Goal: Task Accomplishment & Management: Manage account settings

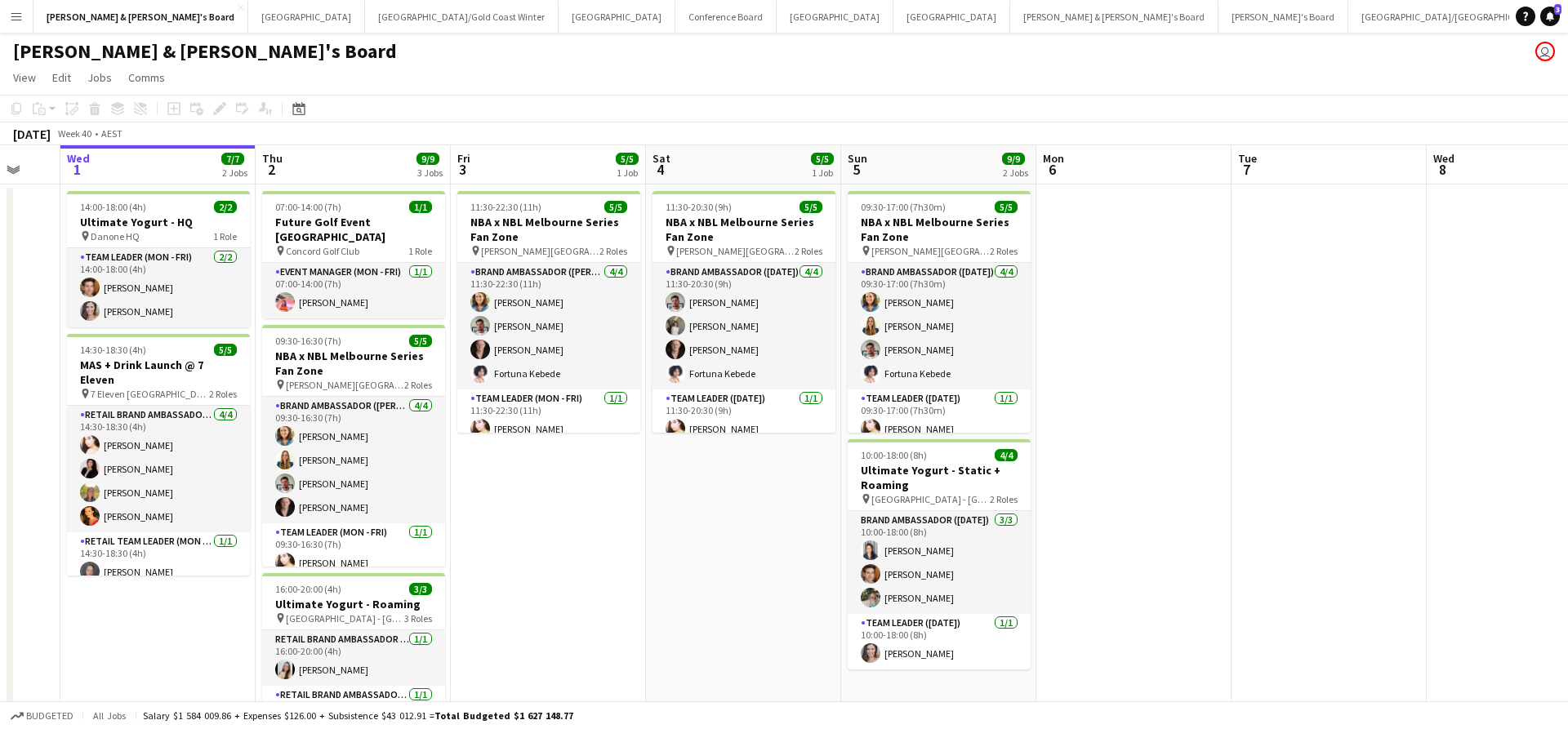
scroll to position [0, 521]
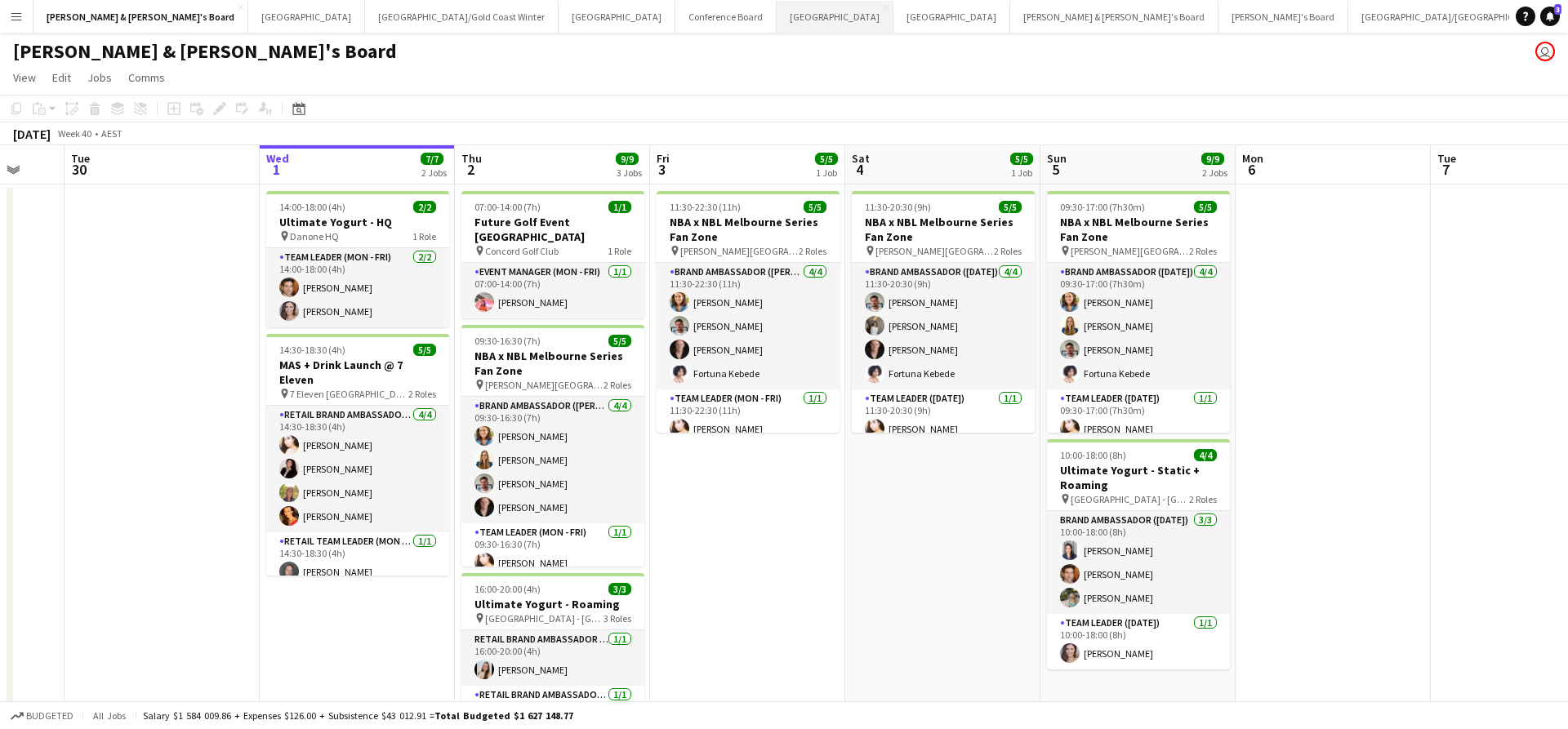
click at [776, 16] on button "Melbourne Close" at bounding box center [834, 16] width 117 height 32
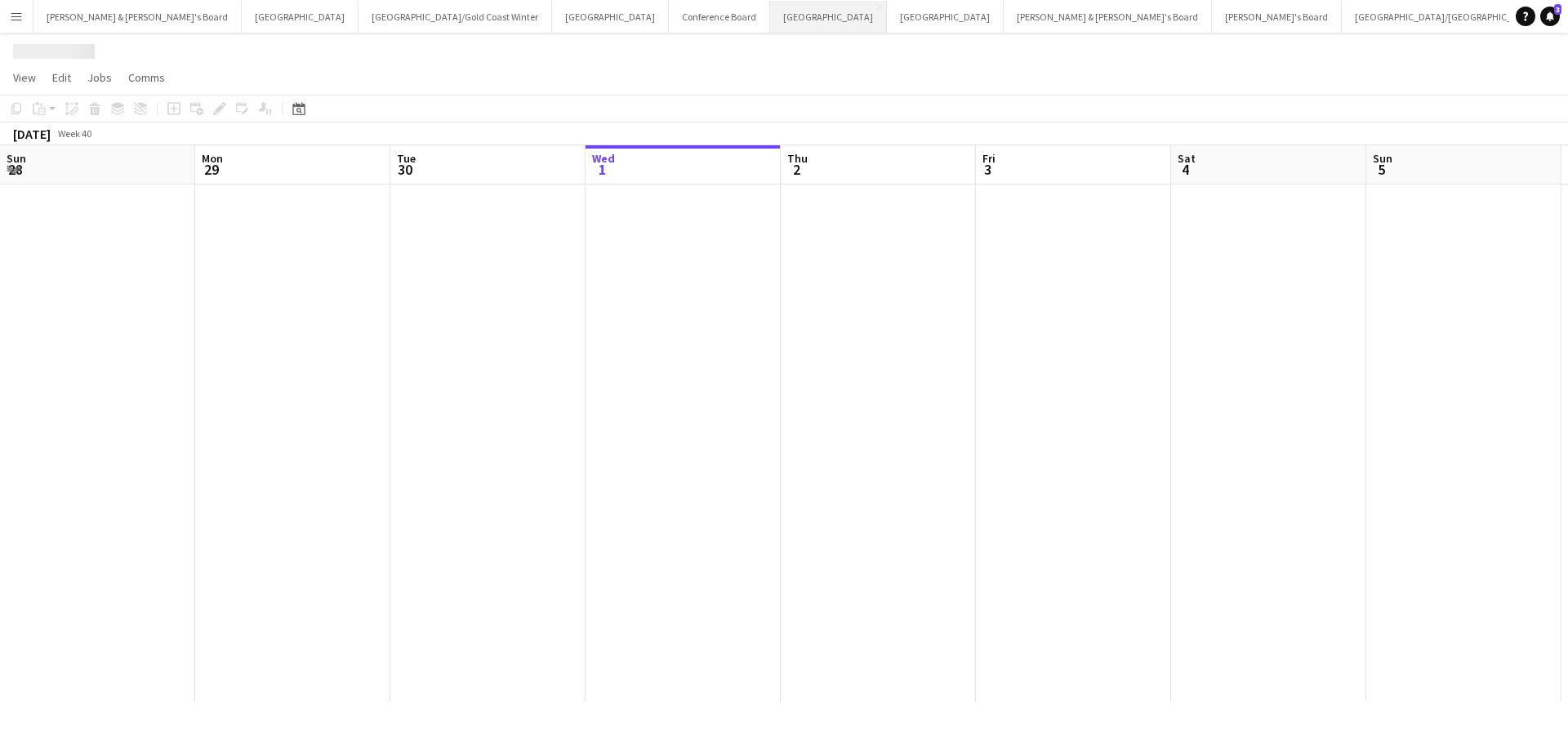
click at [770, 16] on button "Melbourne Close" at bounding box center [828, 16] width 117 height 32
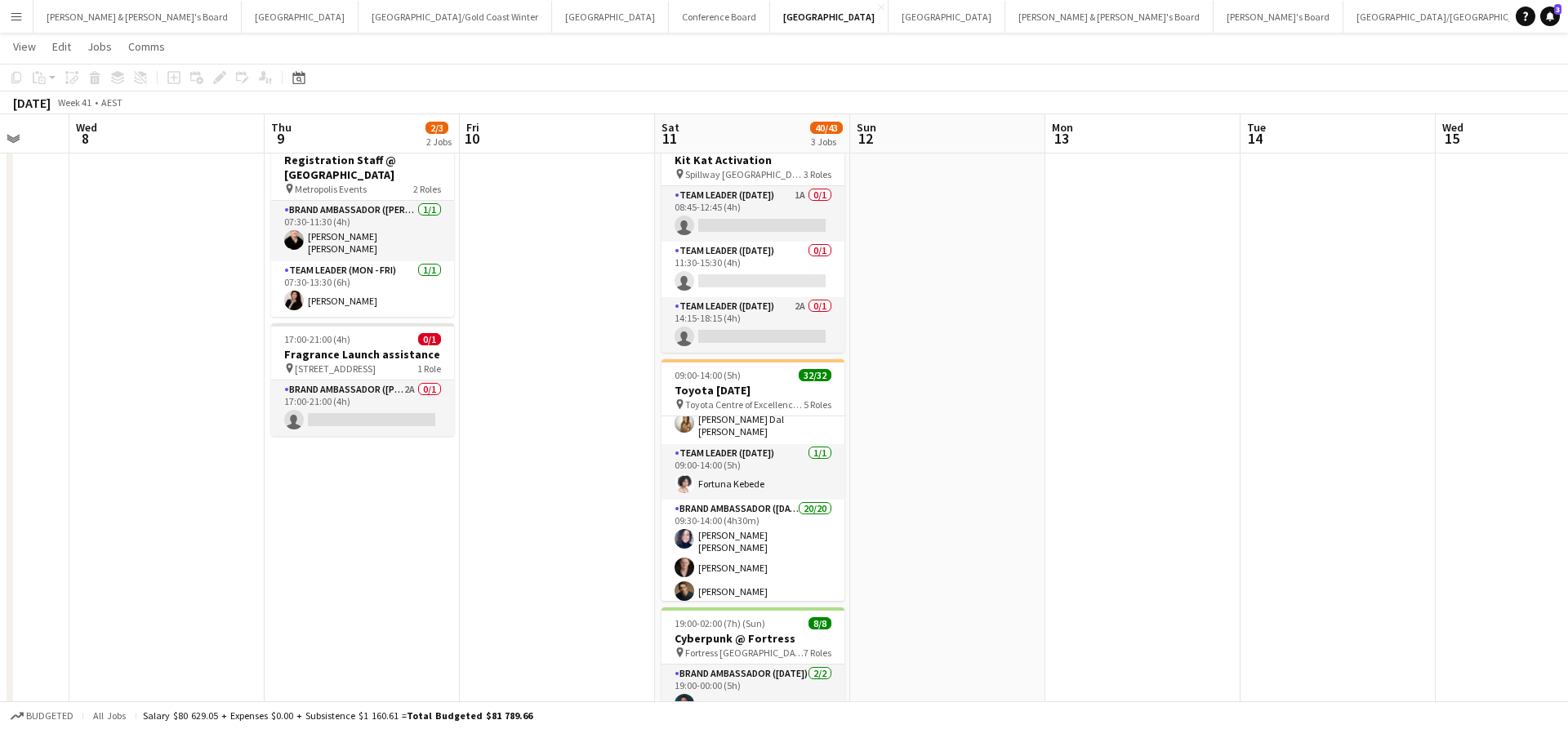
scroll to position [260, 0]
click at [761, 468] on app-card-role "Team Leader ([DATE]) [DATE] 09:00-14:00 (5h) Fortuna Kebede" at bounding box center [753, 470] width 183 height 55
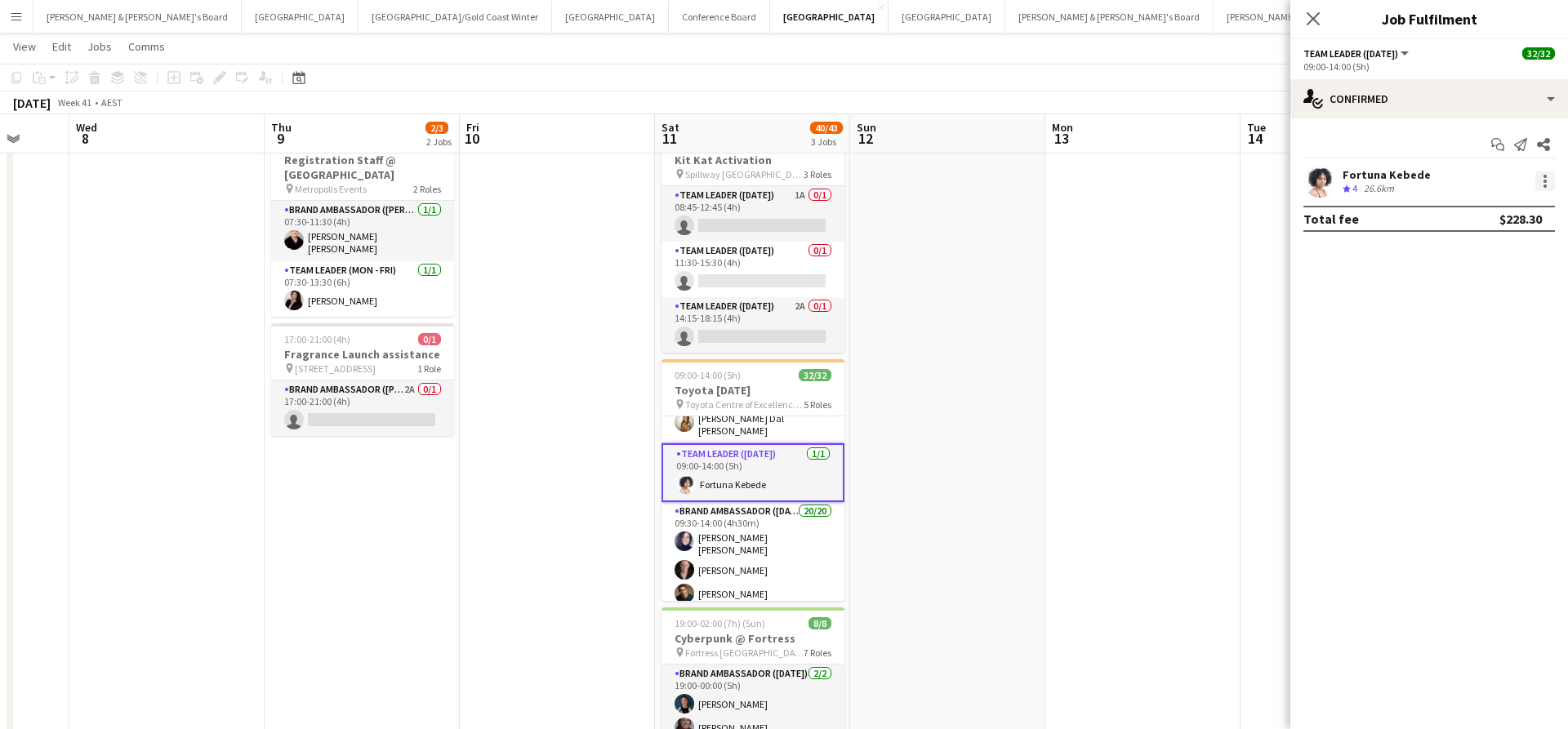
click at [1540, 189] on div at bounding box center [1545, 182] width 20 height 20
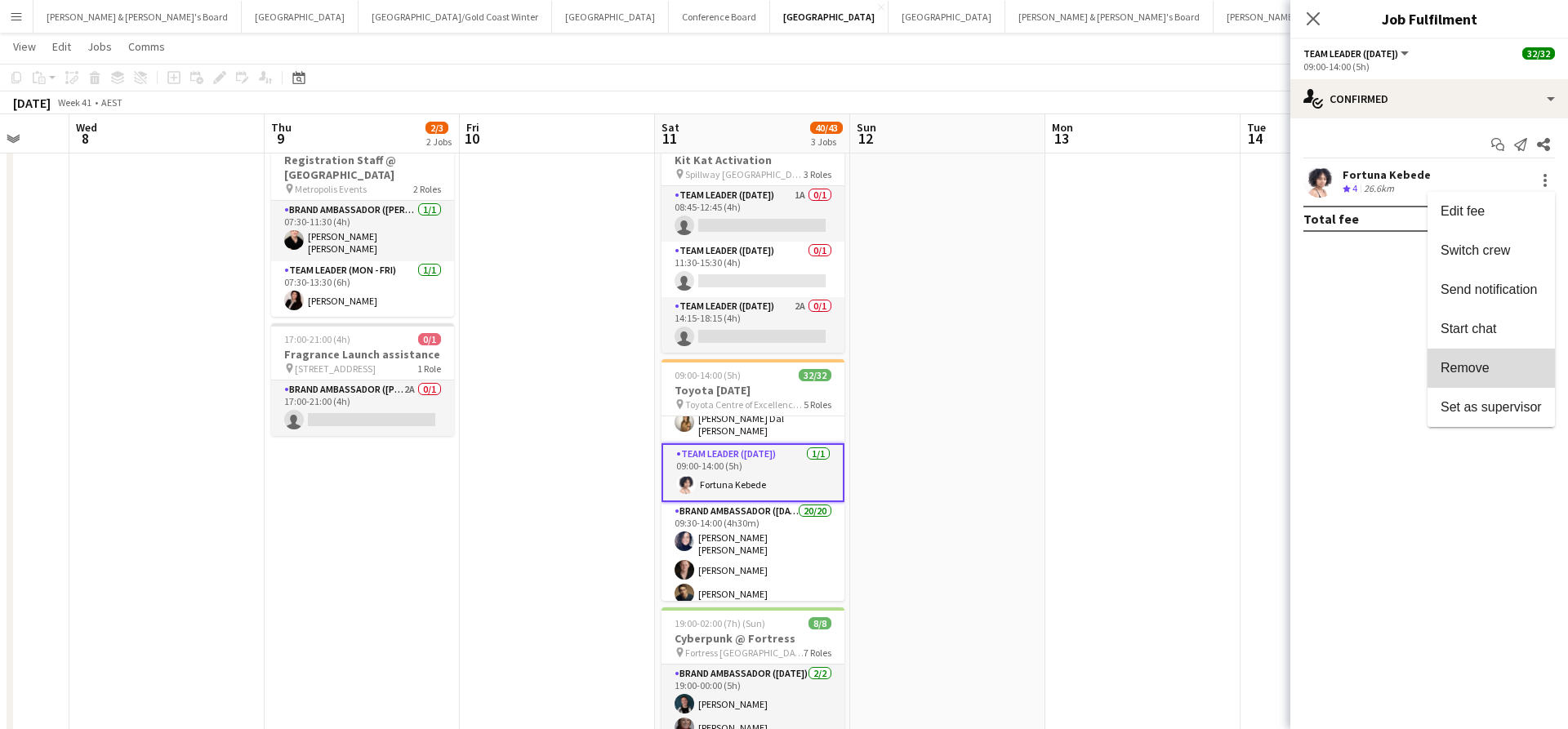
click at [1470, 375] on button "Remove" at bounding box center [1490, 367] width 128 height 39
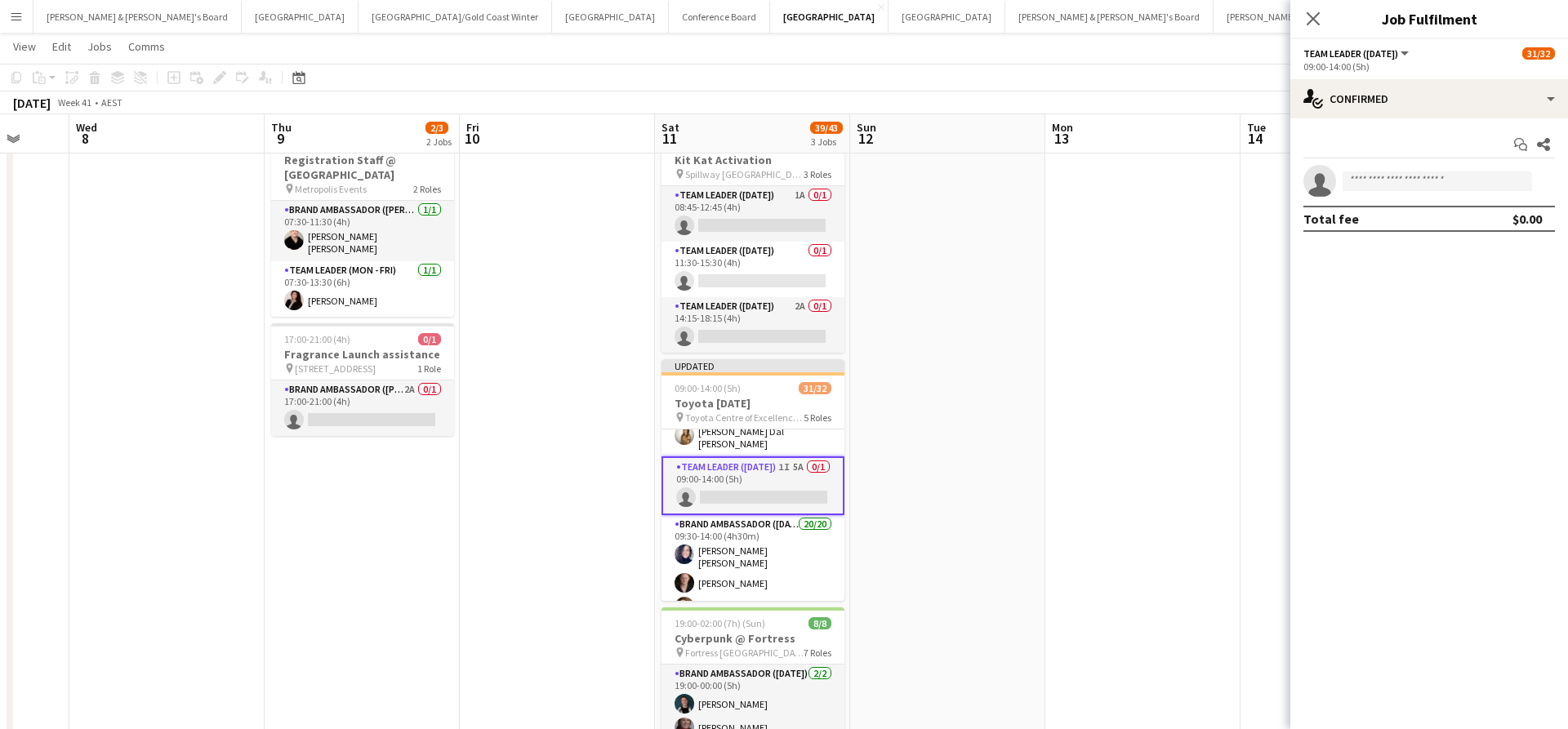
click at [1197, 364] on app-date-cell at bounding box center [1143, 502] width 195 height 761
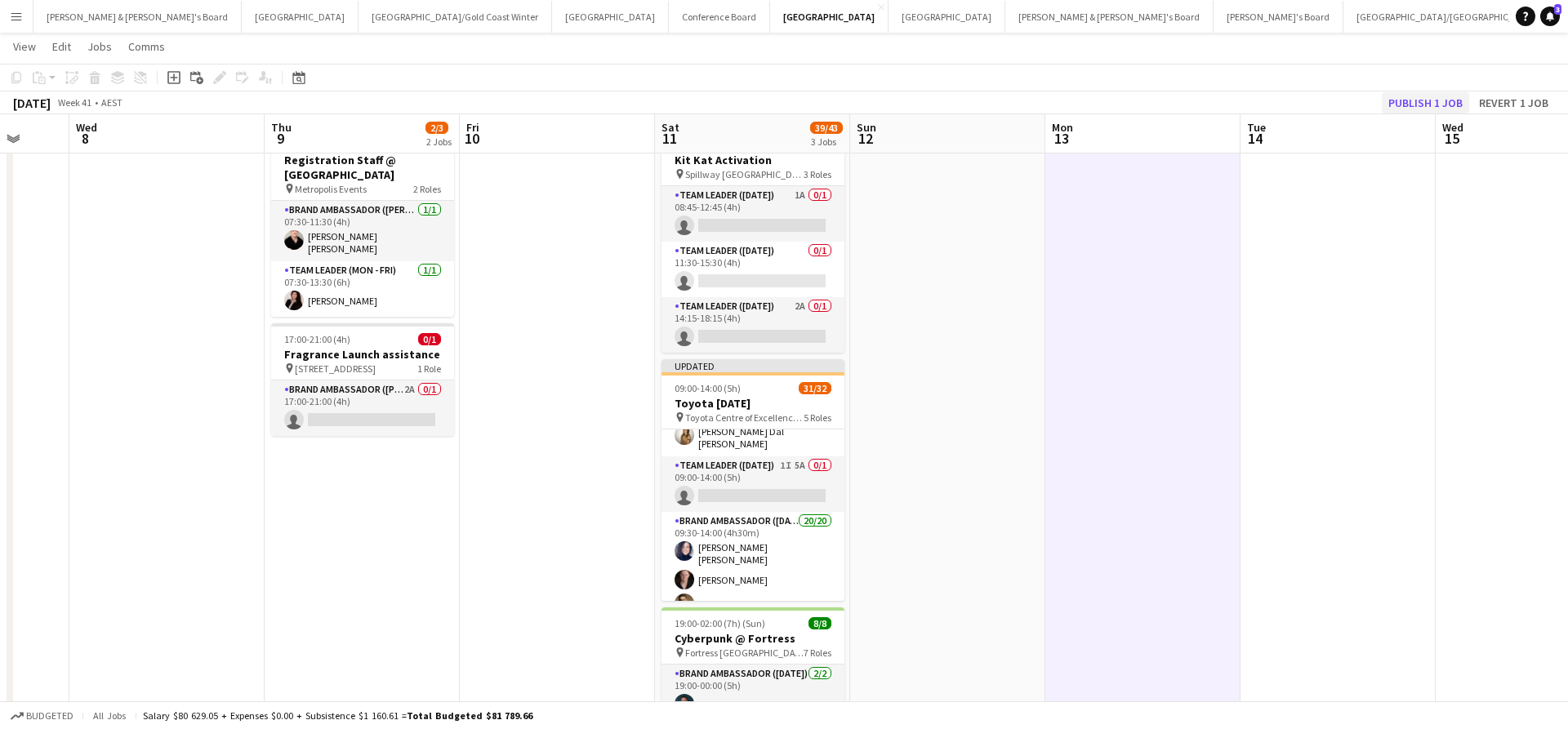
click at [1412, 107] on button "Publish 1 job" at bounding box center [1425, 102] width 88 height 21
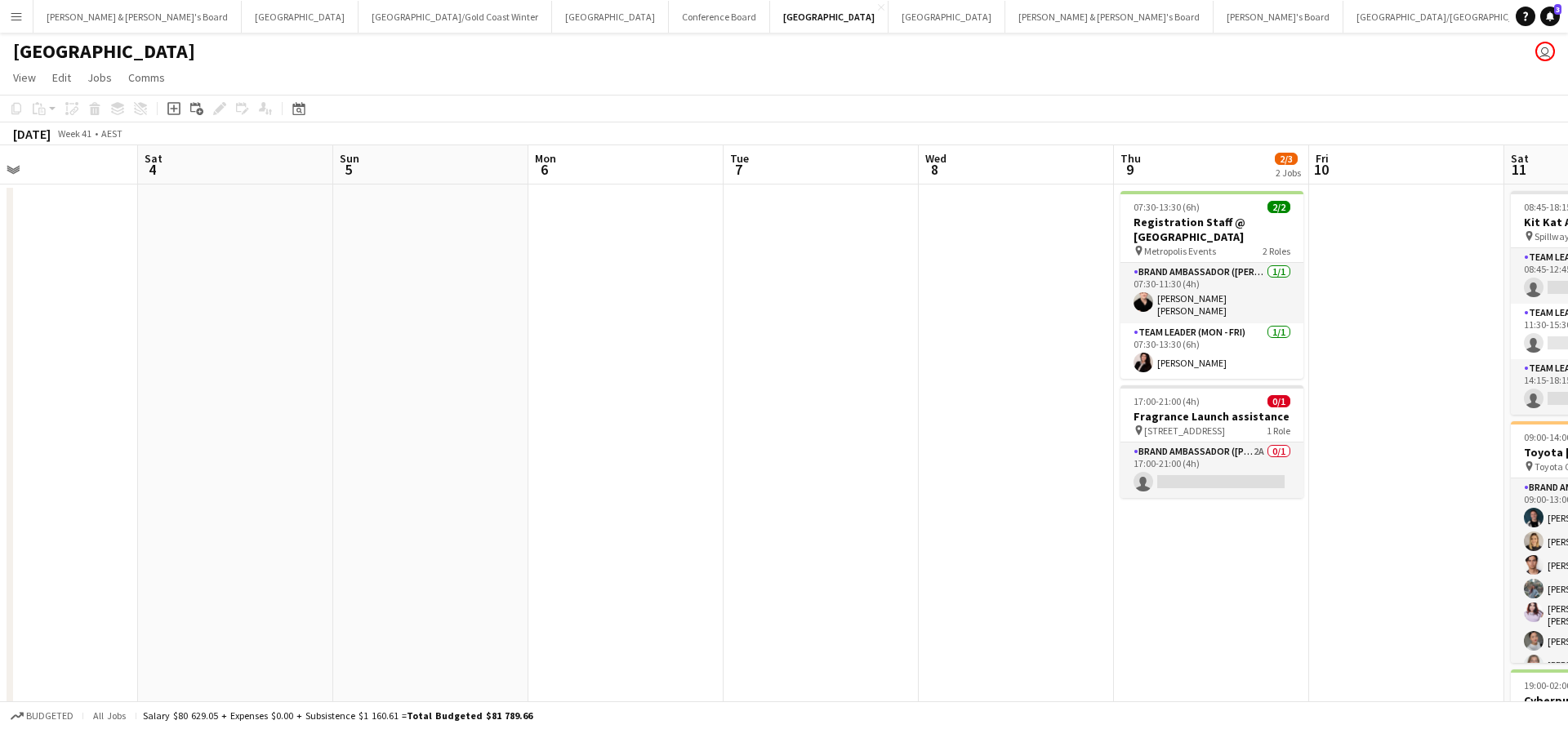
scroll to position [0, 444]
click at [73, 13] on button "[PERSON_NAME] & [PERSON_NAME]'s Board Close" at bounding box center [138, 16] width 208 height 32
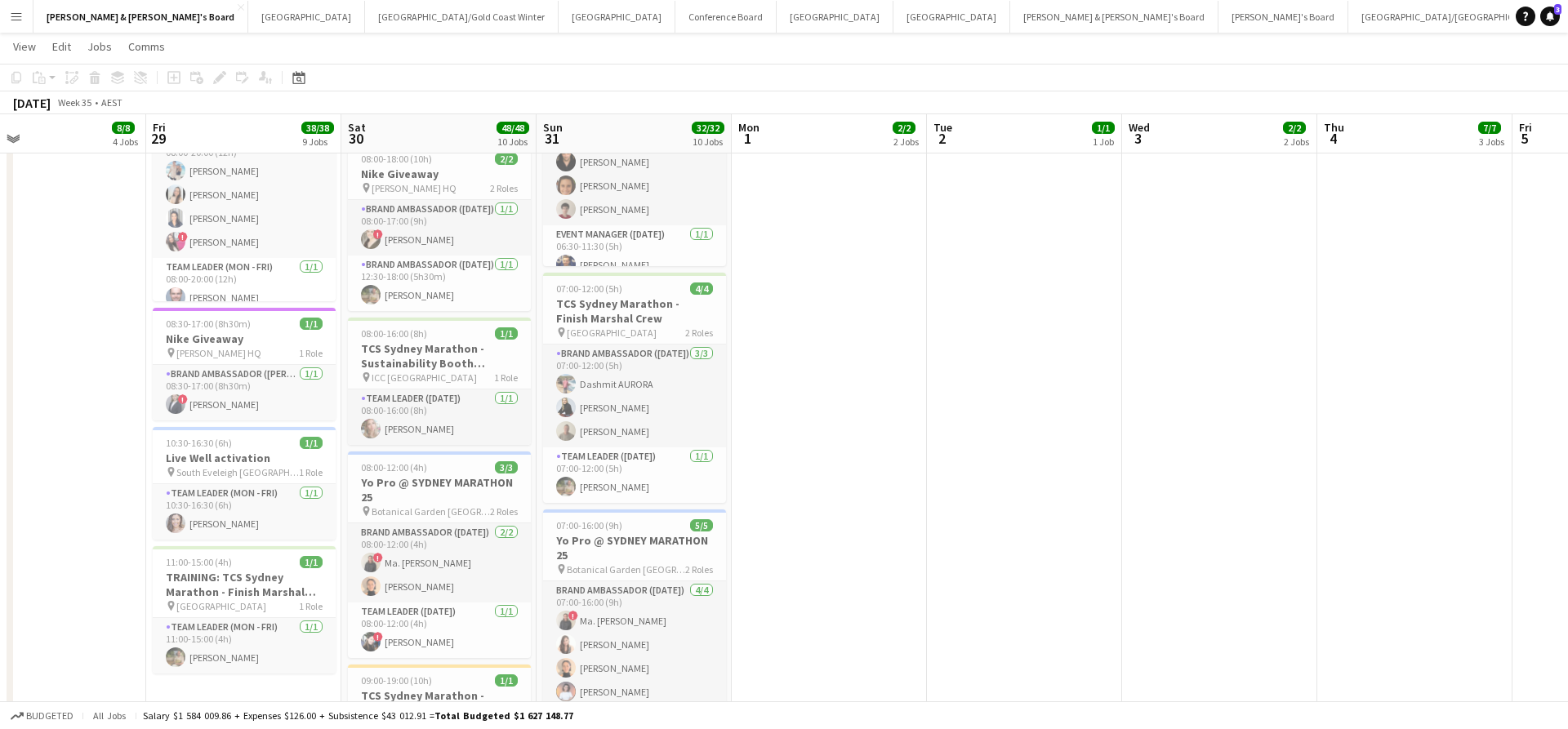
scroll to position [780, 0]
click at [258, 450] on app-job-card "10:30-16:30 (6h) 1/1 Live Well activation pin South [PERSON_NAME] 1 Role Team L…" at bounding box center [244, 483] width 183 height 113
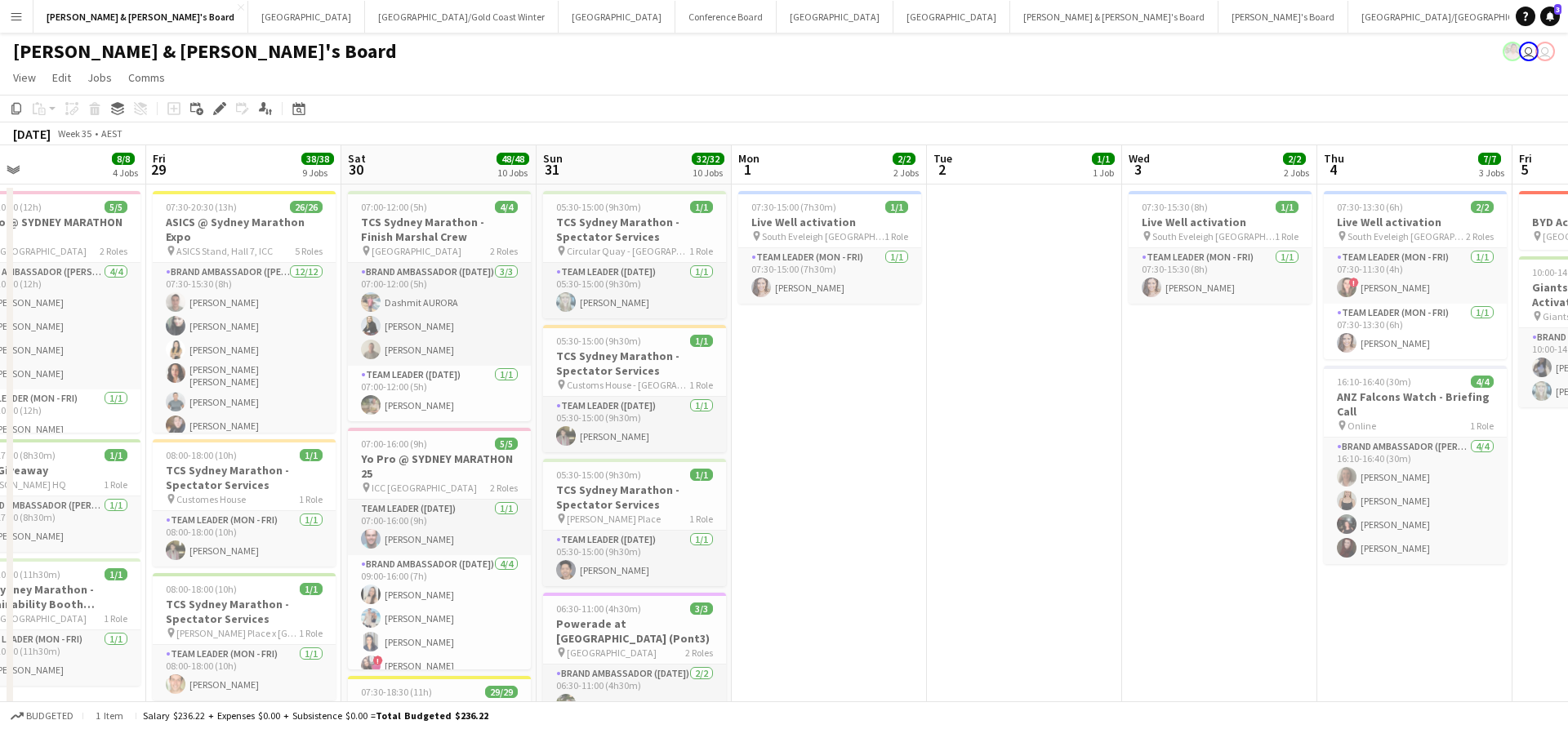
scroll to position [0, 0]
click at [829, 217] on h3 "Live Well activation" at bounding box center [830, 222] width 183 height 14
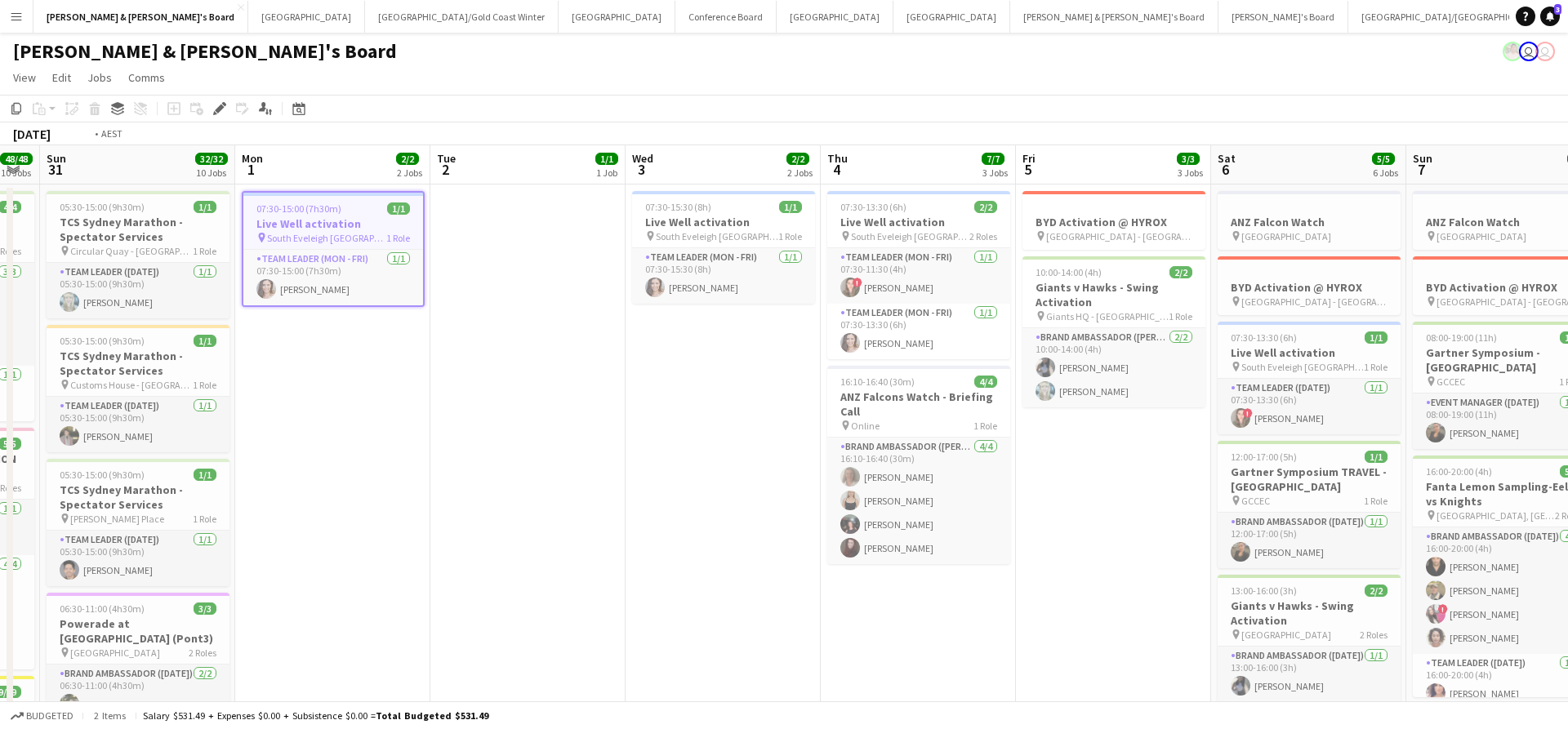
scroll to position [0, 550]
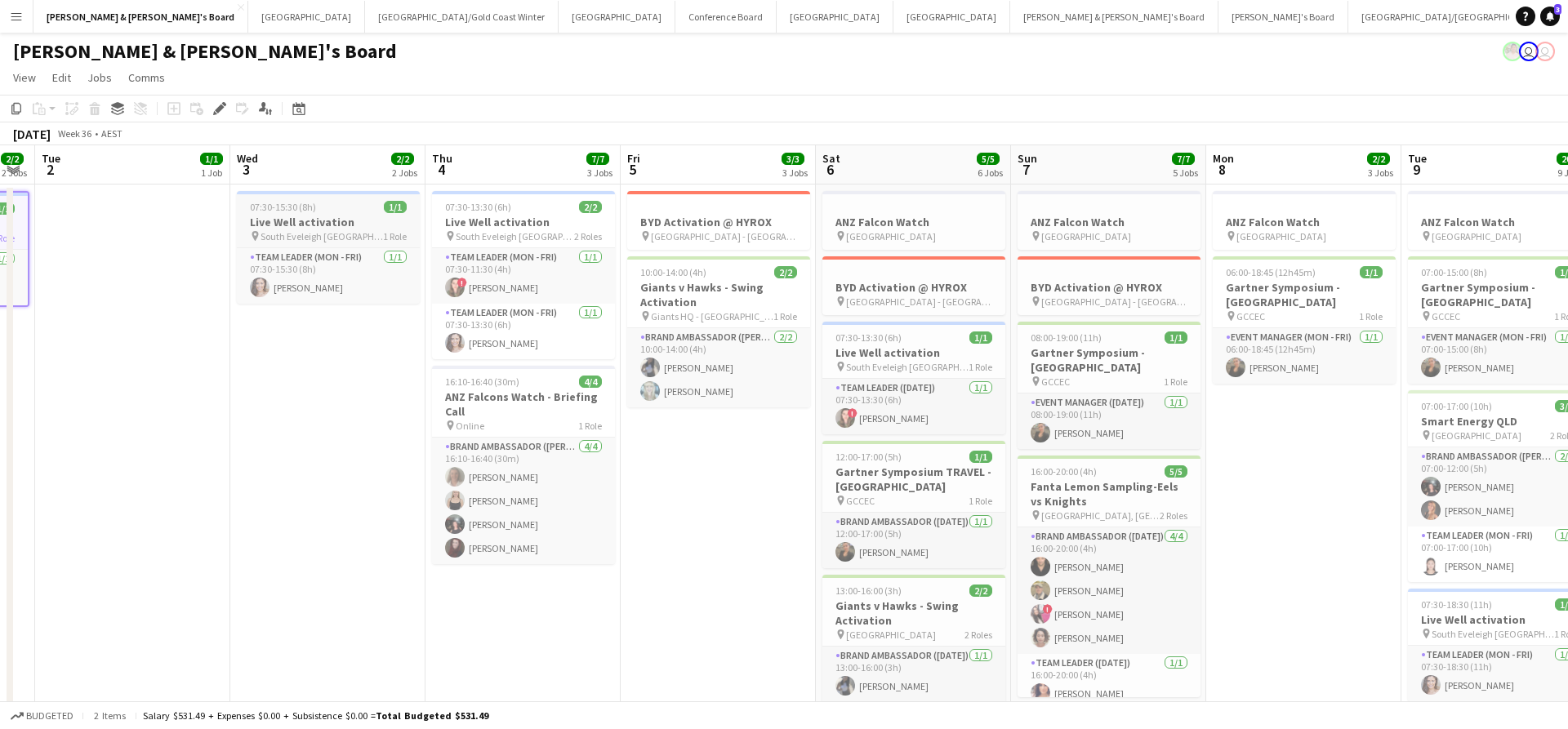
click at [309, 221] on h3 "Live Well activation" at bounding box center [328, 222] width 183 height 14
click at [522, 218] on h3 "Live Well activation" at bounding box center [523, 222] width 183 height 14
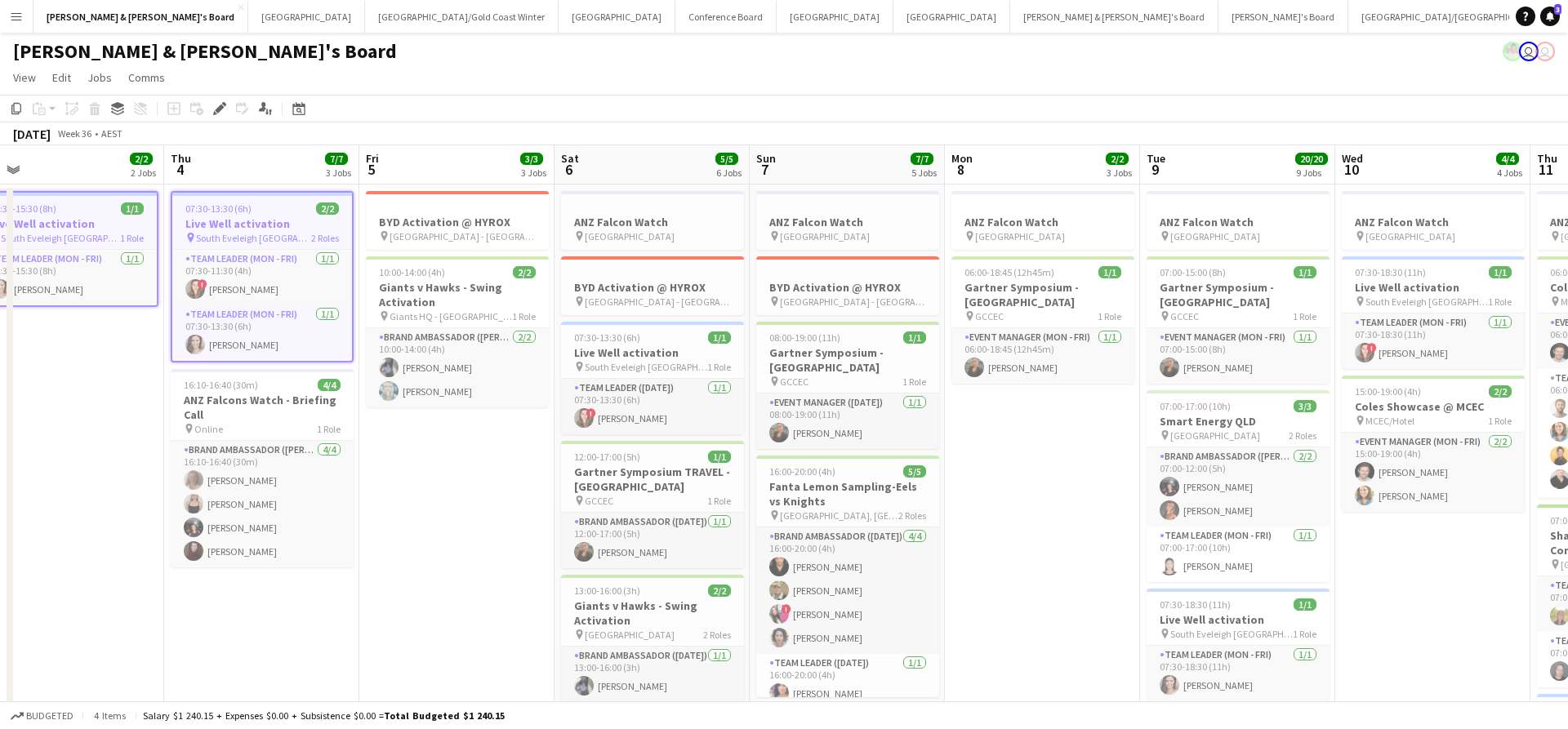
scroll to position [0, 815]
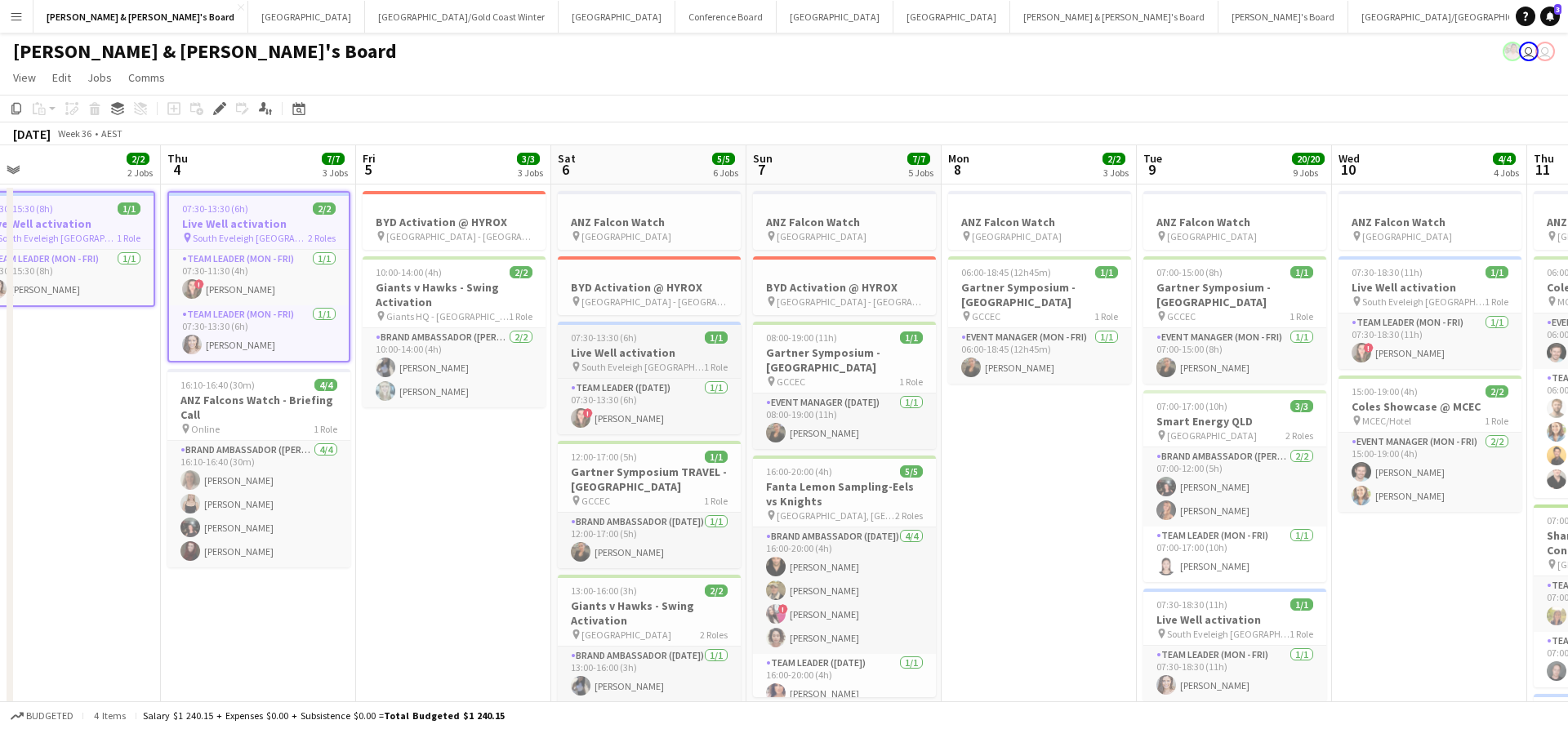
click at [608, 355] on h3 "Live Well activation" at bounding box center [649, 353] width 183 height 14
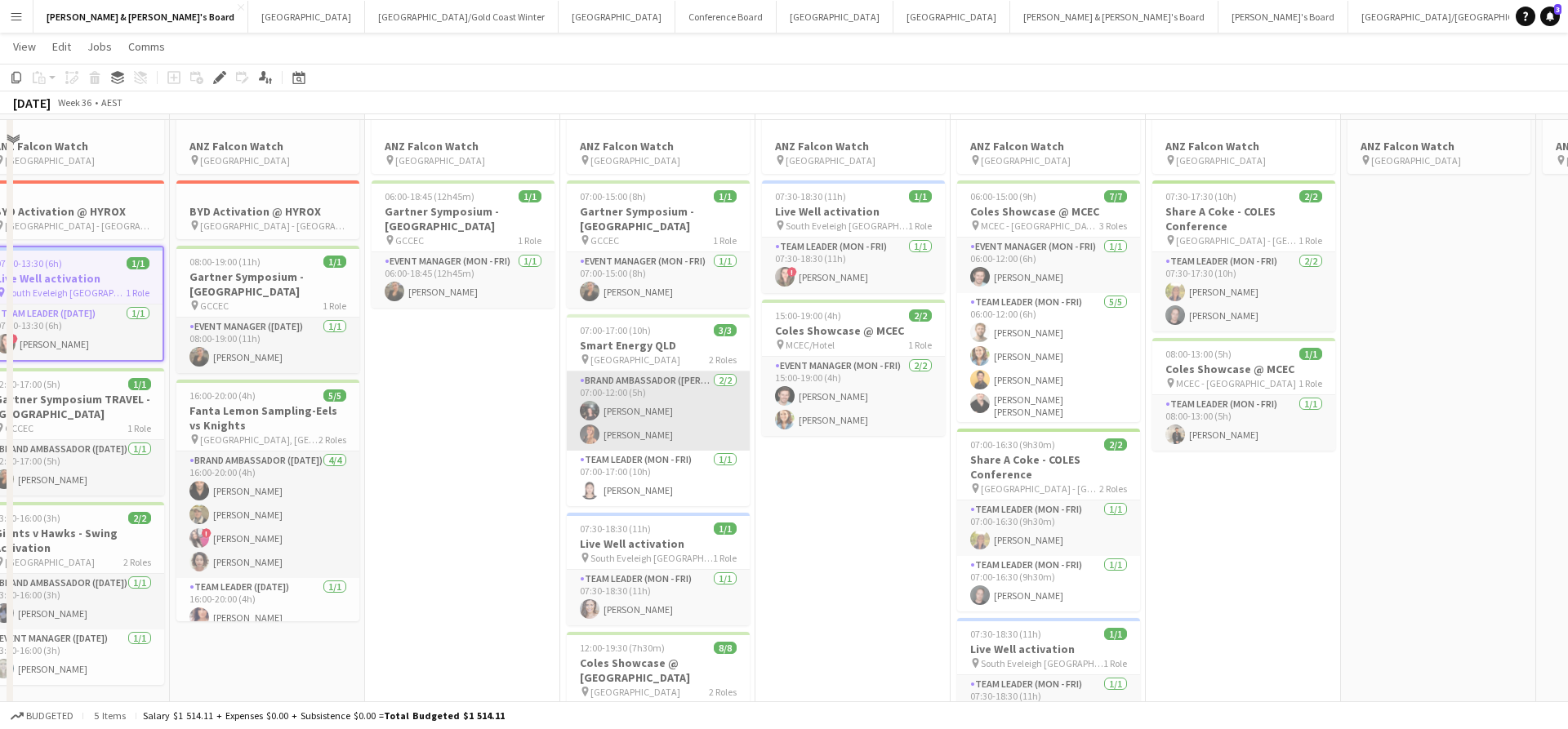
scroll to position [92, 0]
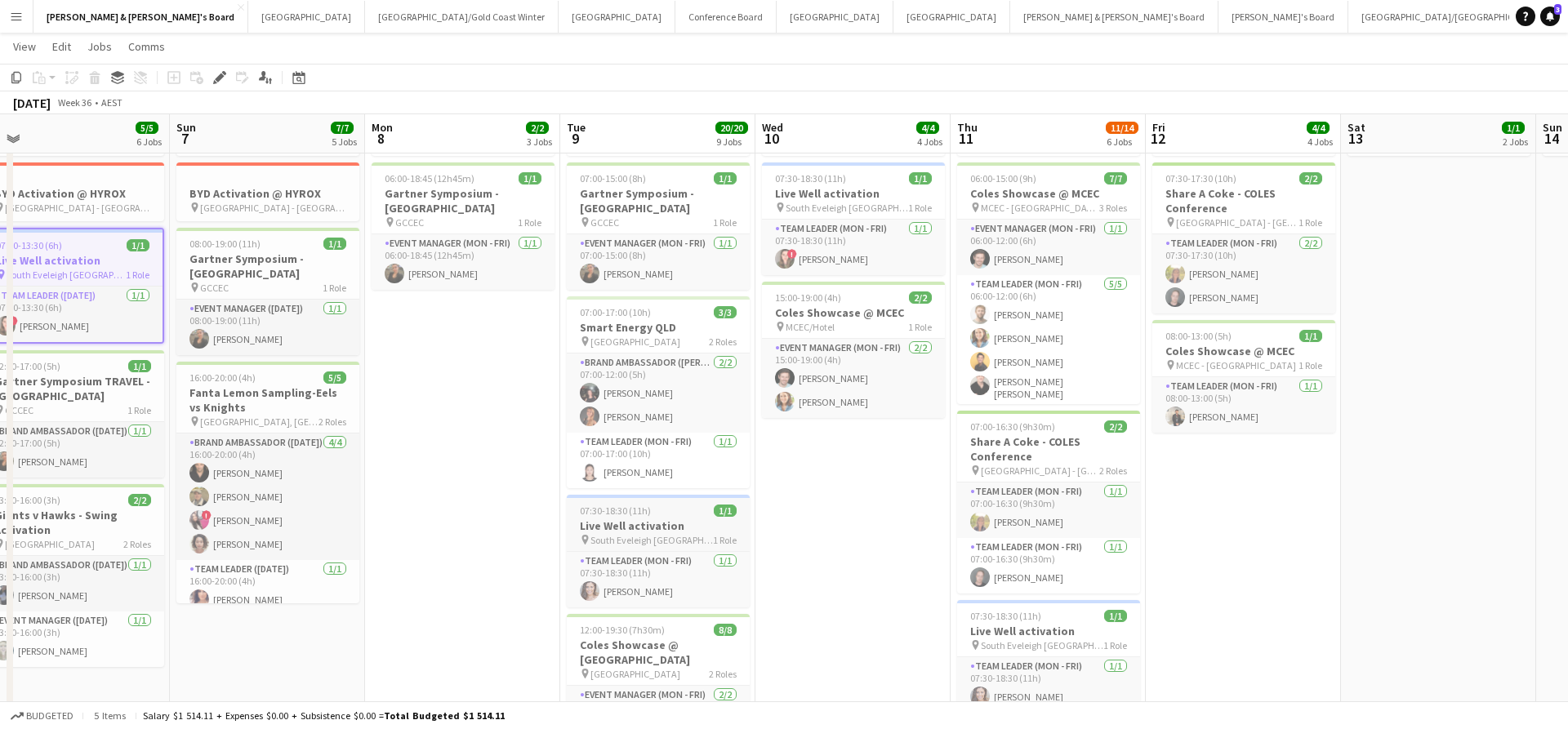
click at [642, 523] on h3 "Live Well activation" at bounding box center [658, 525] width 183 height 14
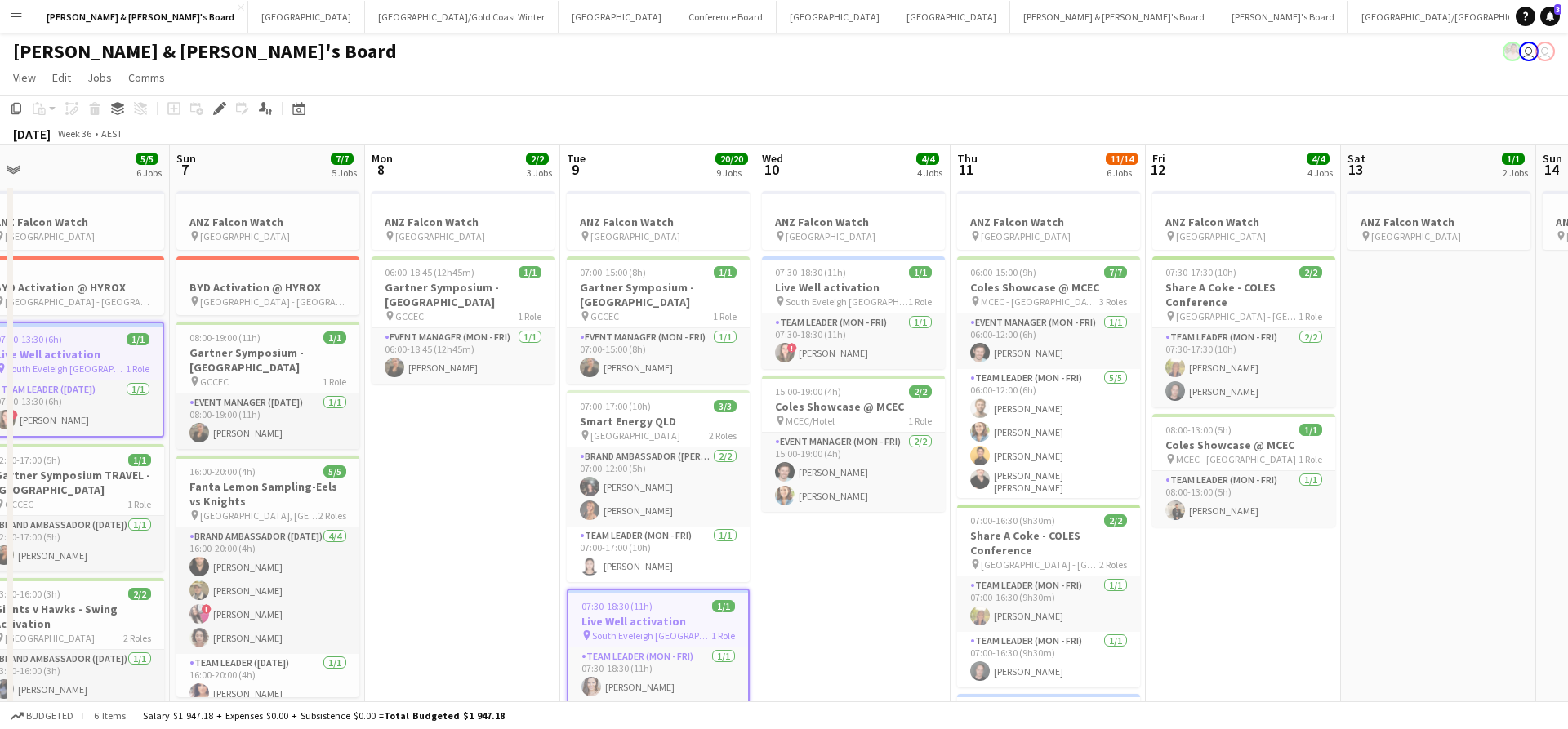
scroll to position [0, 0]
click at [837, 287] on h3 "Live Well activation" at bounding box center [853, 288] width 183 height 14
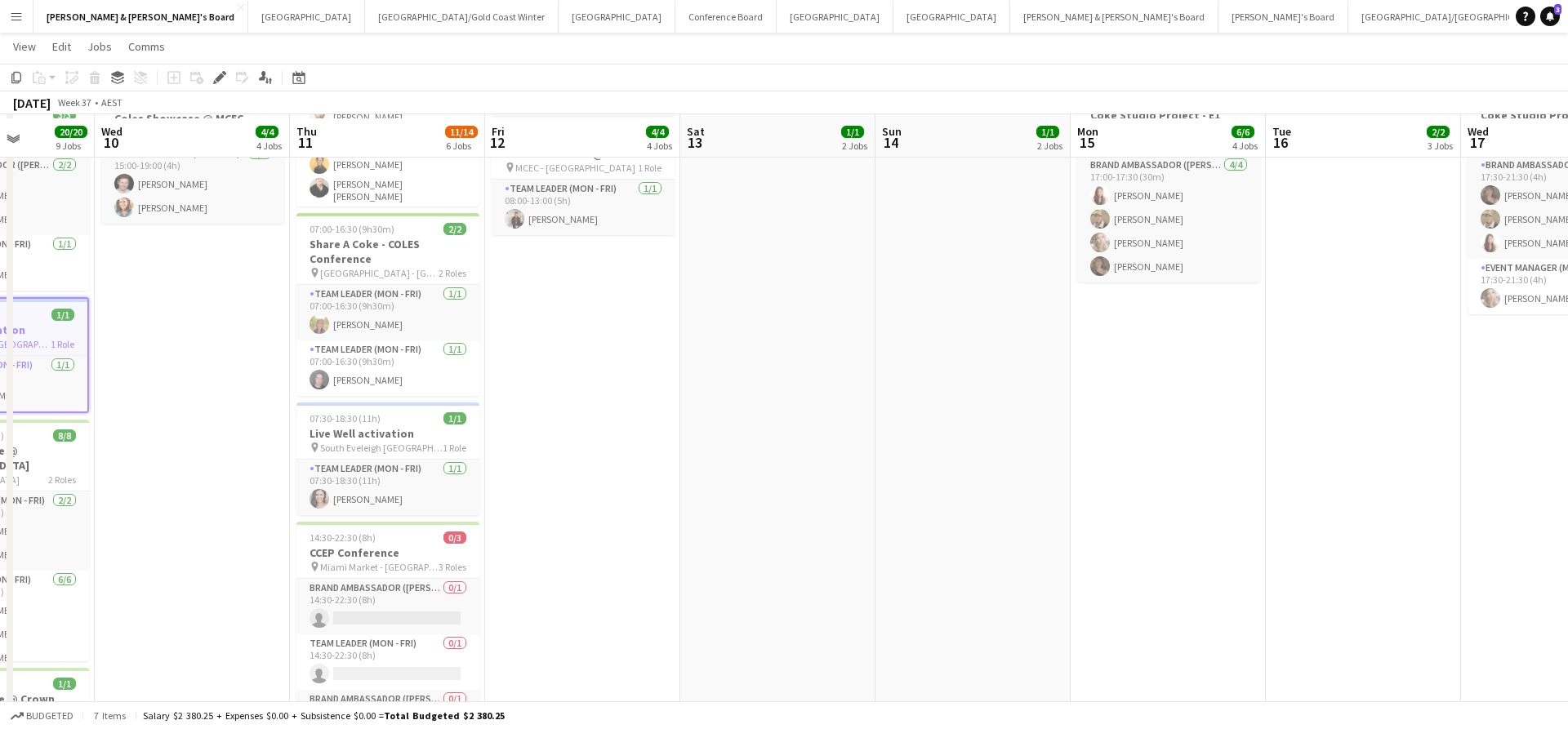
scroll to position [294, 0]
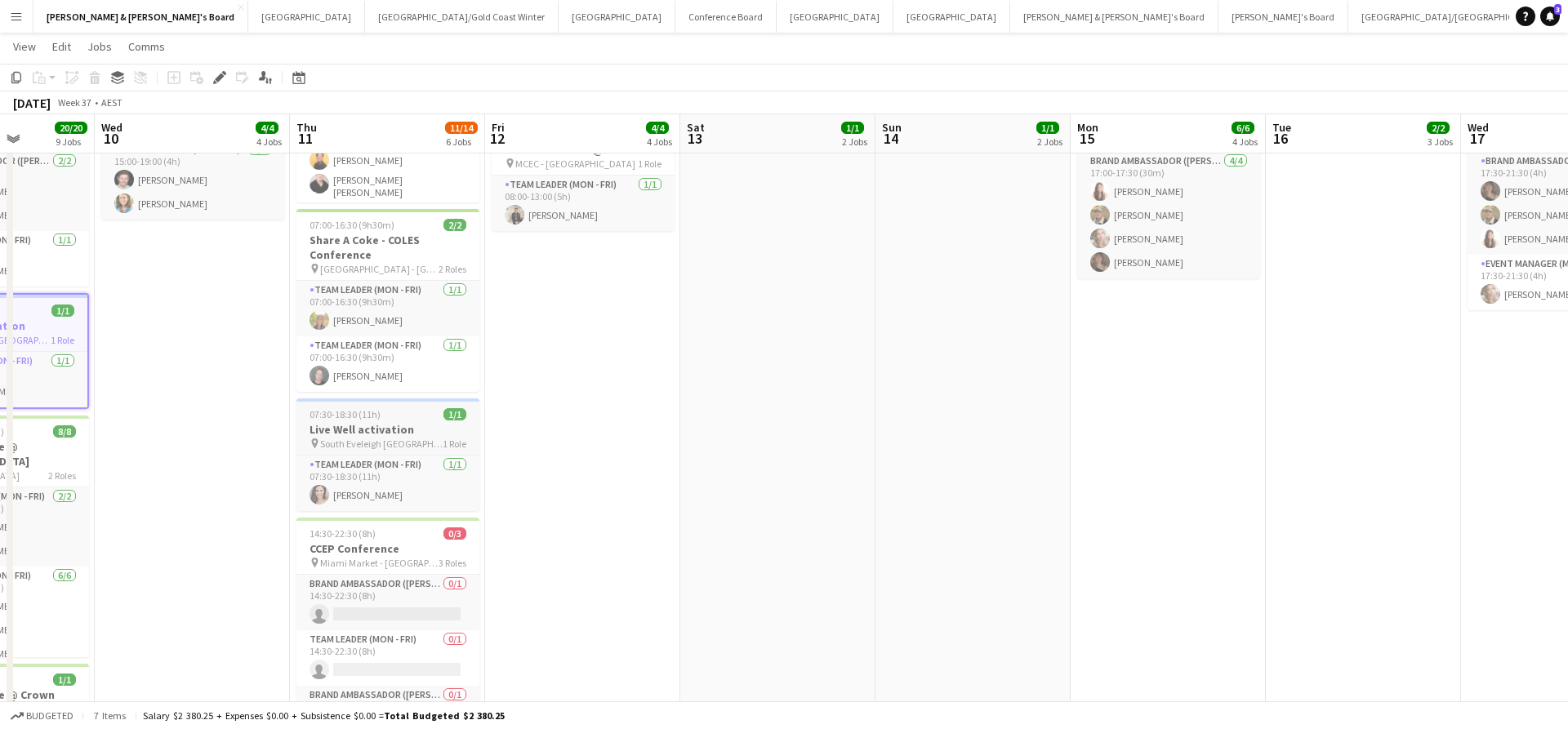
click at [393, 421] on app-job-card "07:30-18:30 (11h) 1/1 Live Well activation pin South [PERSON_NAME] 1 Role Team …" at bounding box center [388, 454] width 183 height 113
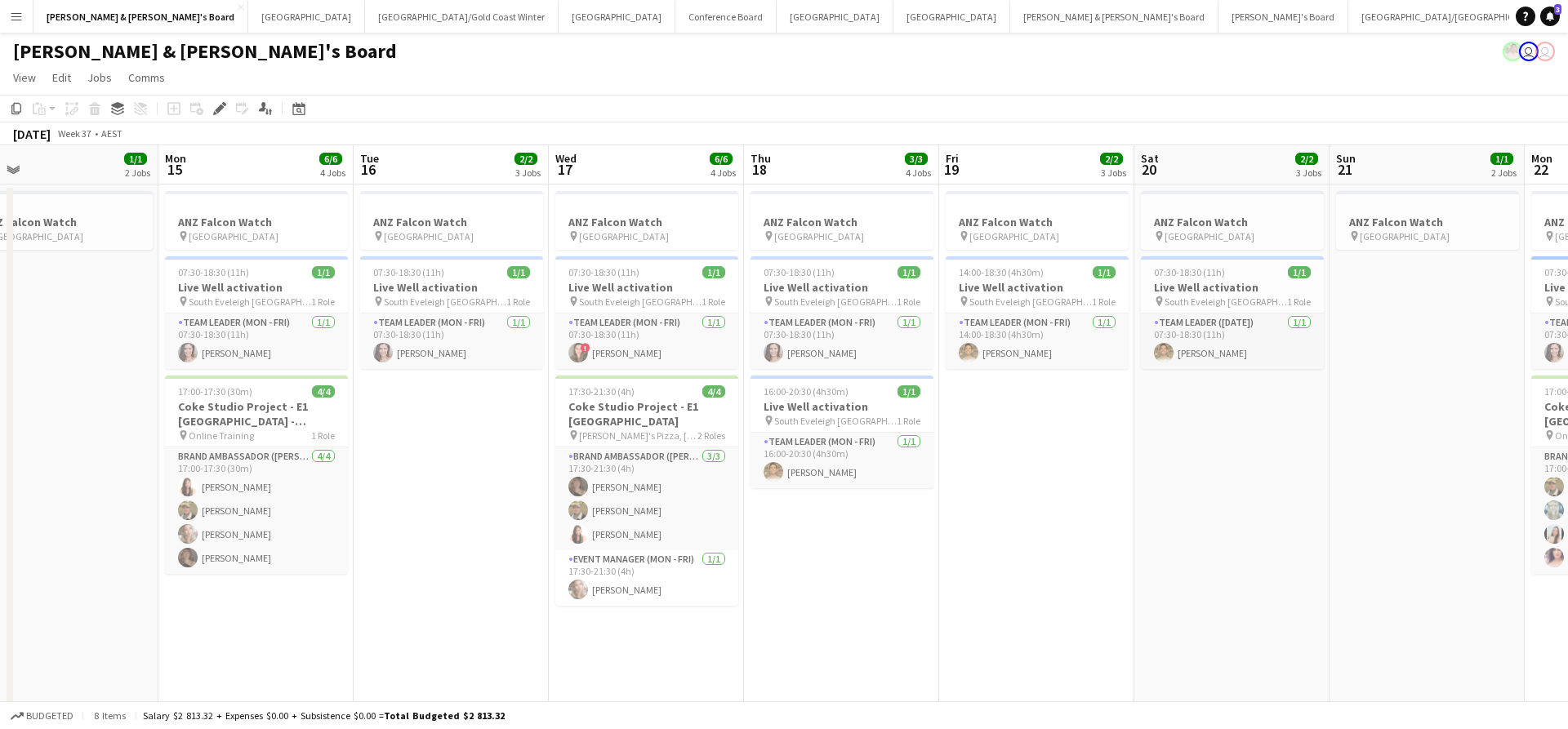
scroll to position [0, 632]
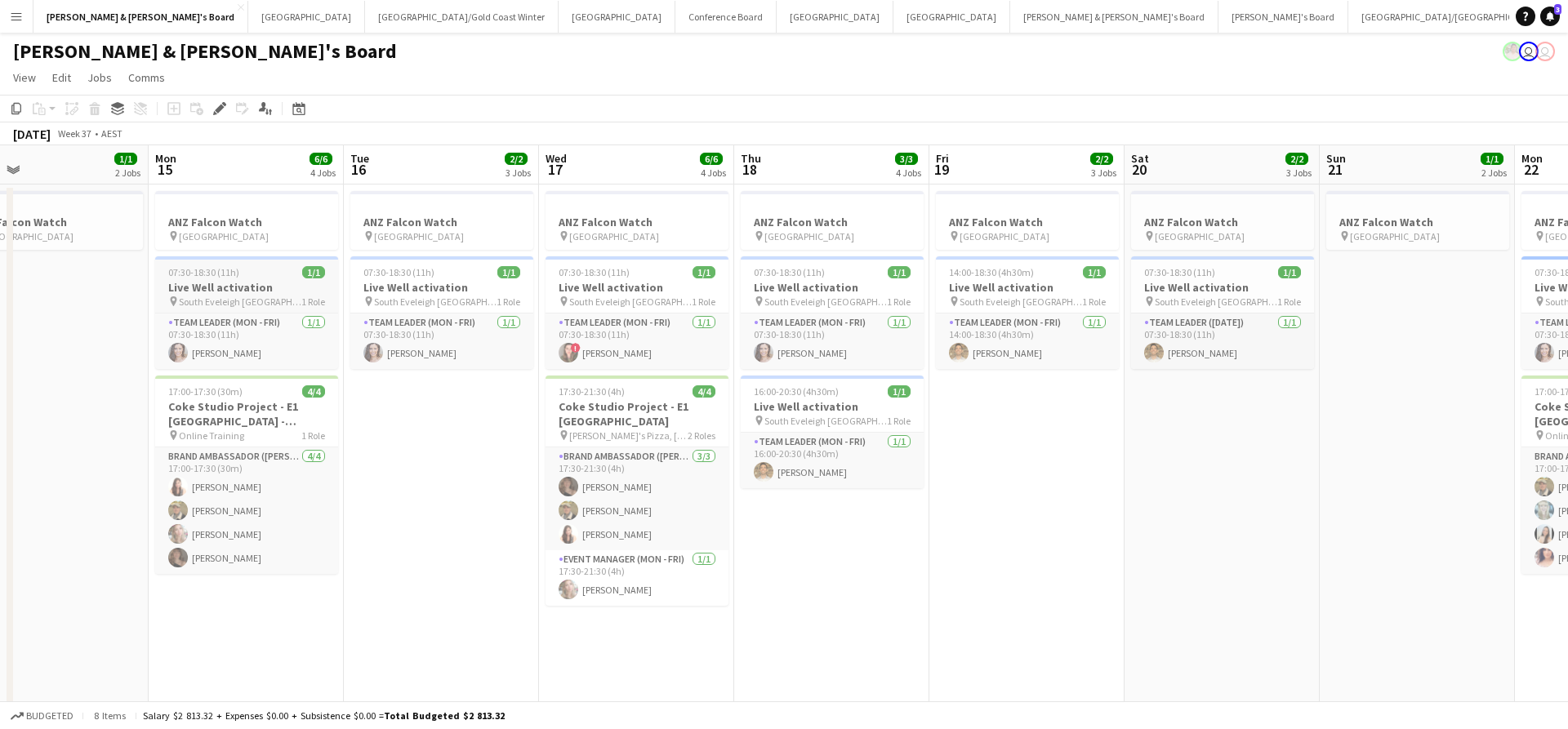
click at [216, 279] on app-job-card "07:30-18:30 (11h) 1/1 Live Well activation pin South [PERSON_NAME] 1 Role Team …" at bounding box center [246, 312] width 183 height 113
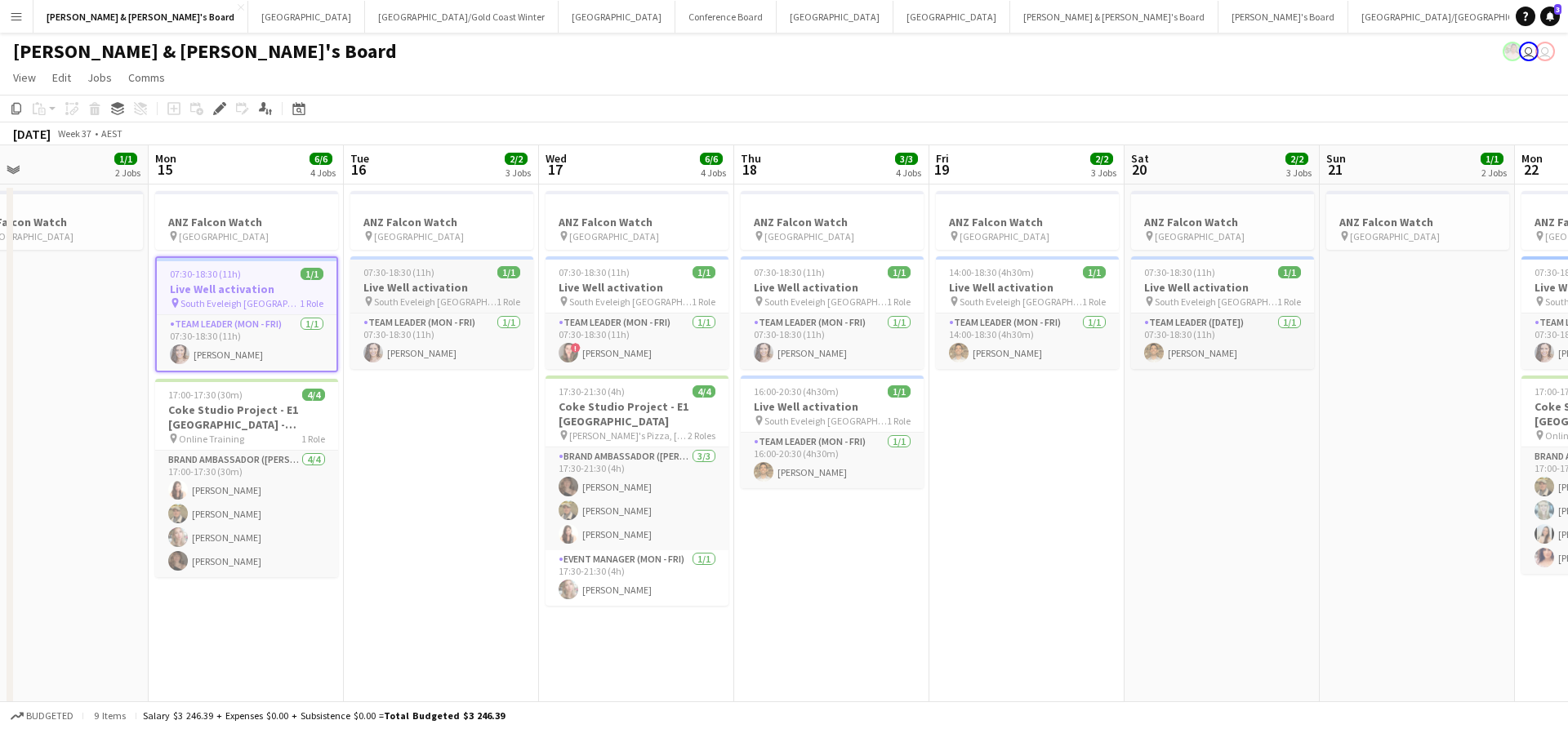
click at [438, 283] on h3 "Live Well activation" at bounding box center [442, 288] width 183 height 14
click at [611, 296] on span "South Eveleigh [GEOGRAPHIC_DATA]" at bounding box center [630, 302] width 122 height 13
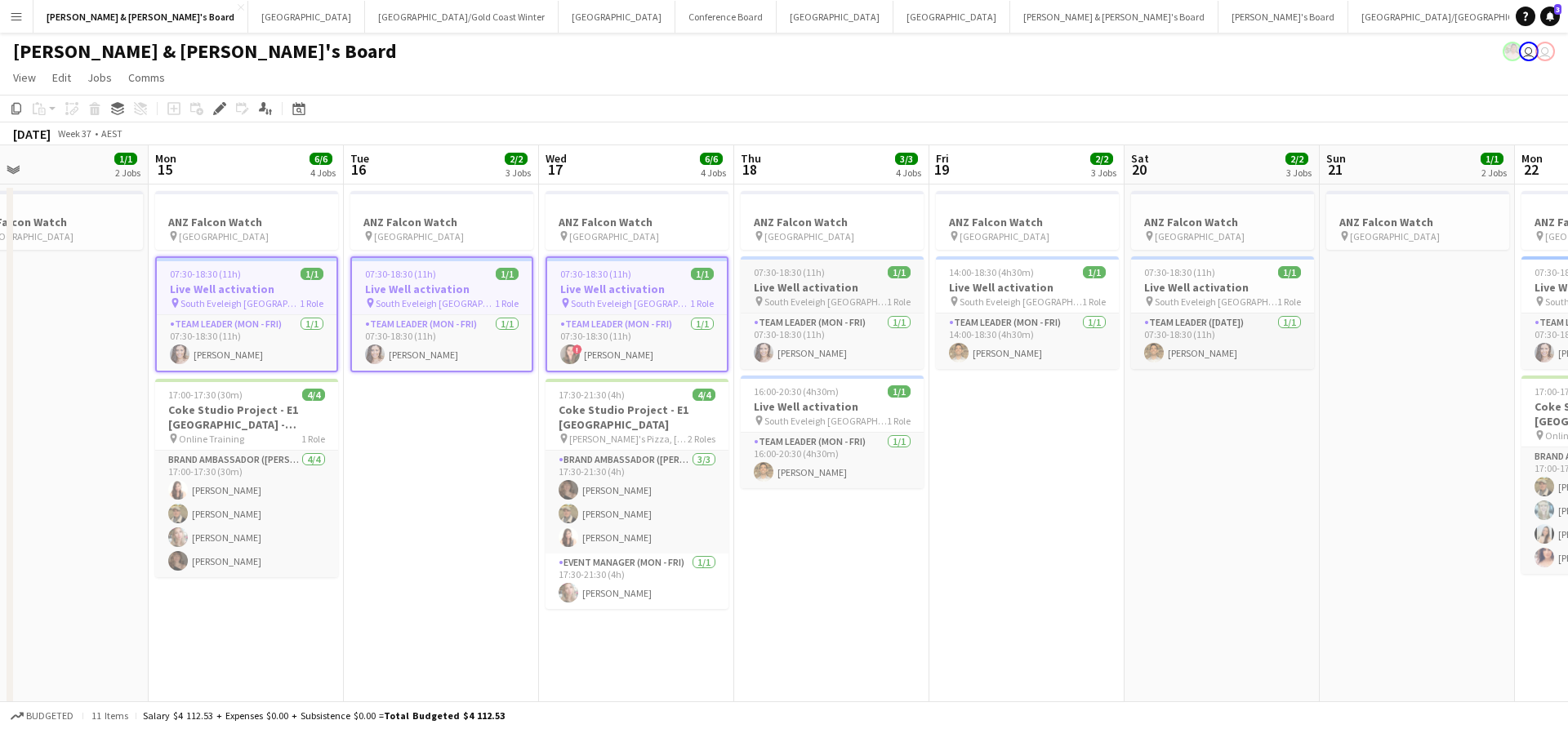
click at [827, 289] on h3 "Live Well activation" at bounding box center [832, 288] width 183 height 14
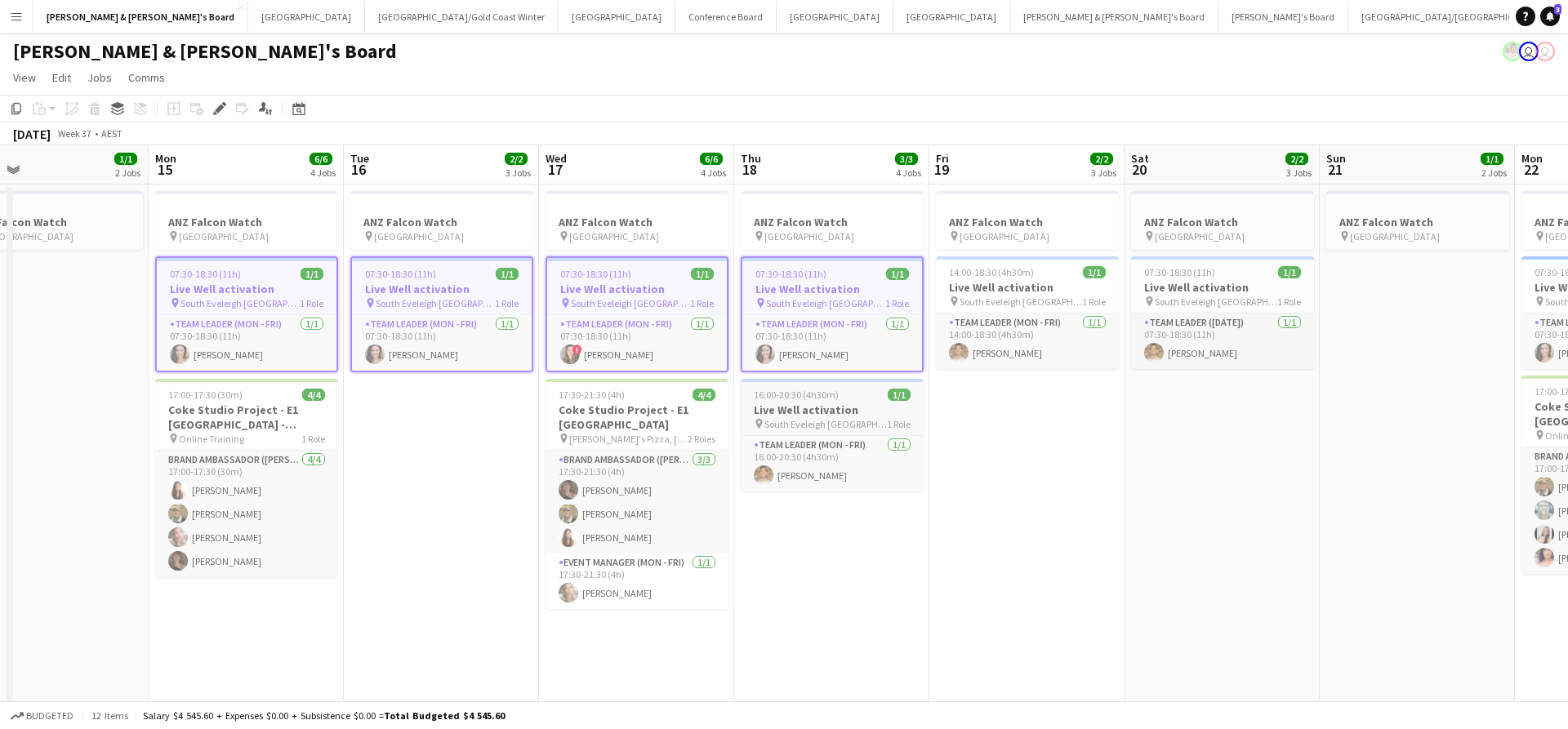
click at [836, 420] on span "South Eveleigh [GEOGRAPHIC_DATA]" at bounding box center [825, 424] width 122 height 13
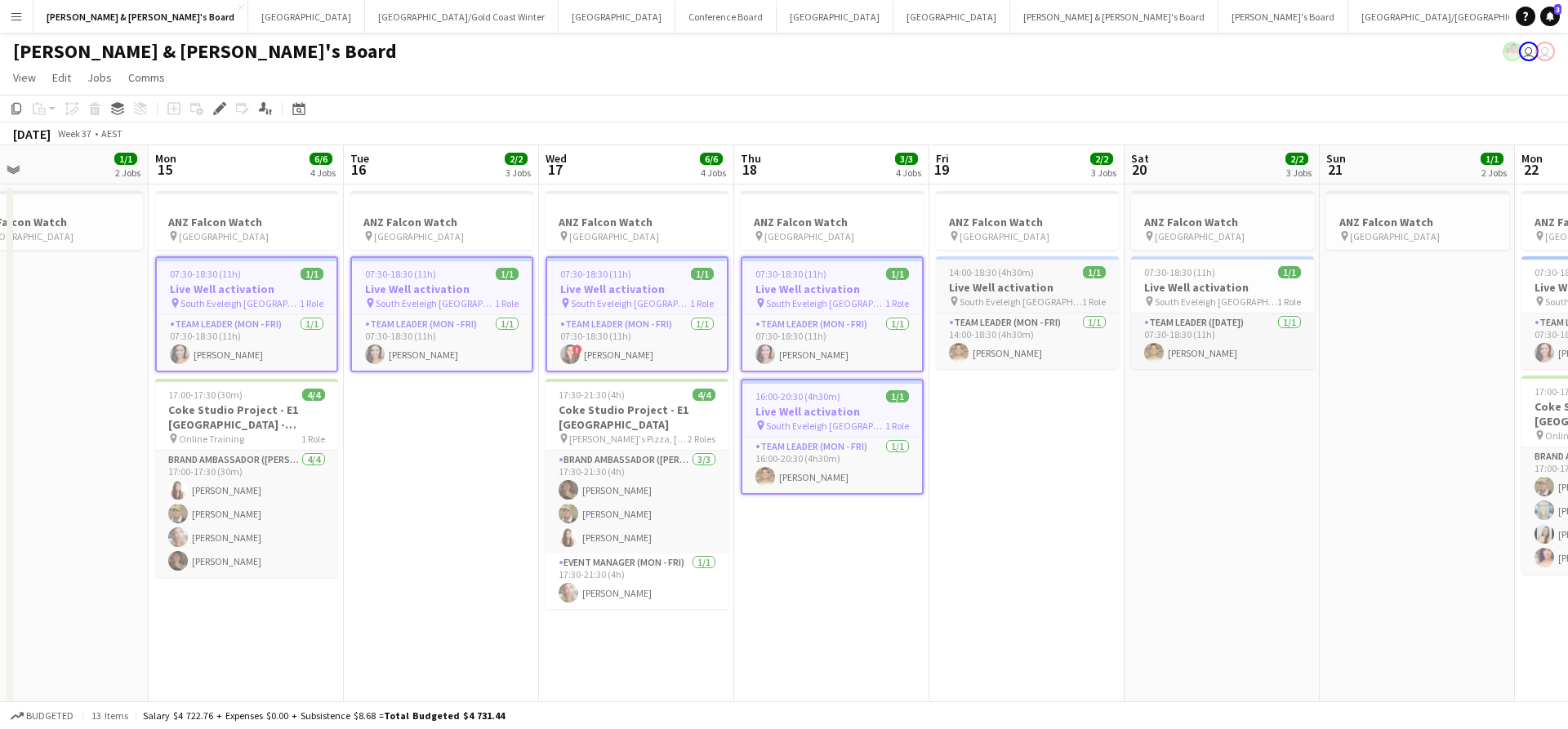
click at [1002, 284] on h3 "Live Well activation" at bounding box center [1027, 288] width 183 height 14
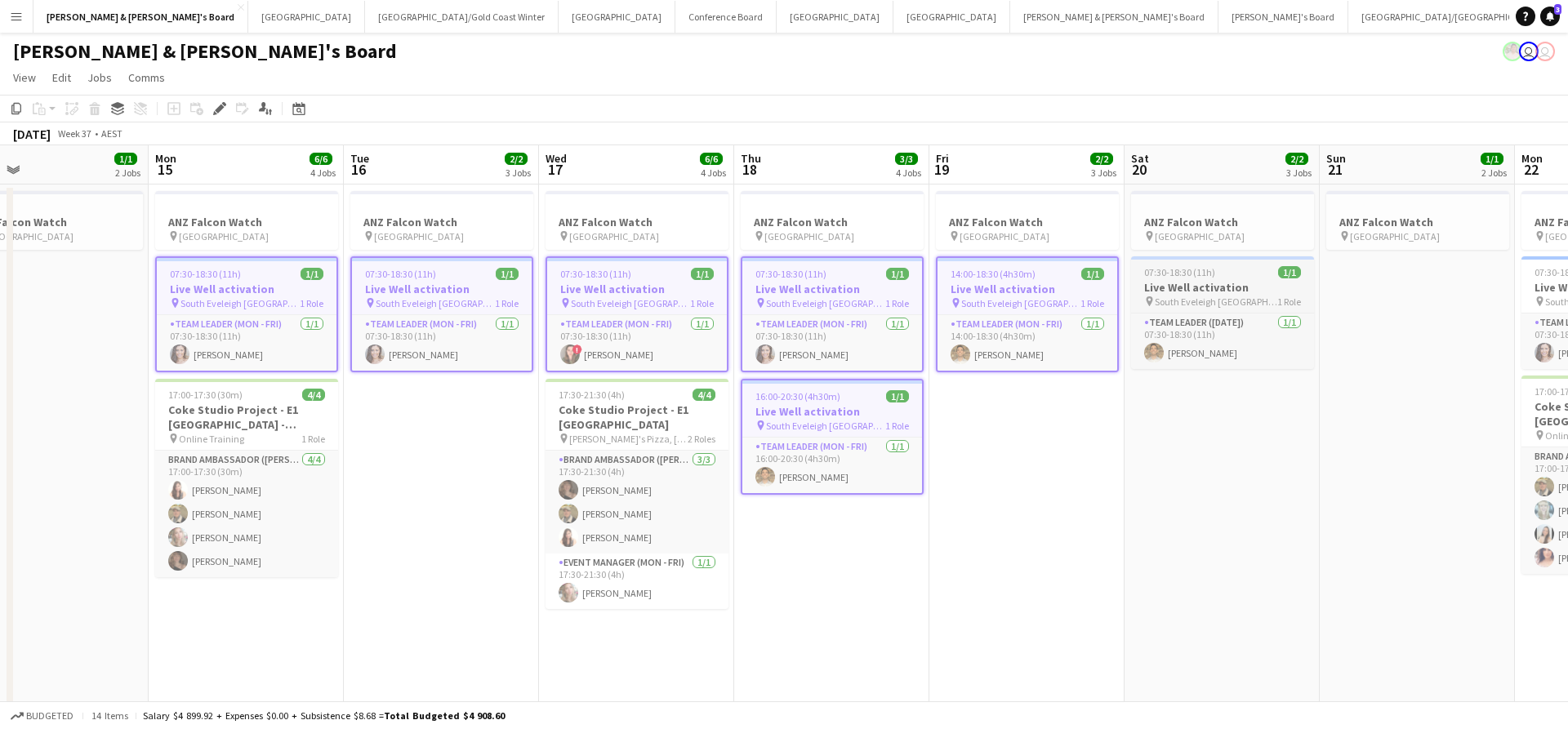
click at [1194, 297] on span "South Eveleigh [GEOGRAPHIC_DATA]" at bounding box center [1215, 302] width 122 height 13
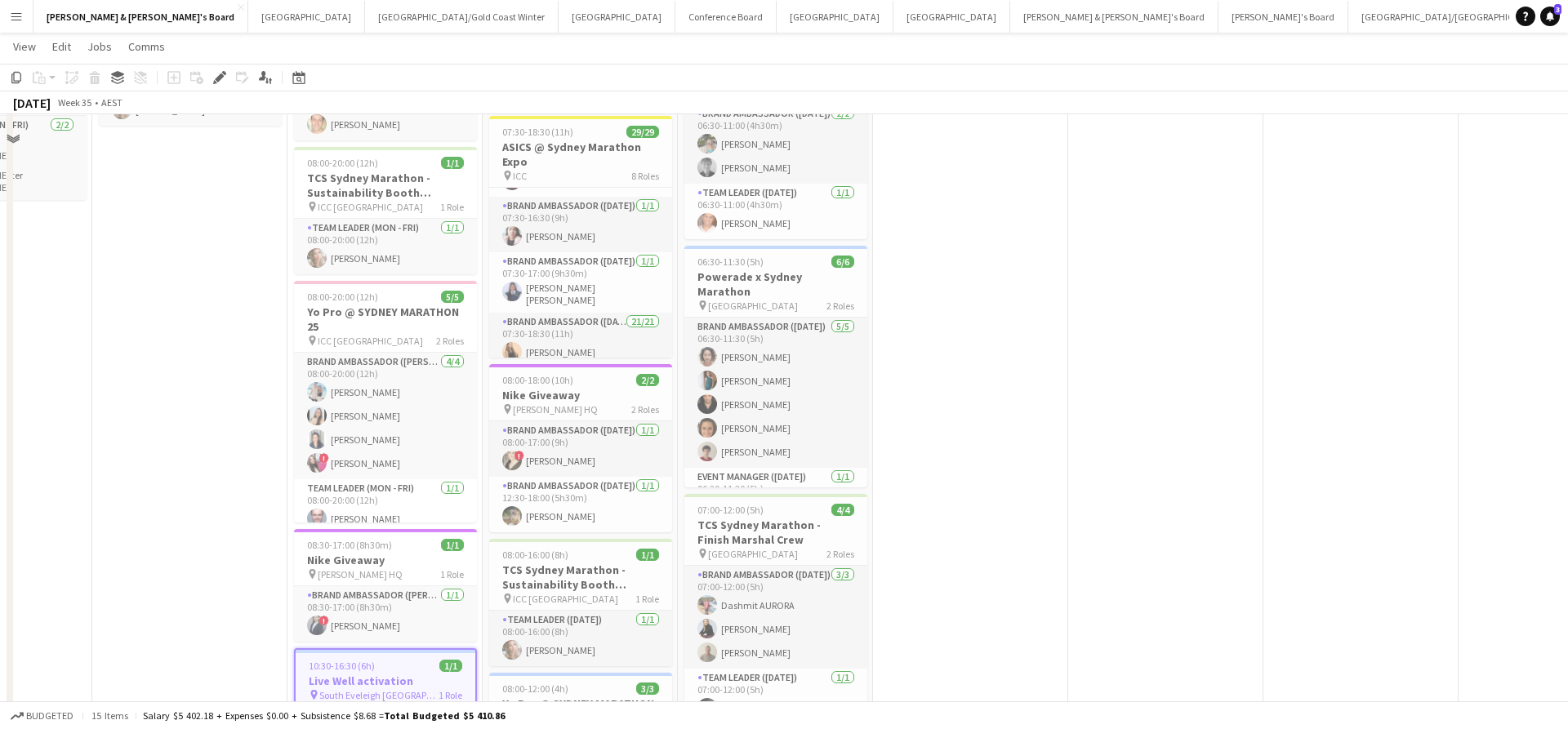
scroll to position [729, 0]
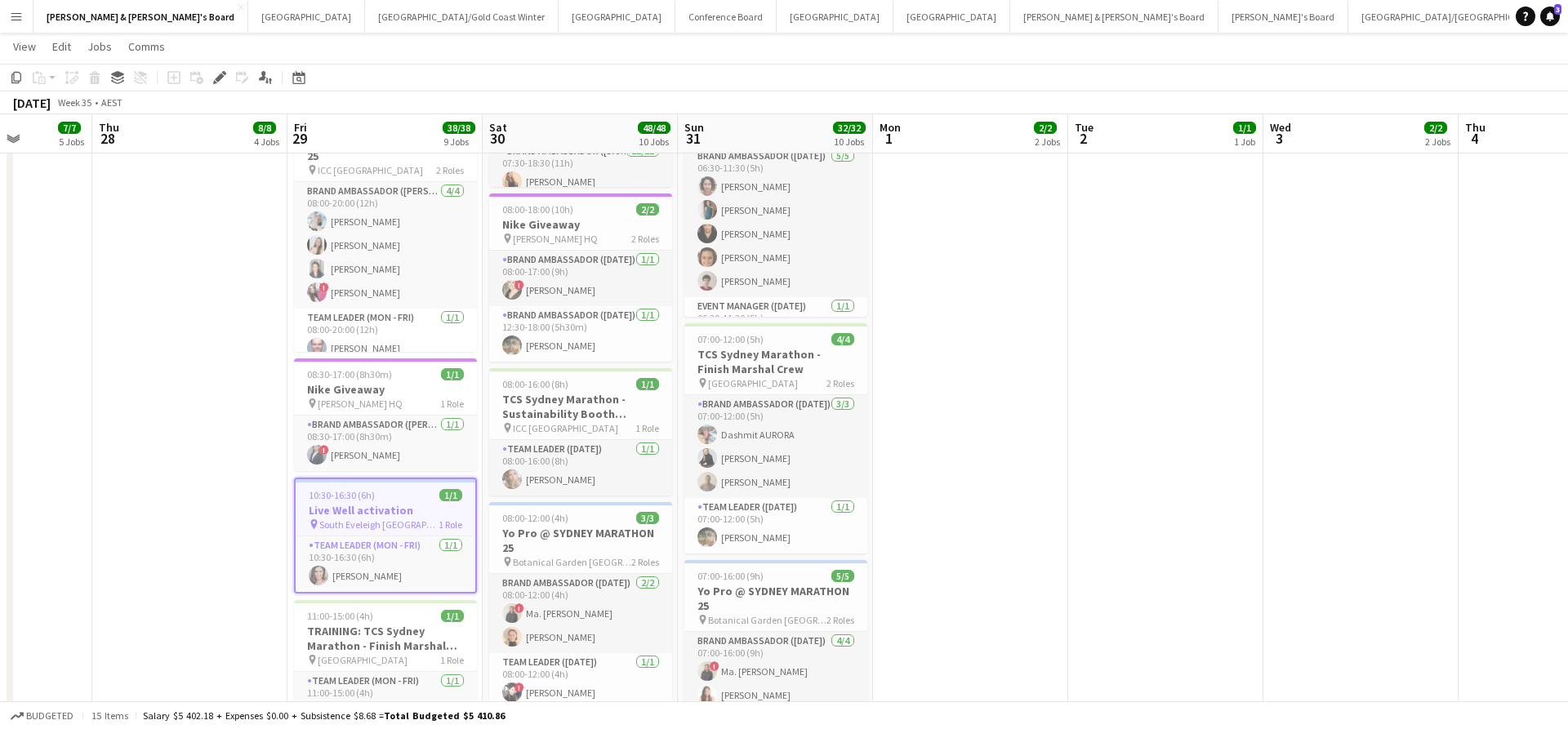
click at [263, 515] on app-date-cell "08:00-20:00 (12h) 5/[DEMOGRAPHIC_DATA] Pro @ [GEOGRAPHIC_DATA] MARATHON 25 pin …" at bounding box center [190, 366] width 195 height 1825
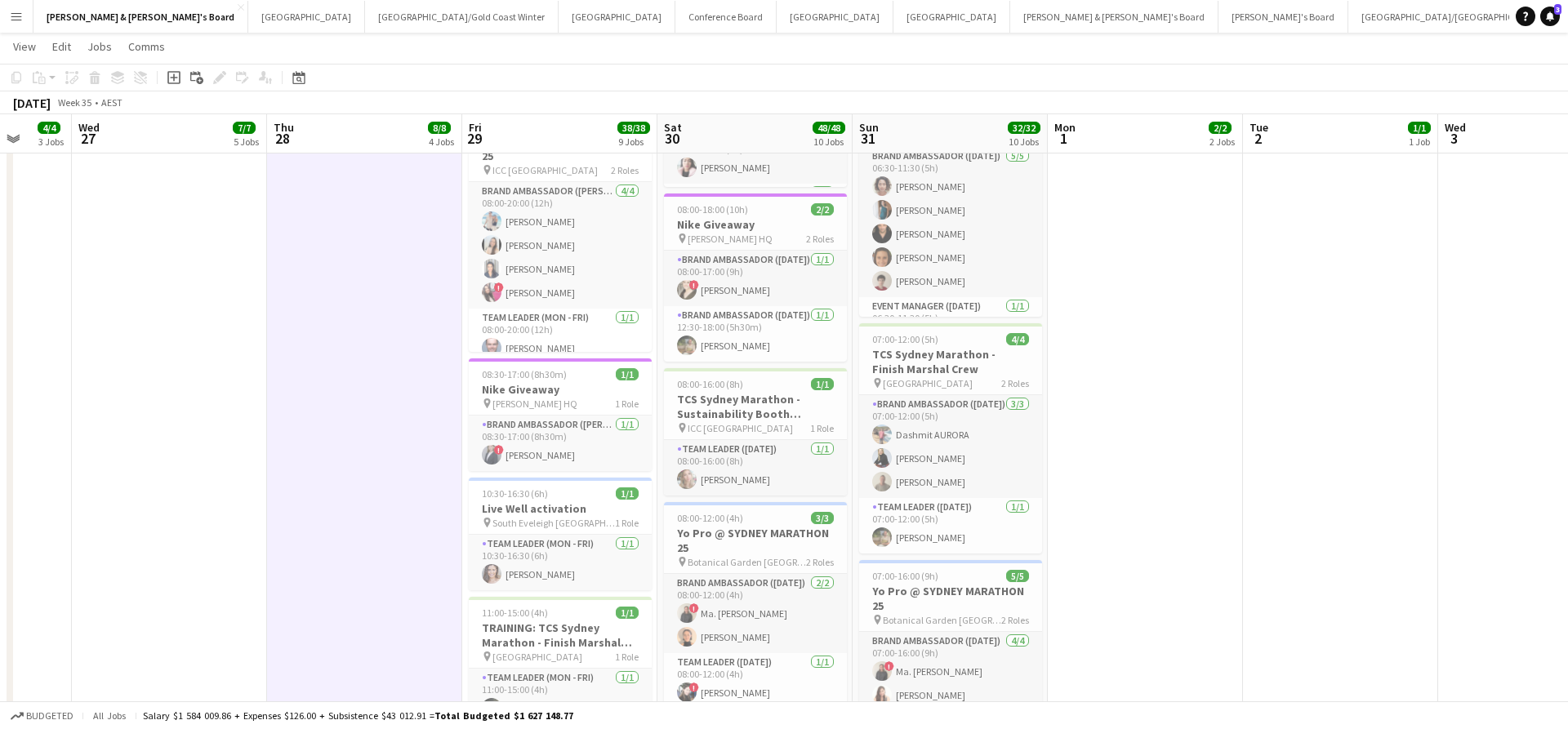
scroll to position [0, 781]
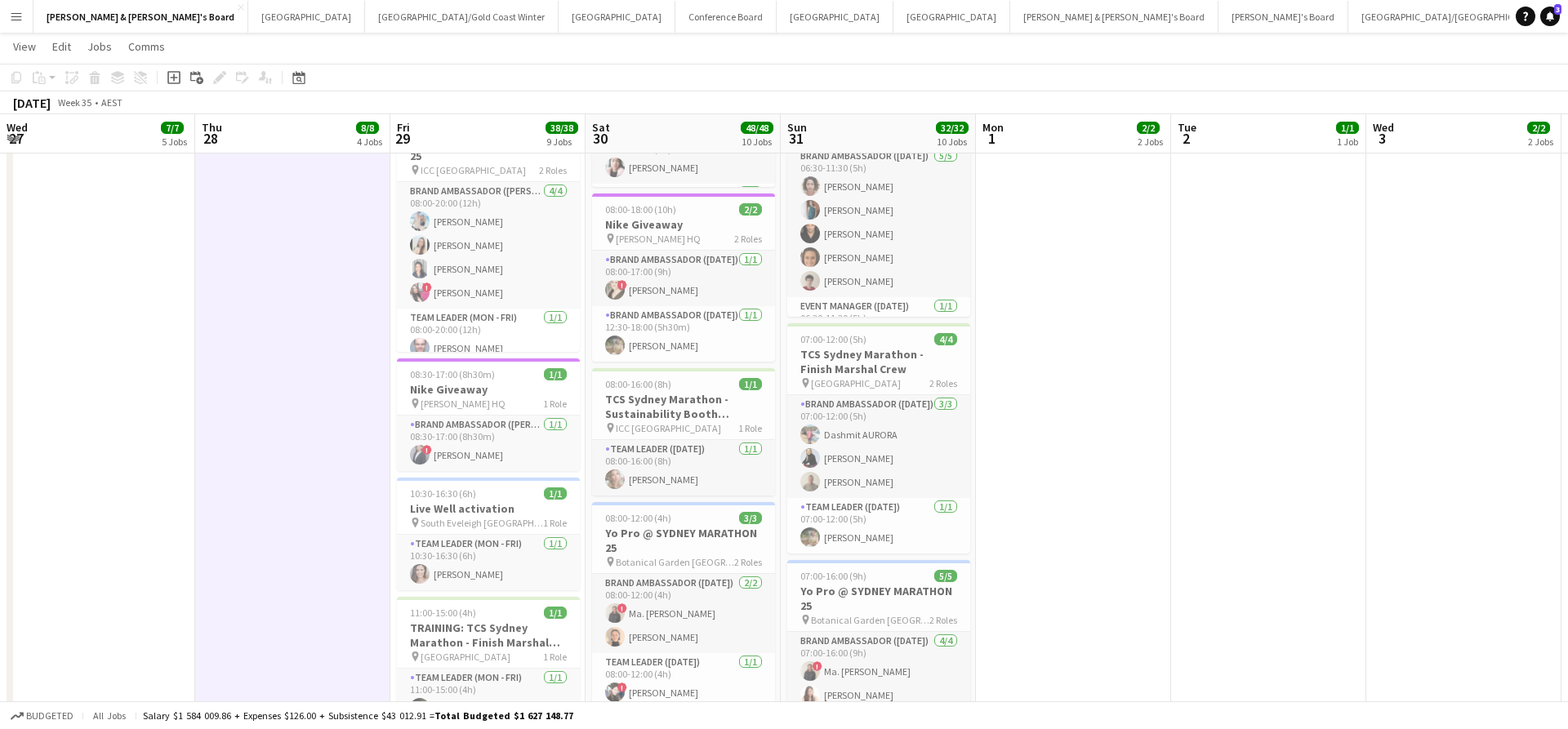
click at [263, 515] on app-date-cell "08:00-20:00 (12h) 5/[DEMOGRAPHIC_DATA] Pro @ [GEOGRAPHIC_DATA] MARATHON 25 pin …" at bounding box center [293, 366] width 195 height 1825
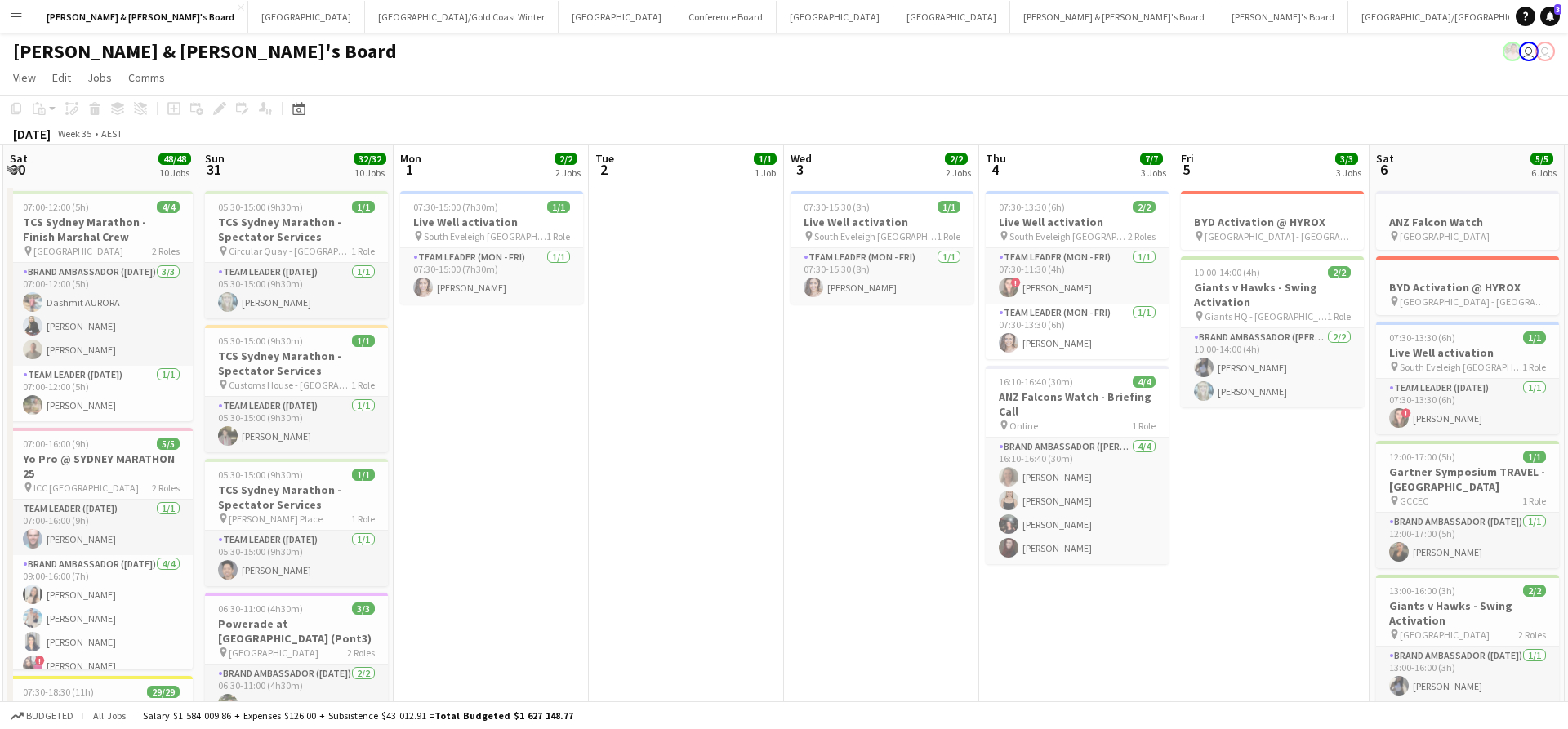
scroll to position [0, 0]
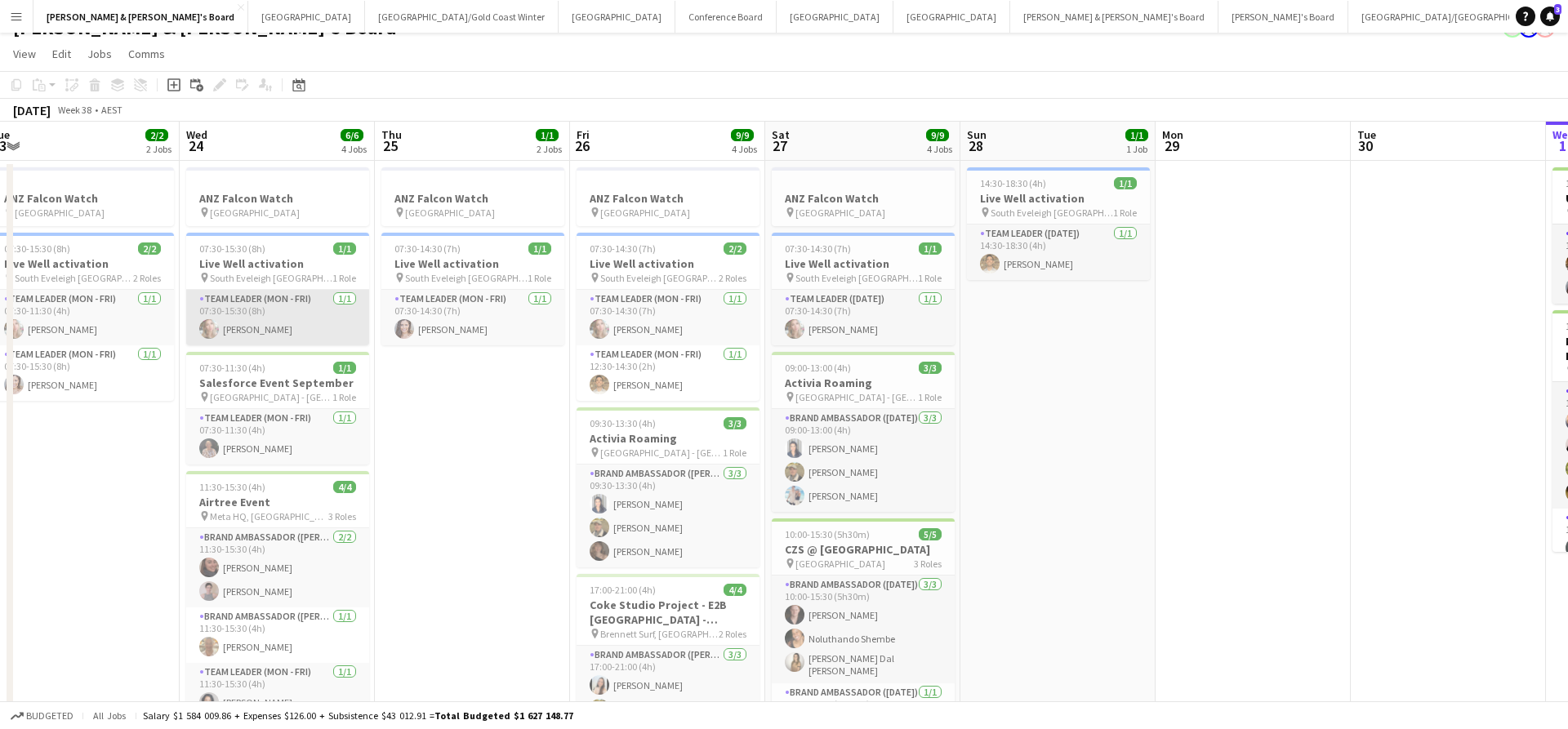
scroll to position [0, 611]
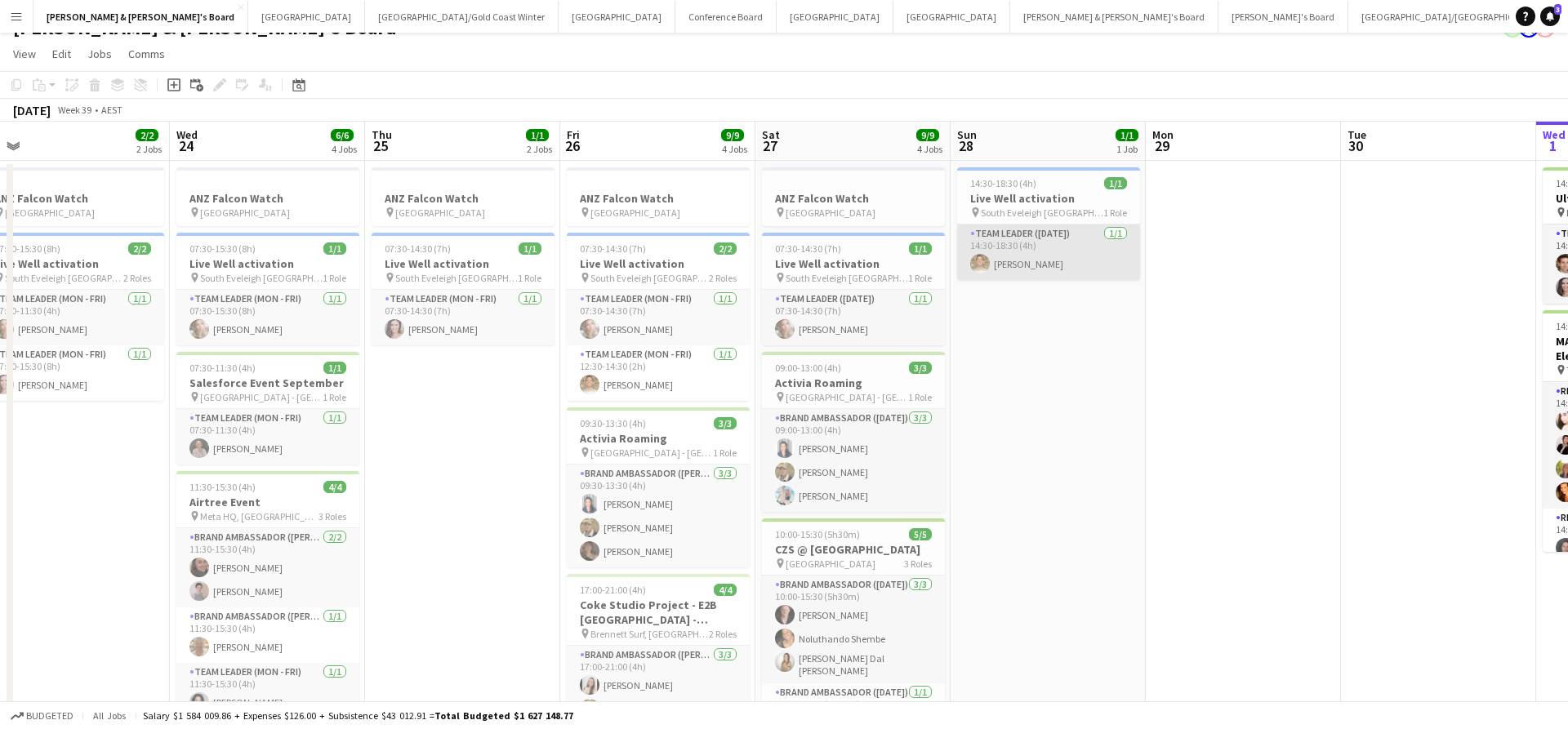
click at [1032, 247] on app-card-role "Team Leader ([DATE]) [DATE] 14:30-18:30 (4h) [PERSON_NAME]" at bounding box center [1049, 251] width 183 height 55
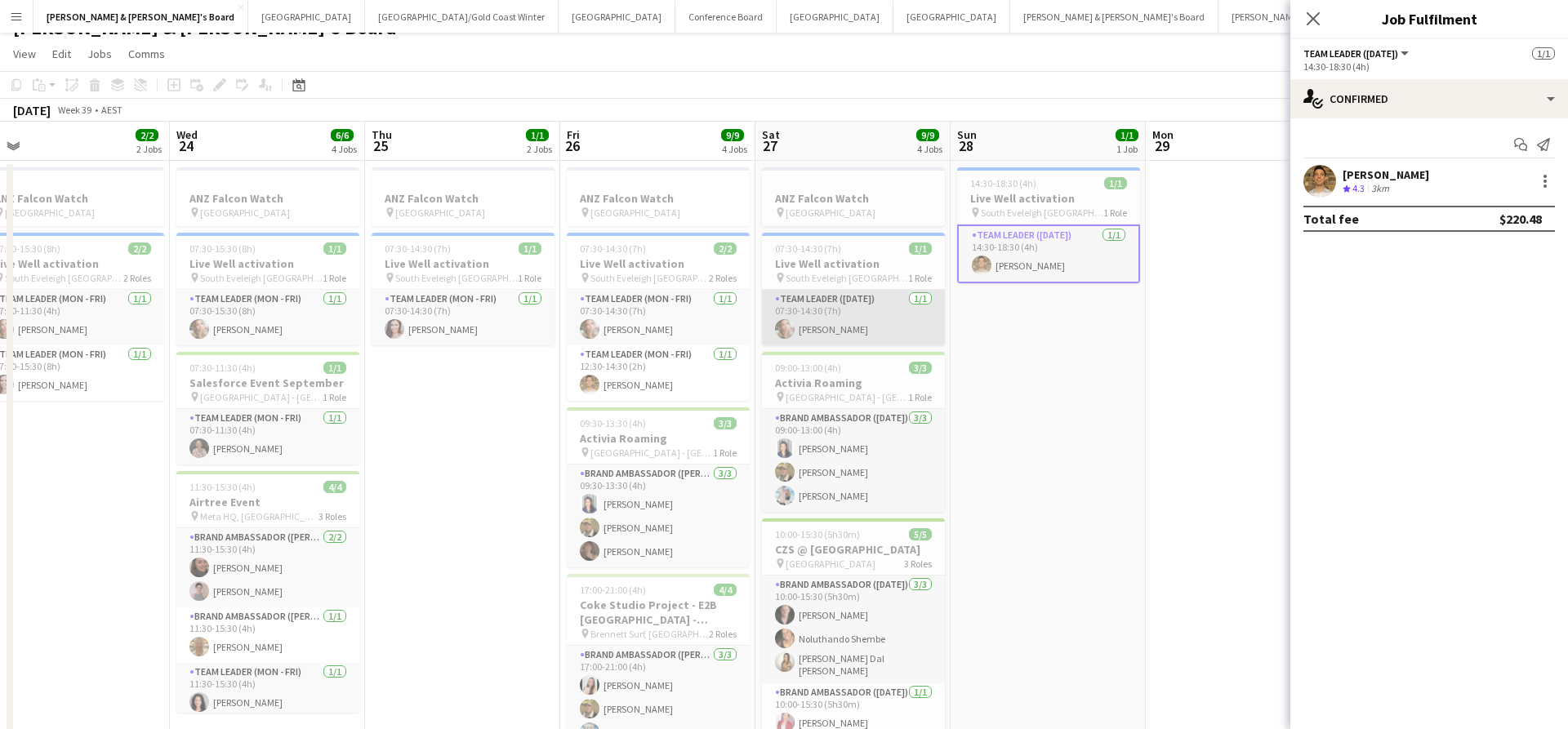
click at [853, 327] on app-card-role "Team Leader ([DATE]) [DATE] 07:30-14:30 (7h) [PERSON_NAME]" at bounding box center [853, 317] width 183 height 55
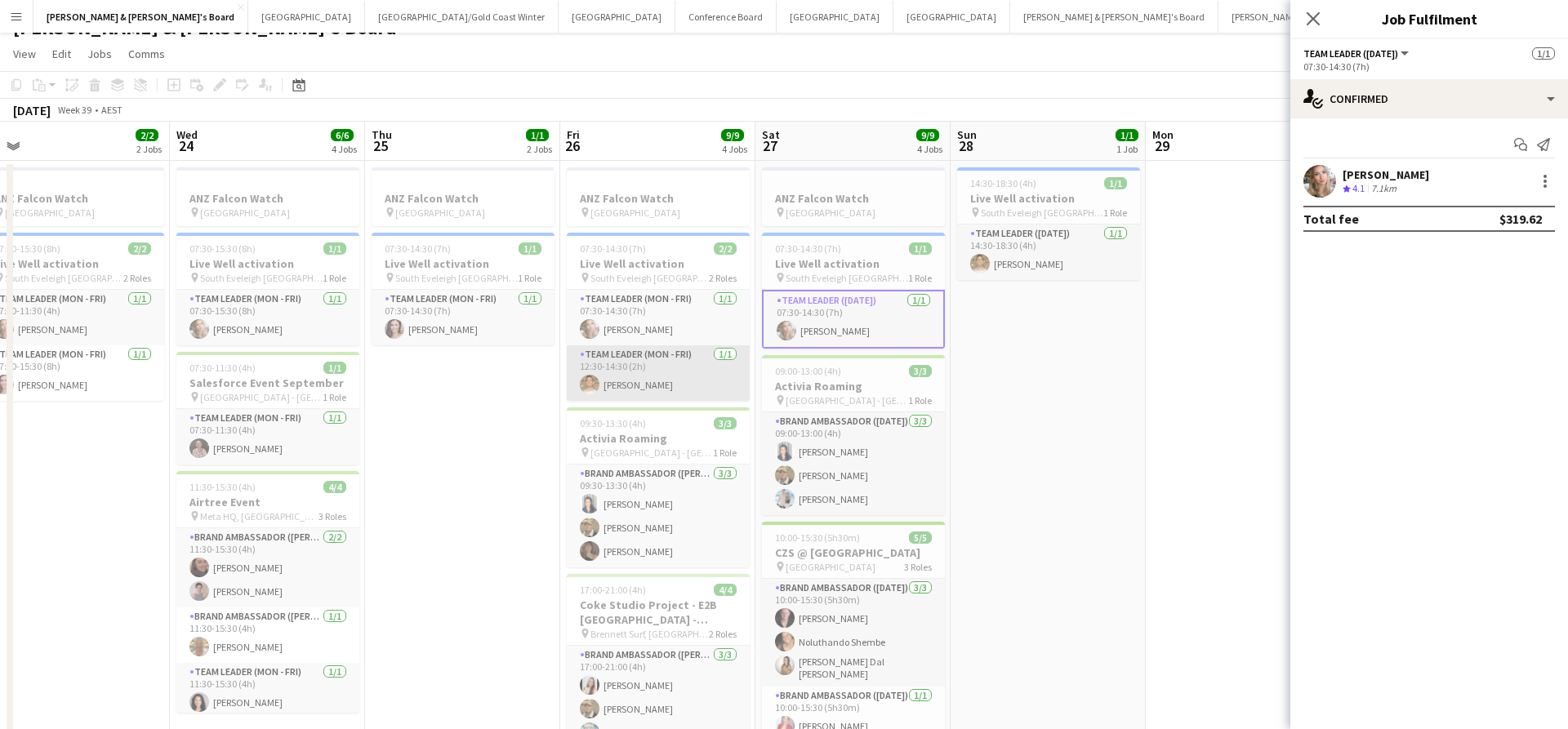
click at [676, 360] on app-card-role "Team Leader (Mon - Fri) [DATE] 12:30-14:30 (2h) [PERSON_NAME]" at bounding box center [658, 373] width 183 height 55
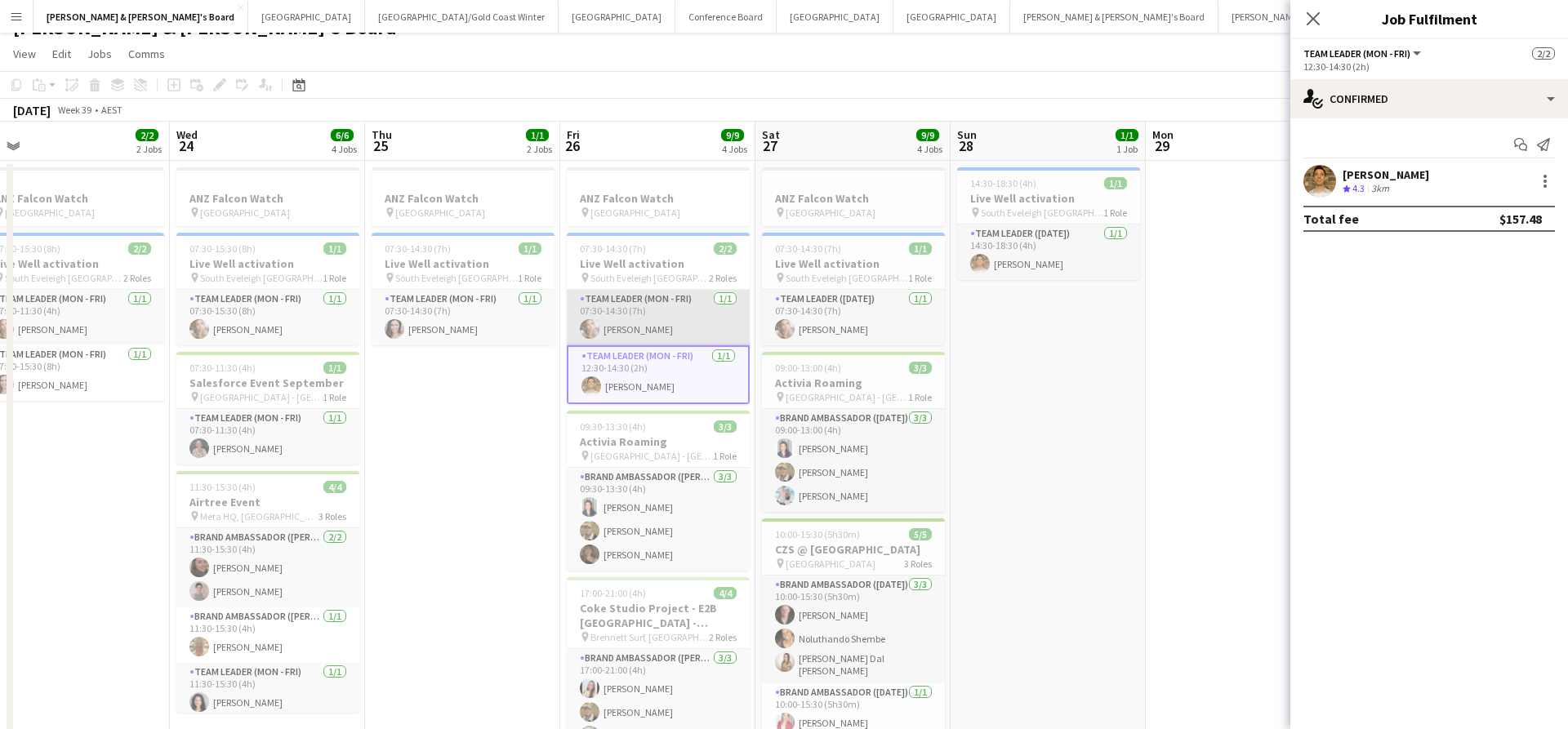
click at [689, 322] on app-card-role "Team Leader (Mon - Fri) [DATE] 07:30-14:30 (7h) [PERSON_NAME]" at bounding box center [658, 317] width 183 height 55
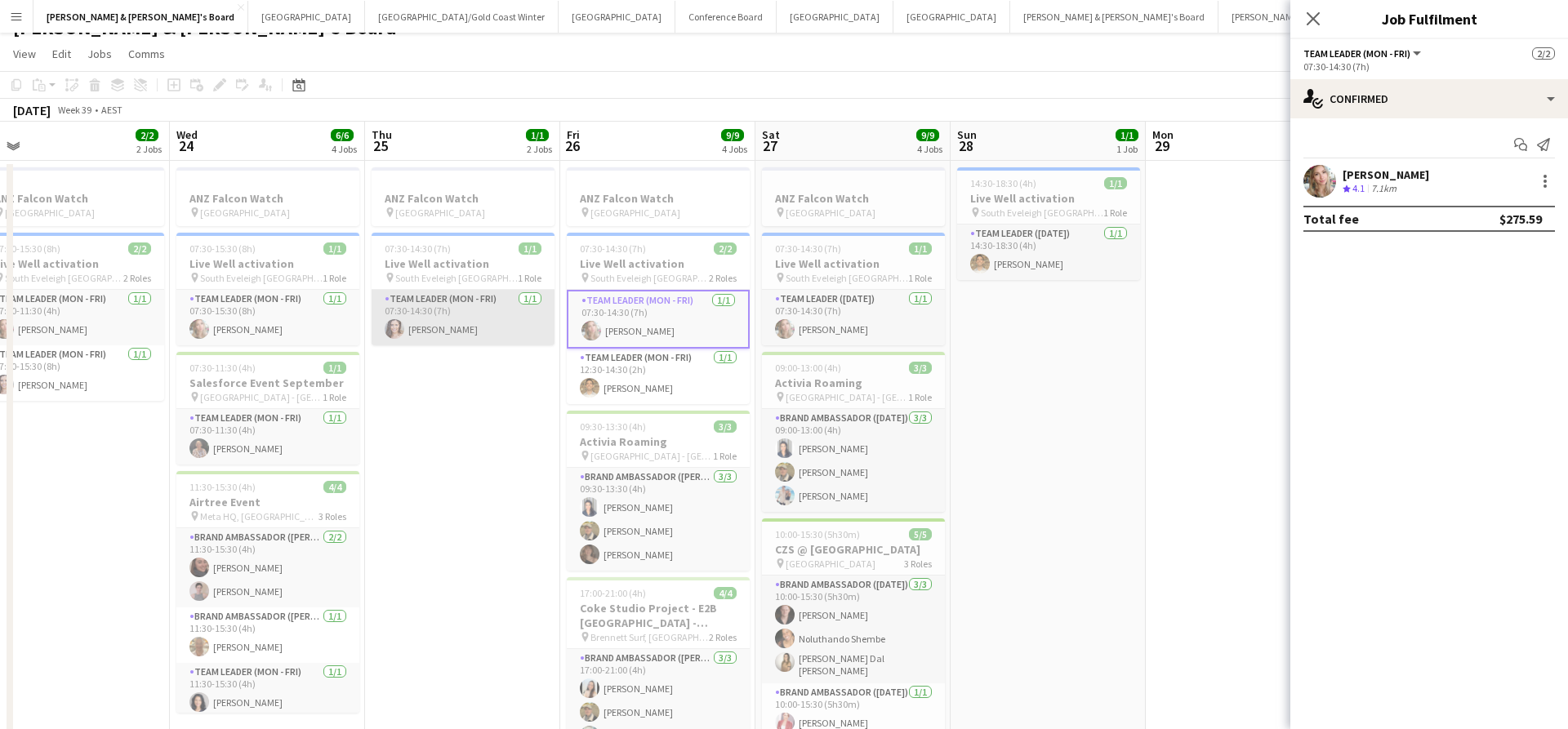
click at [484, 330] on app-card-role "Team Leader (Mon - Fri) [DATE] 07:30-14:30 (7h) [PERSON_NAME]" at bounding box center [463, 317] width 183 height 55
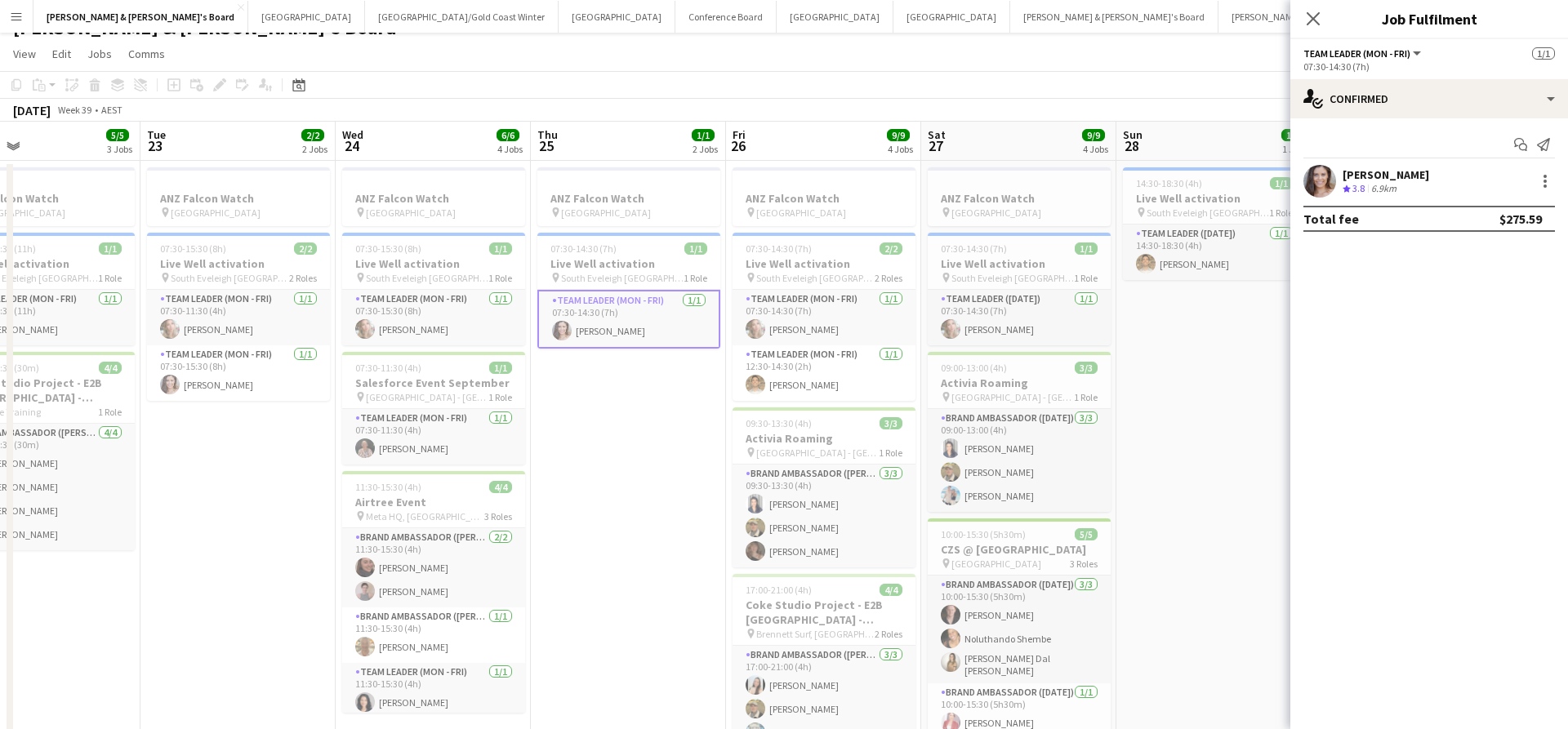
scroll to position [0, 444]
click at [476, 325] on app-card-role "Team Leader (Mon - Fri) [DATE] 07:30-15:30 (8h) [PERSON_NAME]" at bounding box center [434, 317] width 183 height 55
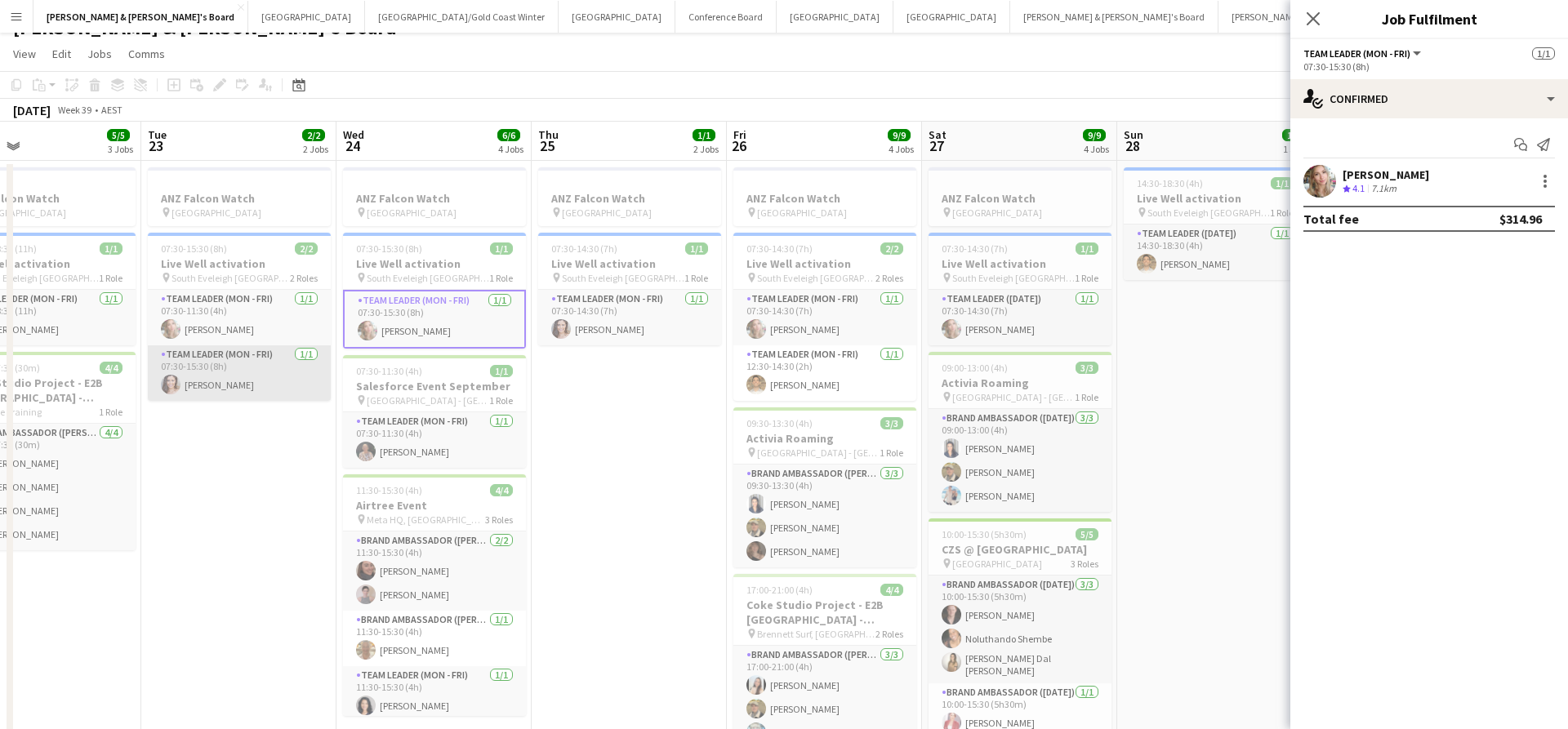
scroll to position [0, 446]
click at [292, 372] on app-card-role "Team Leader (Mon - Fri) [DATE] 07:30-15:30 (8h) [PERSON_NAME]" at bounding box center [238, 373] width 183 height 55
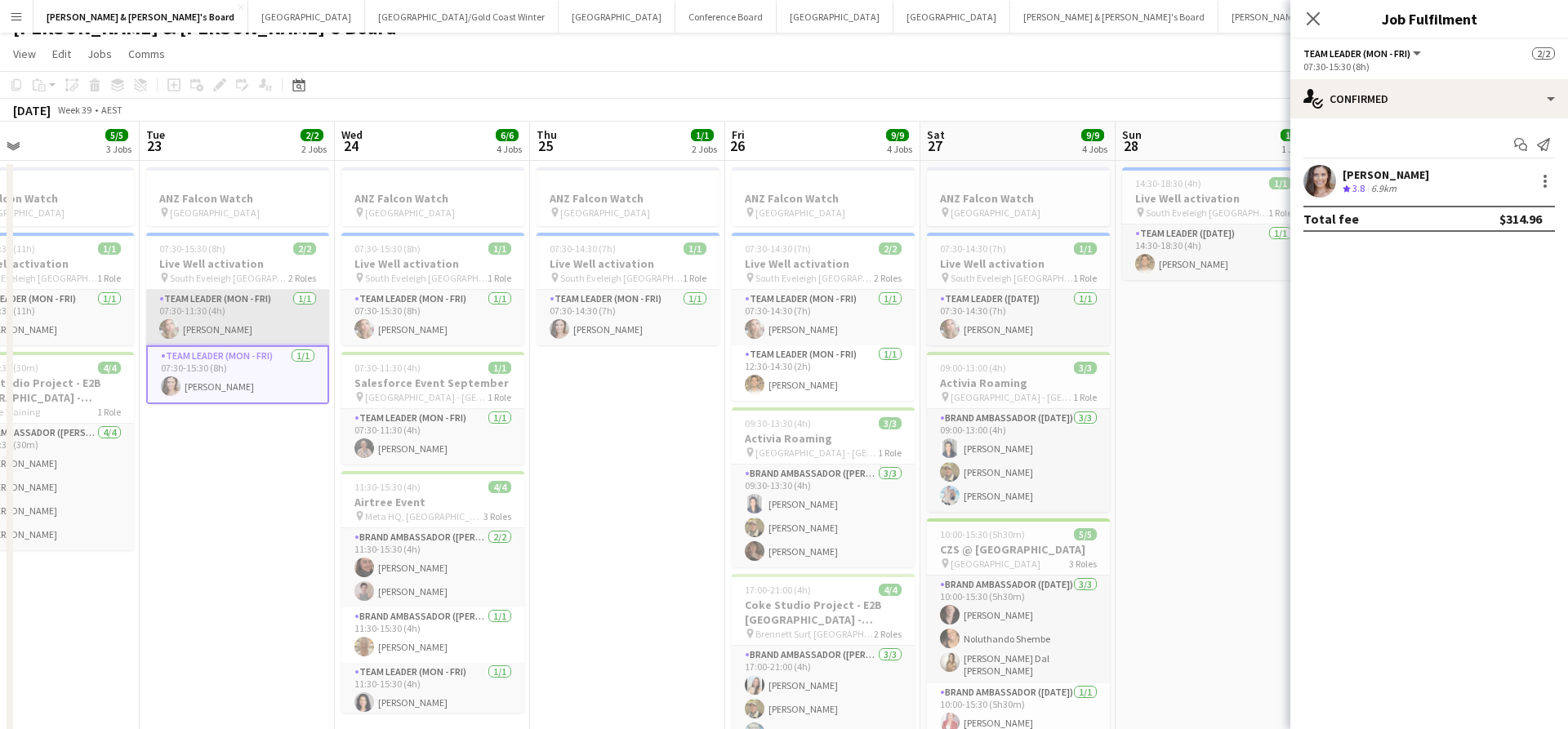
click at [297, 318] on app-card-role "Team Leader (Mon - Fri) [DATE] 07:30-11:30 (4h) [PERSON_NAME]" at bounding box center [238, 317] width 183 height 55
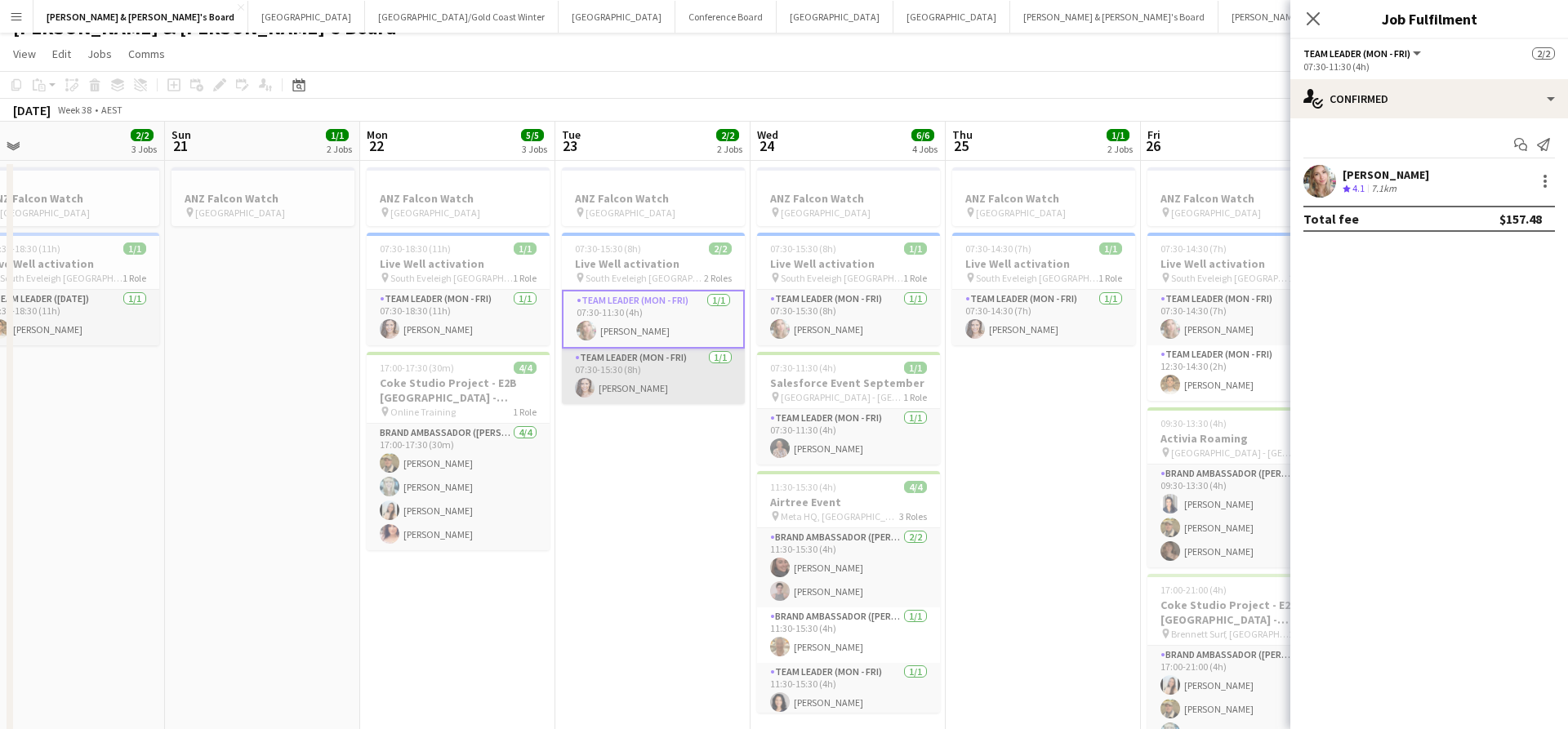
scroll to position [0, 366]
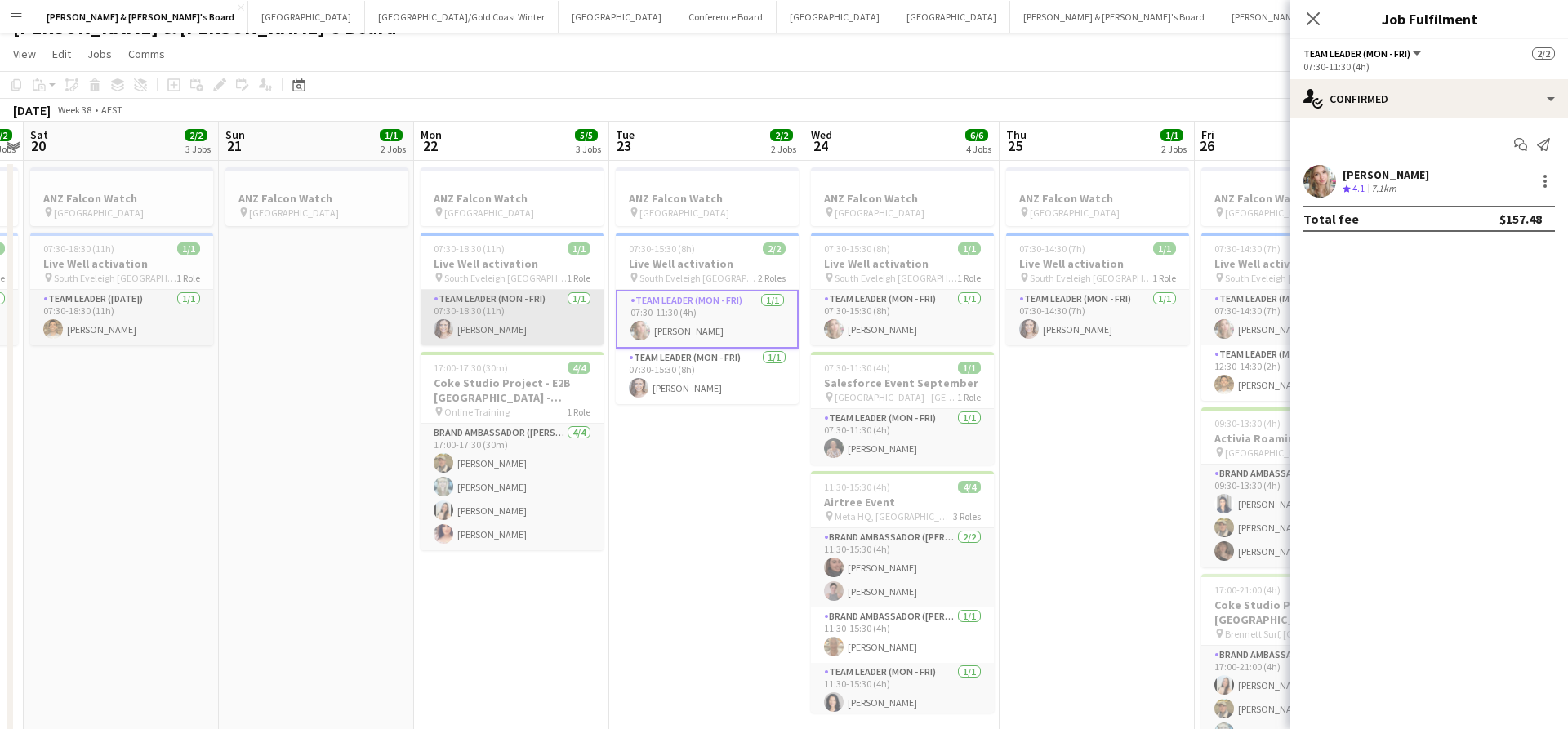
click at [522, 329] on app-card-role "Team Leader (Mon - Fri) [DATE] 07:30-18:30 (11h) [PERSON_NAME]" at bounding box center [512, 317] width 183 height 55
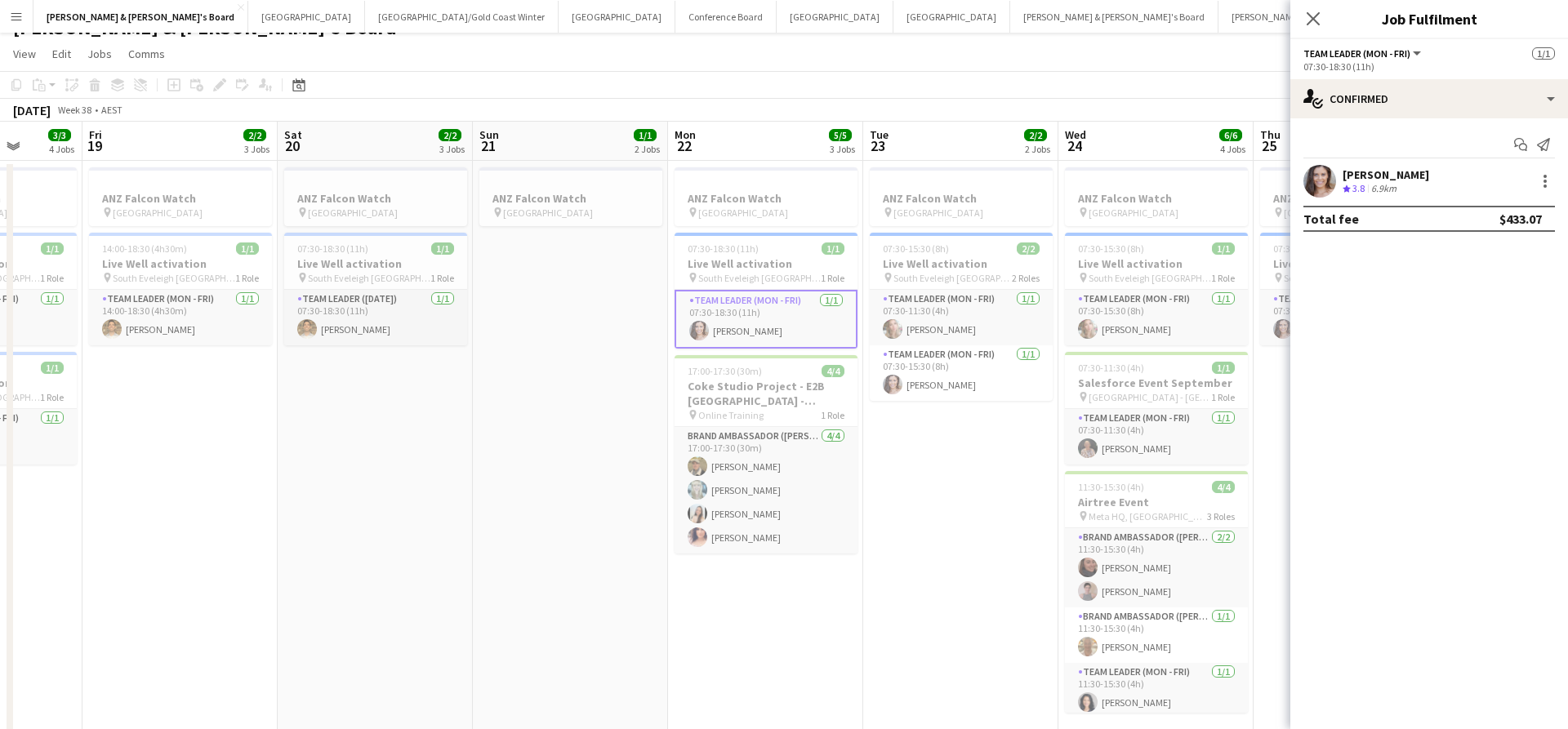
scroll to position [0, 503]
click at [756, 328] on app-card-role "Team Leader (Mon - Fri) [DATE] 07:30-18:30 (11h) [PERSON_NAME]" at bounding box center [765, 318] width 183 height 59
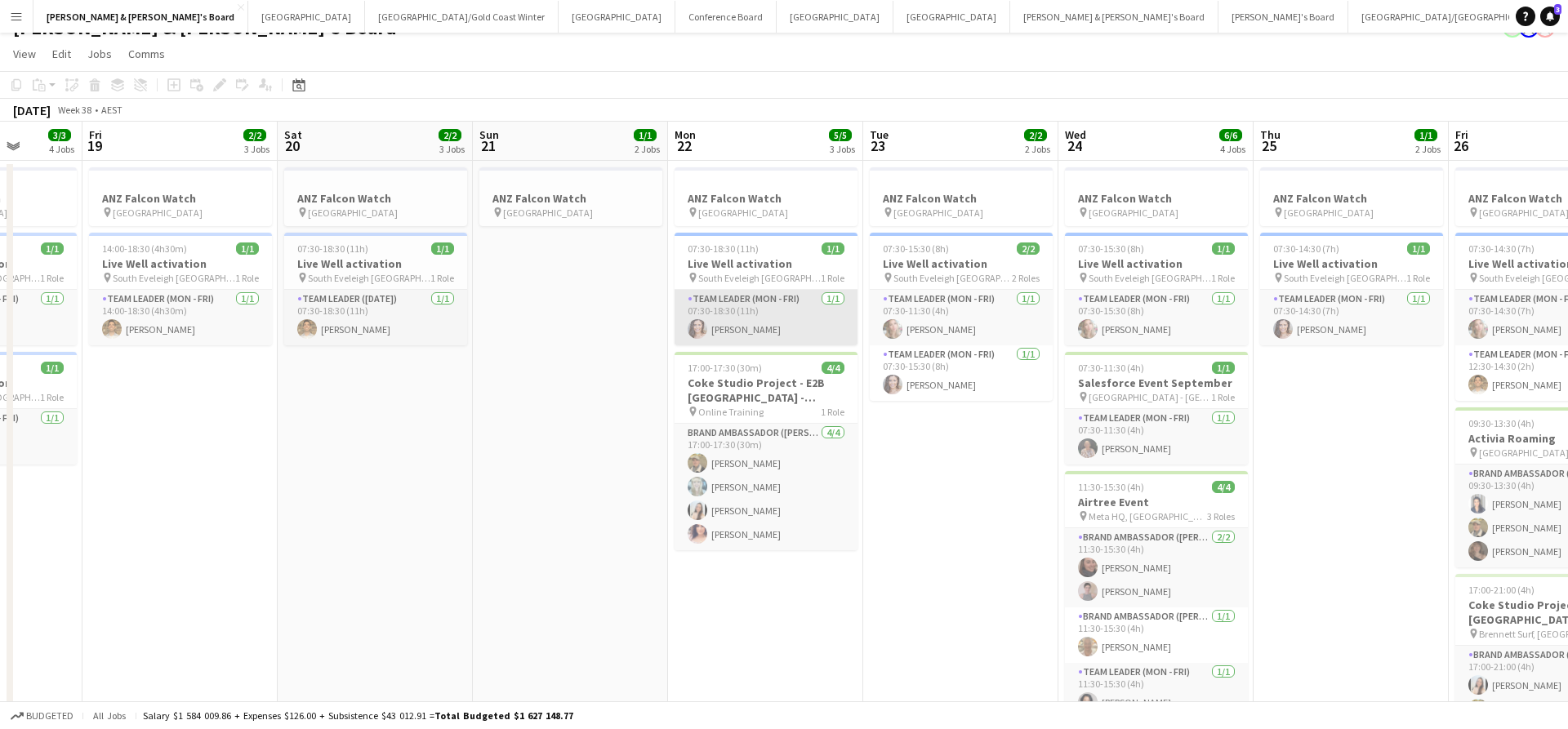
click at [756, 329] on app-card-role "Team Leader (Mon - Fri) [DATE] 07:30-18:30 (11h) [PERSON_NAME]" at bounding box center [765, 317] width 183 height 55
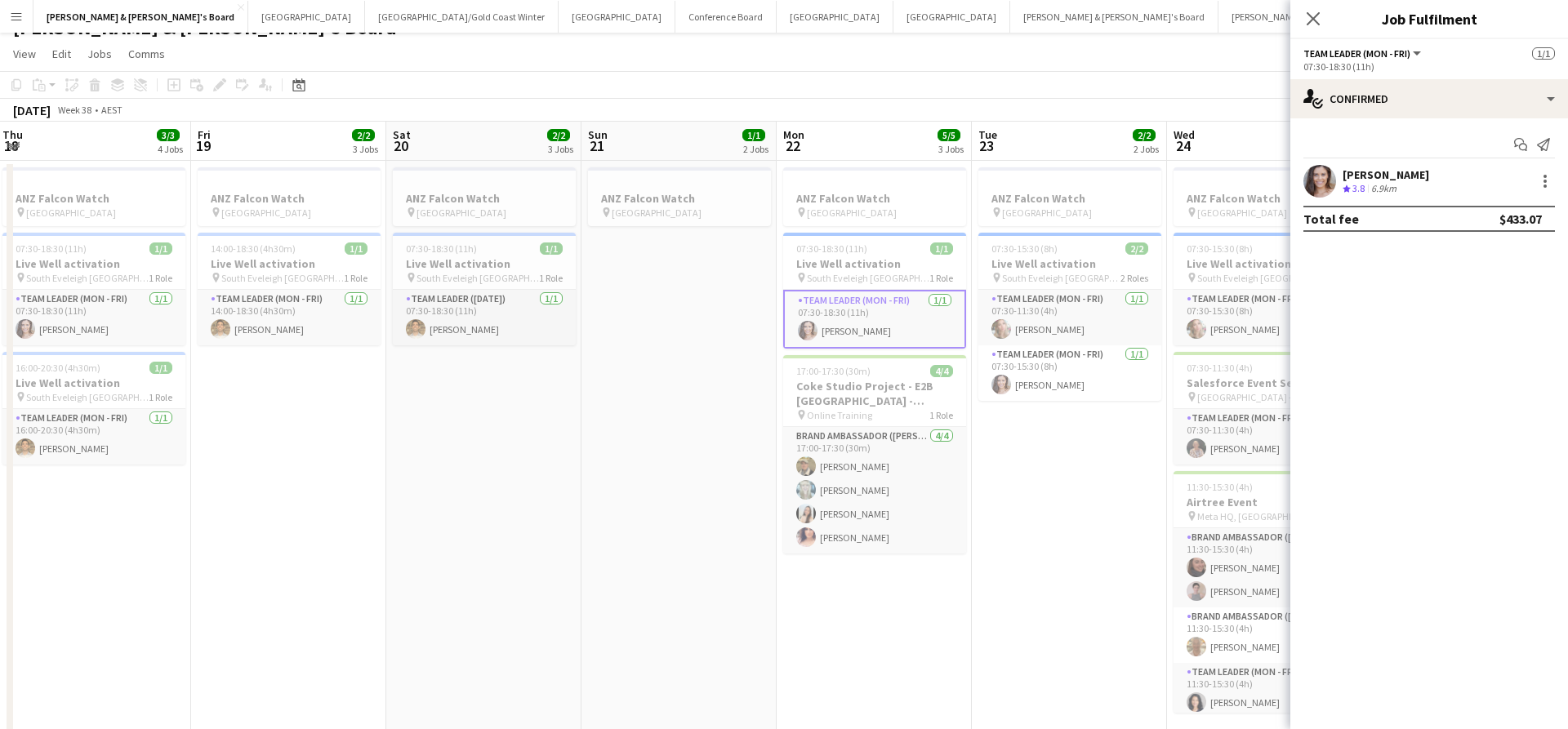
scroll to position [0, 393]
click at [458, 302] on app-card-role "Team Leader ([DATE]) [DATE] 07:30-18:30 (11h) [PERSON_NAME]" at bounding box center [486, 317] width 183 height 55
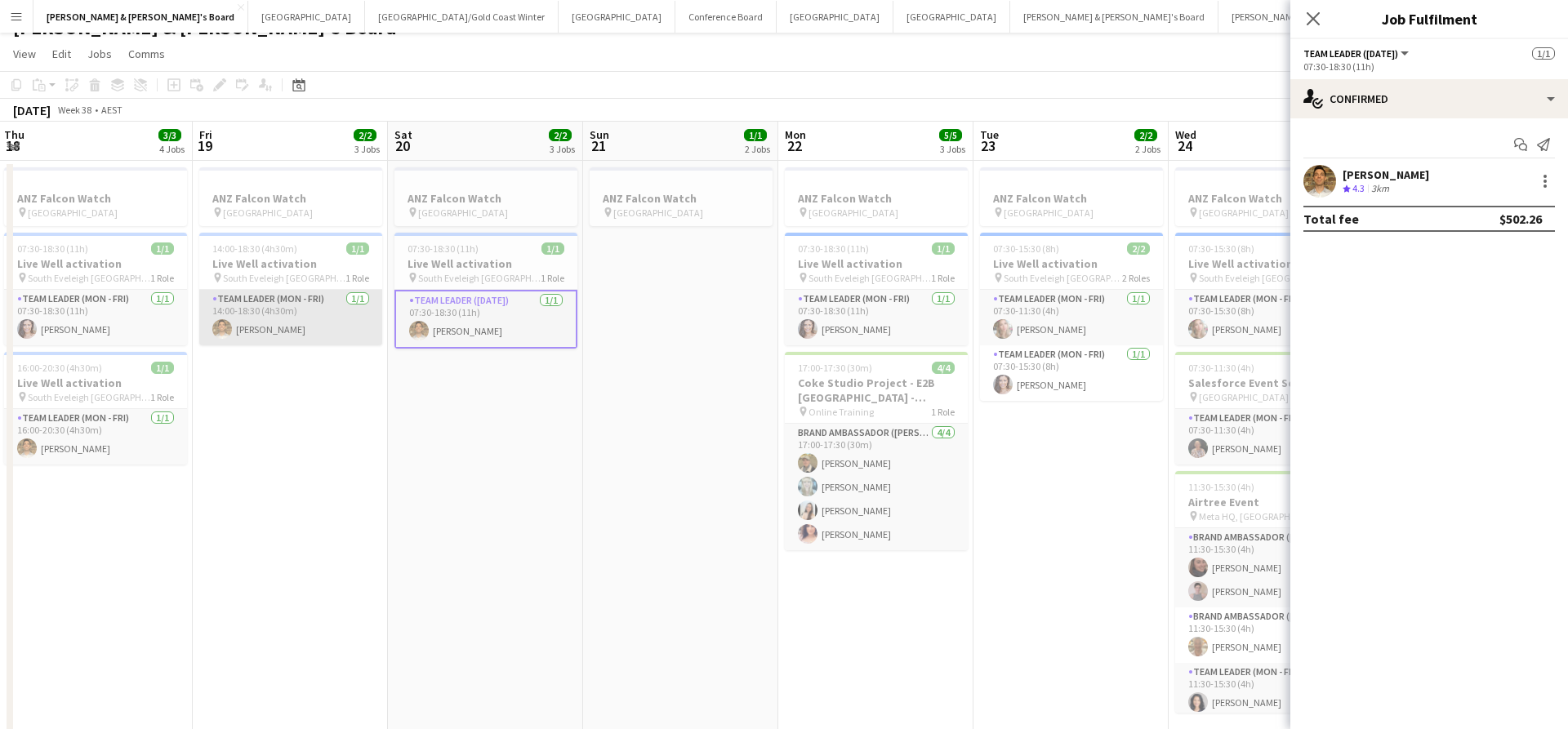
click at [322, 317] on app-card-role "Team Leader (Mon - Fri) [DATE] 14:00-18:30 (4h30m) [PERSON_NAME]" at bounding box center [290, 317] width 183 height 55
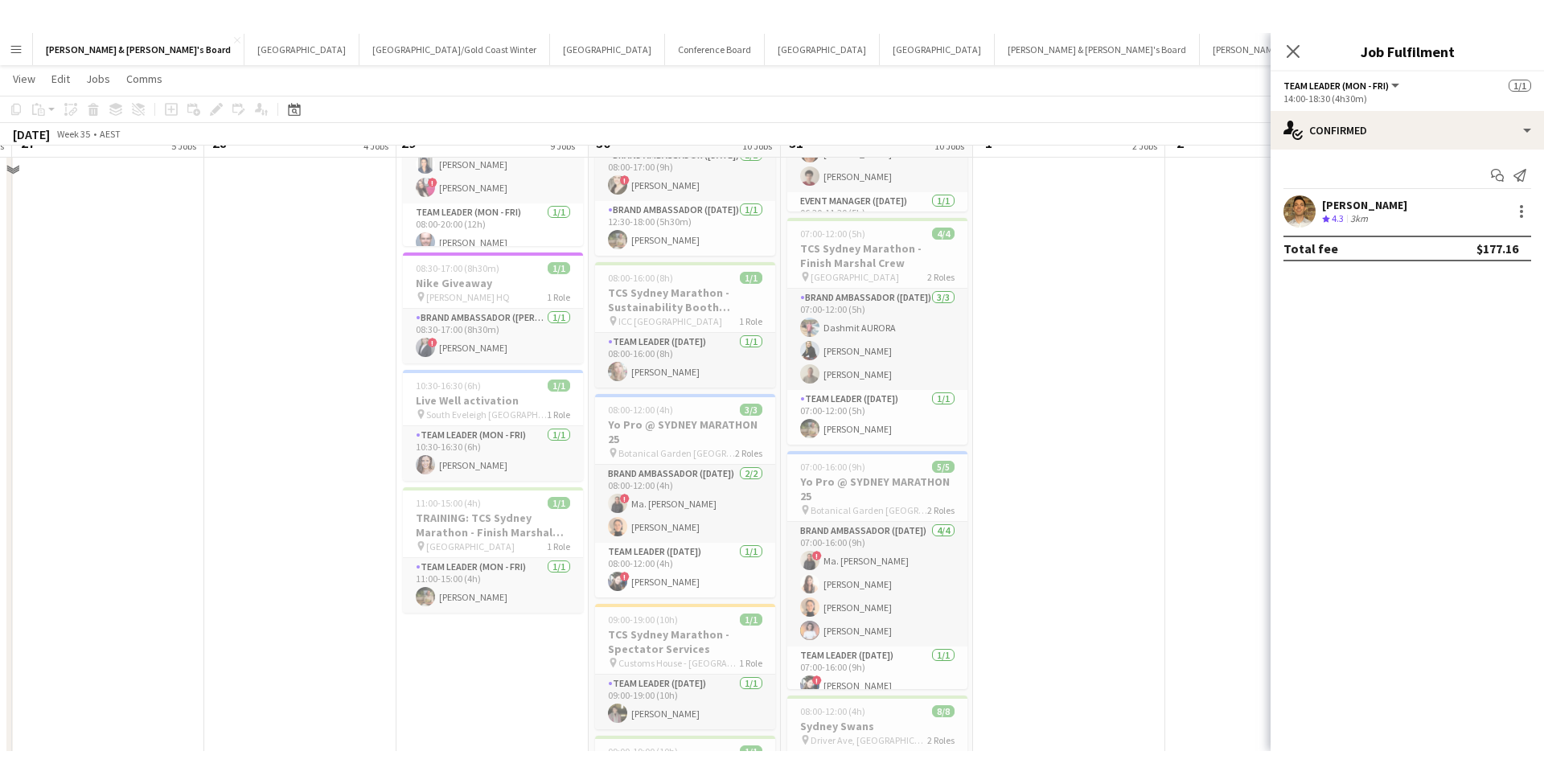
scroll to position [872, 0]
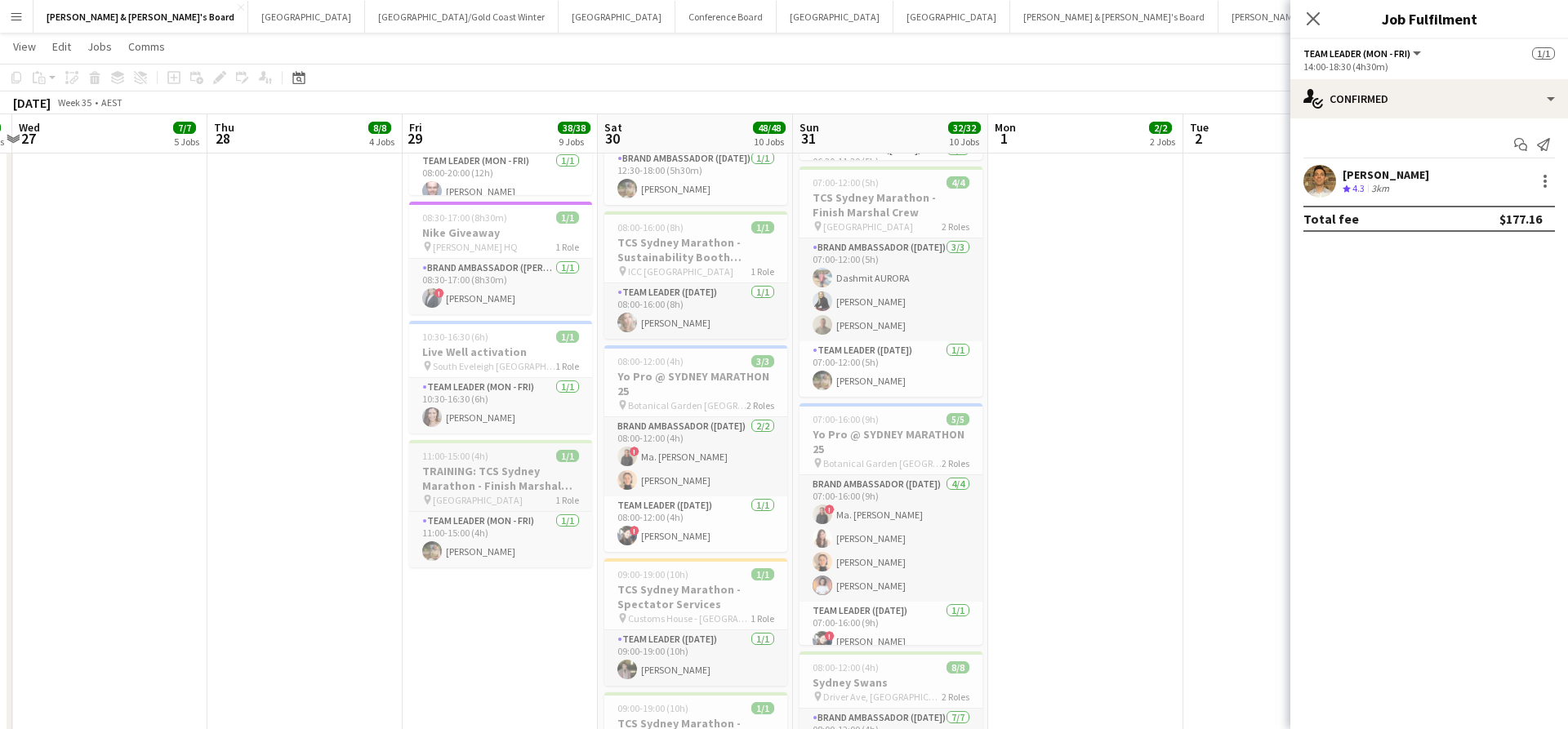
click at [487, 468] on h3 "TRAINING: TCS Sydney Marathon - Finish Marshal Crew" at bounding box center [500, 478] width 183 height 29
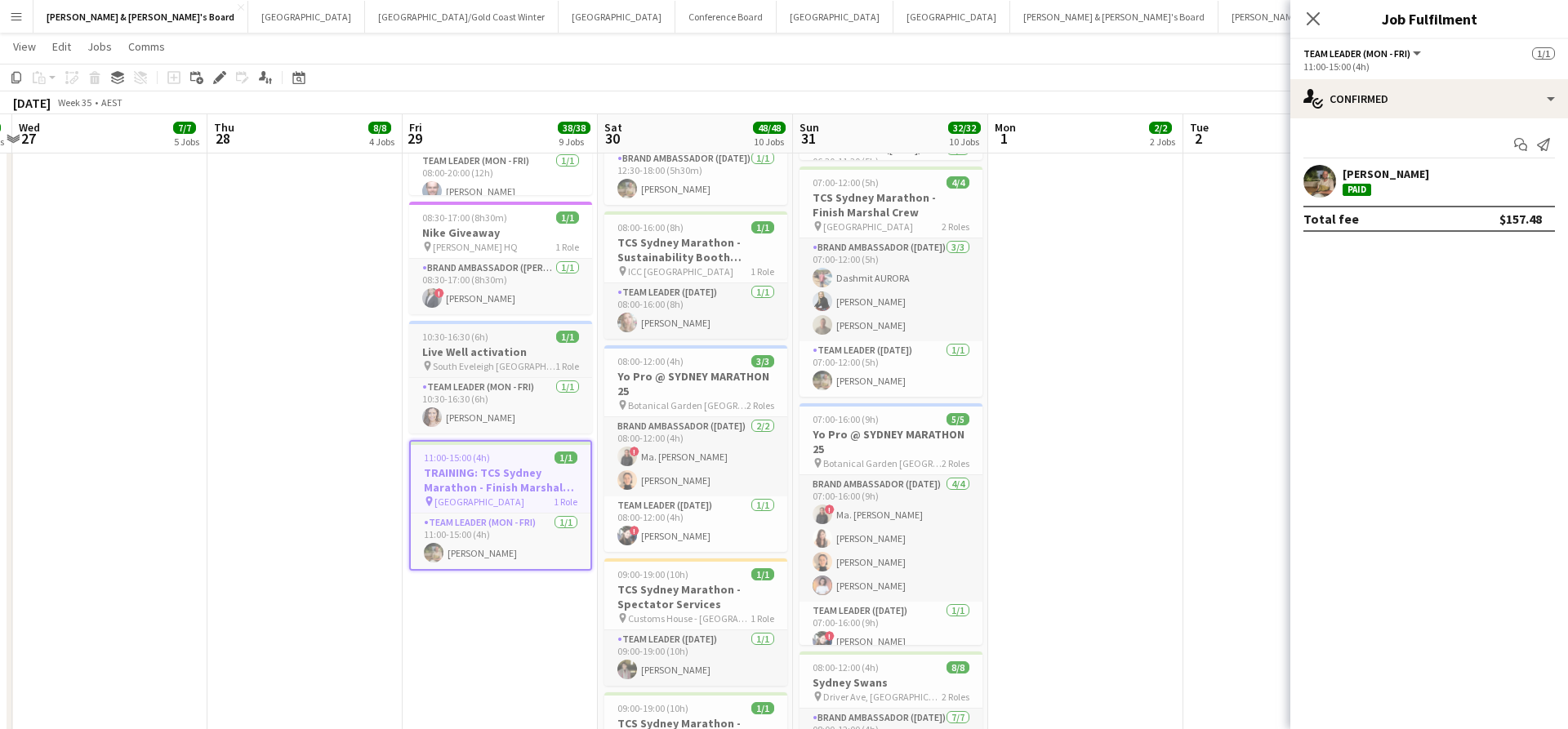
click at [463, 343] on app-job-card "10:30-16:30 (6h) 1/1 Live Well activation pin South [PERSON_NAME] 1 Role Team L…" at bounding box center [500, 377] width 183 height 113
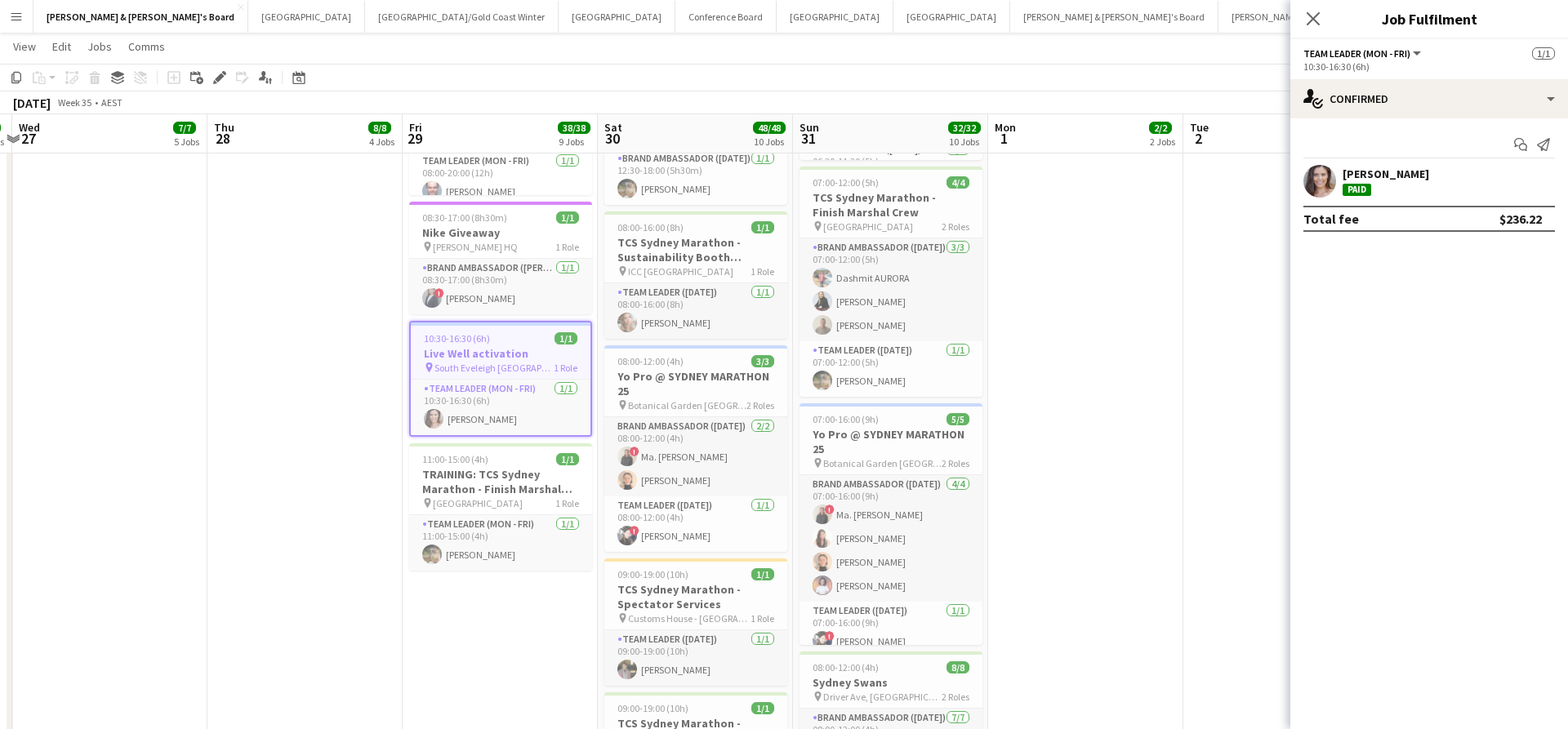
click at [366, 424] on app-date-cell "08:00-20:00 (12h) 5/[DEMOGRAPHIC_DATA] Pro @ [GEOGRAPHIC_DATA] MARATHON 25 pin …" at bounding box center [305, 210] width 195 height 1825
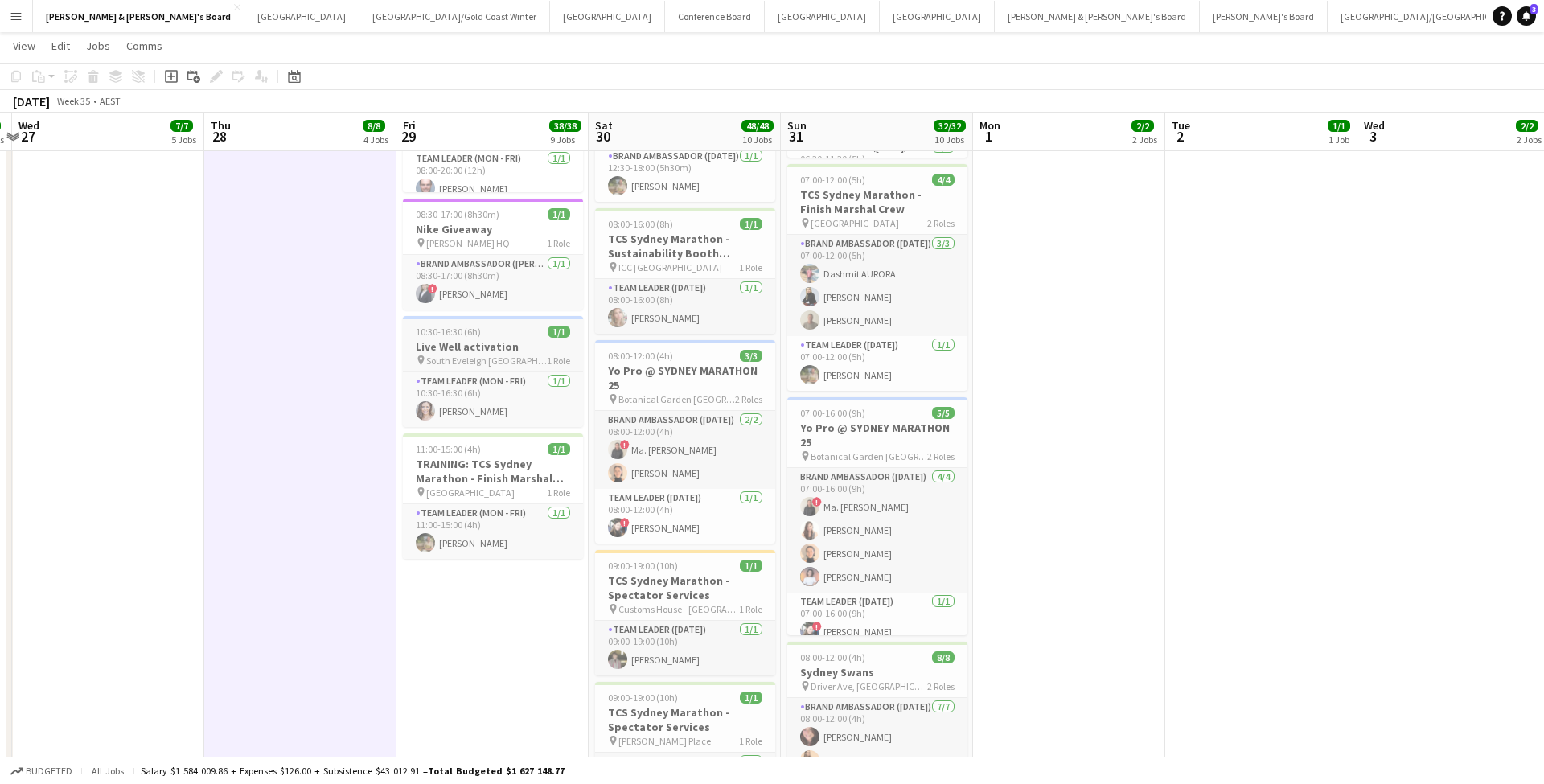
click at [478, 334] on span "10:30-16:30 (6h)" at bounding box center [448, 331] width 65 height 12
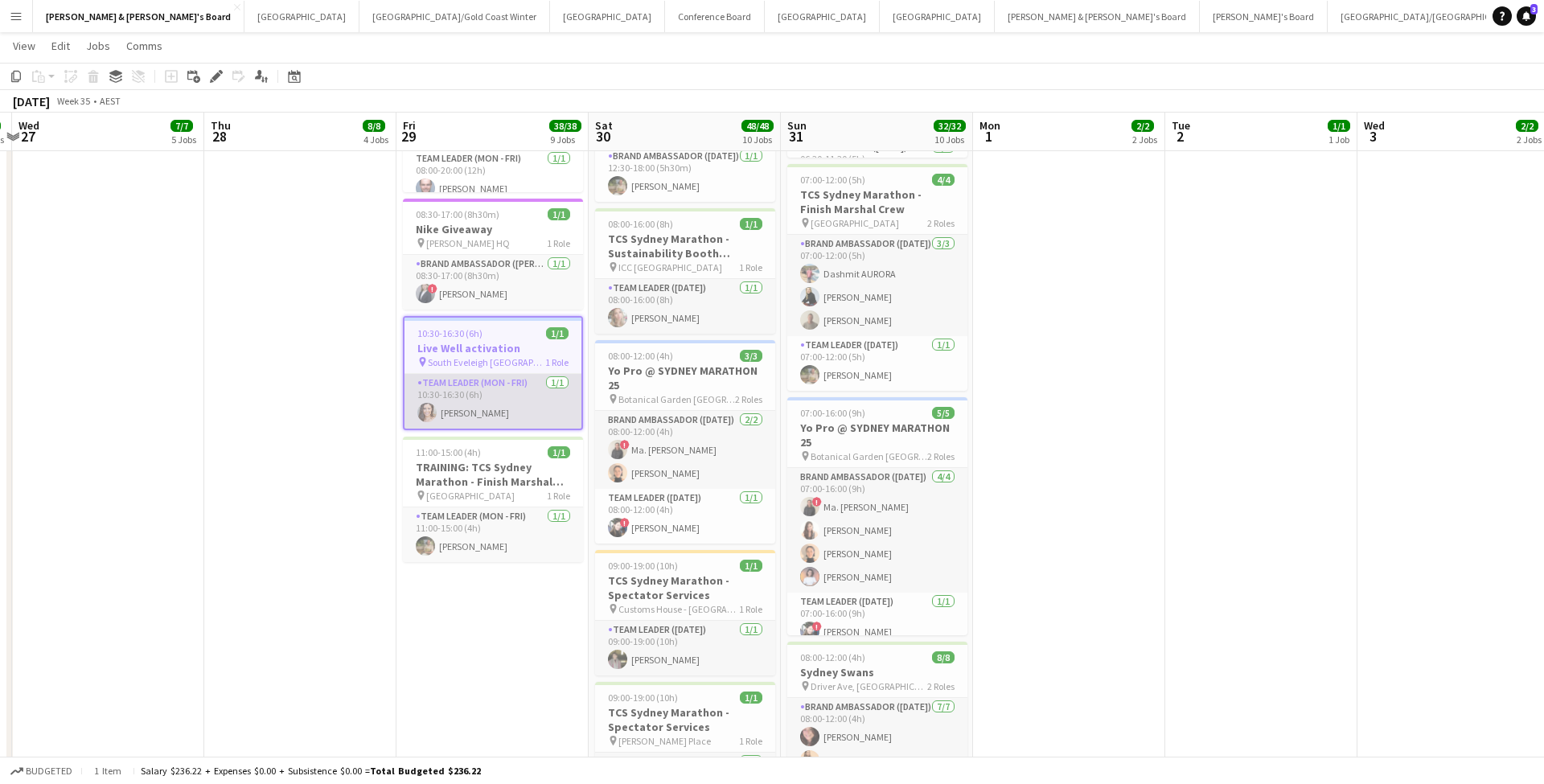
click at [545, 414] on app-card-role "Team Leader (Mon - Fri) [DATE] 10:30-16:30 (6h) [PERSON_NAME]" at bounding box center [493, 401] width 177 height 54
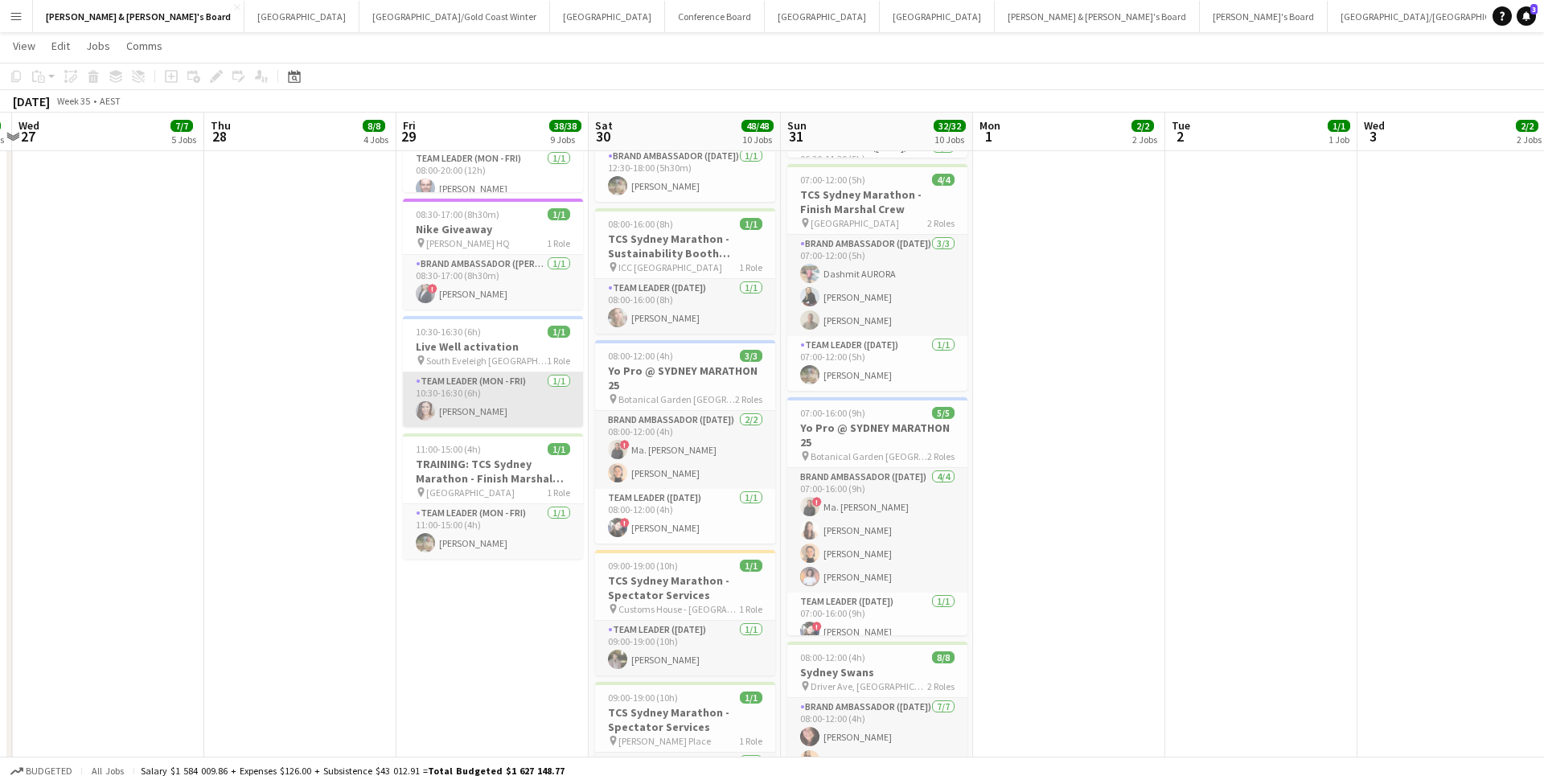
click at [539, 406] on app-card-role "Team Leader (Mon - Fri) [DATE] 10:30-16:30 (6h) [PERSON_NAME]" at bounding box center [493, 399] width 180 height 54
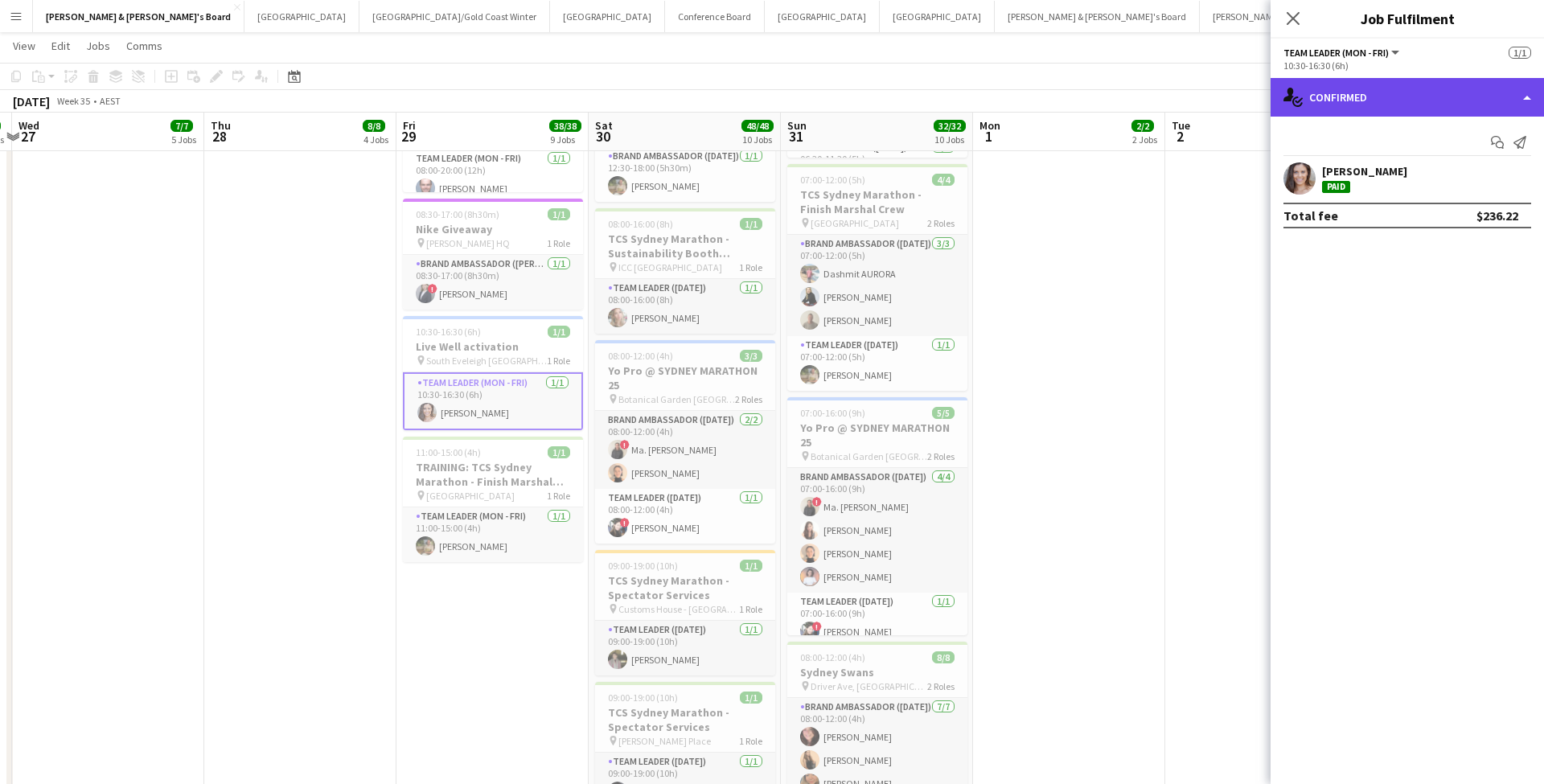
click at [1339, 88] on div "single-neutral-actions-check-2 Confirmed" at bounding box center [1407, 97] width 274 height 38
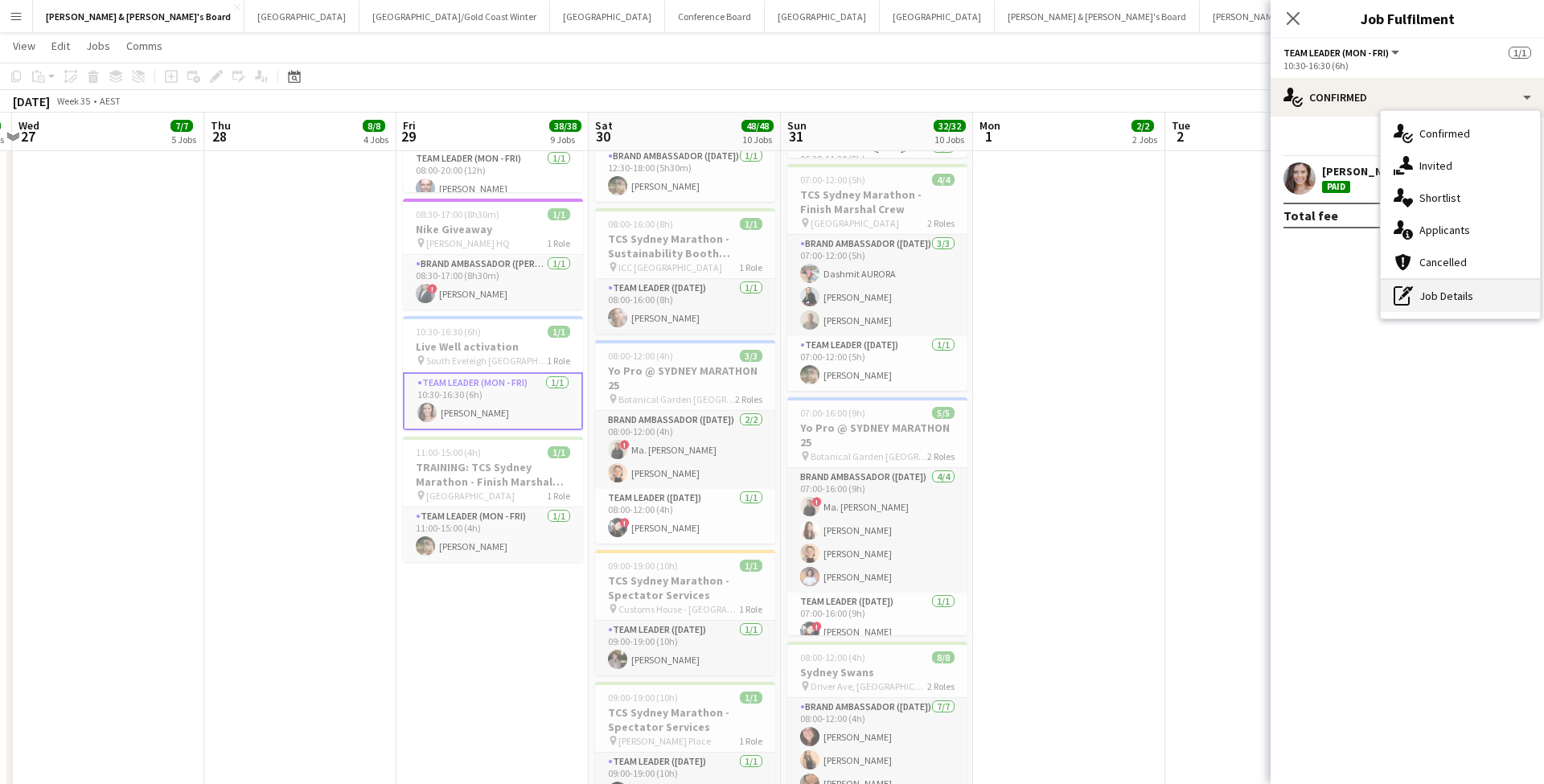
click at [1426, 303] on div "pen-write Job Details" at bounding box center [1459, 296] width 159 height 32
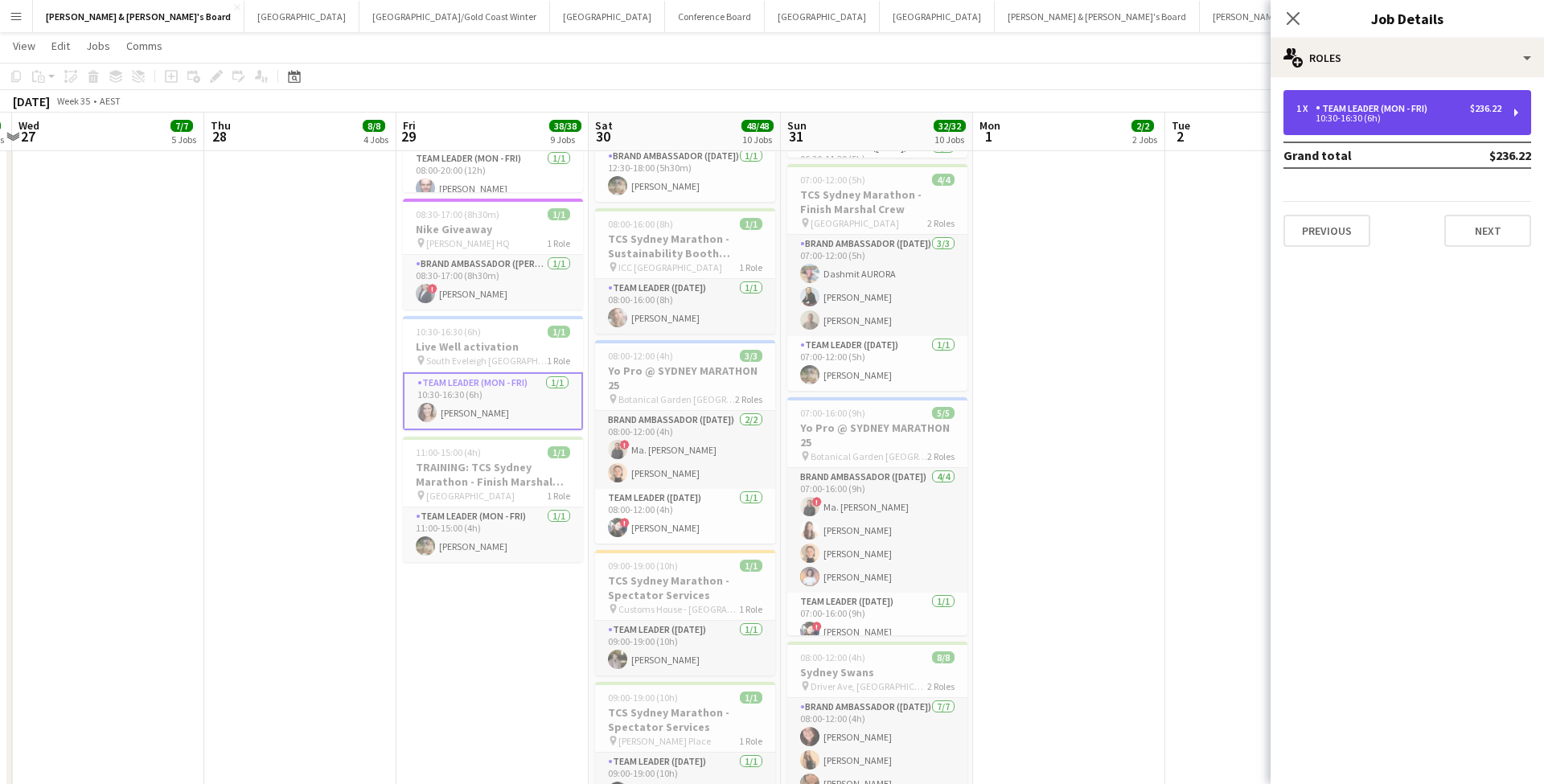
click at [1360, 127] on div "1 x Team Leader (Mon - Fri) $236.22 10:30-16:30 (6h)" at bounding box center [1407, 112] width 248 height 45
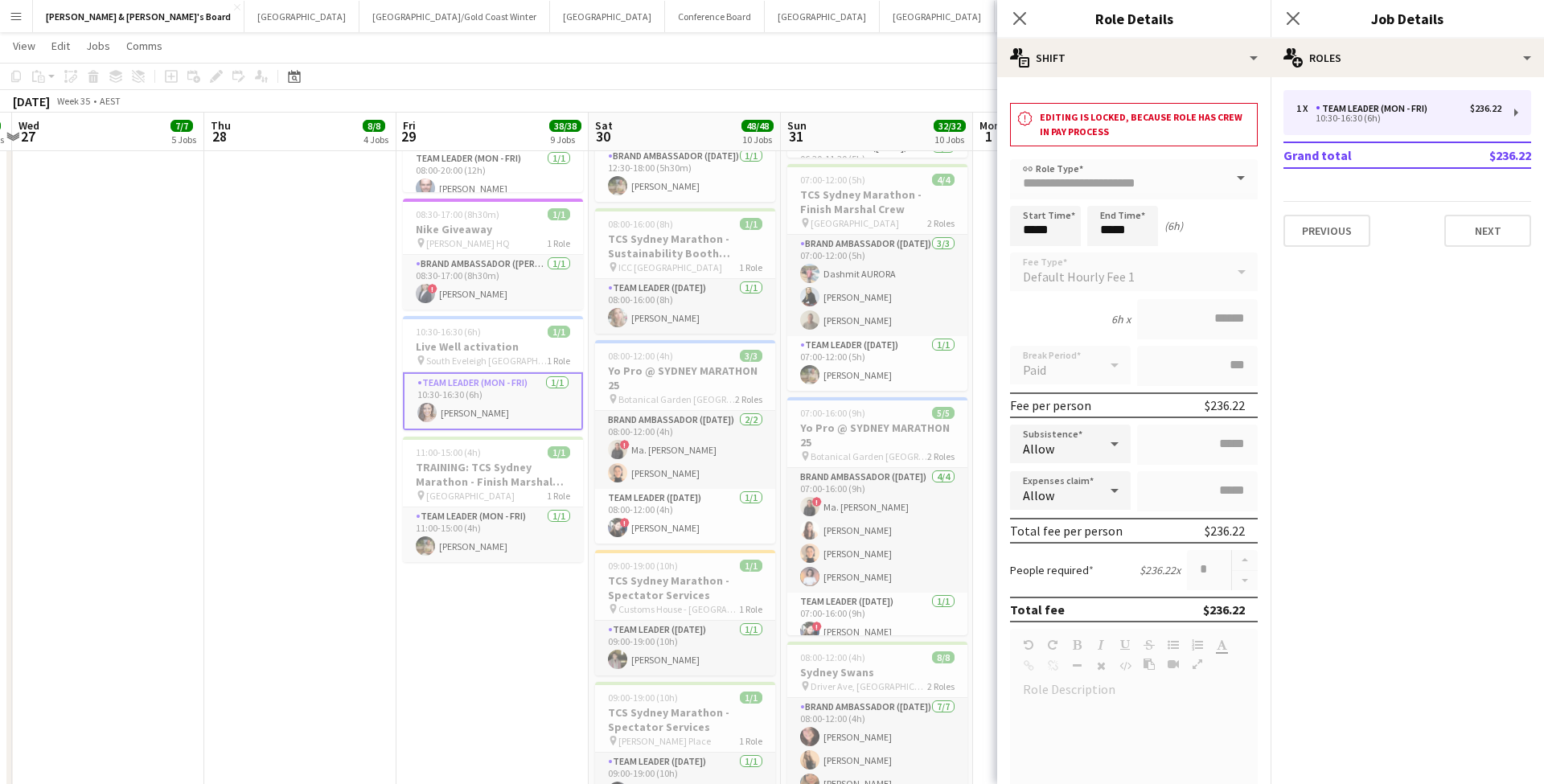
click at [422, 697] on app-date-cell "07:30-20:30 (13h) 26/26 ASICS @ Sydney Marathon Expo pin ASICS Stand, Hall 7, I…" at bounding box center [493, 207] width 192 height 1798
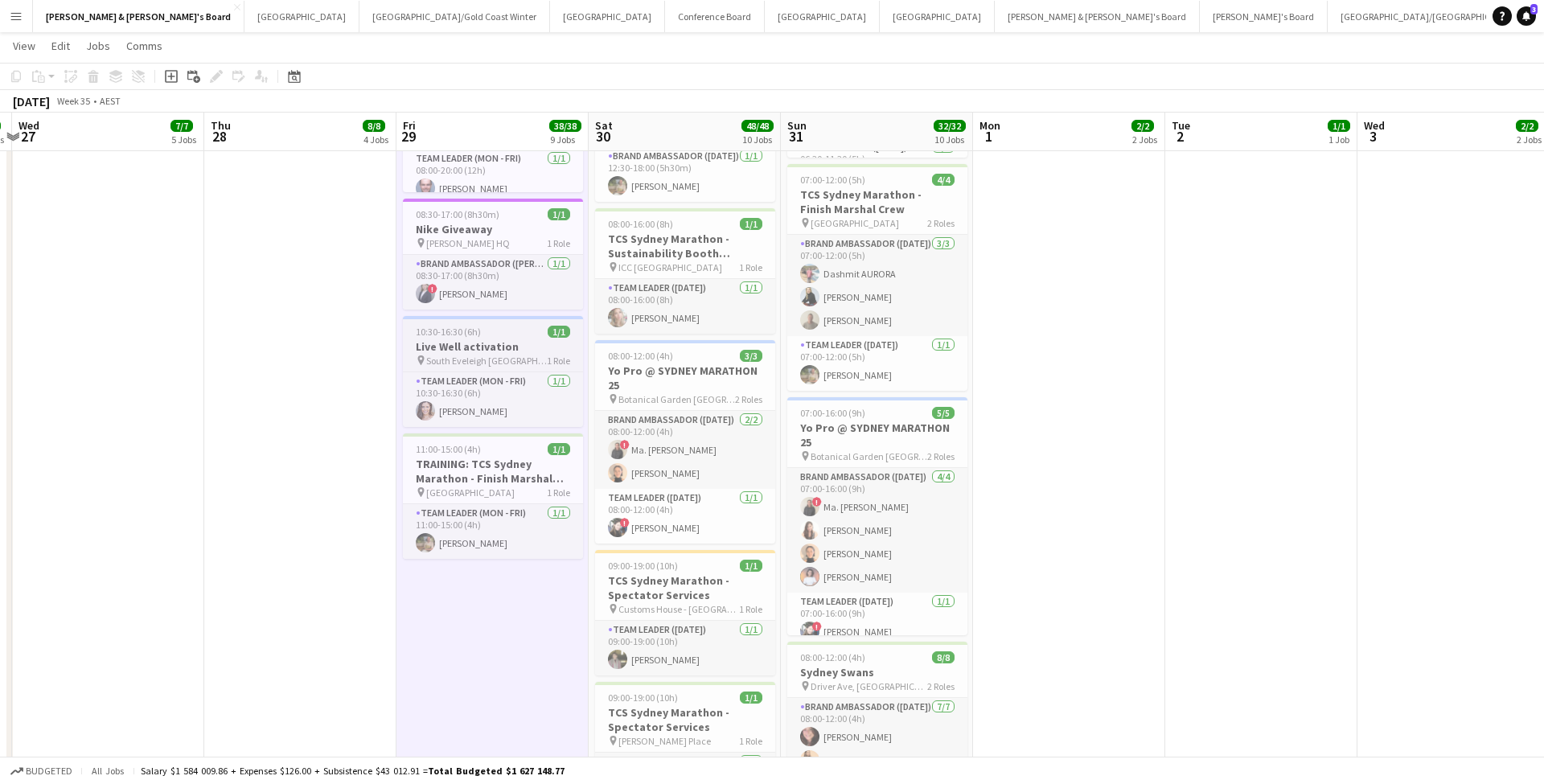
click at [486, 347] on h3 "Live Well activation" at bounding box center [493, 347] width 180 height 14
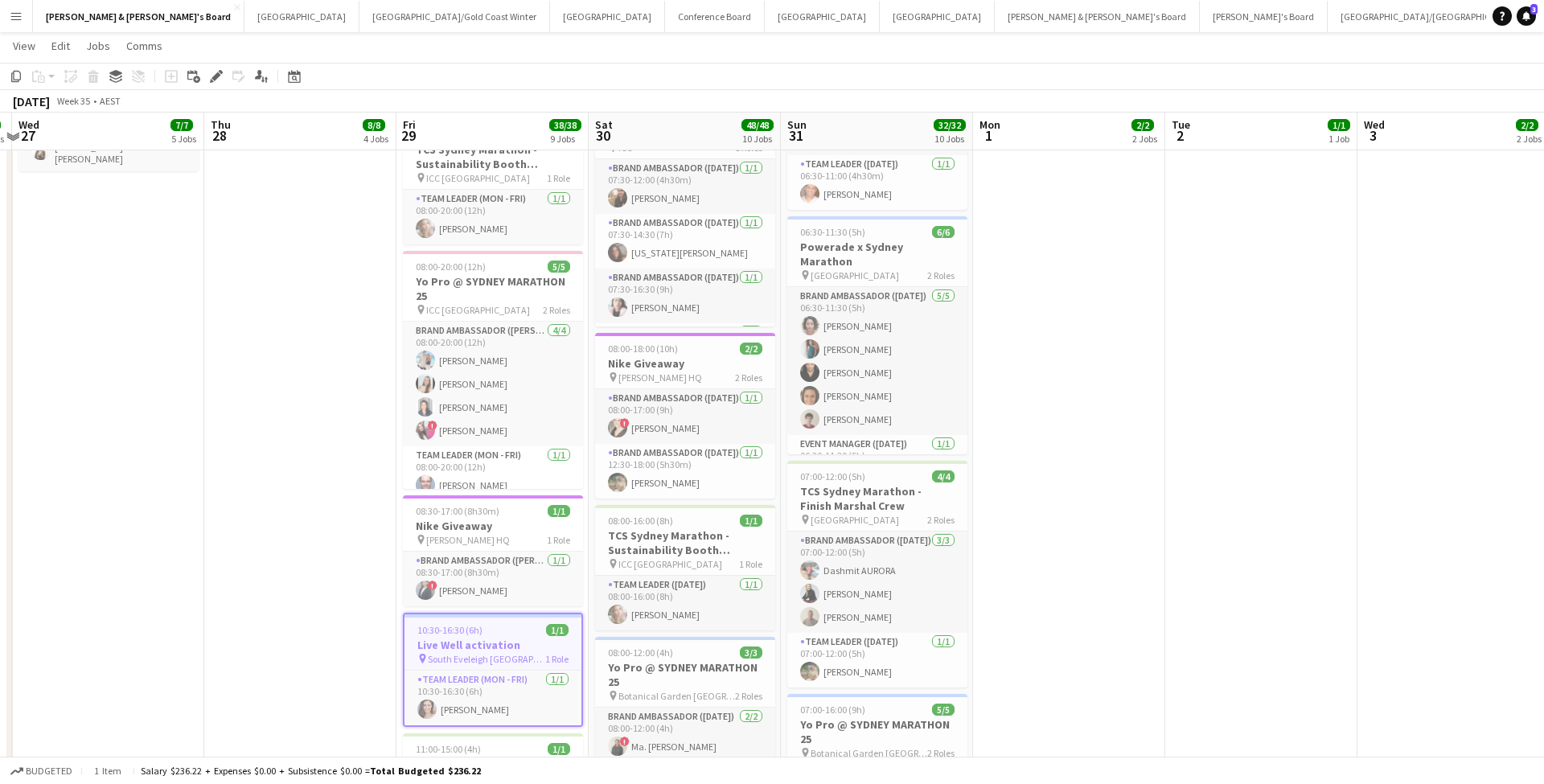
scroll to position [573, 0]
click at [295, 639] on app-date-cell "08:00-20:00 (12h) 5/[DEMOGRAPHIC_DATA] Pro @ [GEOGRAPHIC_DATA] MARATHON 25 pin …" at bounding box center [300, 507] width 192 height 1798
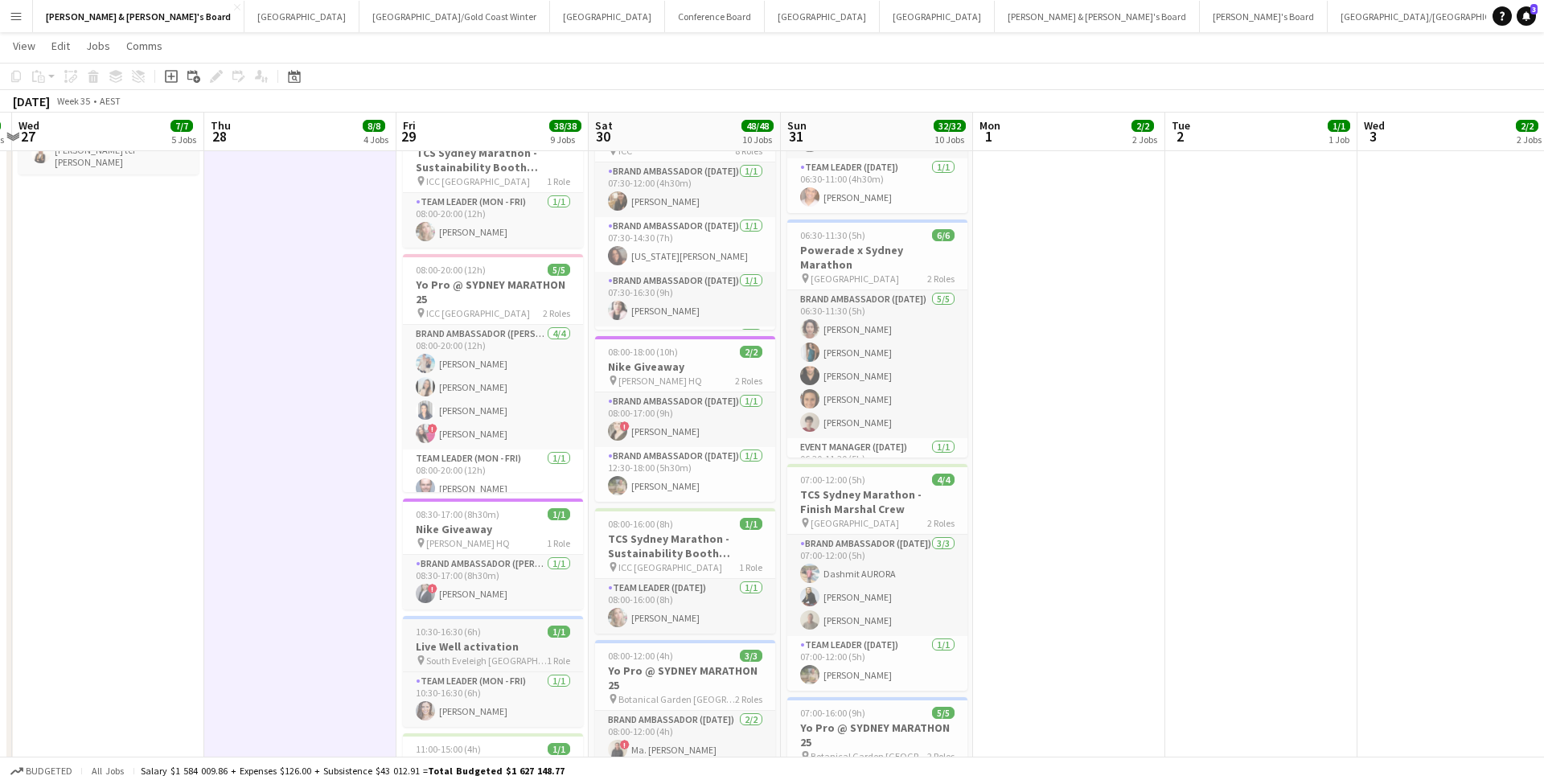
click at [502, 639] on h3 "Live Well activation" at bounding box center [493, 646] width 180 height 14
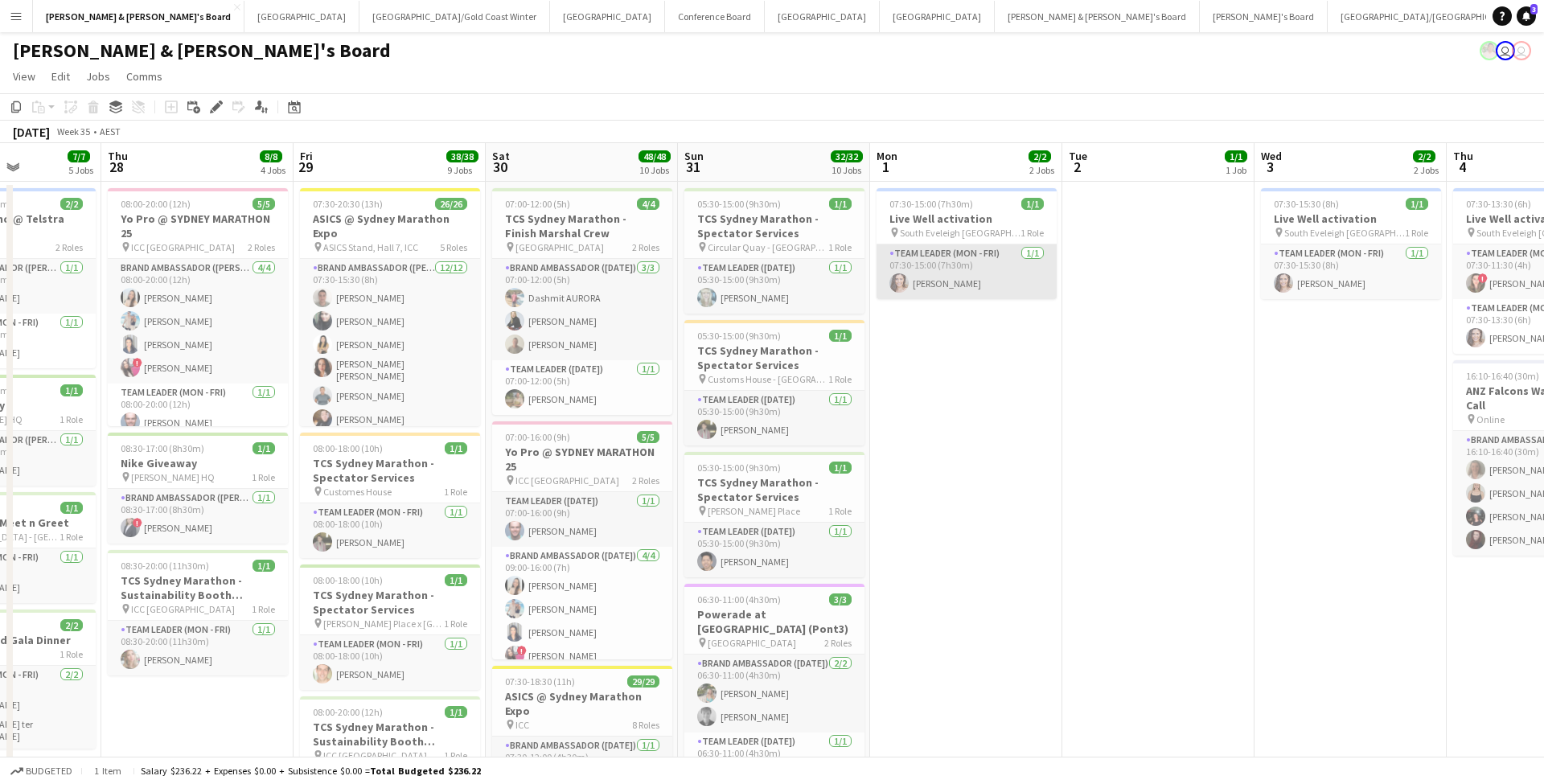
scroll to position [0, 0]
click at [935, 225] on h3 "Live Well activation" at bounding box center [967, 218] width 180 height 14
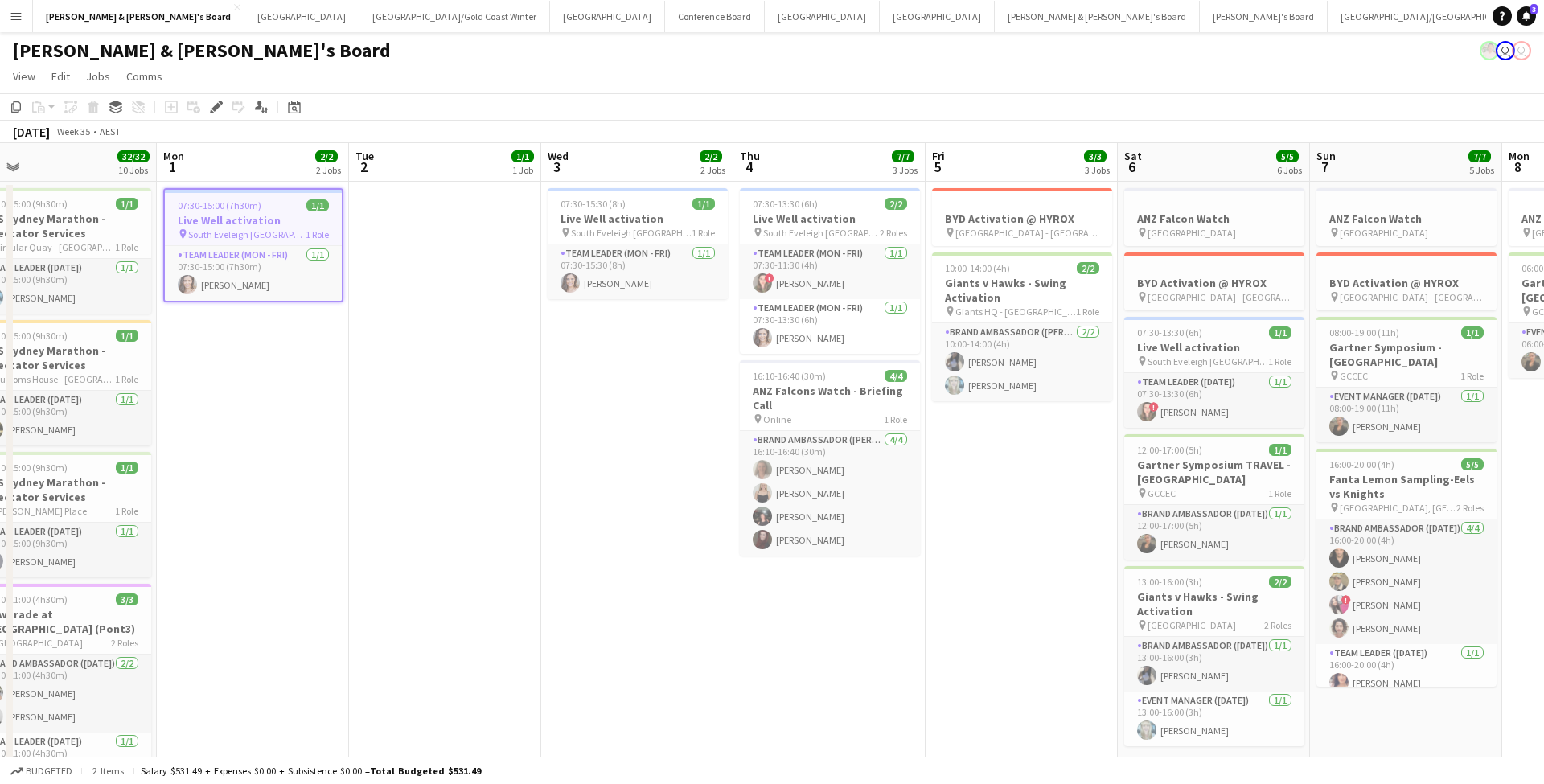
scroll to position [0, 632]
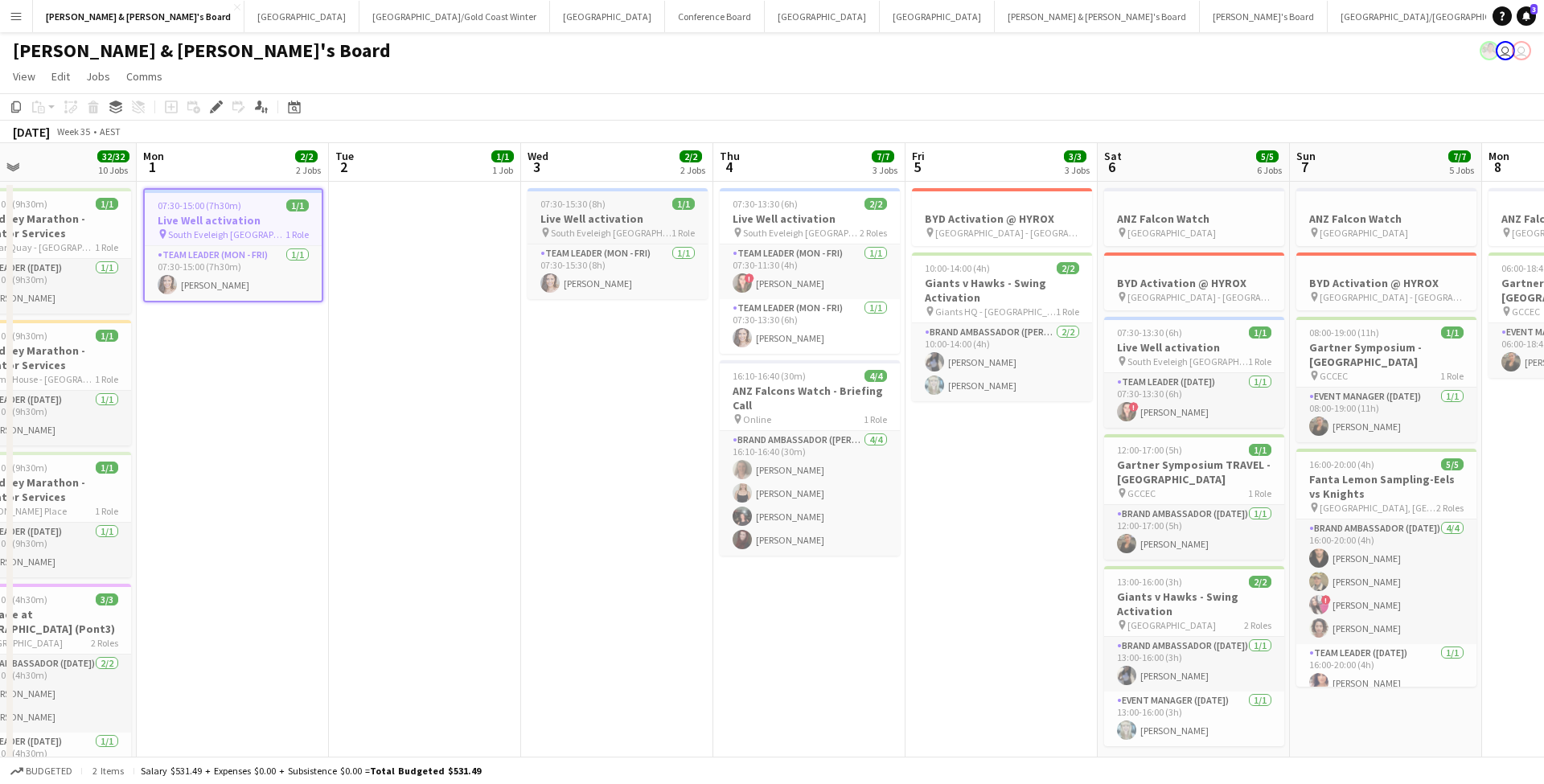
click at [586, 206] on span "07:30-15:30 (8h)" at bounding box center [572, 204] width 65 height 12
click at [776, 218] on h3 "Live Well activation" at bounding box center [810, 218] width 180 height 14
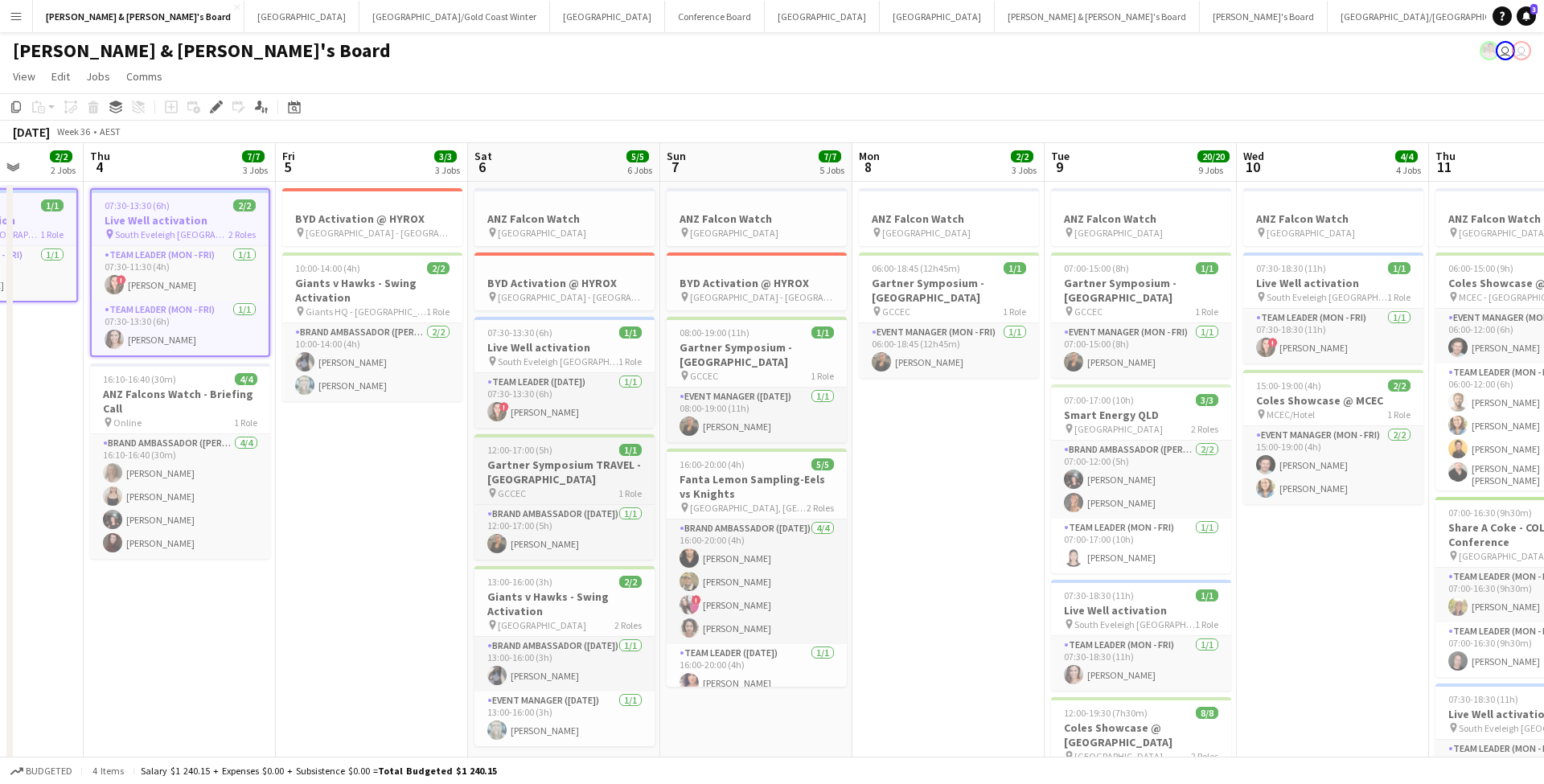
scroll to position [0, 538]
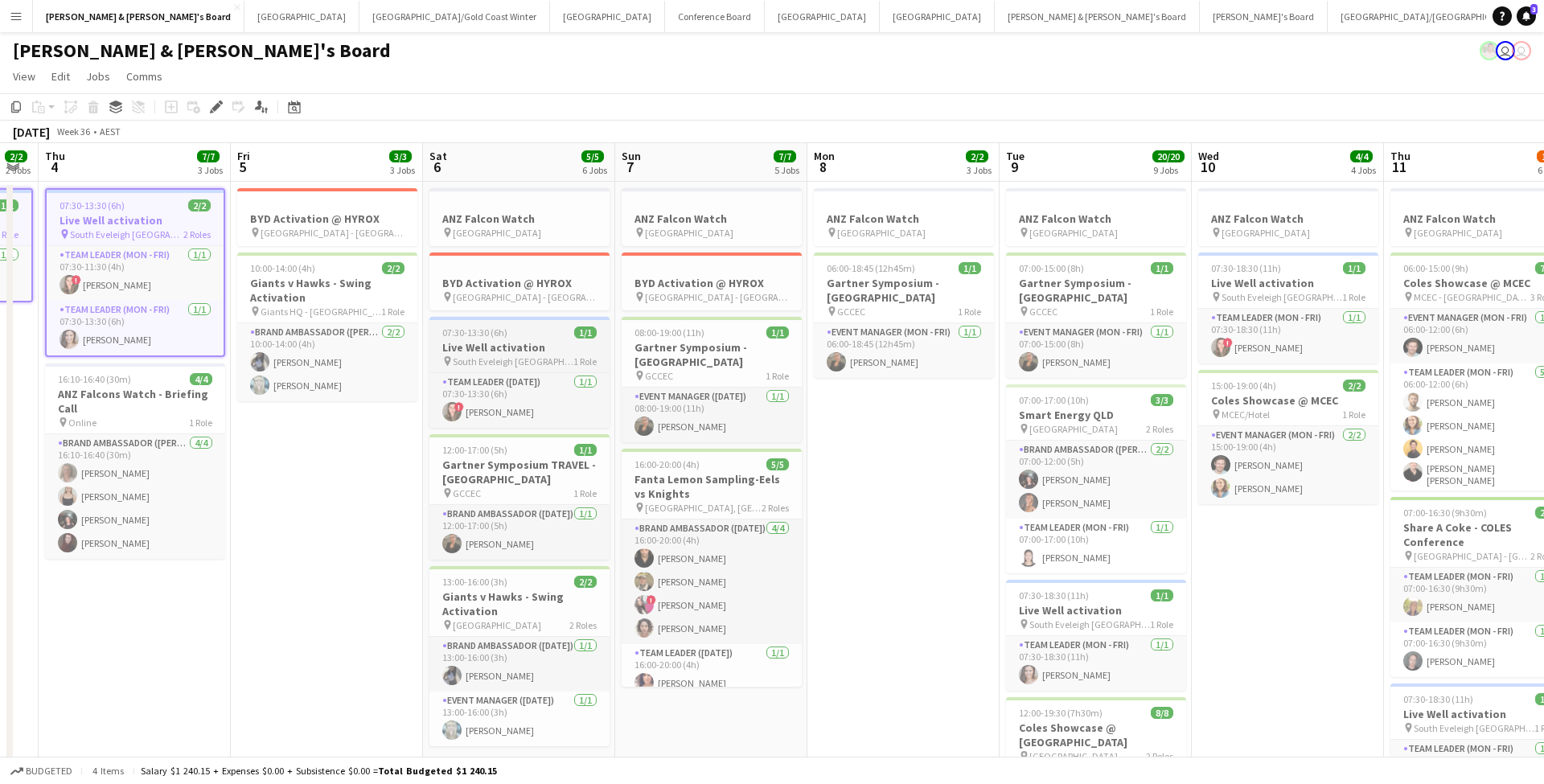
click at [488, 353] on h3 "Live Well activation" at bounding box center [519, 347] width 180 height 14
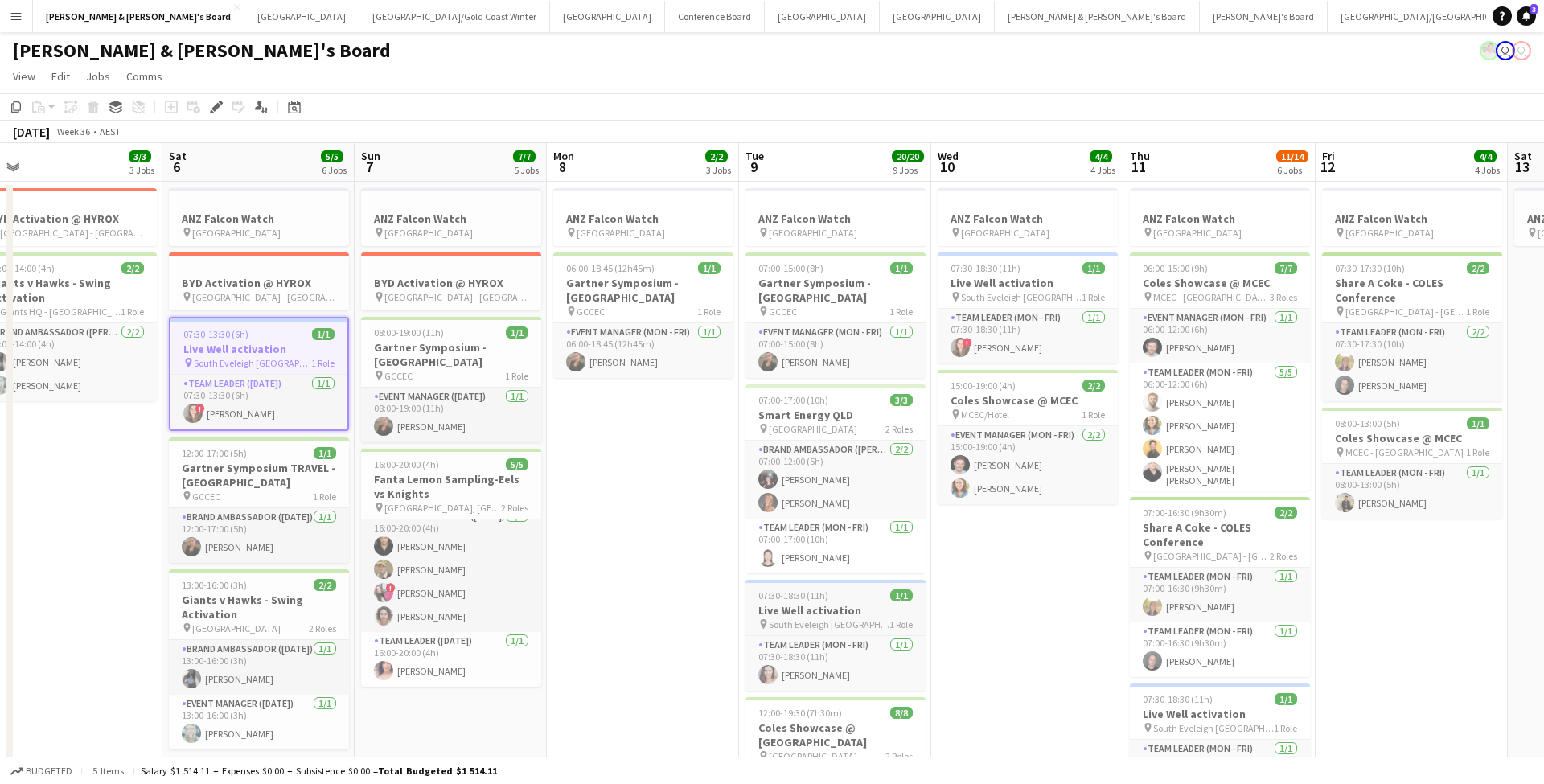
scroll to position [0, 824]
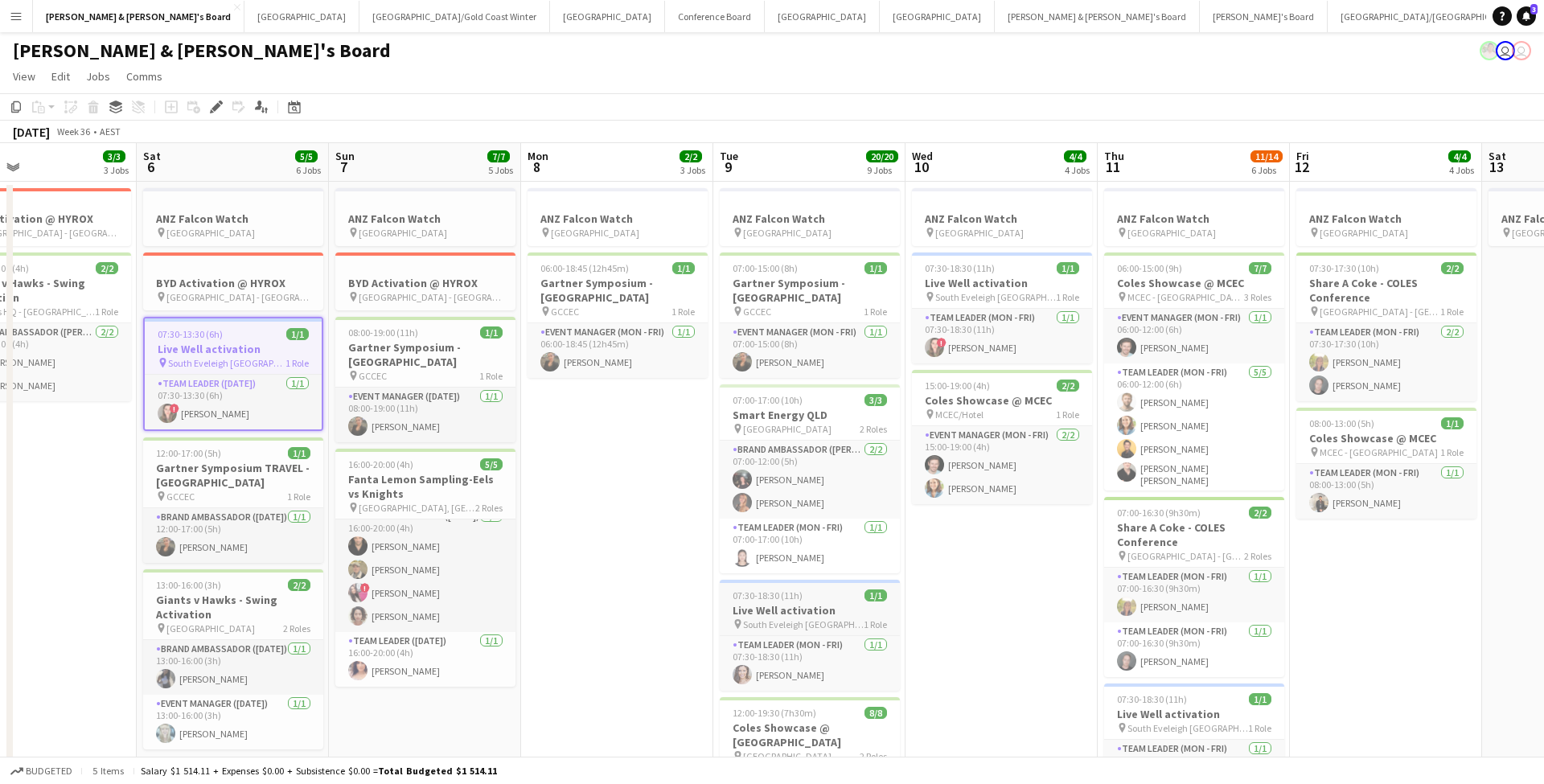
click at [786, 611] on h3 "Live Well activation" at bounding box center [810, 610] width 180 height 14
click at [976, 282] on h3 "Live Well activation" at bounding box center [1001, 283] width 180 height 14
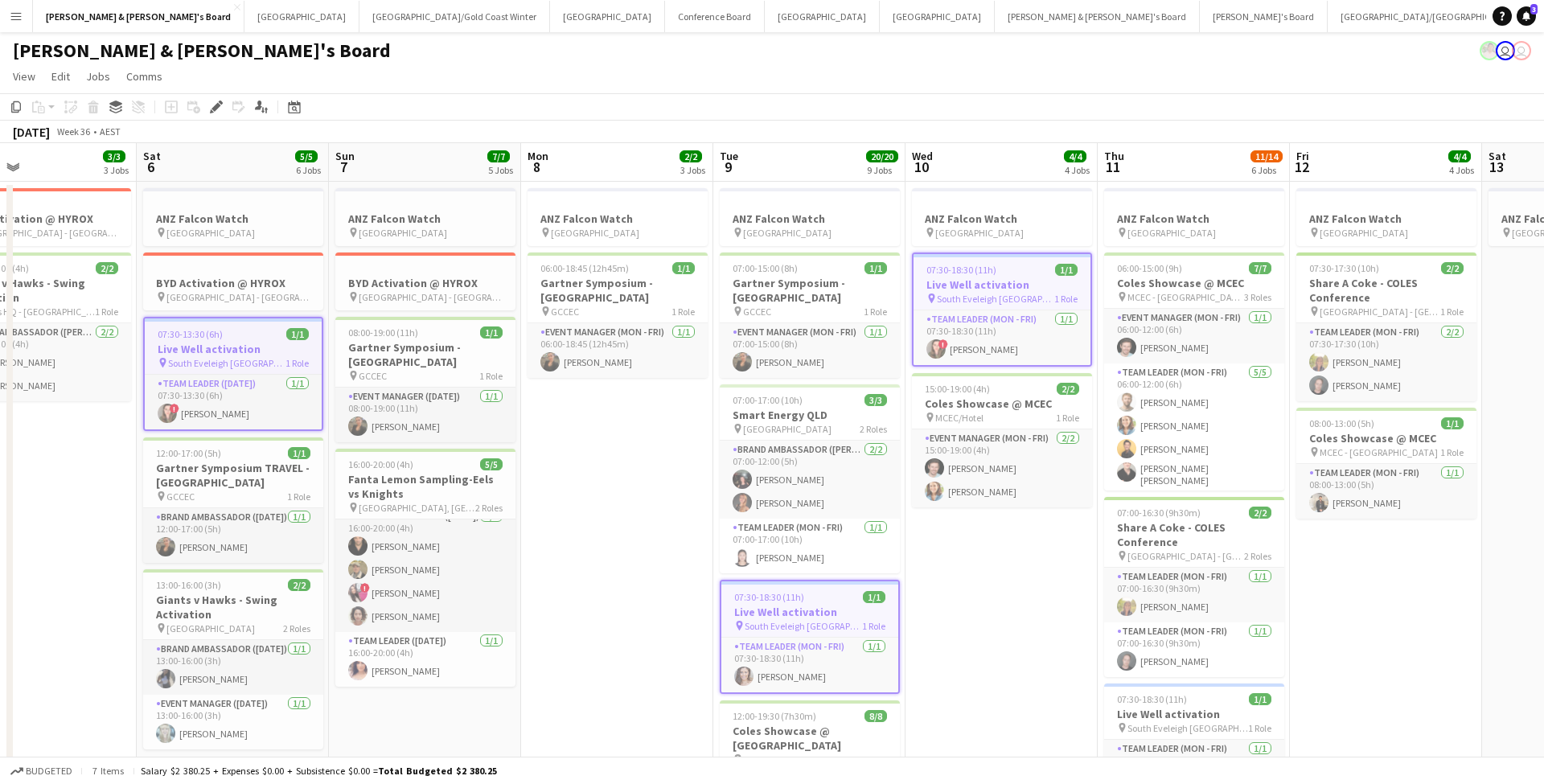
click at [780, 608] on h3 "Live Well activation" at bounding box center [809, 612] width 177 height 14
click at [780, 608] on h3 "Live Well activation" at bounding box center [810, 610] width 180 height 14
click at [780, 608] on h3 "Live Well activation" at bounding box center [809, 612] width 177 height 14
click at [780, 608] on h3 "Live Well activation" at bounding box center [810, 610] width 180 height 14
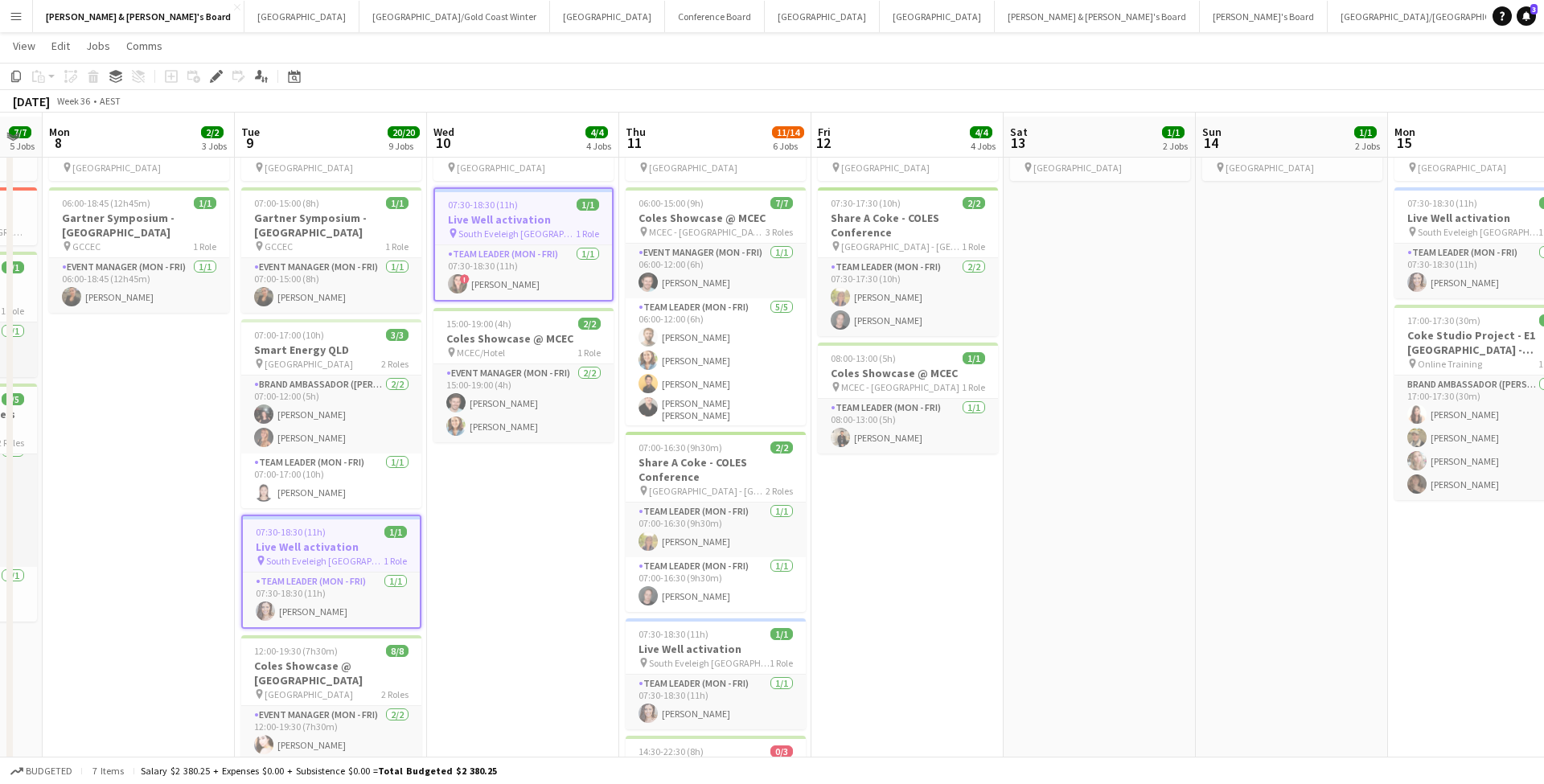
scroll to position [80, 0]
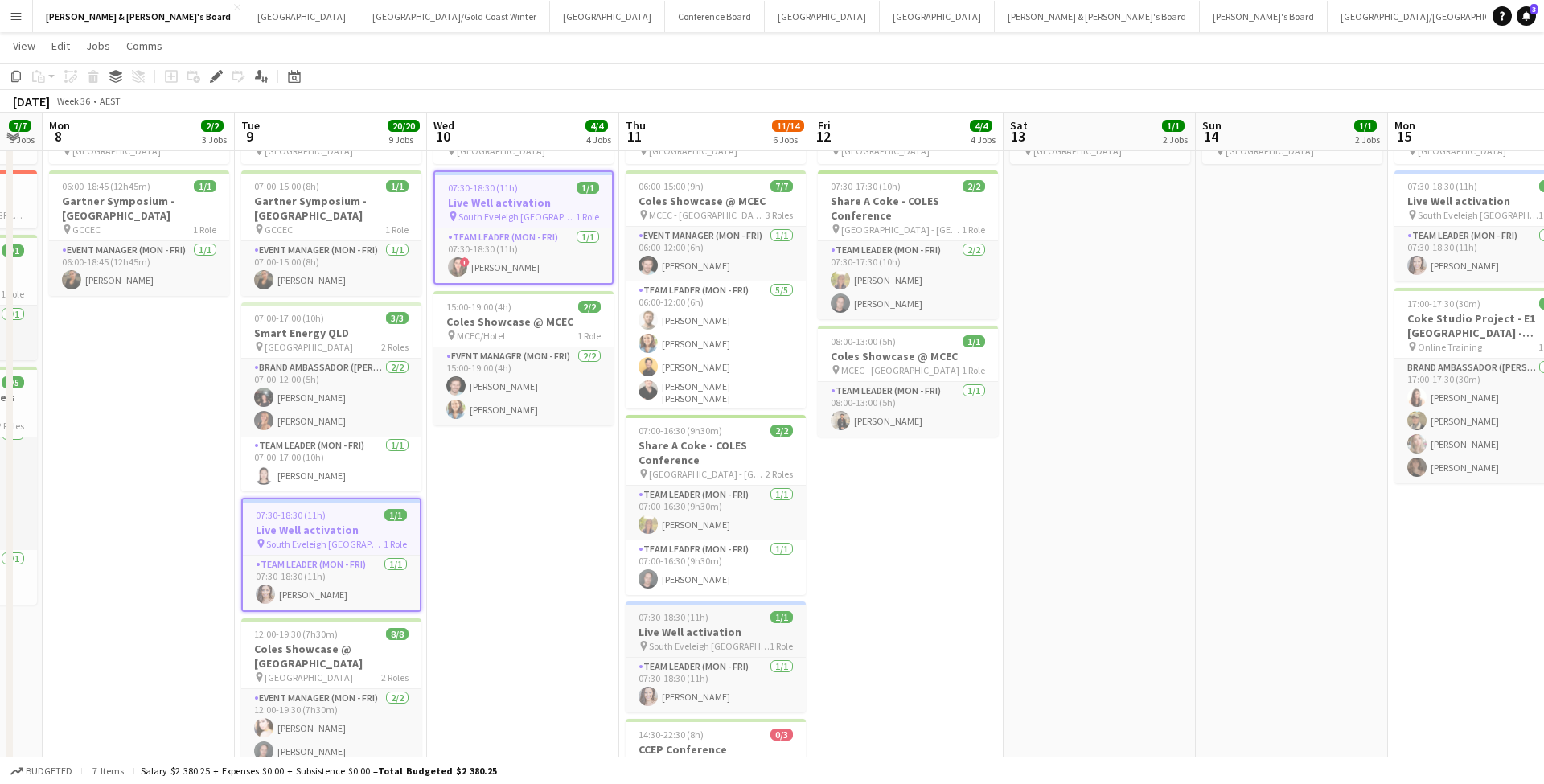
click at [706, 638] on h3 "Live Well activation" at bounding box center [715, 632] width 180 height 14
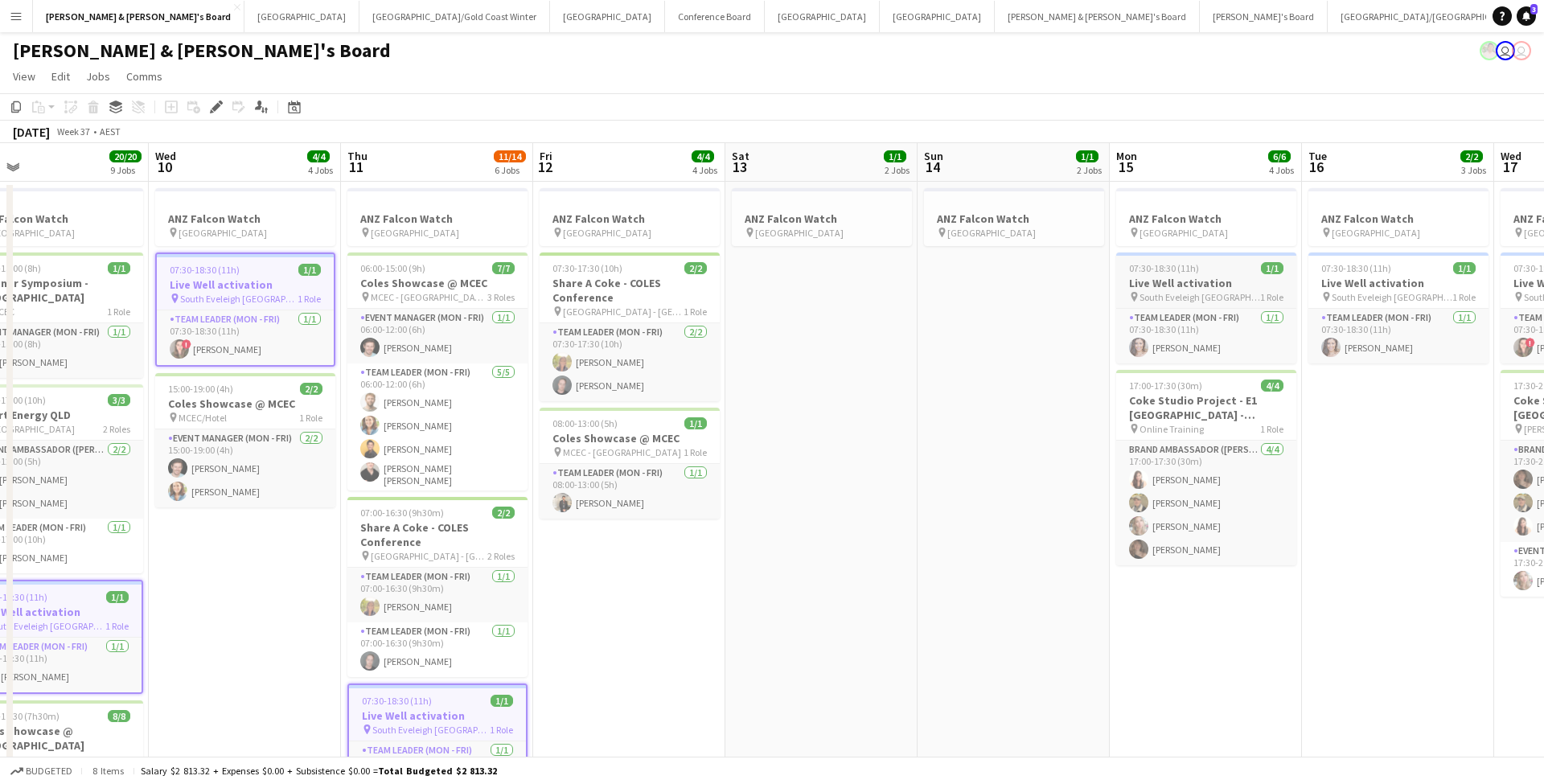
scroll to position [0, 0]
click at [1169, 282] on h3 "Live Well activation" at bounding box center [1206, 283] width 180 height 14
click at [1346, 282] on h3 "Live Well activation" at bounding box center [1398, 283] width 180 height 14
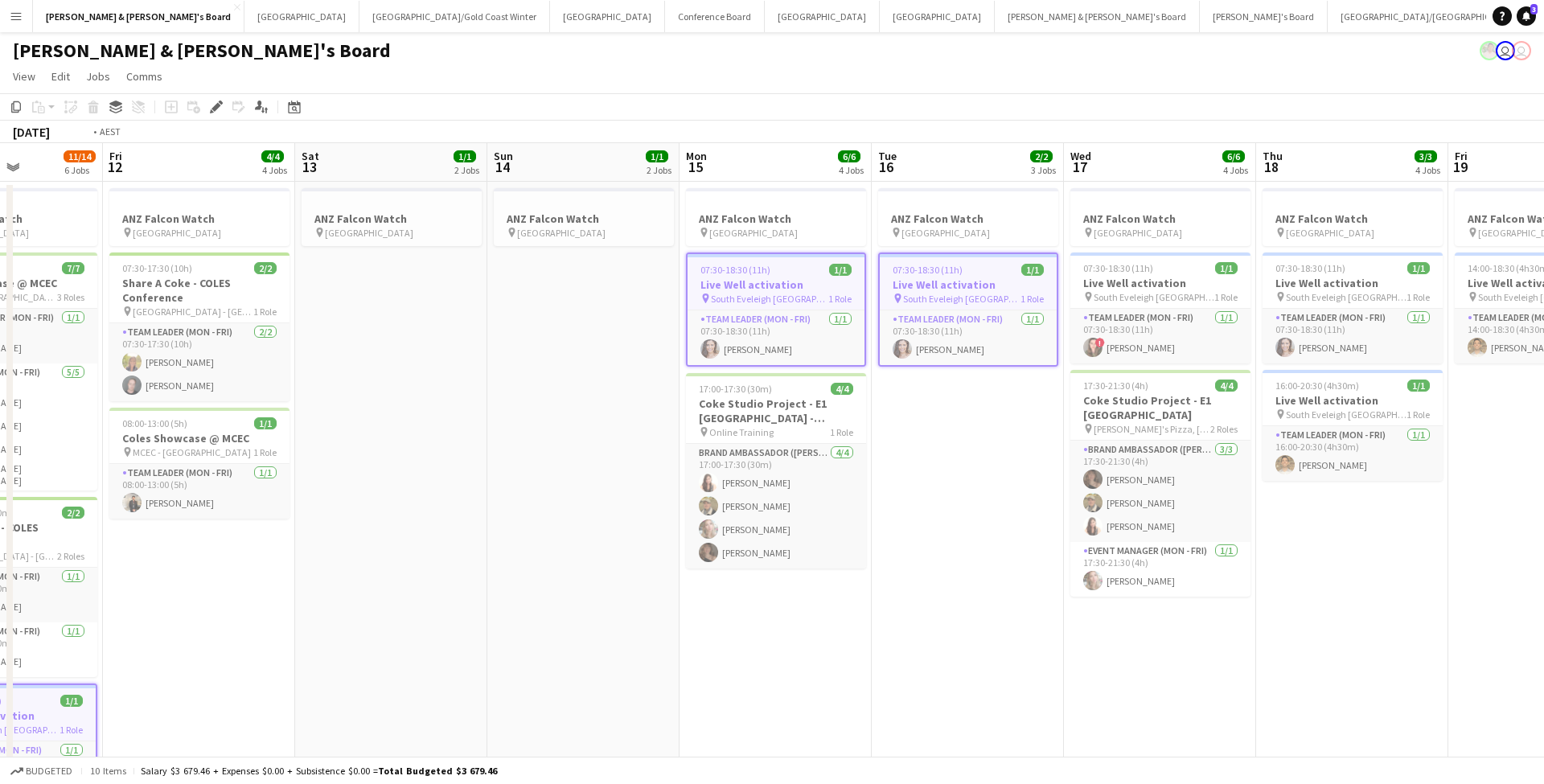
scroll to position [0, 510]
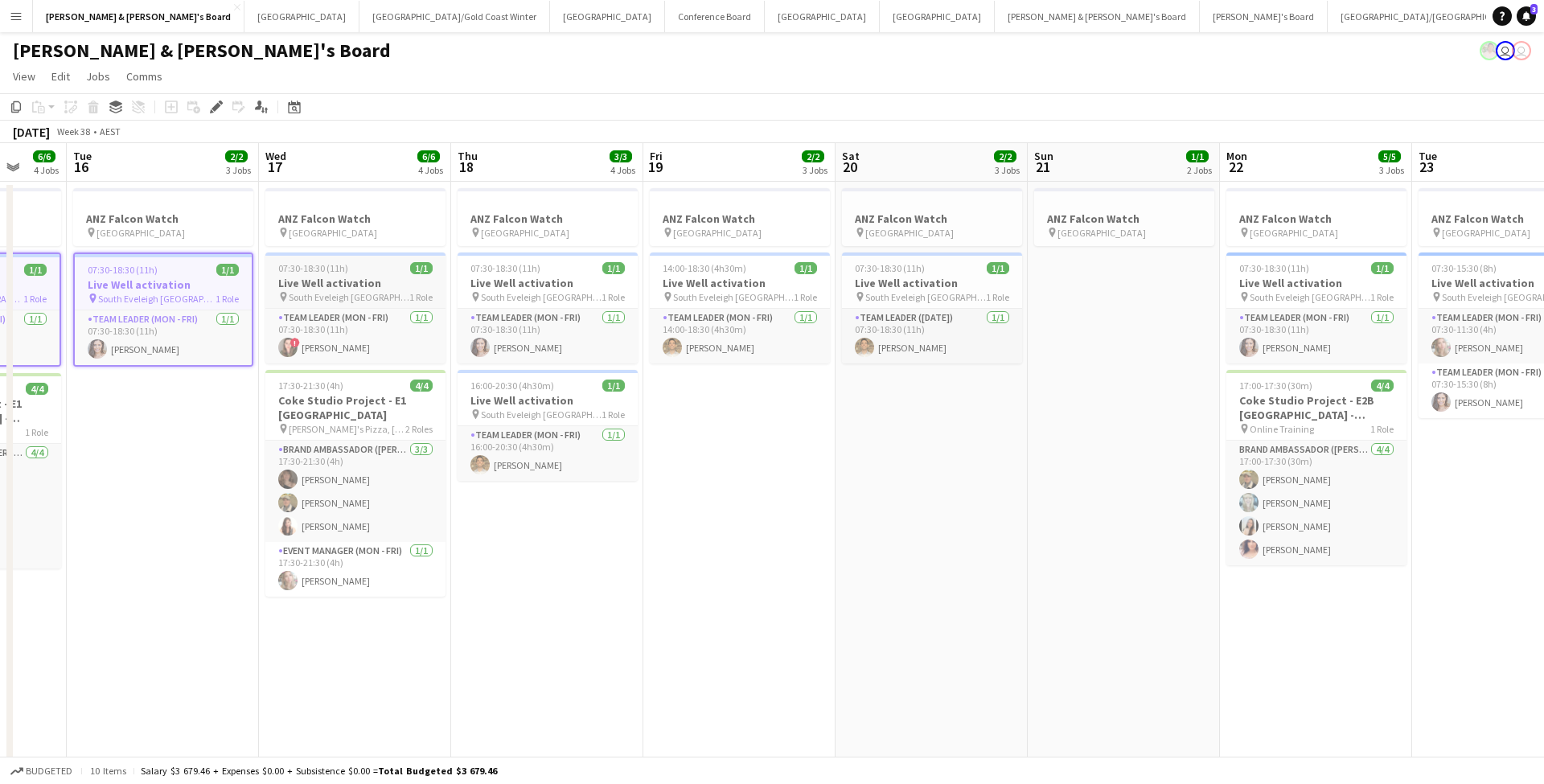
click at [347, 287] on h3 "Live Well activation" at bounding box center [355, 283] width 180 height 14
click at [527, 288] on h3 "Live Well activation" at bounding box center [547, 283] width 180 height 14
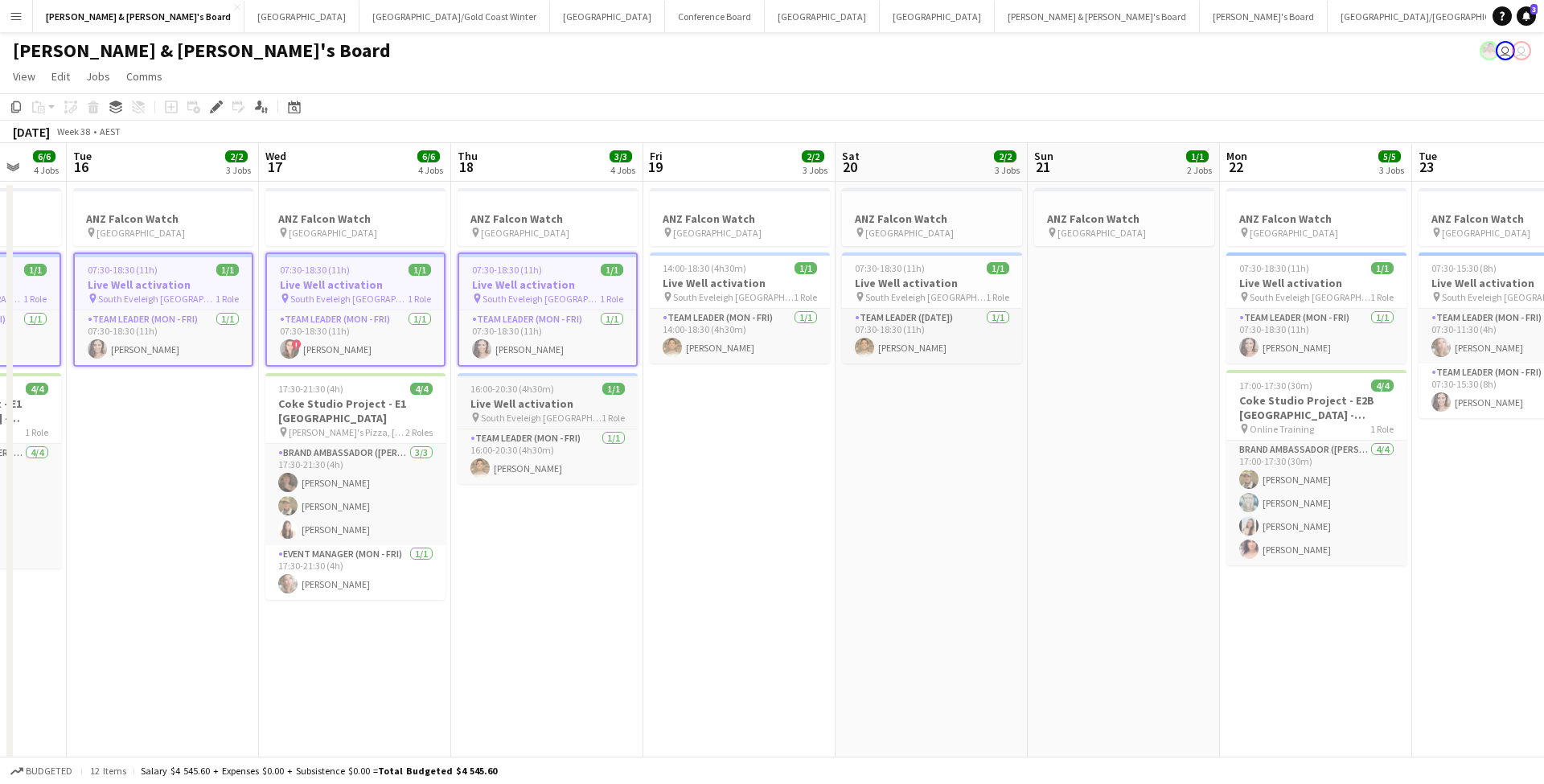
click at [538, 412] on span "South Eveleigh [GEOGRAPHIC_DATA]" at bounding box center [541, 418] width 120 height 12
click at [723, 284] on h3 "Live Well activation" at bounding box center [739, 283] width 180 height 14
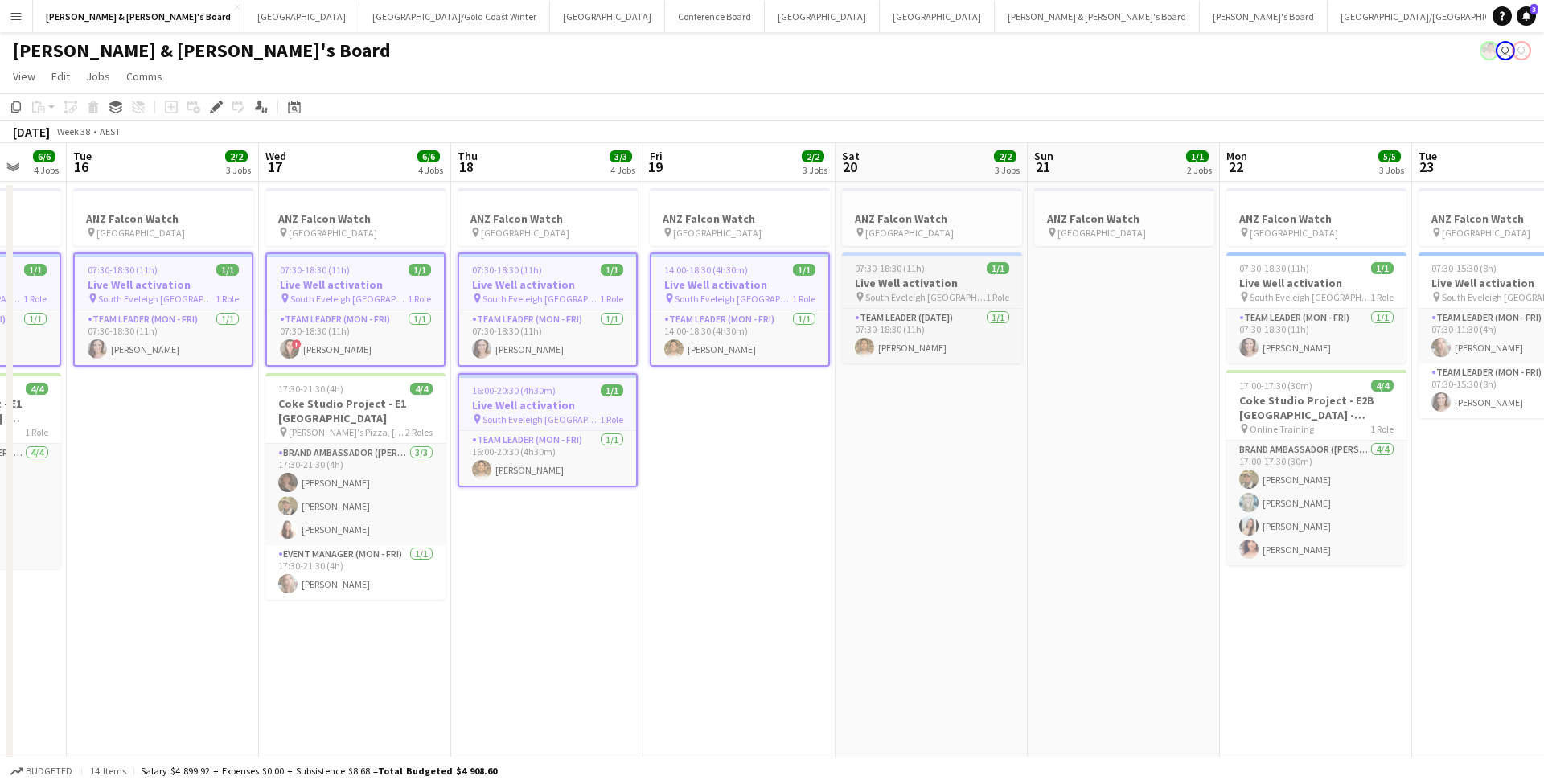
click at [919, 284] on h3 "Live Well activation" at bounding box center [932, 283] width 180 height 14
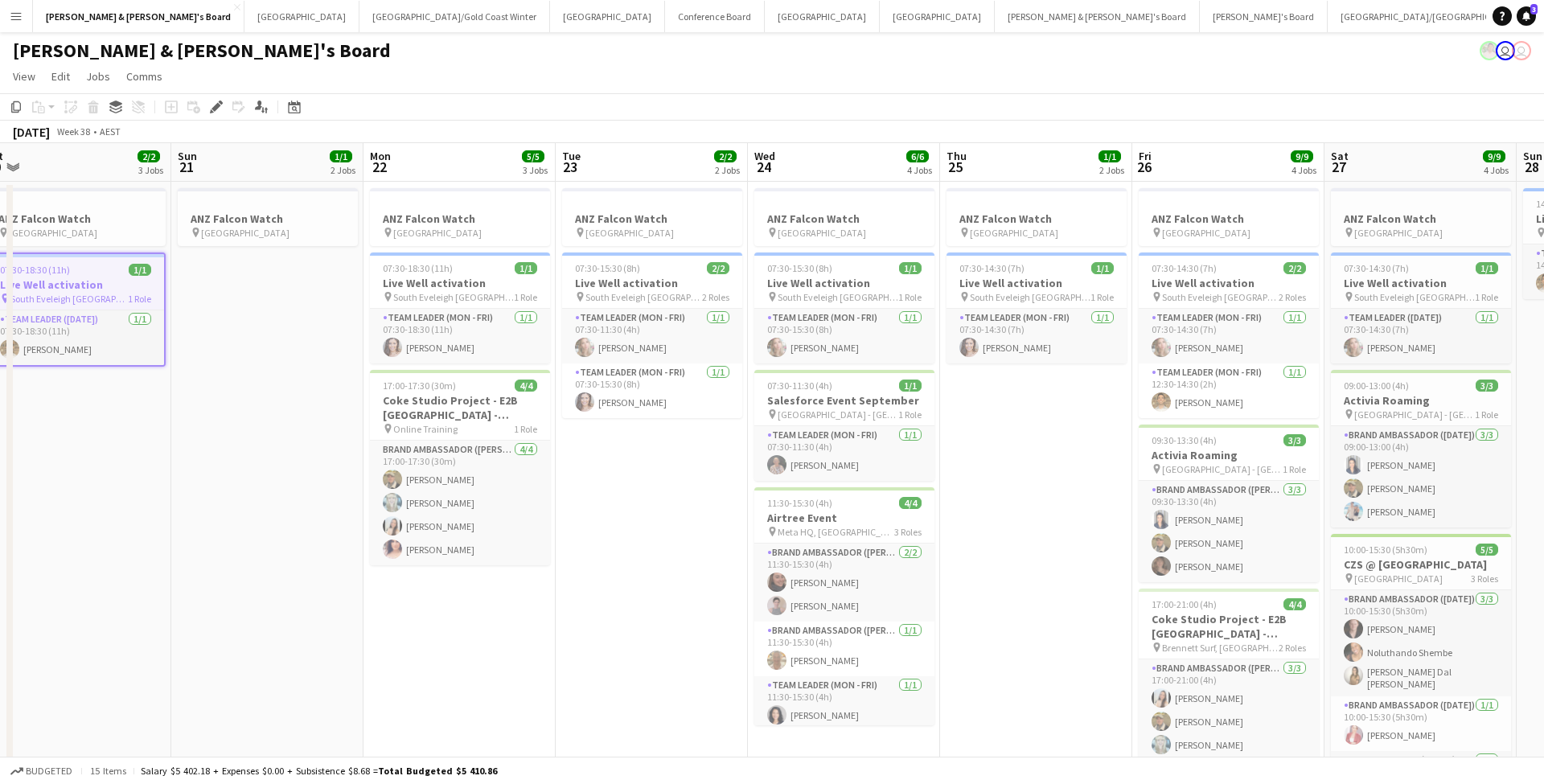
scroll to position [0, 602]
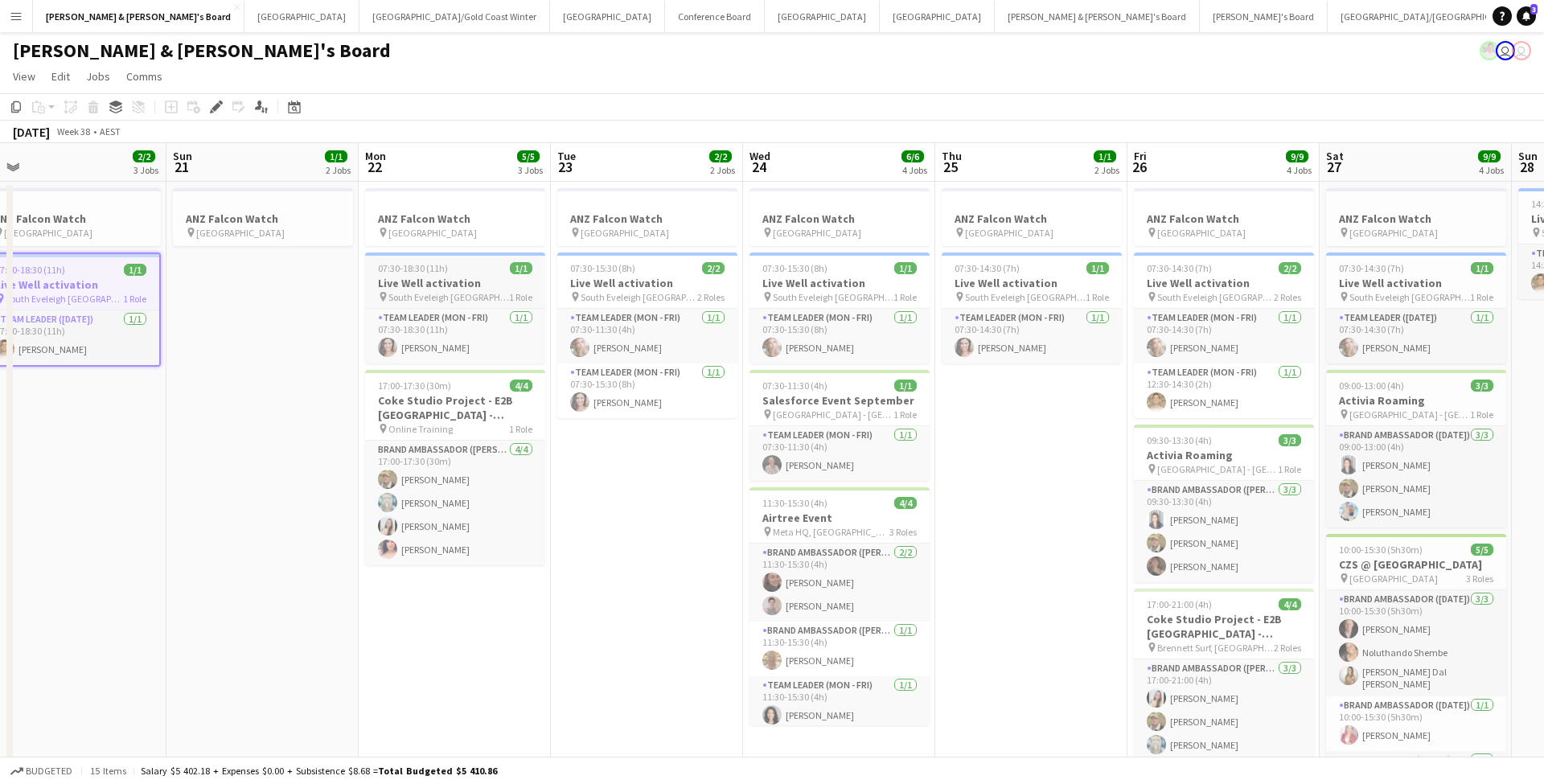
click at [437, 281] on h3 "Live Well activation" at bounding box center [455, 283] width 180 height 14
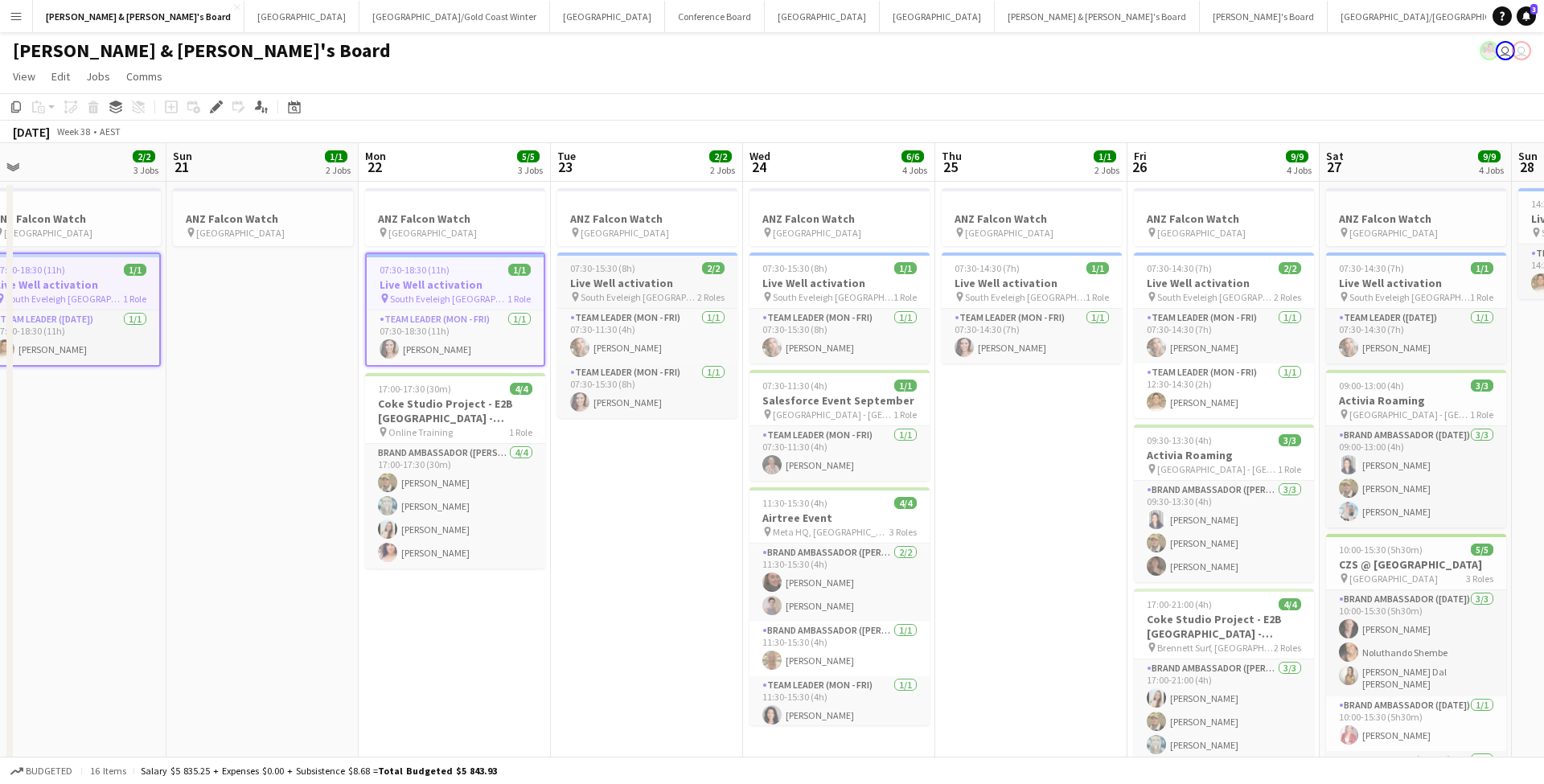
click at [648, 278] on h3 "Live Well activation" at bounding box center [647, 283] width 180 height 14
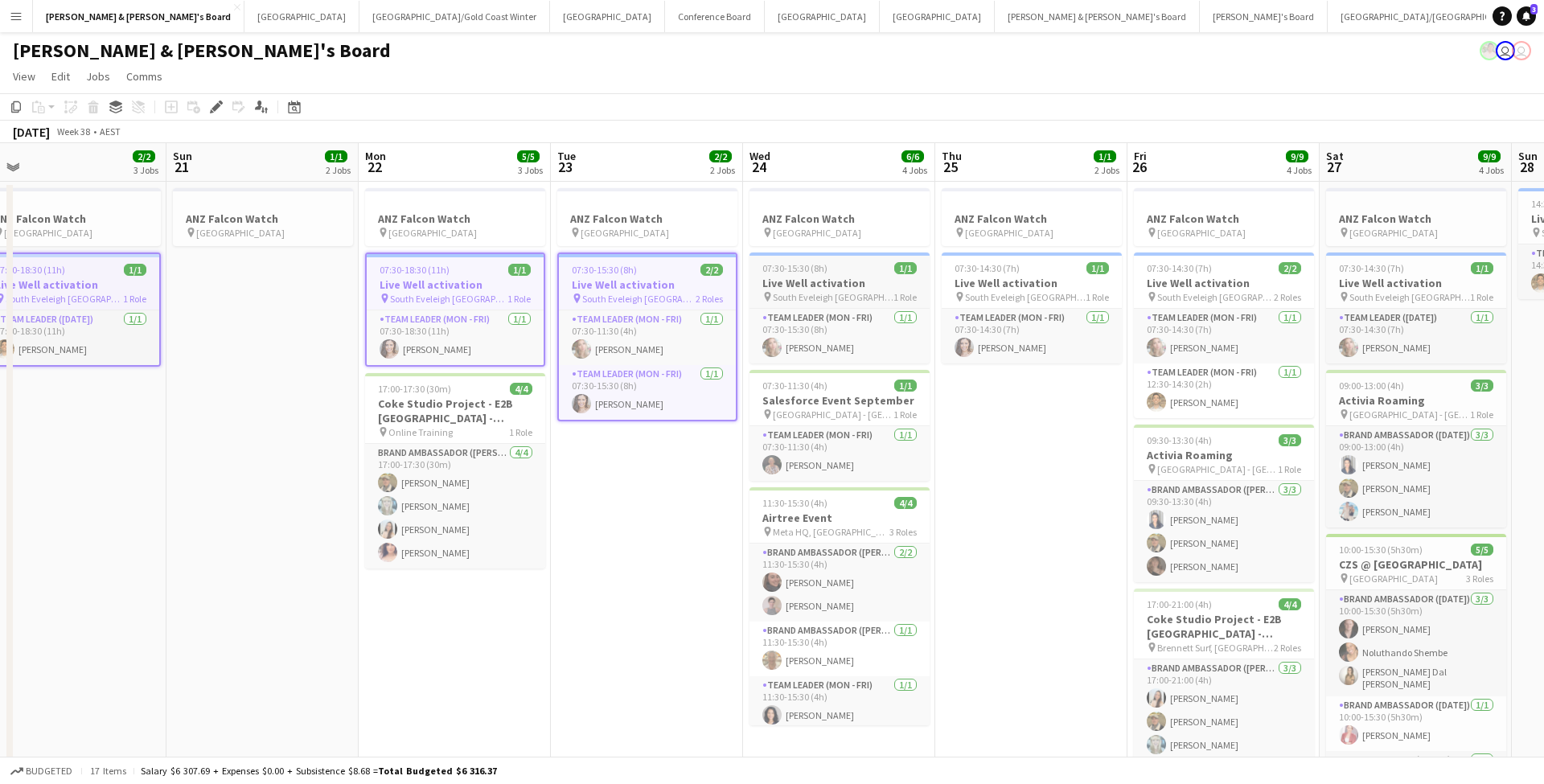
click at [840, 282] on h3 "Live Well activation" at bounding box center [839, 283] width 180 height 14
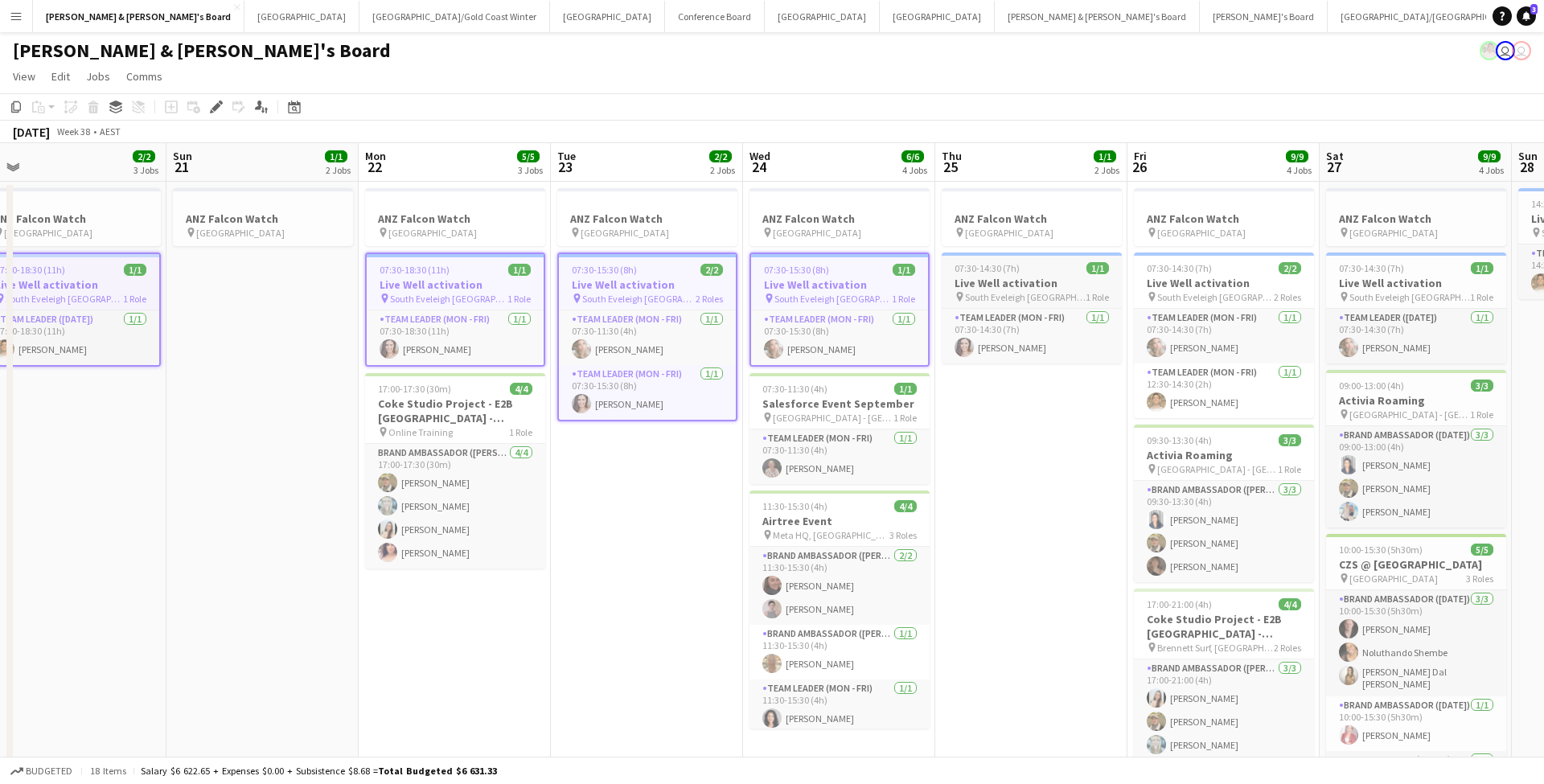
click at [1012, 279] on h3 "Live Well activation" at bounding box center [1032, 283] width 180 height 14
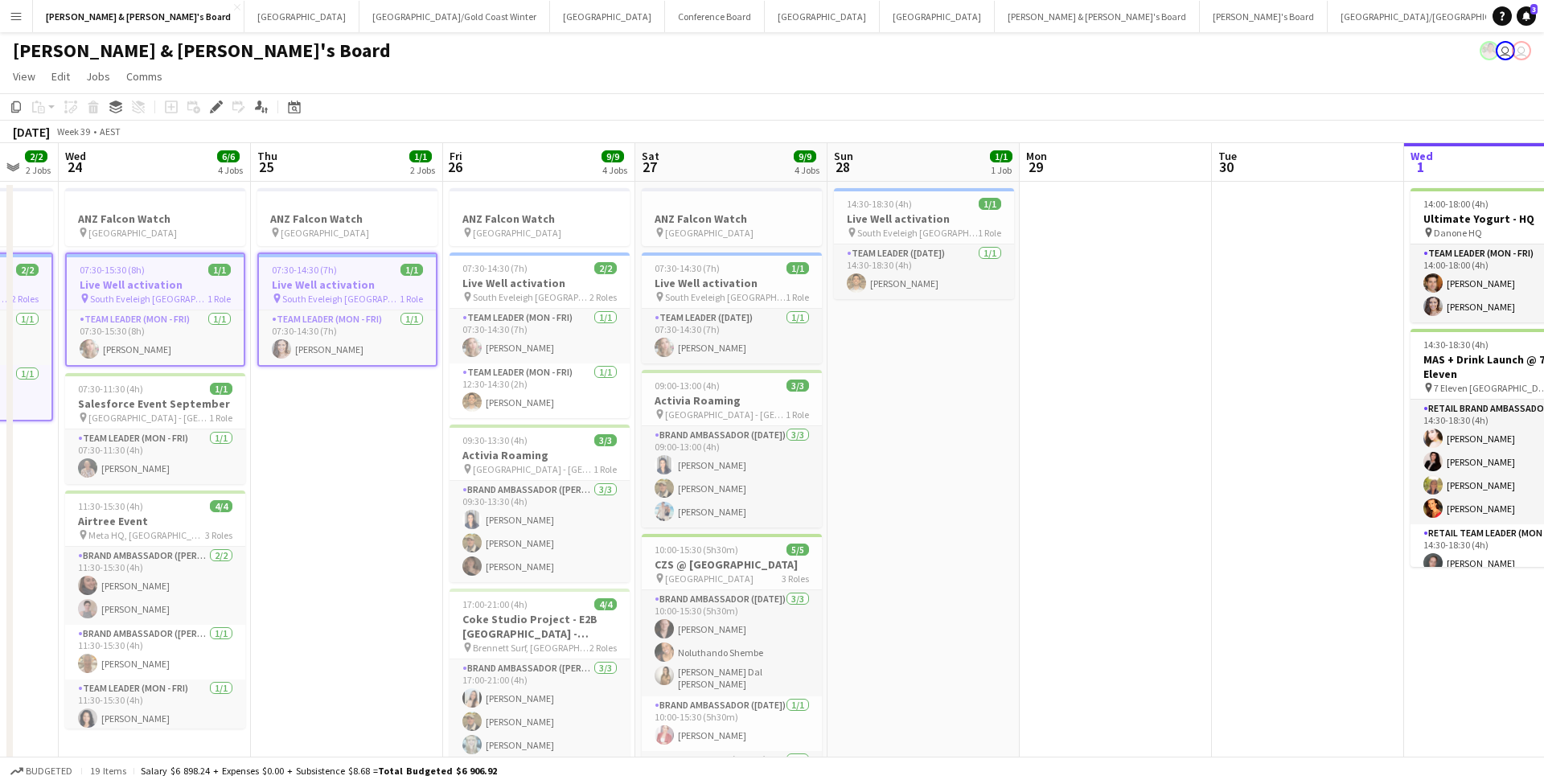
scroll to position [0, 517]
click at [530, 285] on h3 "Live Well activation" at bounding box center [540, 283] width 180 height 14
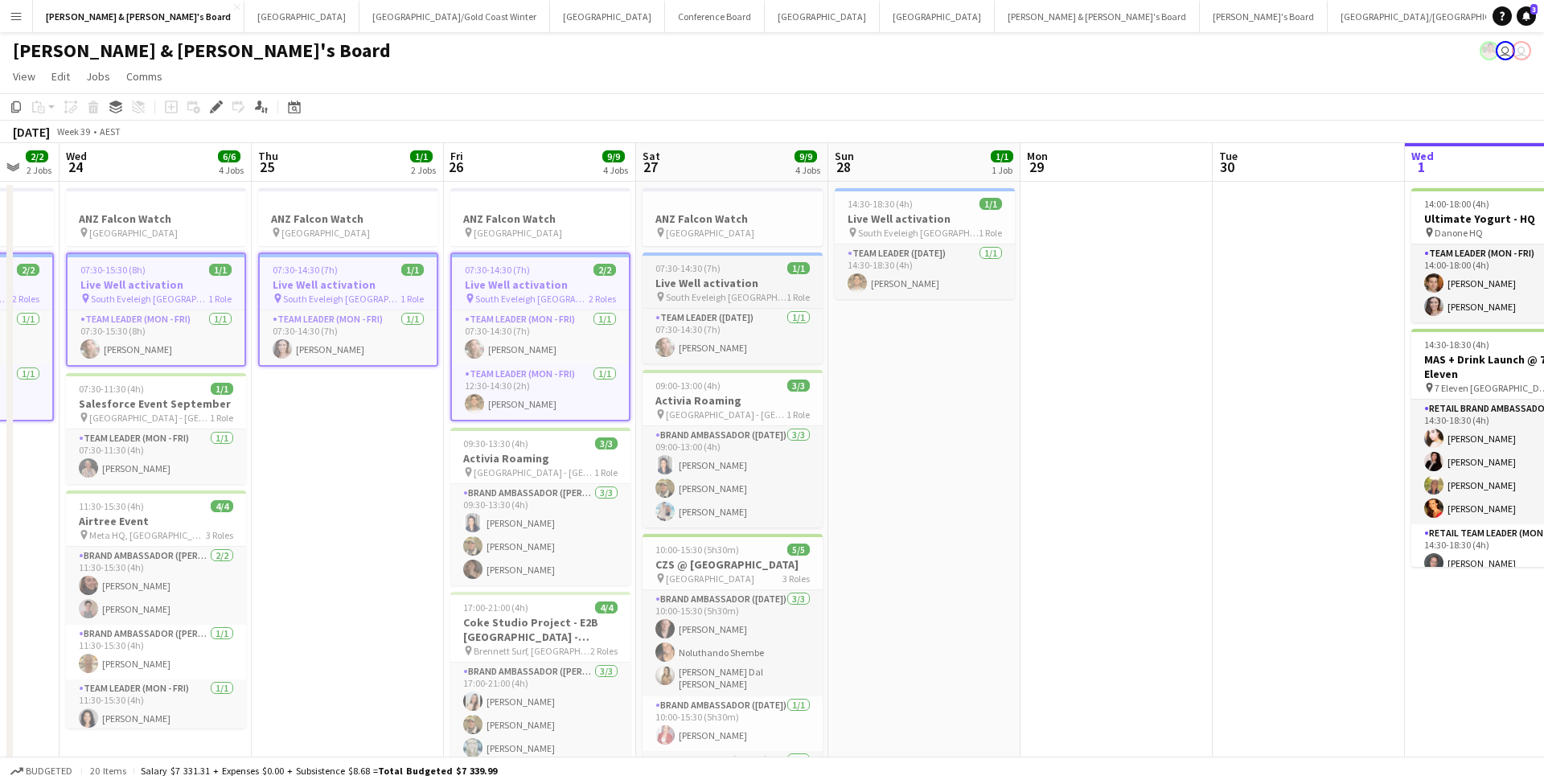
click at [717, 284] on h3 "Live Well activation" at bounding box center [732, 283] width 180 height 14
click at [924, 218] on h3 "Live Well activation" at bounding box center [925, 218] width 180 height 14
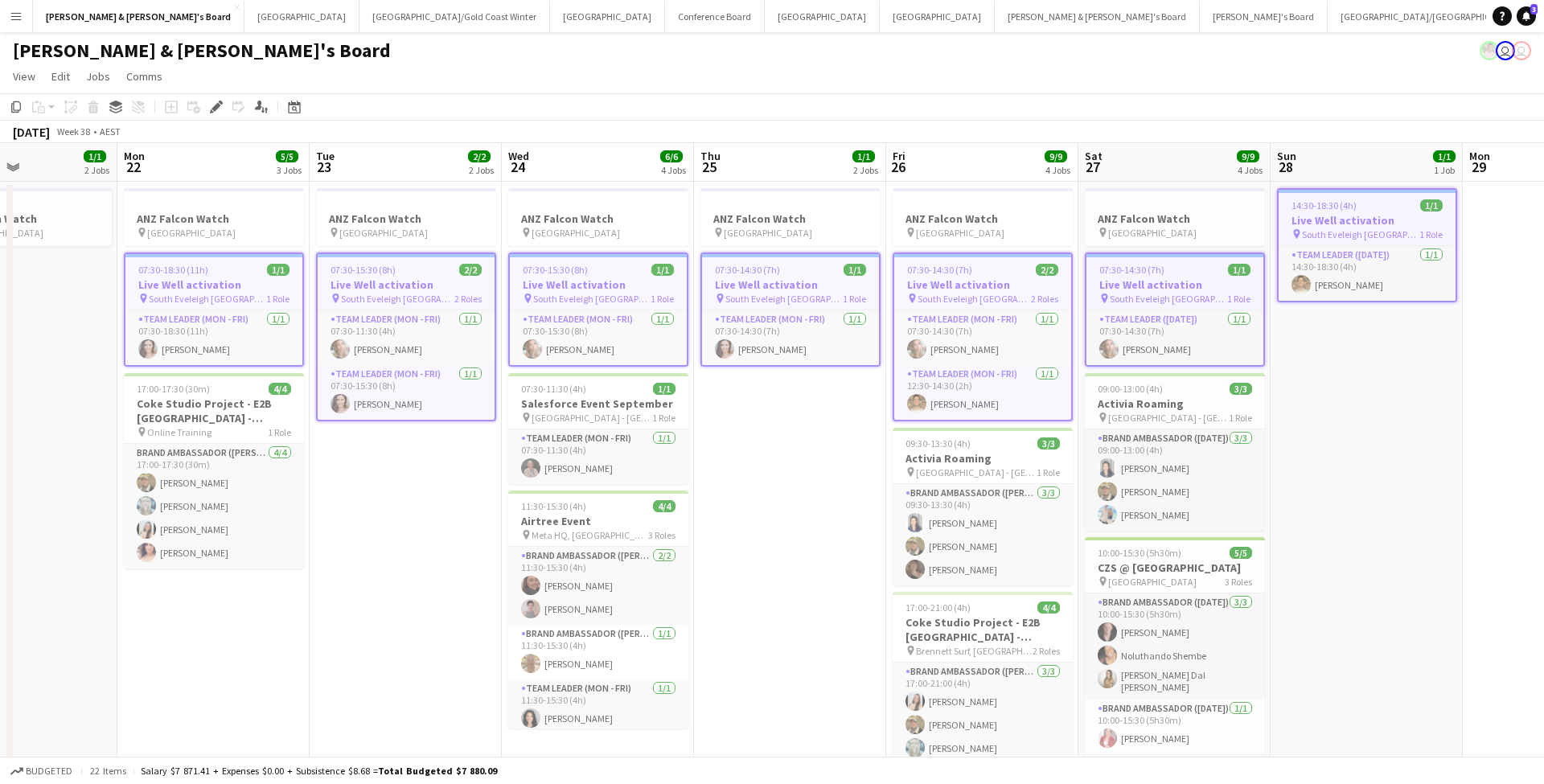
scroll to position [0, 457]
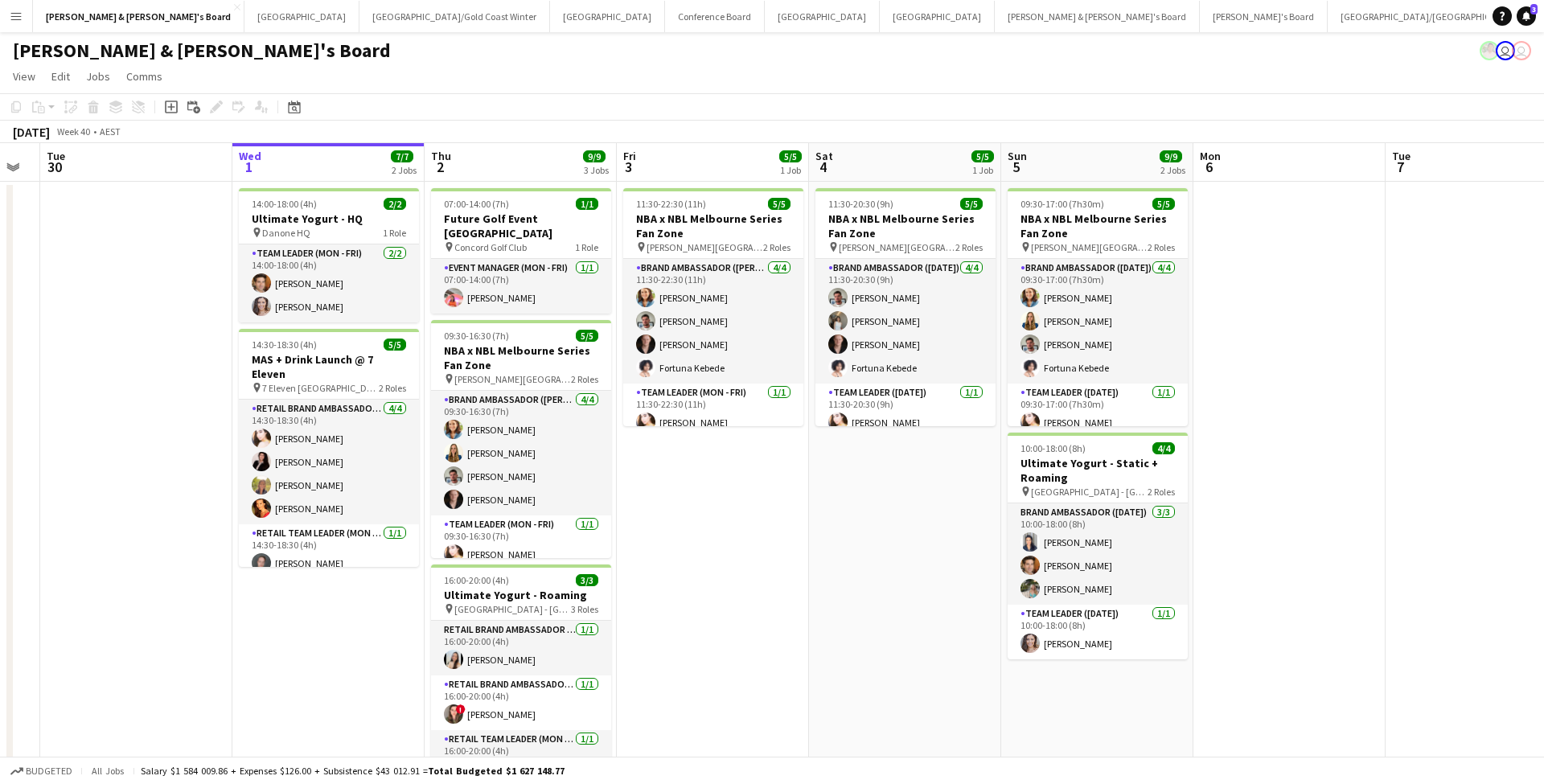
scroll to position [0, 525]
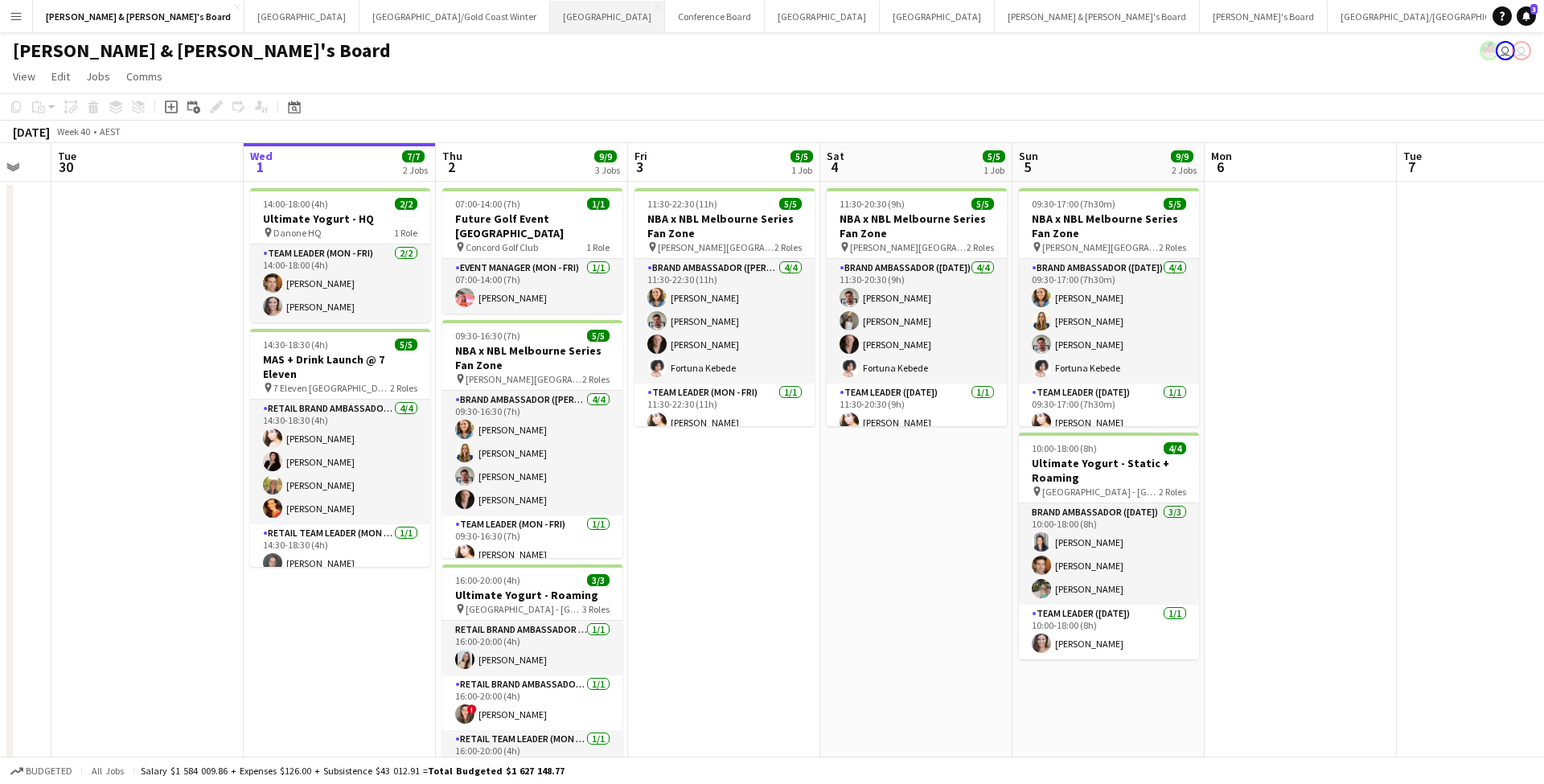
click at [550, 12] on button "Sydney Close" at bounding box center [607, 16] width 115 height 31
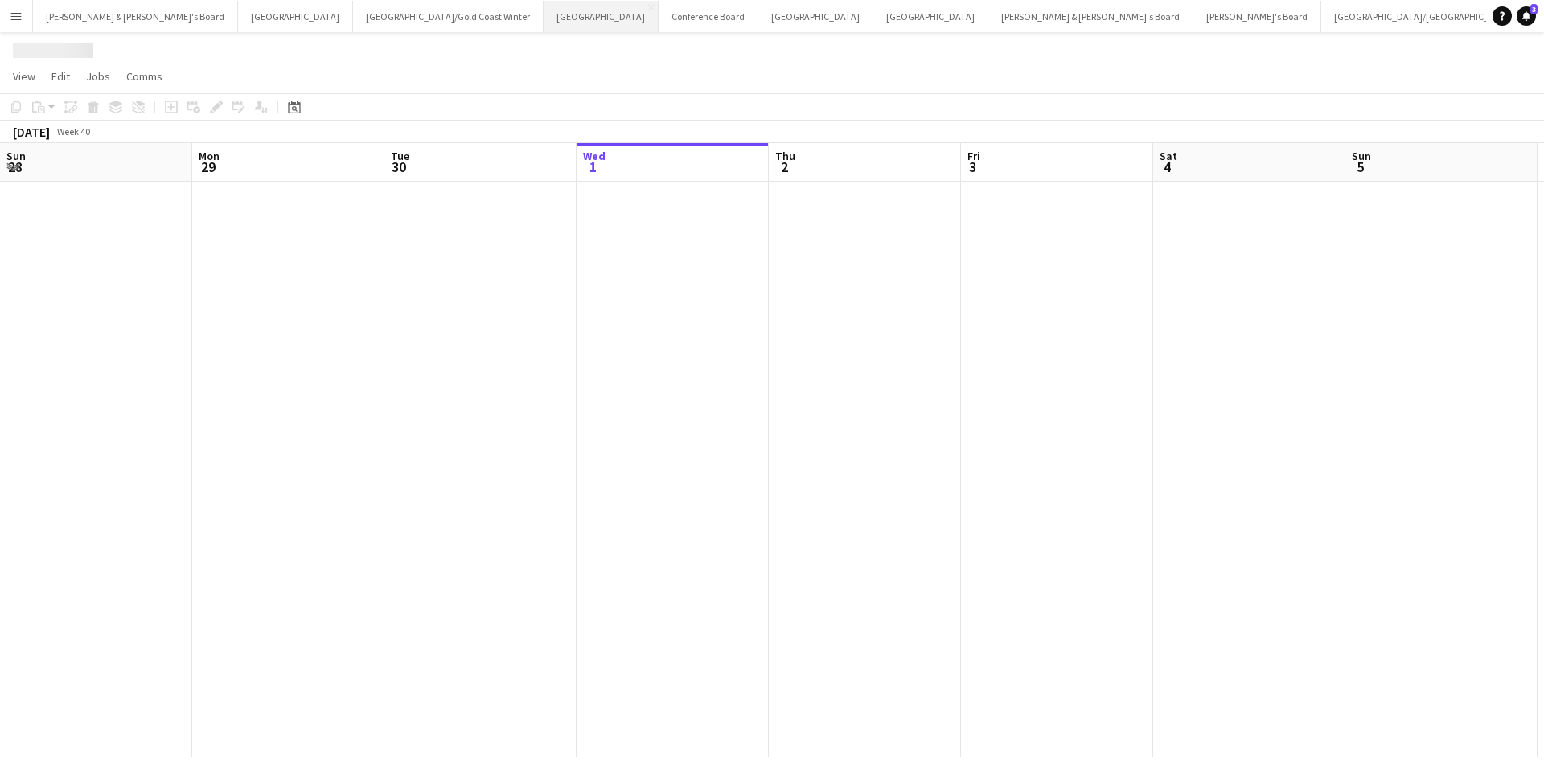
click at [543, 12] on button "Sydney Close" at bounding box center [600, 16] width 115 height 31
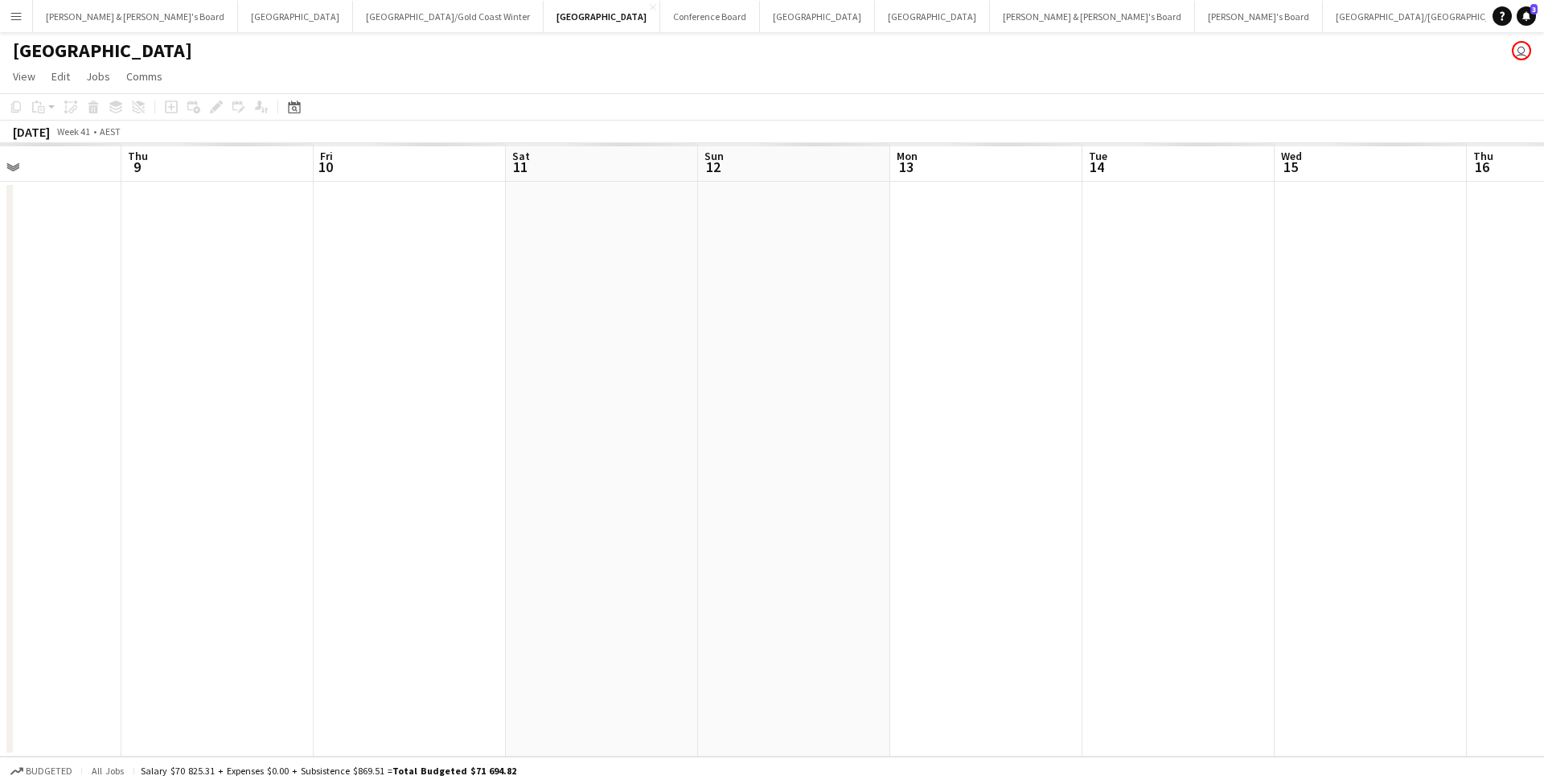
scroll to position [0, 535]
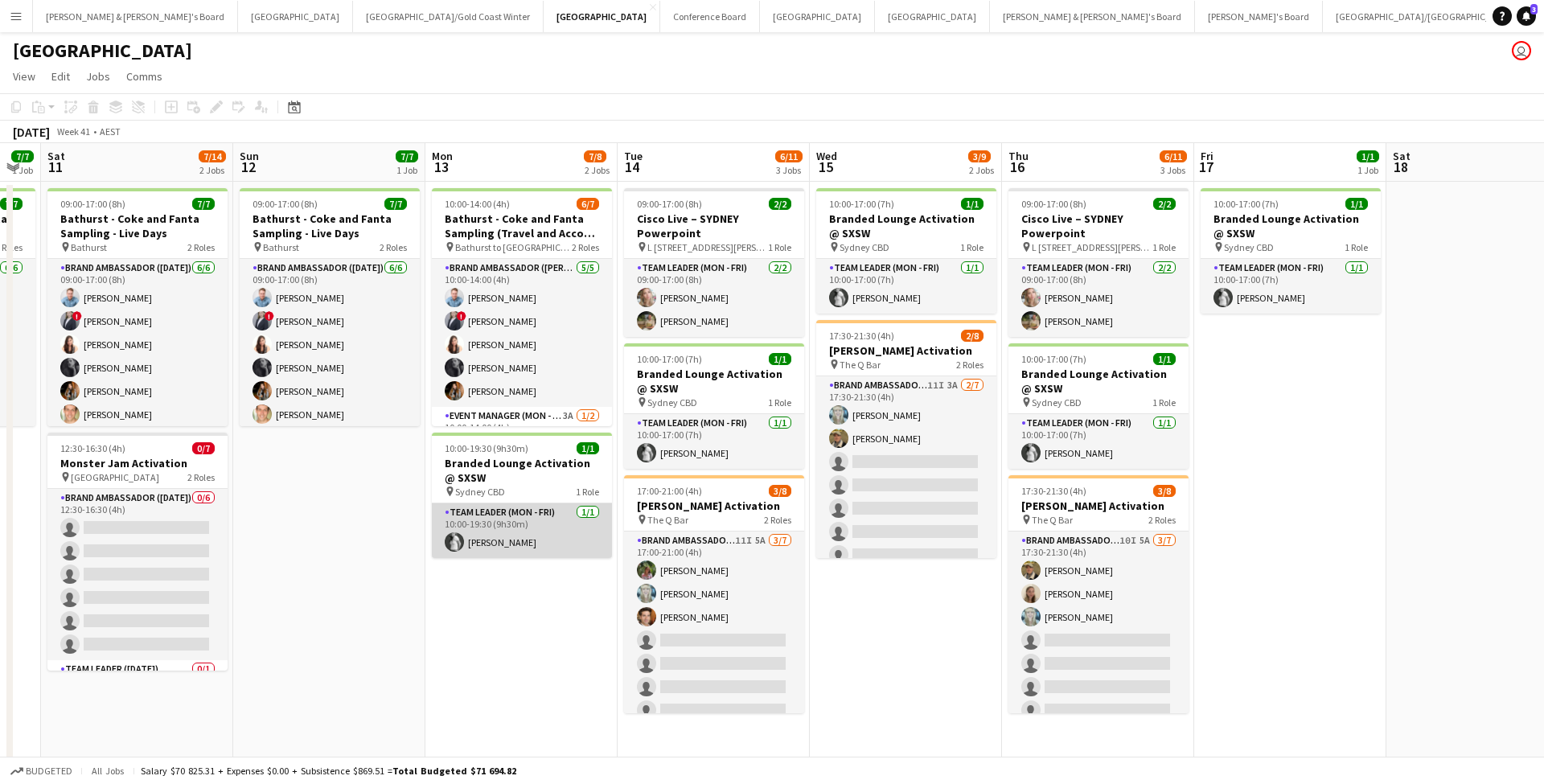
click at [511, 535] on app-card-role "Team Leader (Mon - Fri) [DATE] 10:00-19:30 (9h30m) [PERSON_NAME]" at bounding box center [522, 530] width 180 height 54
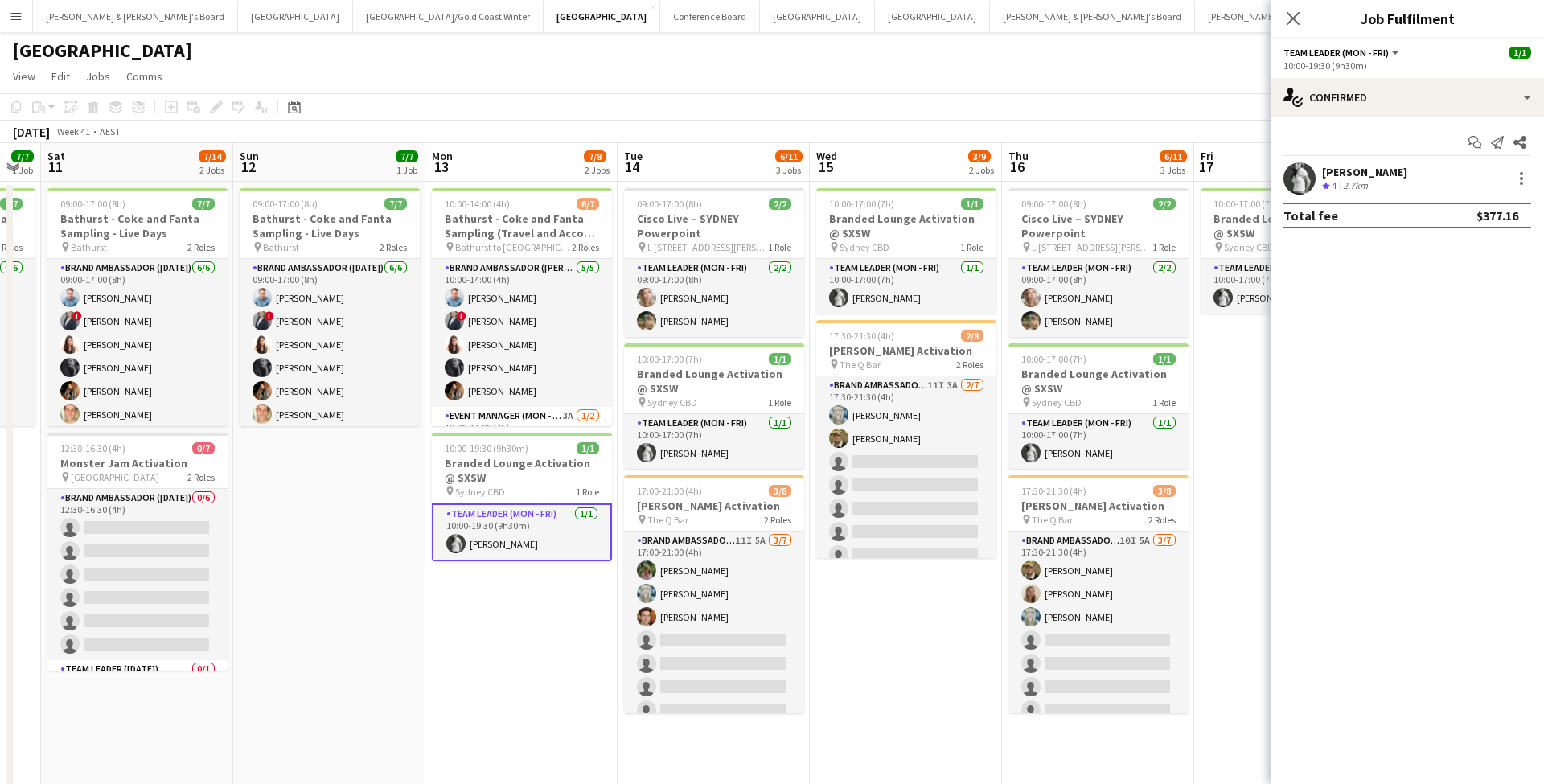
click at [524, 548] on app-card-role "Team Leader (Mon - Fri) [DATE] 10:00-19:30 (9h30m) [PERSON_NAME]" at bounding box center [522, 532] width 180 height 58
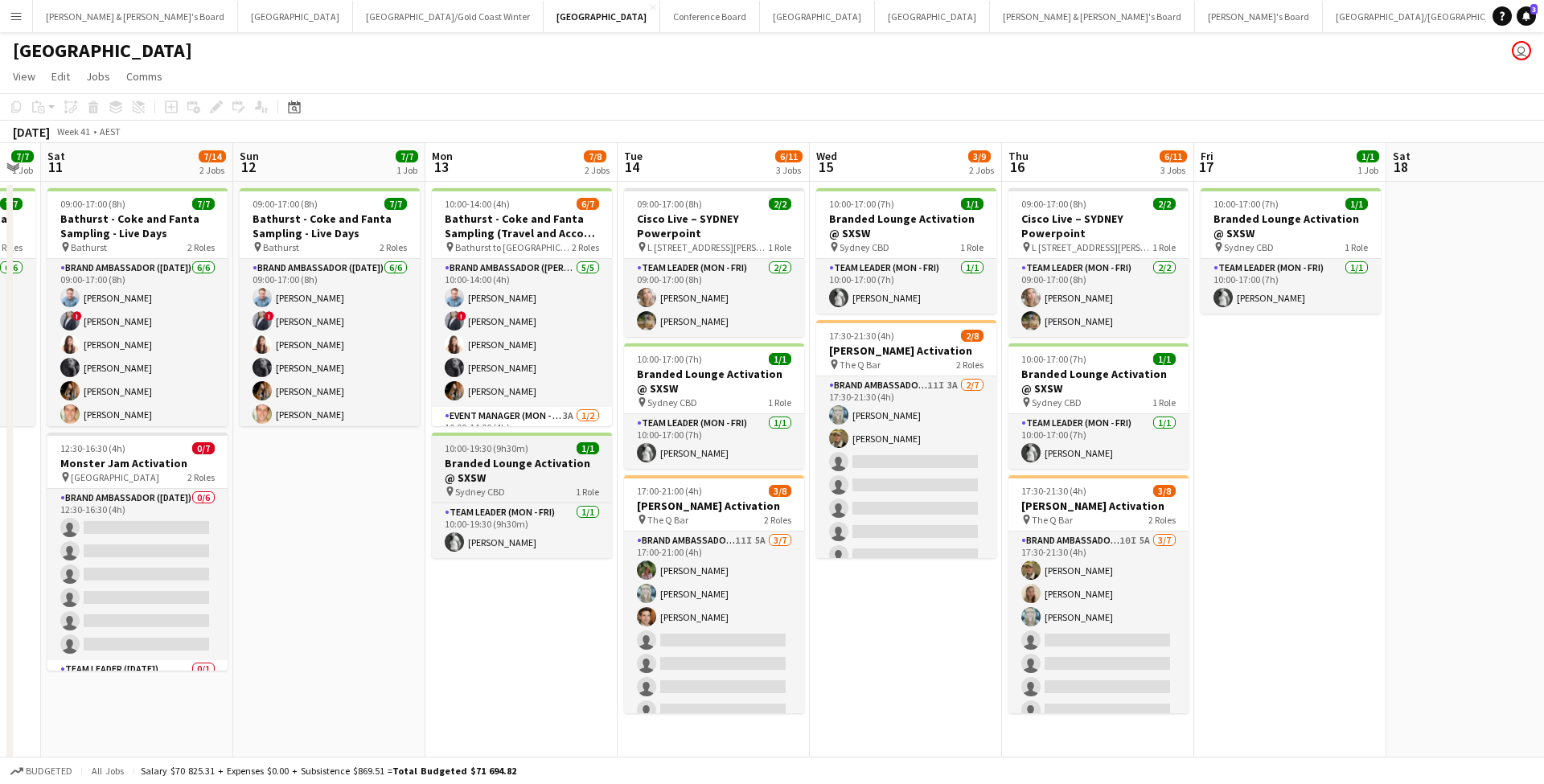
click at [528, 463] on h3 "Branded Lounge Activation @ SXSW" at bounding box center [522, 470] width 180 height 29
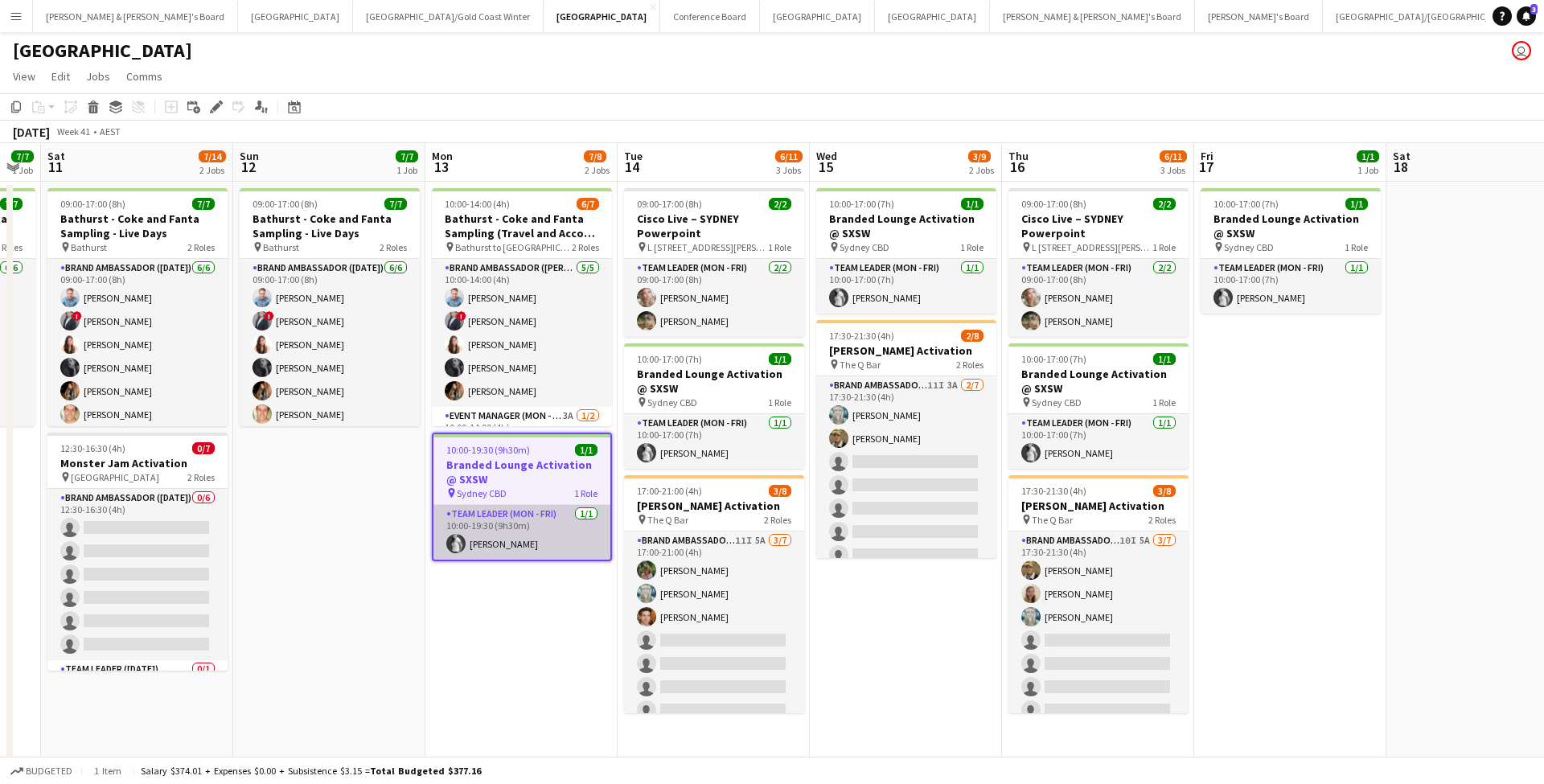
click at [543, 548] on app-card-role "Team Leader (Mon - Fri) [DATE] 10:00-19:30 (9h30m) [PERSON_NAME]" at bounding box center [521, 532] width 177 height 54
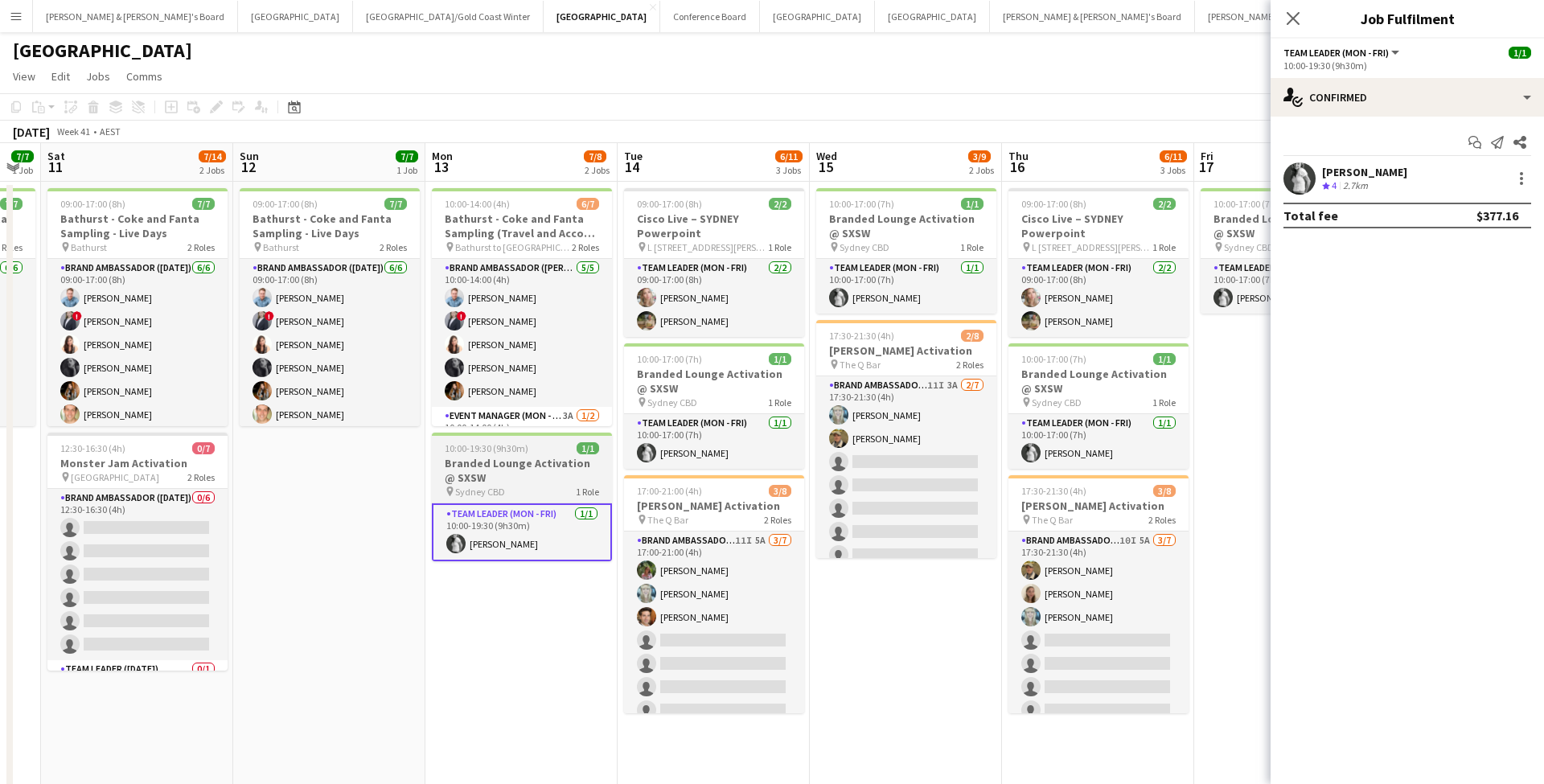
click at [555, 480] on h3 "Branded Lounge Activation @ SXSW" at bounding box center [522, 470] width 180 height 29
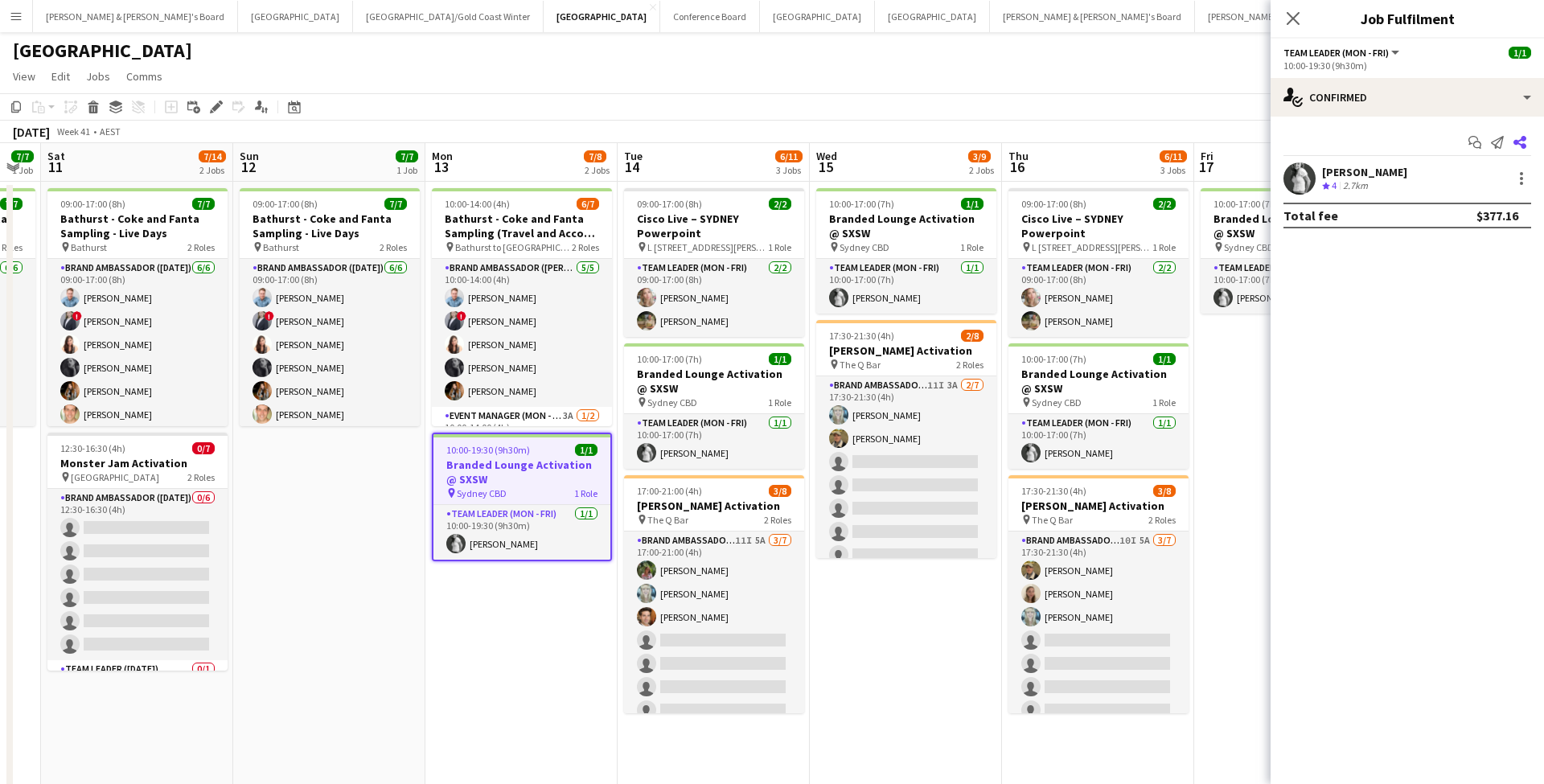
click at [1522, 136] on icon at bounding box center [1519, 143] width 12 height 12
click at [1520, 141] on icon at bounding box center [1519, 143] width 12 height 12
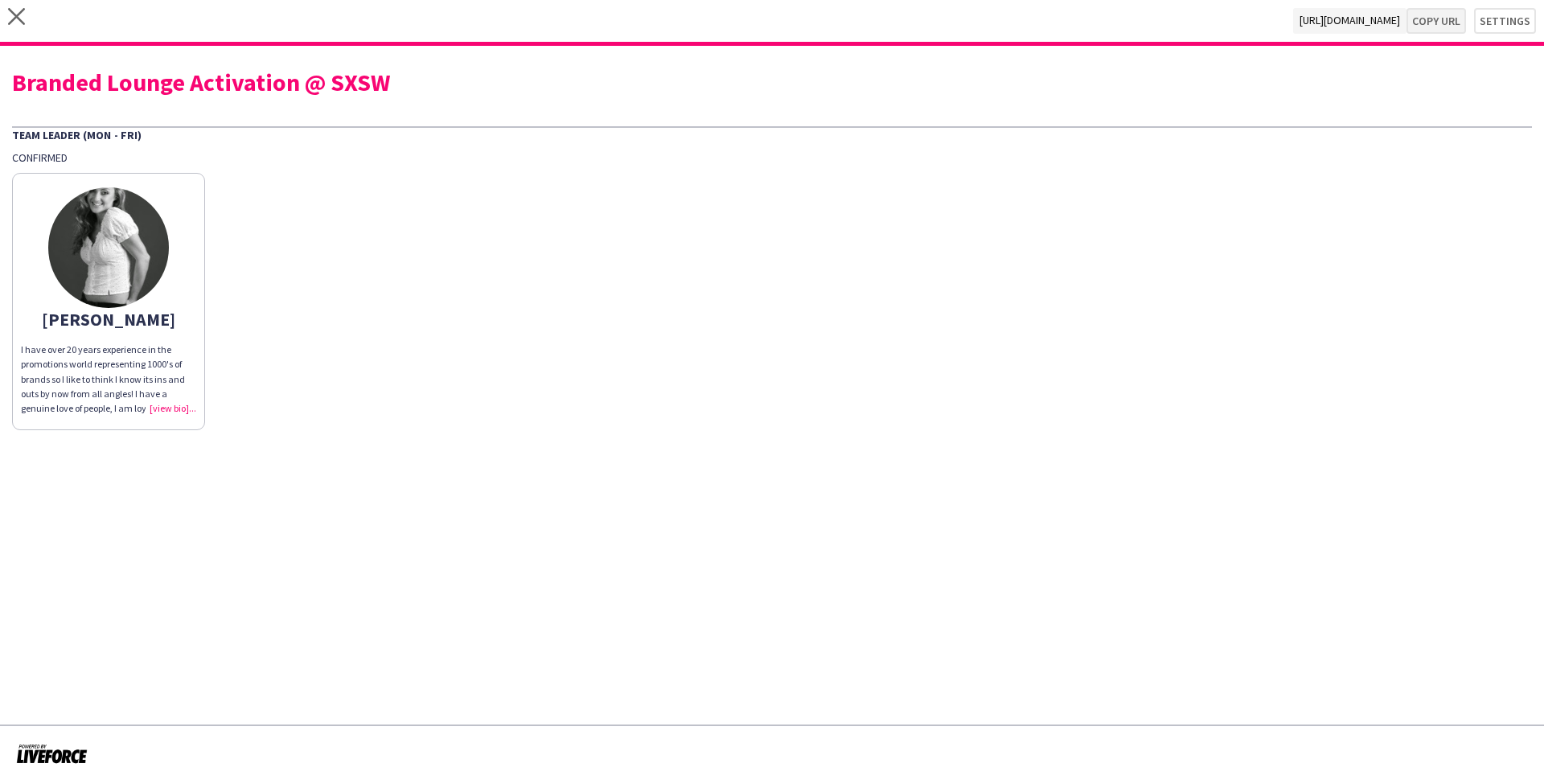
click at [1444, 26] on button "Copy url" at bounding box center [1435, 20] width 60 height 26
type textarea "**********"
click at [7, 12] on div "close [URL][DOMAIN_NAME] Copy url Settings" at bounding box center [772, 22] width 1544 height 45
click at [14, 12] on icon "close" at bounding box center [16, 16] width 17 height 17
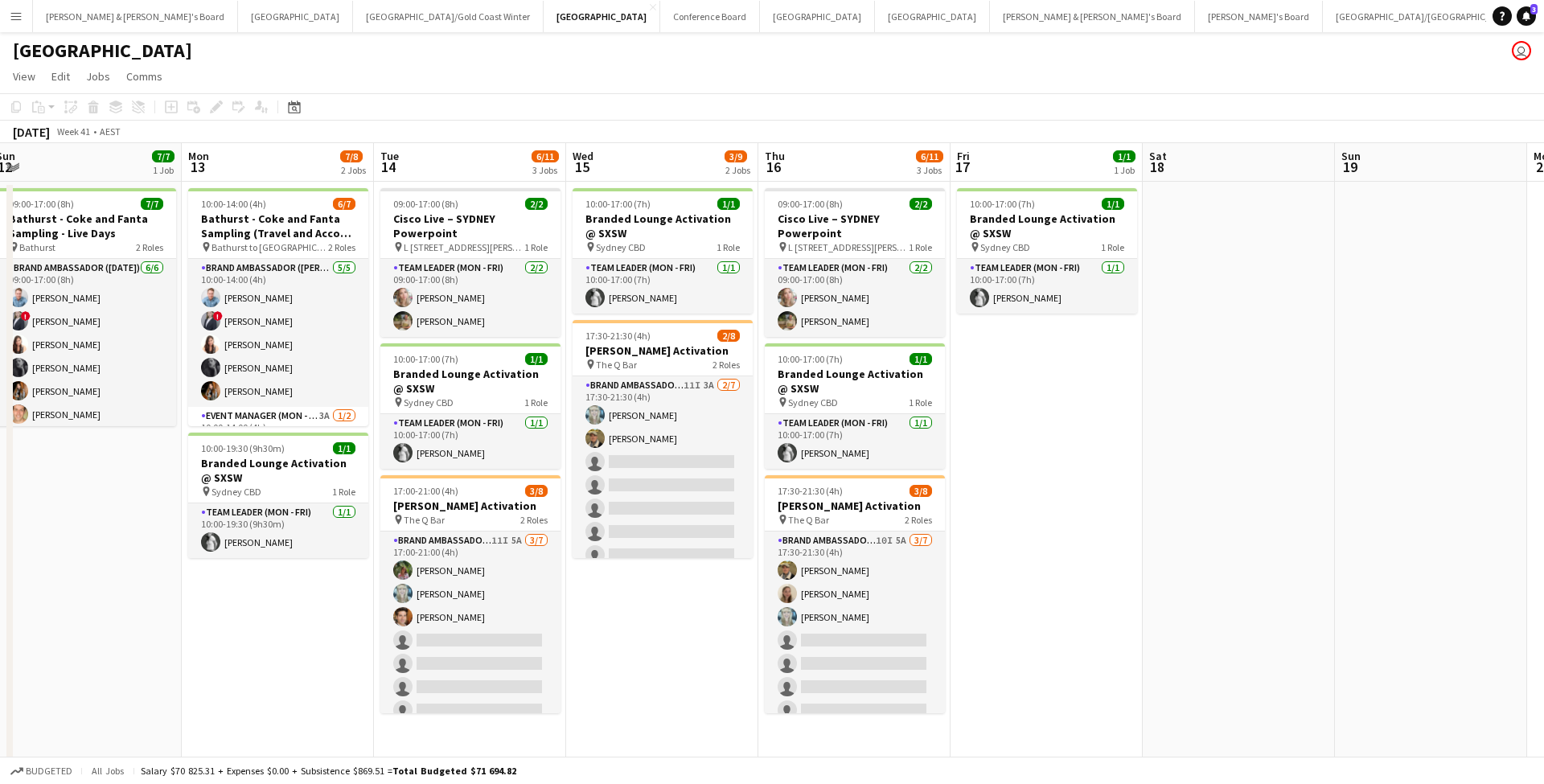
scroll to position [0, 442]
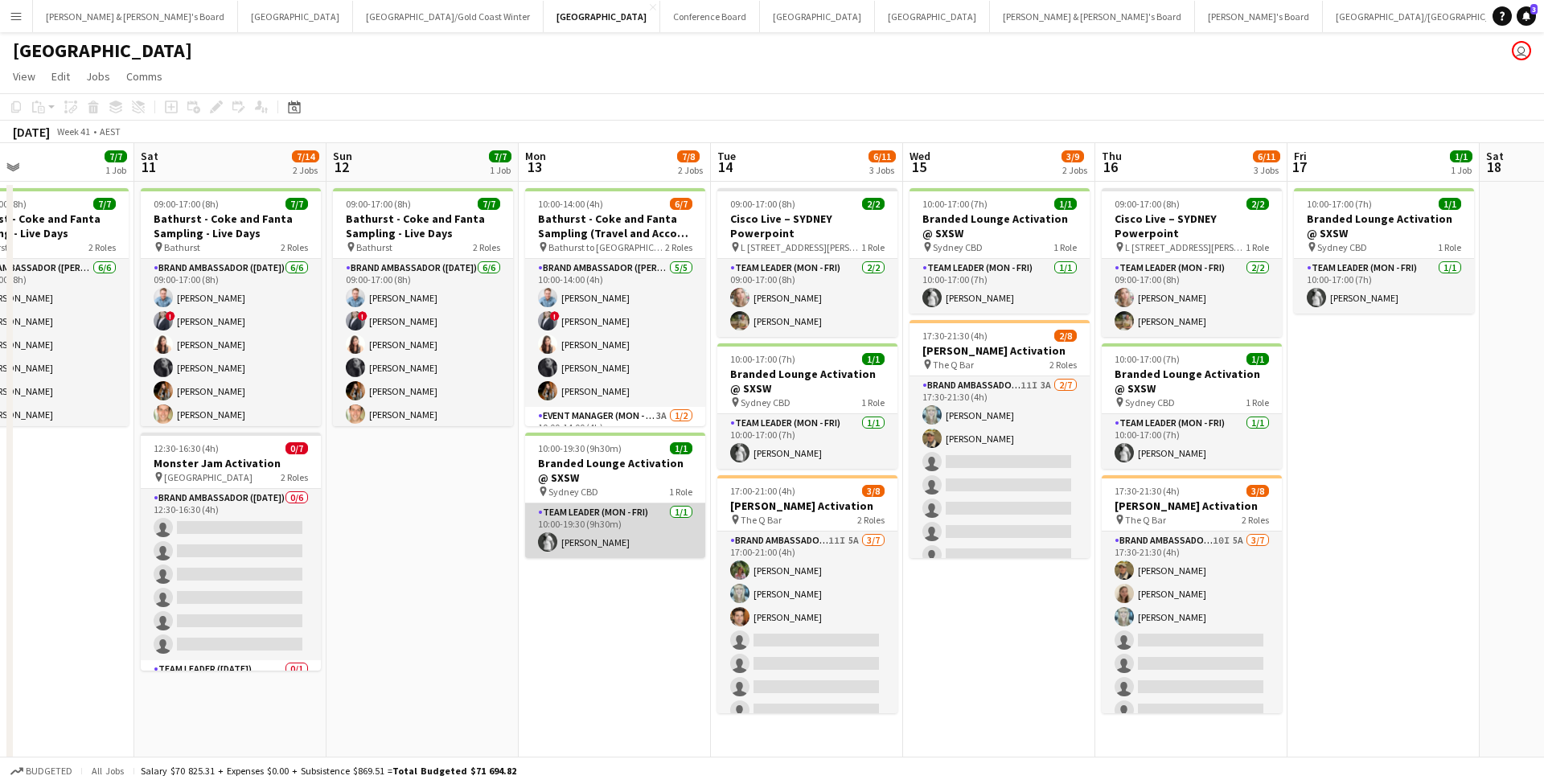
click at [629, 536] on app-card-role "Team Leader (Mon - Fri) [DATE] 10:00-19:30 (9h30m) [PERSON_NAME]" at bounding box center [615, 530] width 180 height 54
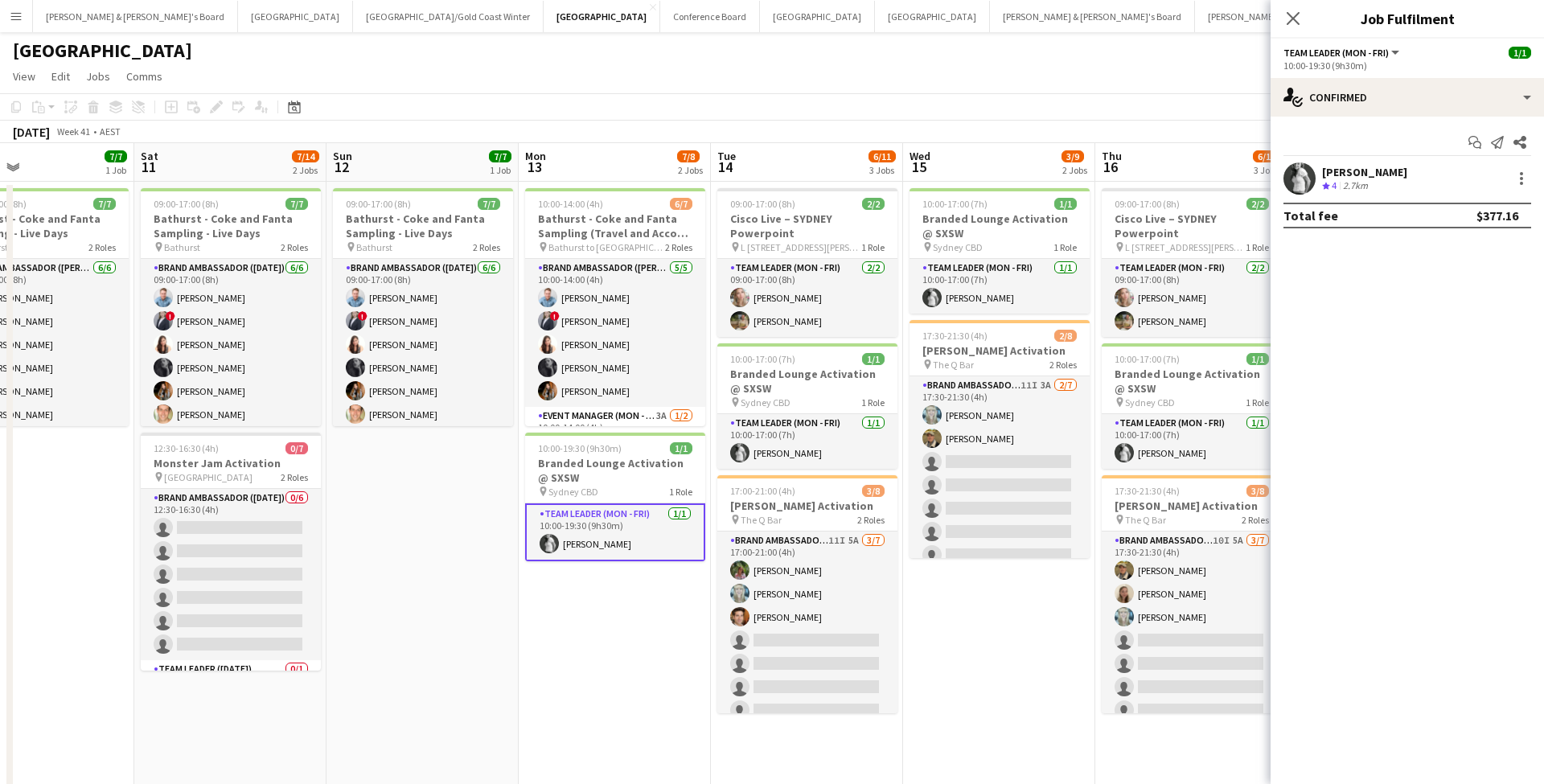
click at [1375, 170] on div "[PERSON_NAME]" at bounding box center [1365, 172] width 86 height 14
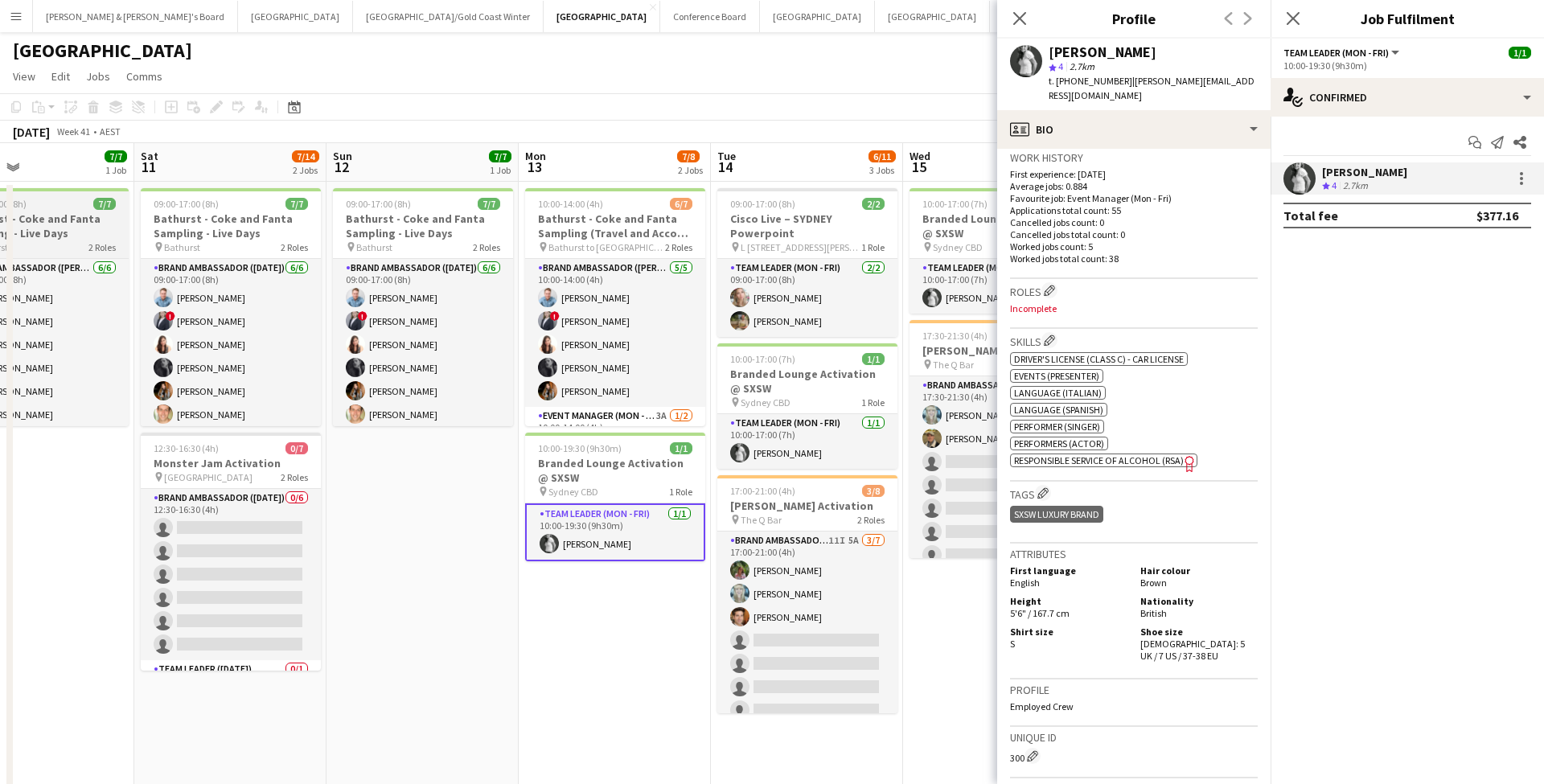
scroll to position [407, 0]
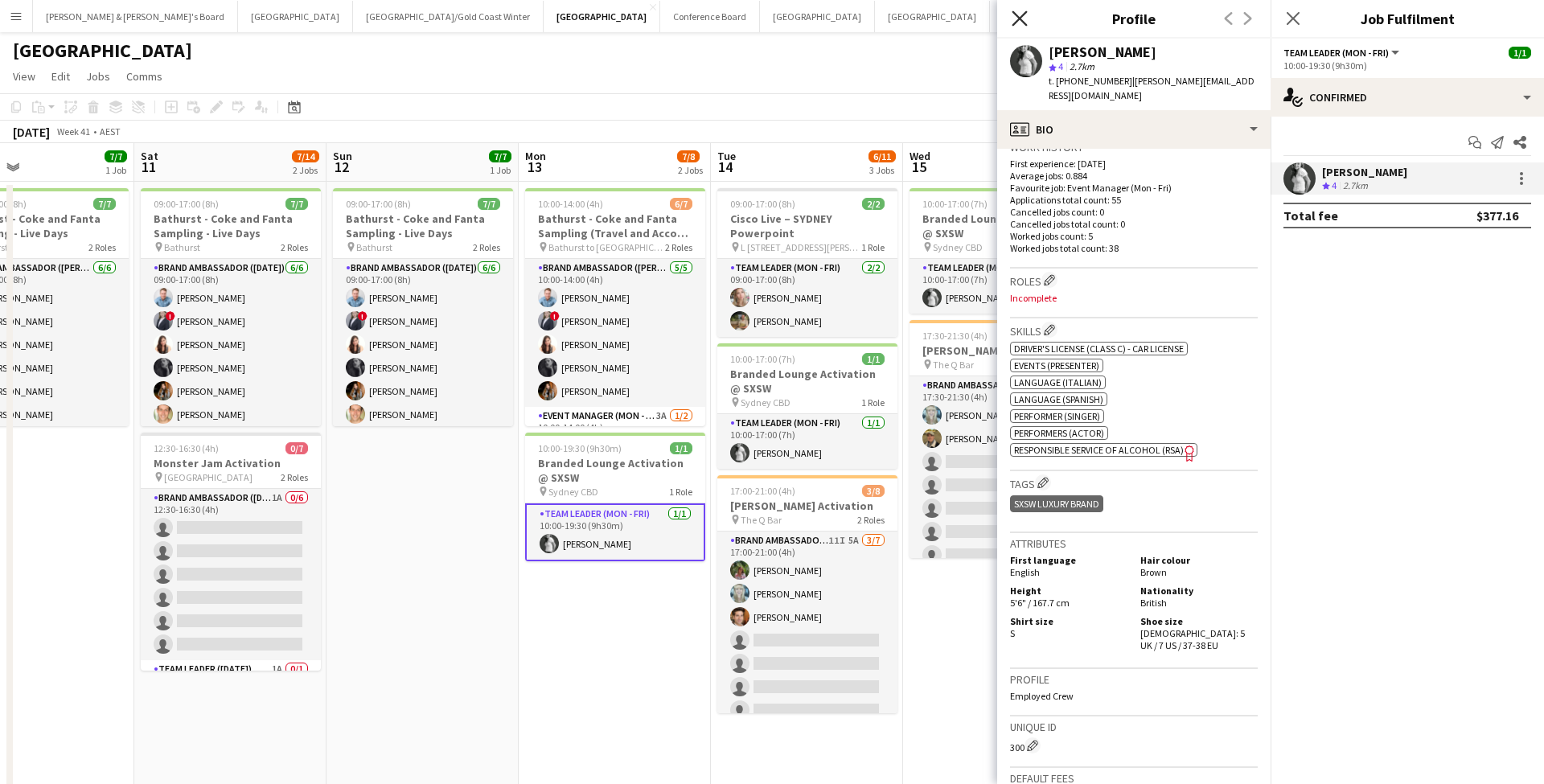
click at [1020, 22] on icon "Close pop-in" at bounding box center [1018, 18] width 15 height 15
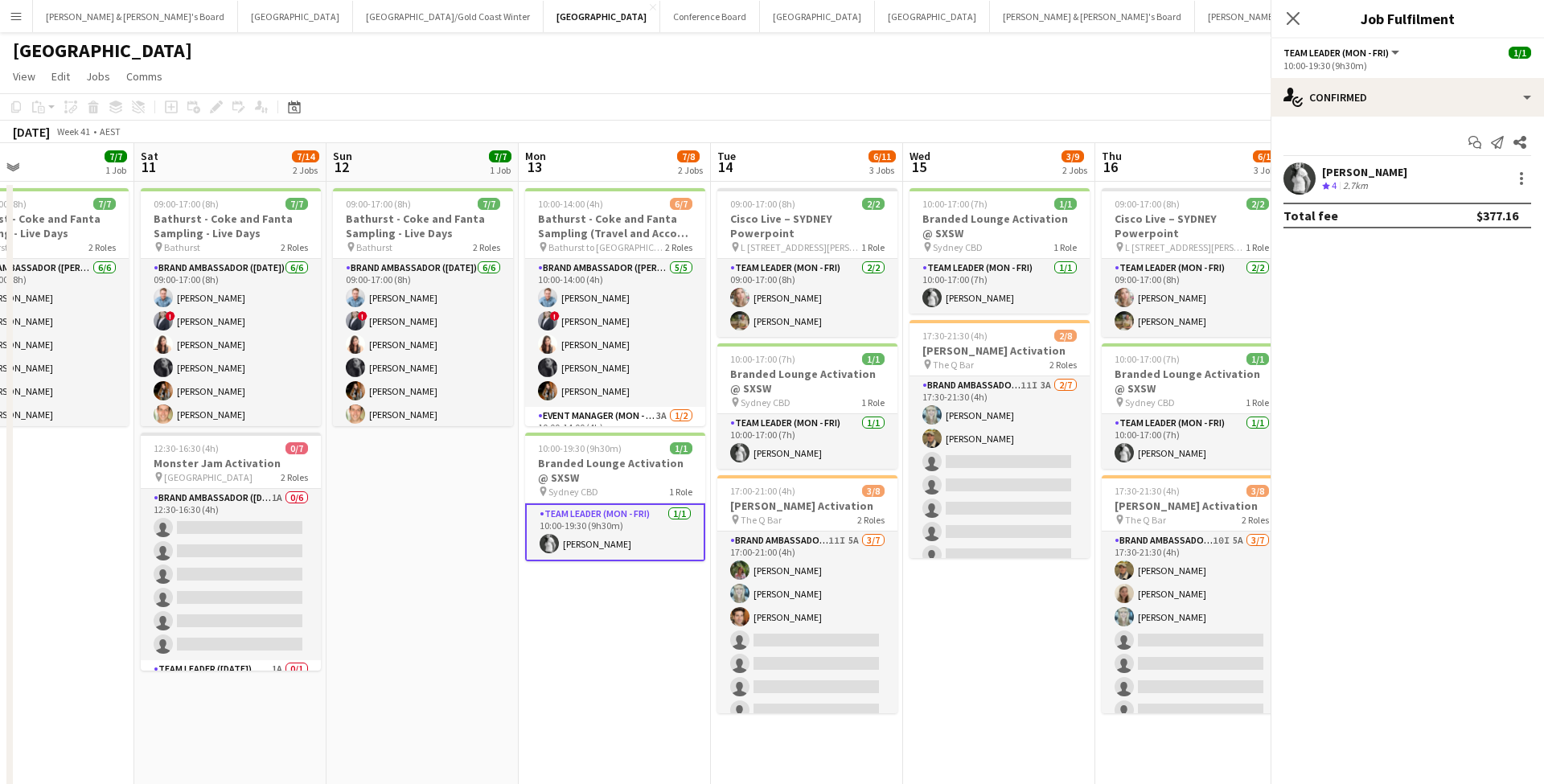
click at [1543, 22] on icon "Close pop-in" at bounding box center [1565, 18] width 15 height 15
click at [1293, 23] on icon "Close pop-in" at bounding box center [1292, 18] width 15 height 15
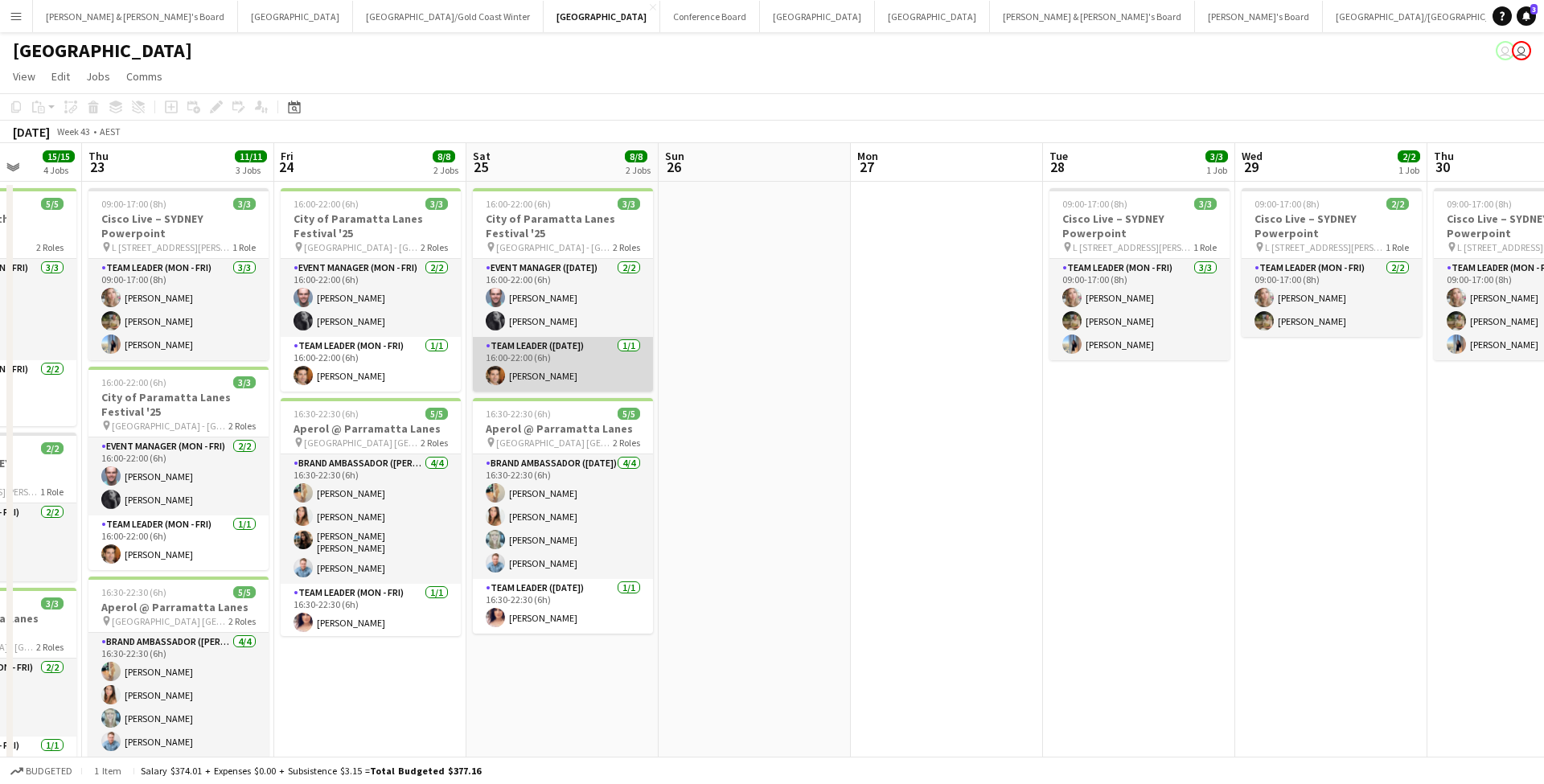
scroll to position [0, 489]
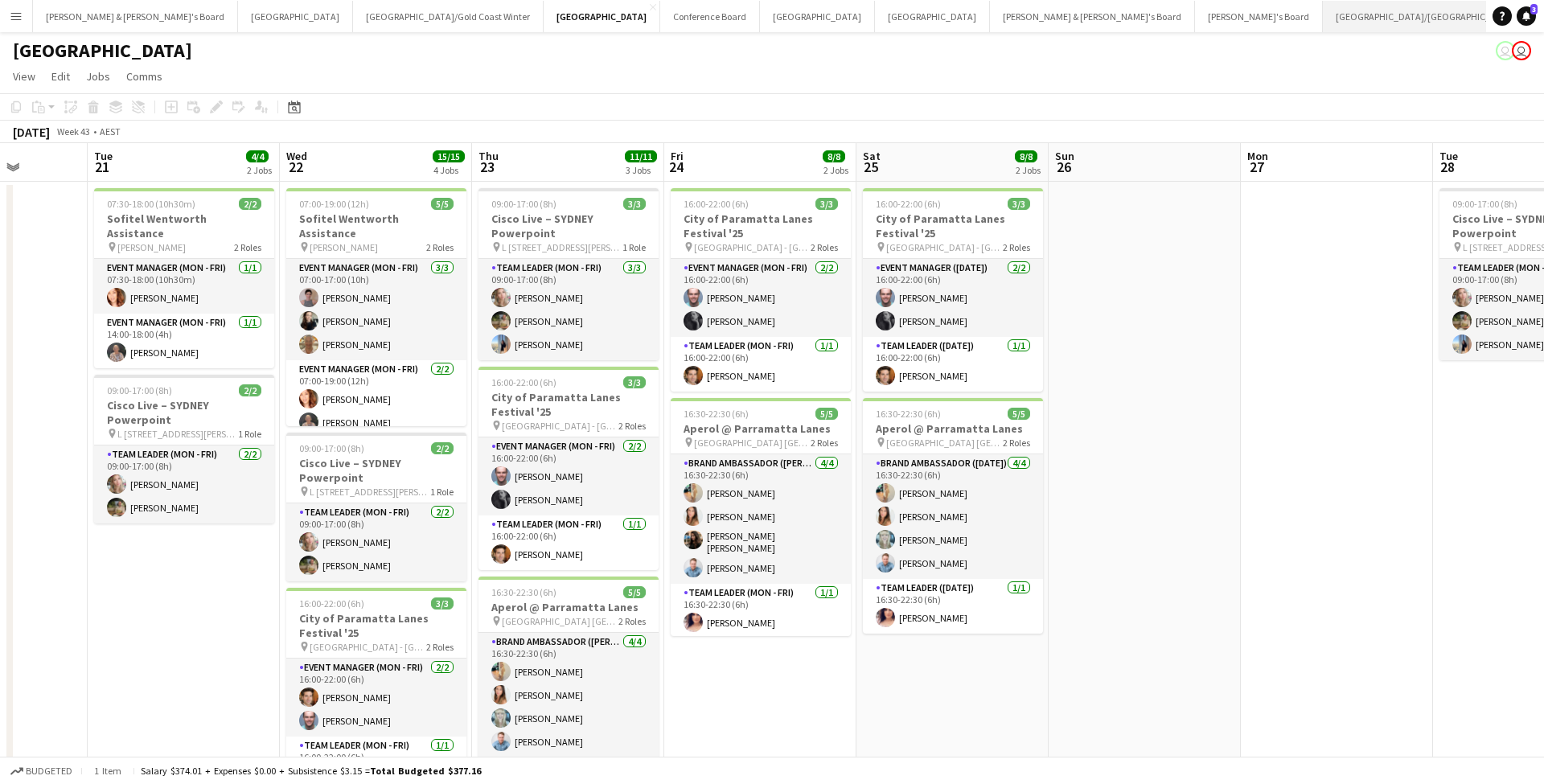
click at [1322, 19] on button "[GEOGRAPHIC_DATA]/[GEOGRAPHIC_DATA] Close" at bounding box center [1426, 16] width 207 height 31
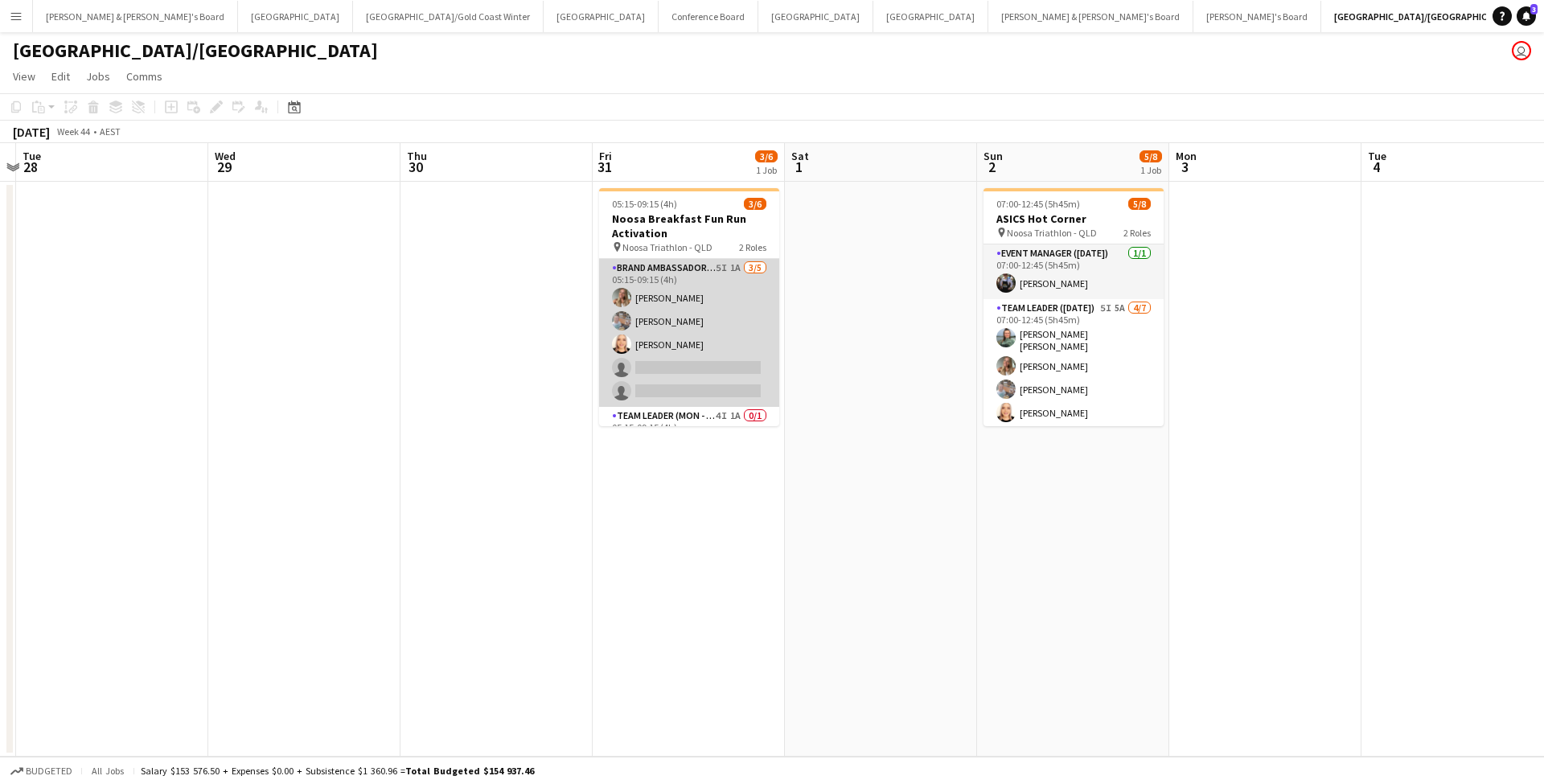
click at [738, 331] on app-card-role "Brand Ambassador (Mon - Fri) 5I 1A [DATE] 05:15-09:15 (4h) [PERSON_NAME] [PERSO…" at bounding box center [689, 333] width 180 height 148
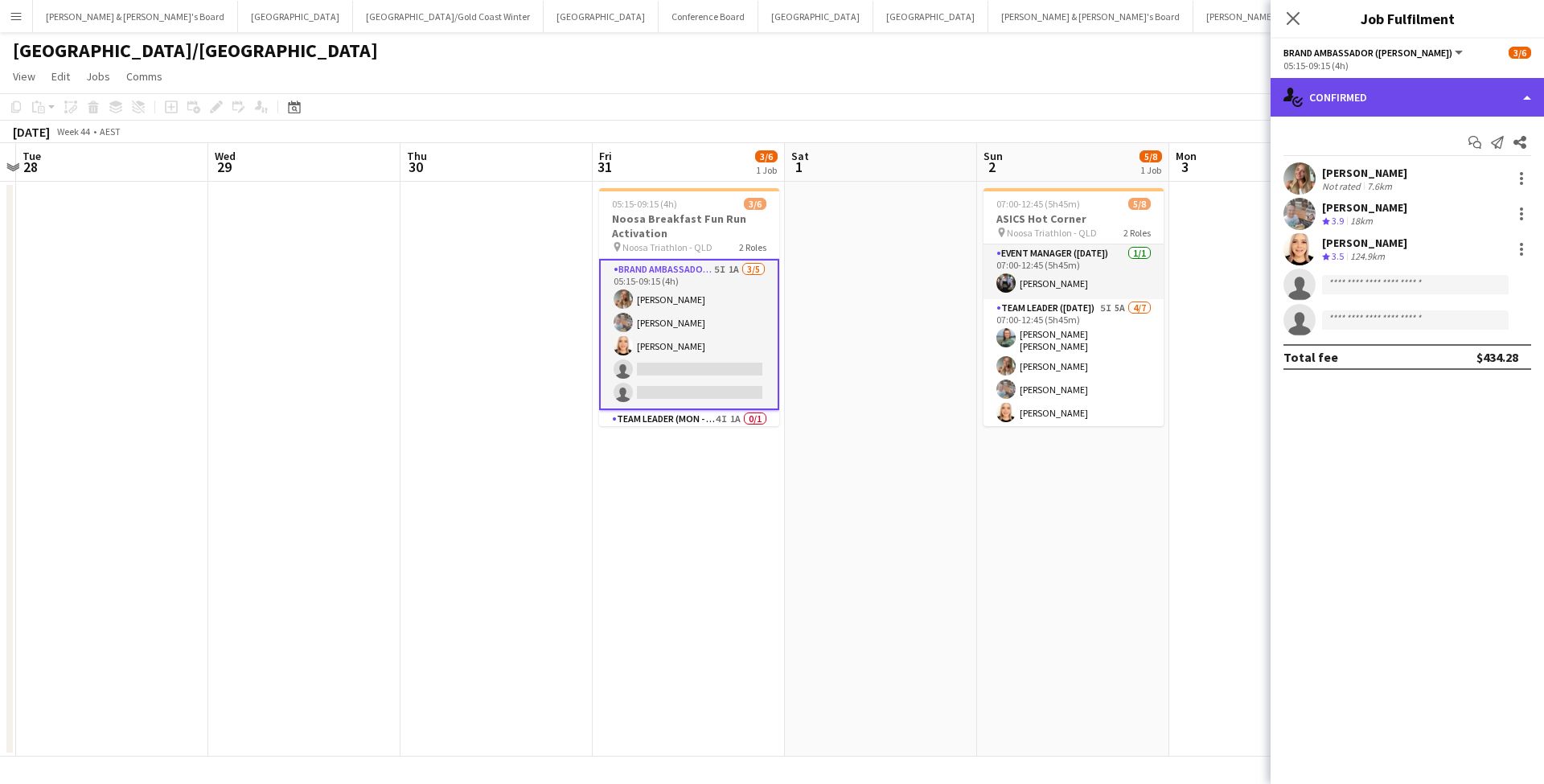
click at [1374, 85] on div "single-neutral-actions-check-2 Confirmed" at bounding box center [1407, 97] width 274 height 38
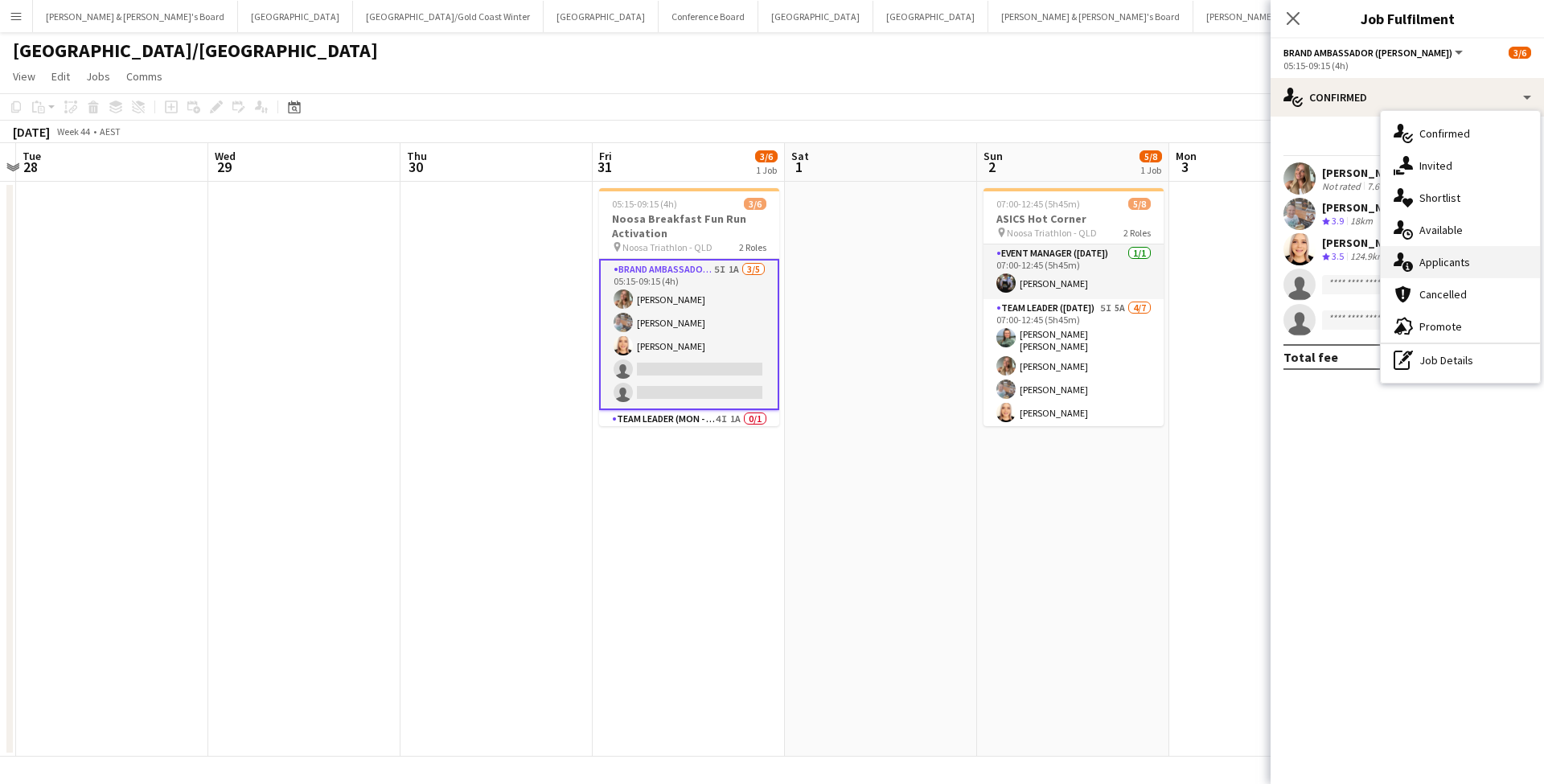
click at [1438, 259] on span "Applicants" at bounding box center [1444, 262] width 51 height 14
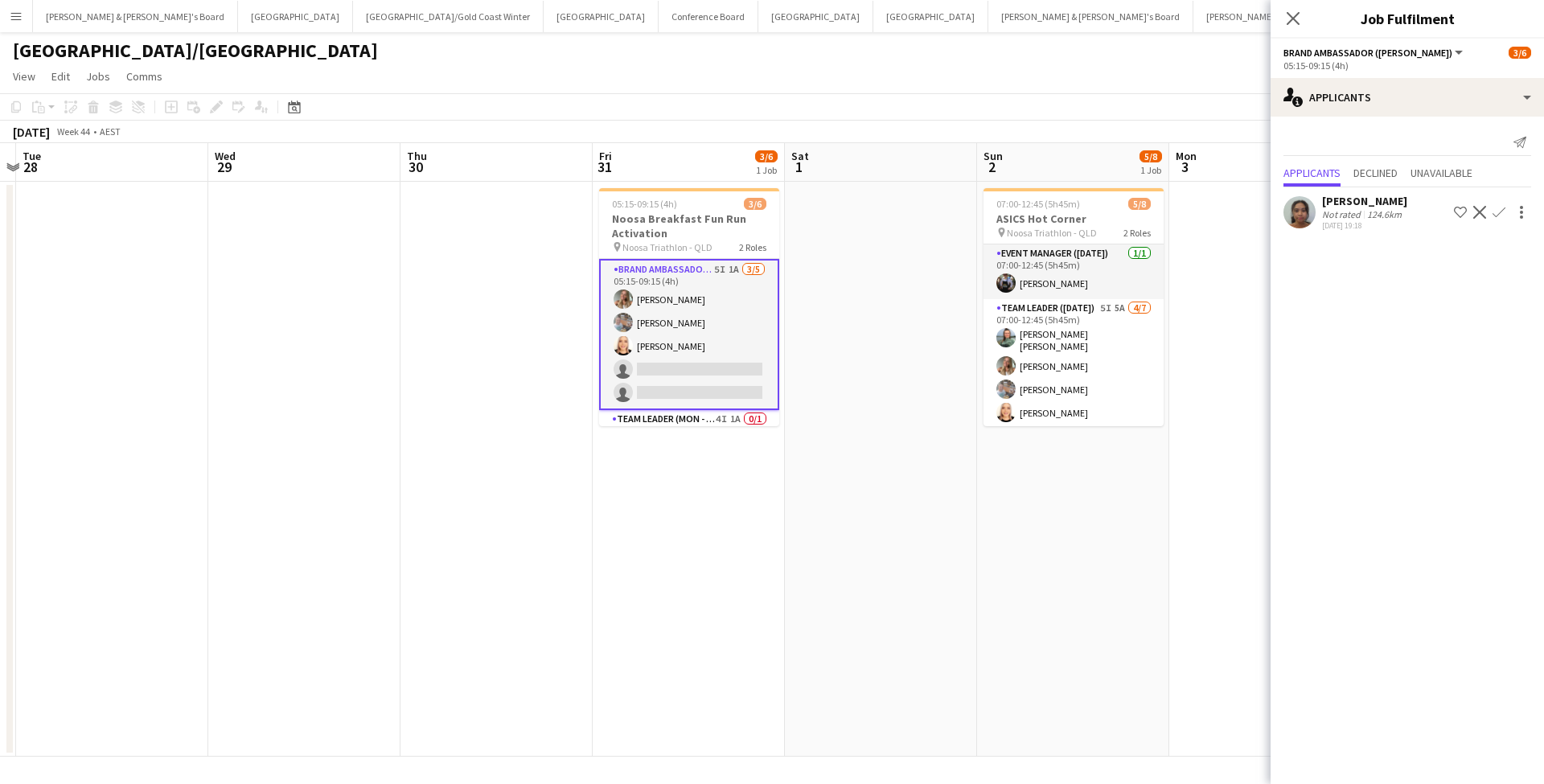
click at [1357, 209] on div "Not rated" at bounding box center [1343, 215] width 42 height 12
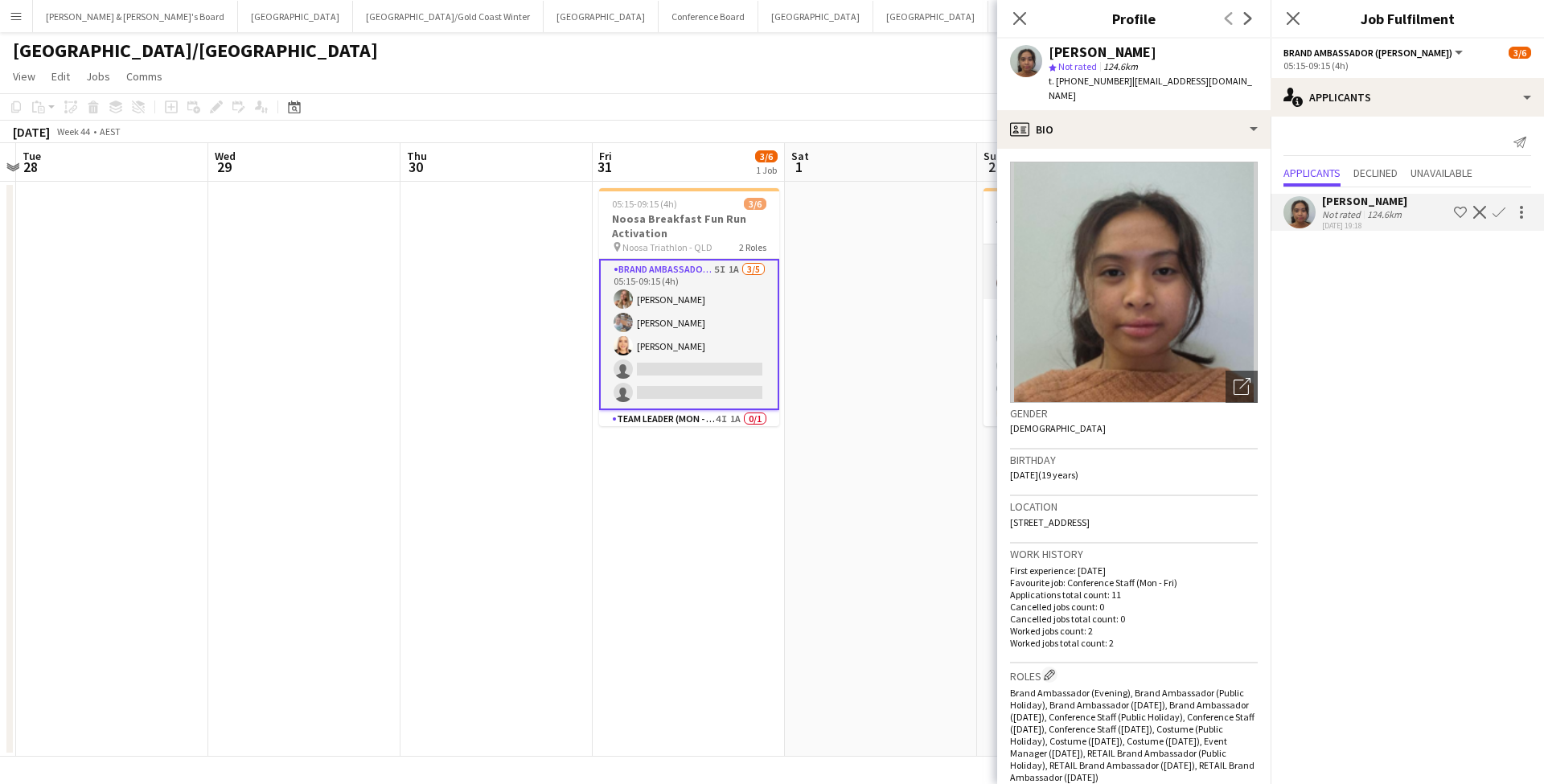
click at [884, 563] on app-date-cell at bounding box center [881, 469] width 192 height 575
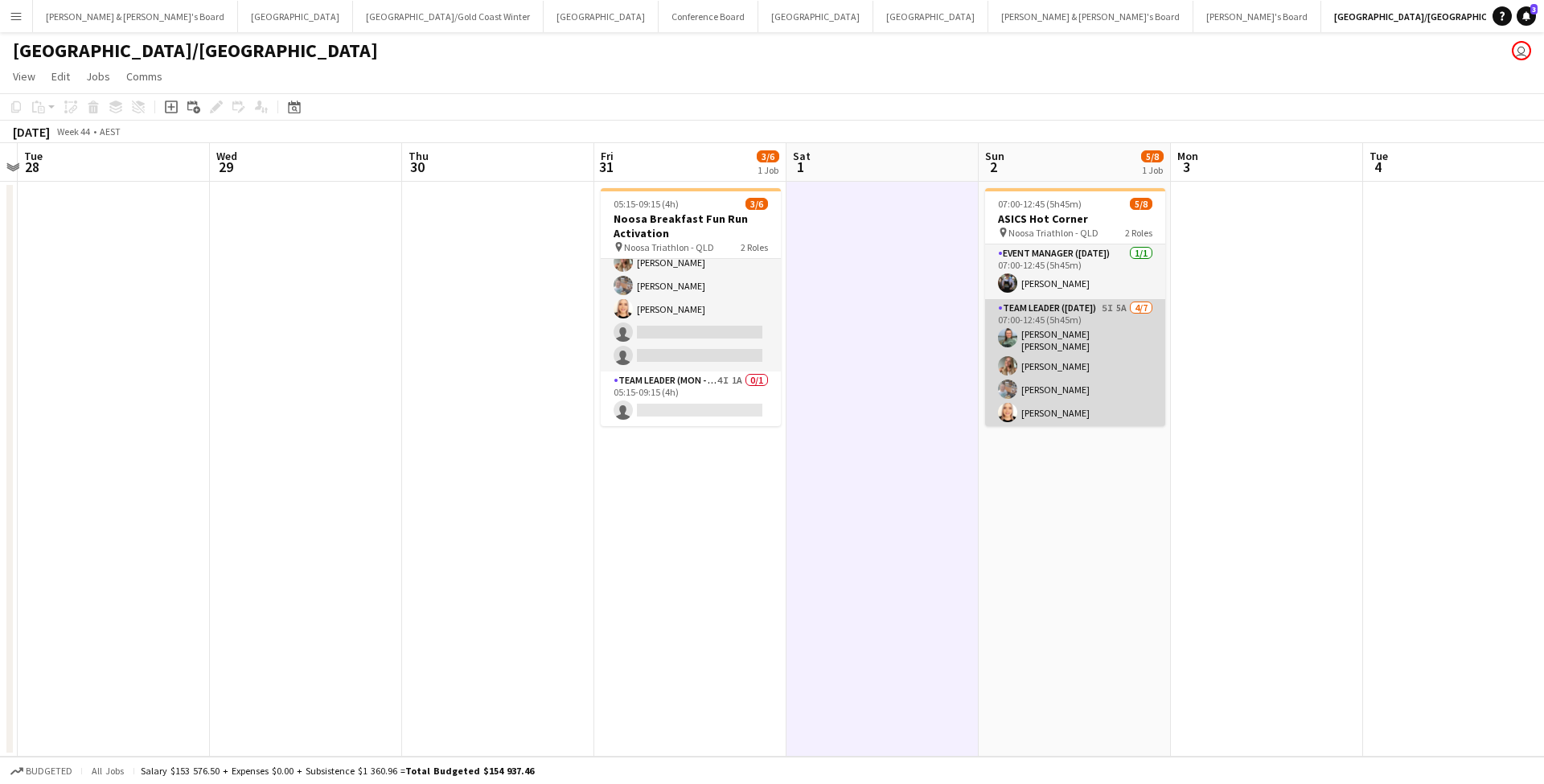
click at [1104, 321] on app-card-role "Team Leader ([DATE]) 5I 5A [DATE] 07:00-12:45 (5h45m) [PERSON_NAME] [PERSON_NAM…" at bounding box center [1074, 399] width 180 height 200
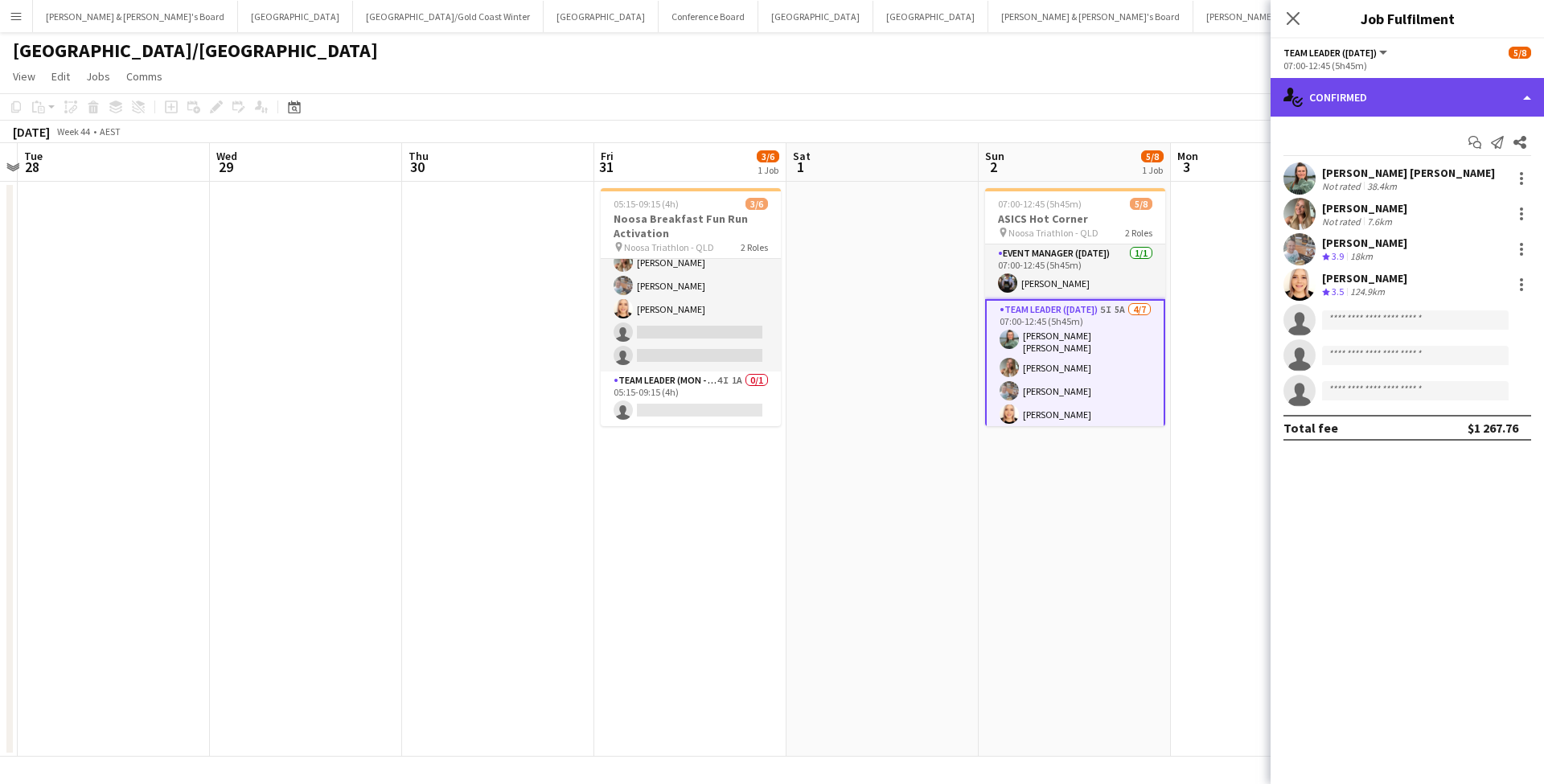
click at [1409, 90] on div "single-neutral-actions-check-2 Confirmed" at bounding box center [1407, 97] width 274 height 38
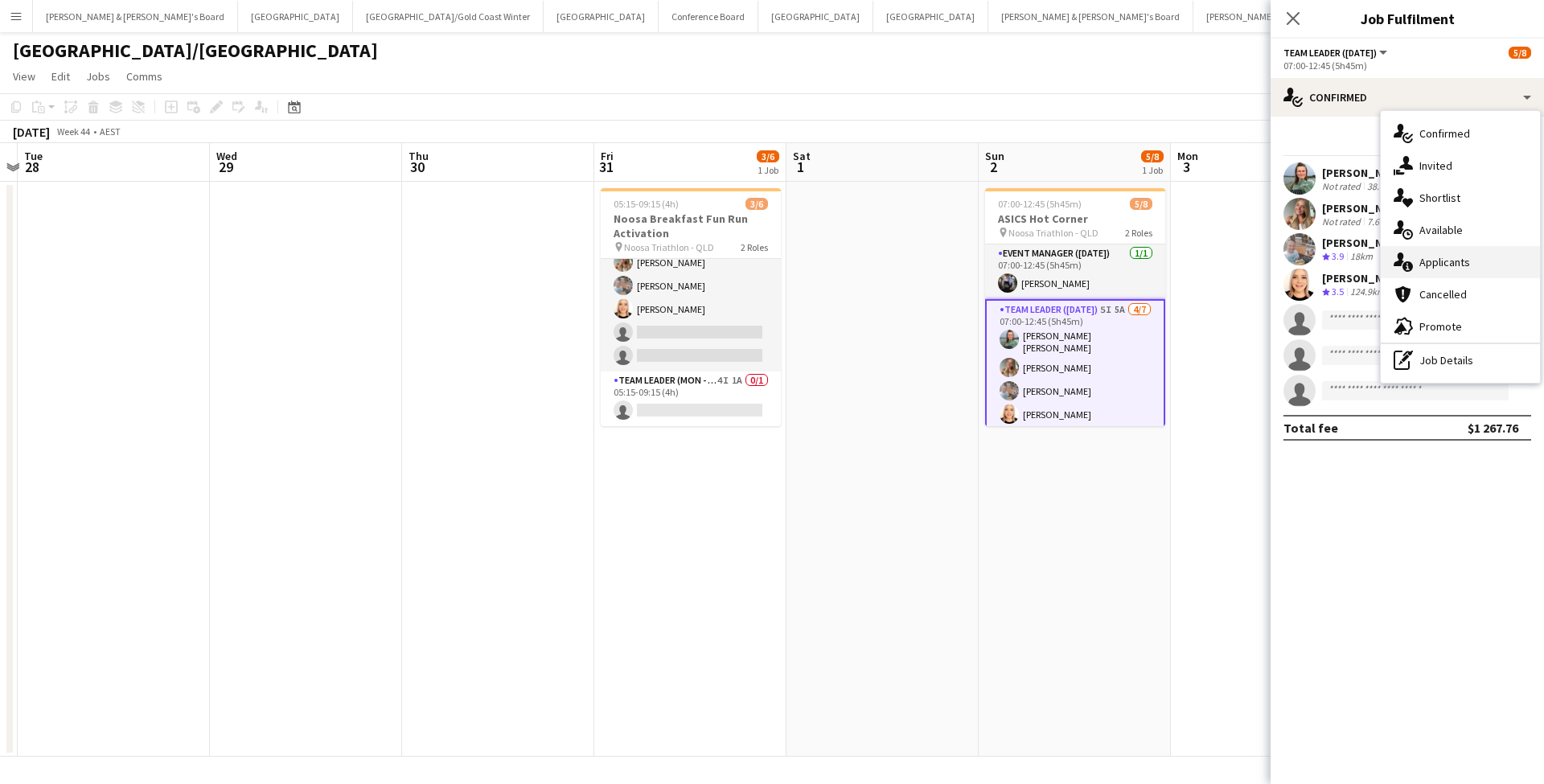
click at [1457, 259] on span "Applicants" at bounding box center [1444, 262] width 51 height 14
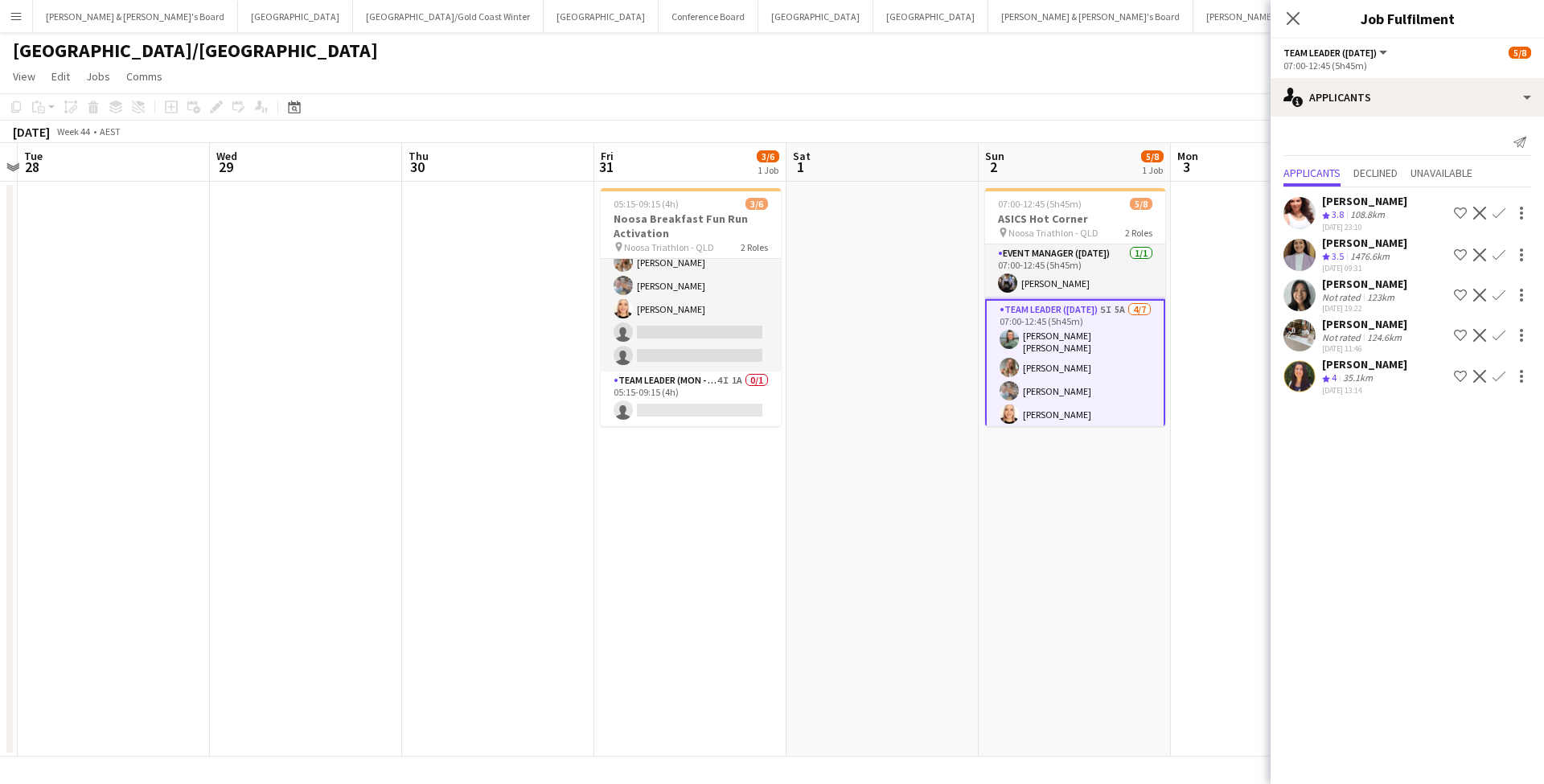
click at [1352, 331] on div "[PERSON_NAME]" at bounding box center [1365, 324] width 86 height 14
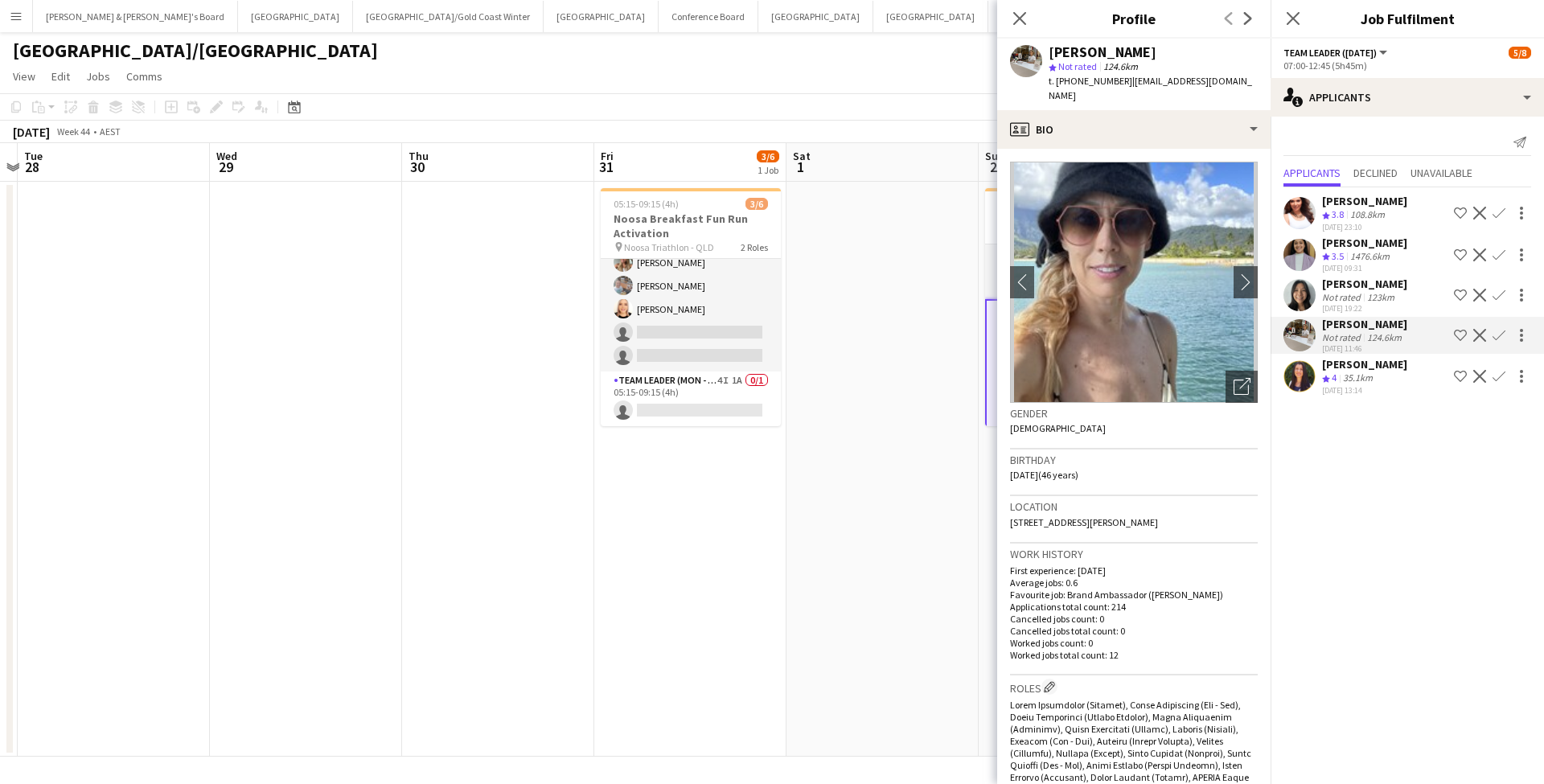
click at [1231, 267] on img at bounding box center [1133, 282] width 248 height 241
click at [1235, 274] on app-icon "chevron-right" at bounding box center [1246, 282] width 25 height 17
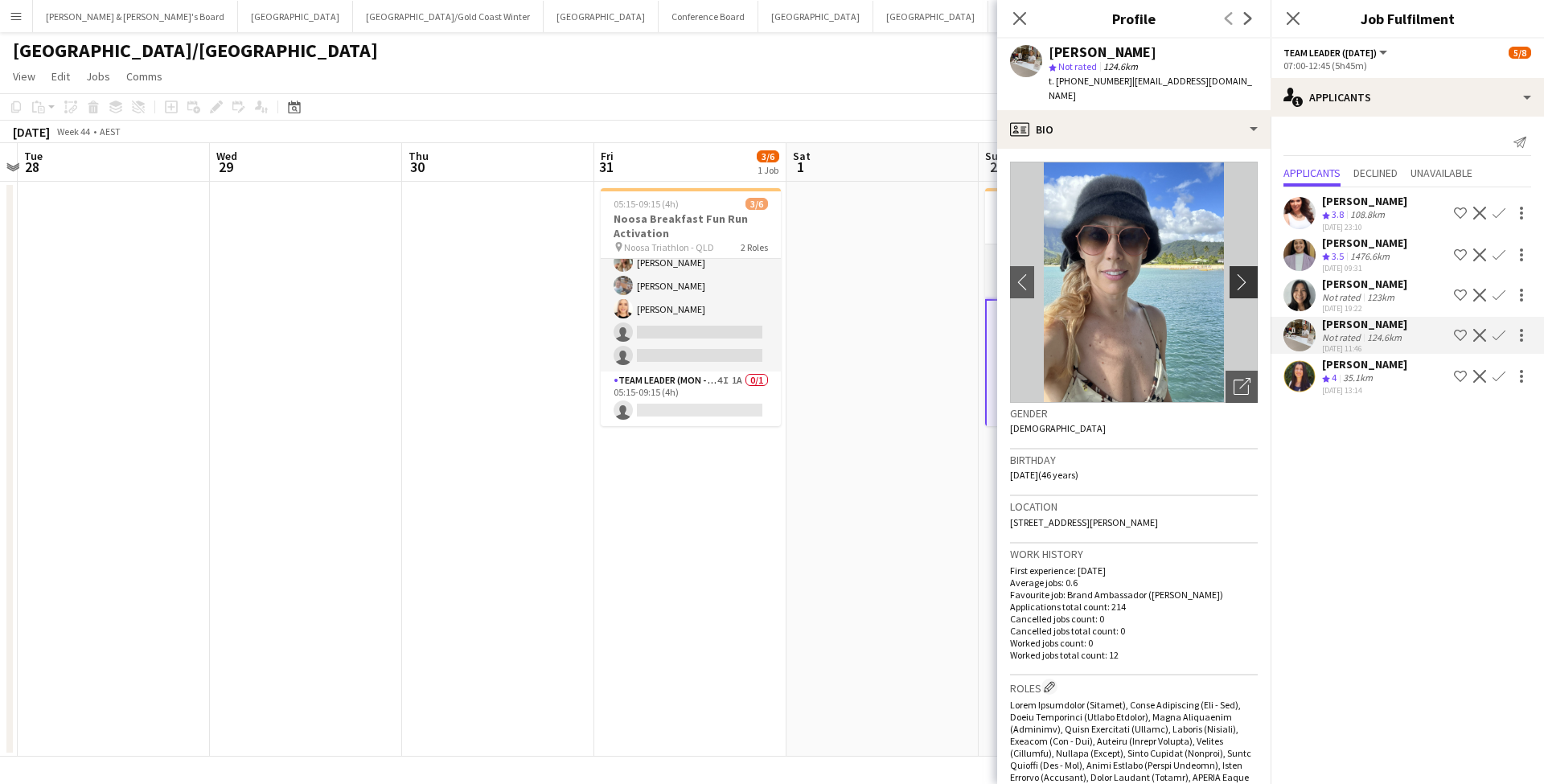
click at [1233, 274] on app-icon "chevron-right" at bounding box center [1246, 282] width 25 height 17
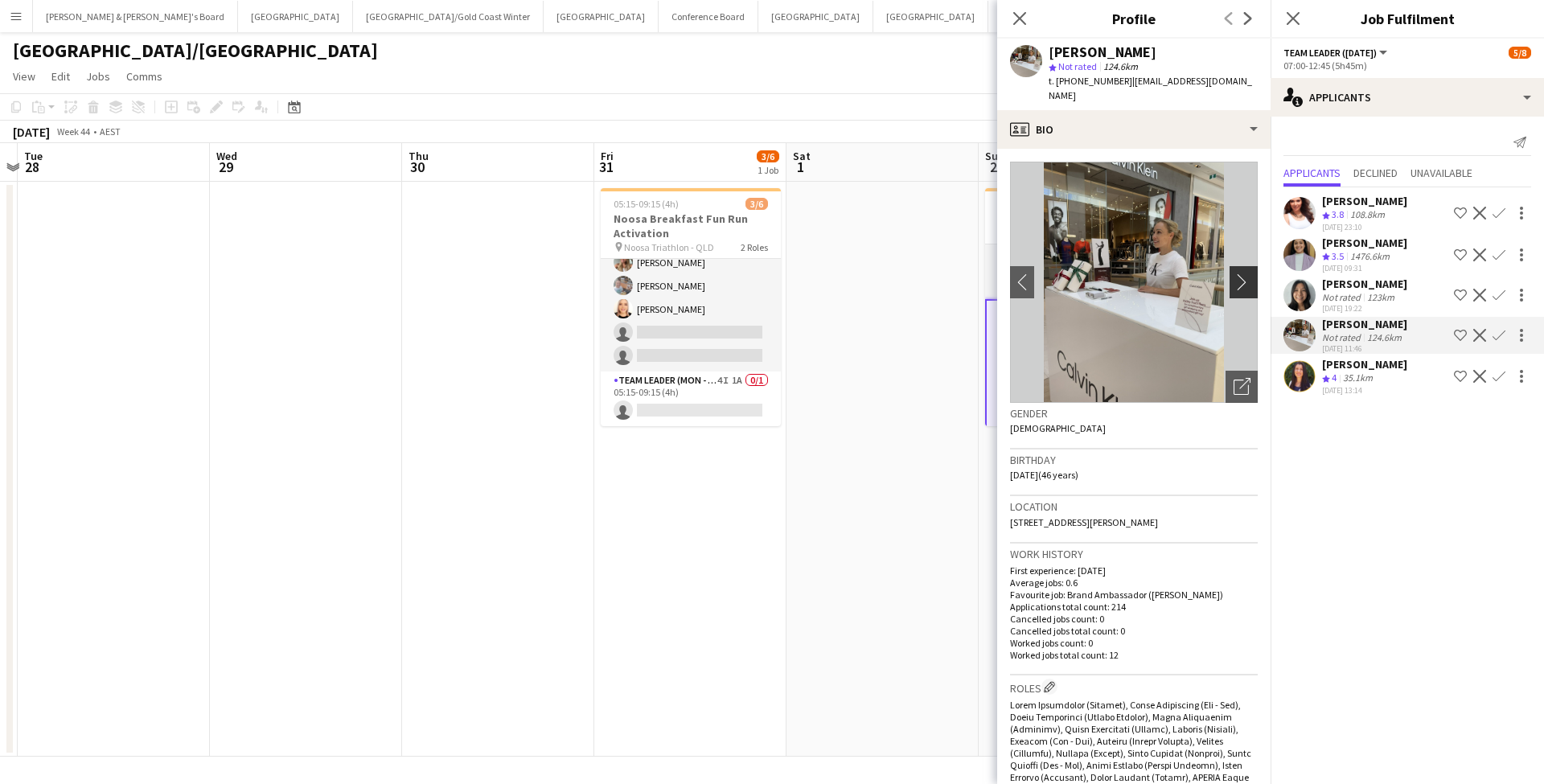
click at [1233, 274] on app-icon "chevron-right" at bounding box center [1246, 282] width 25 height 17
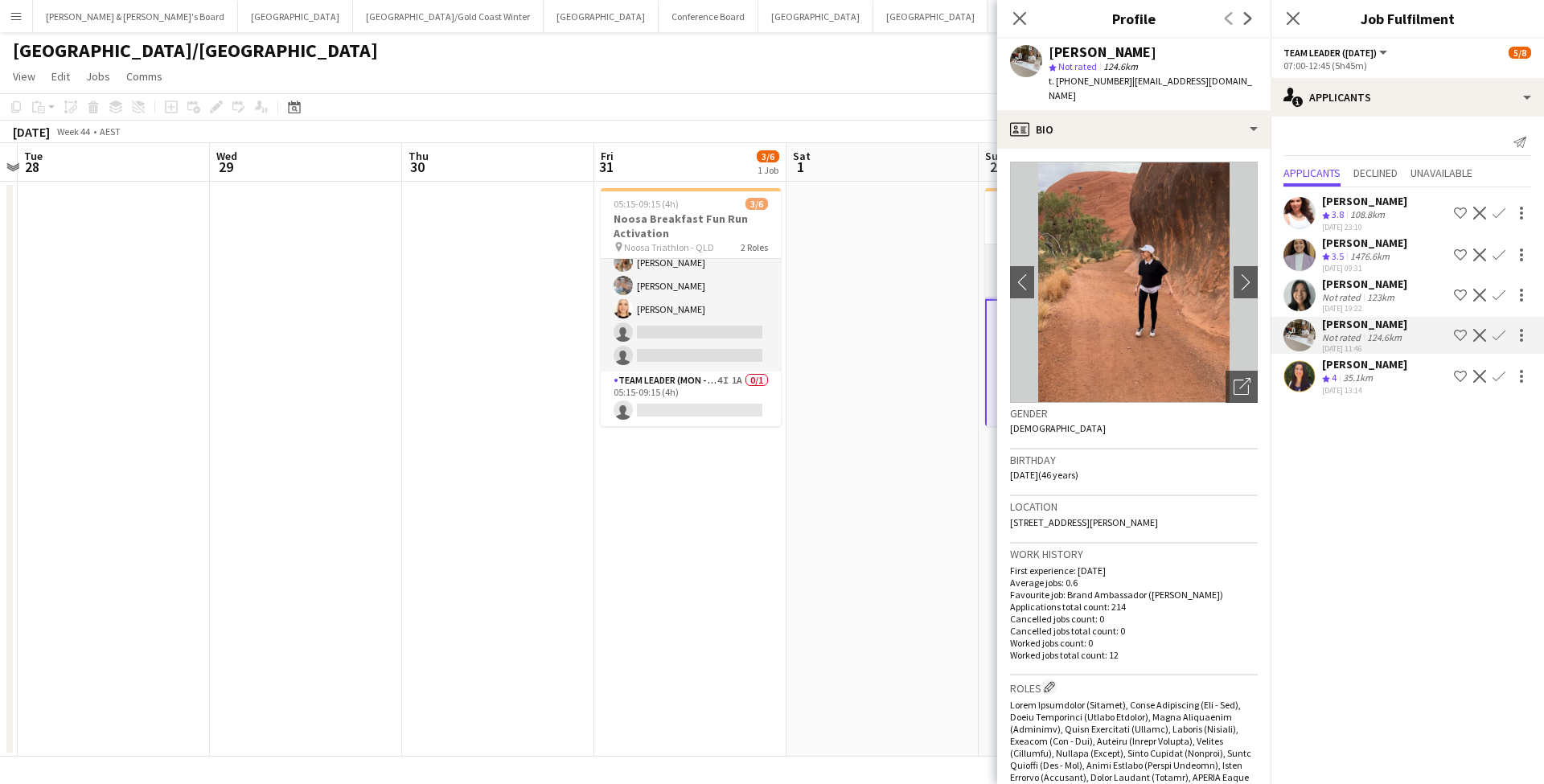
click at [1231, 265] on img at bounding box center [1133, 282] width 248 height 241
click at [1235, 274] on app-icon "chevron-right" at bounding box center [1246, 282] width 25 height 17
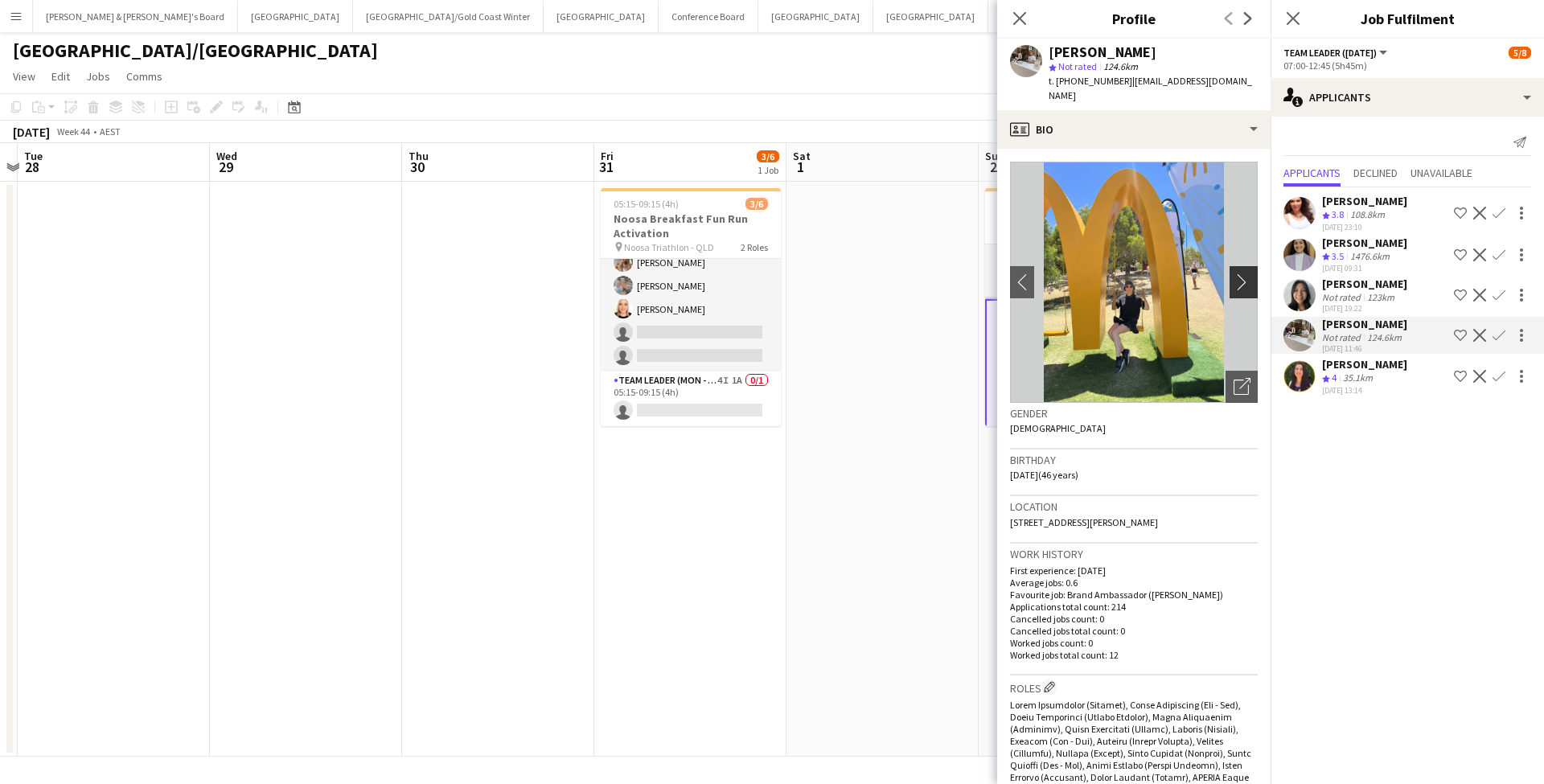
click at [1229, 267] on button "chevron-right" at bounding box center [1246, 282] width 32 height 32
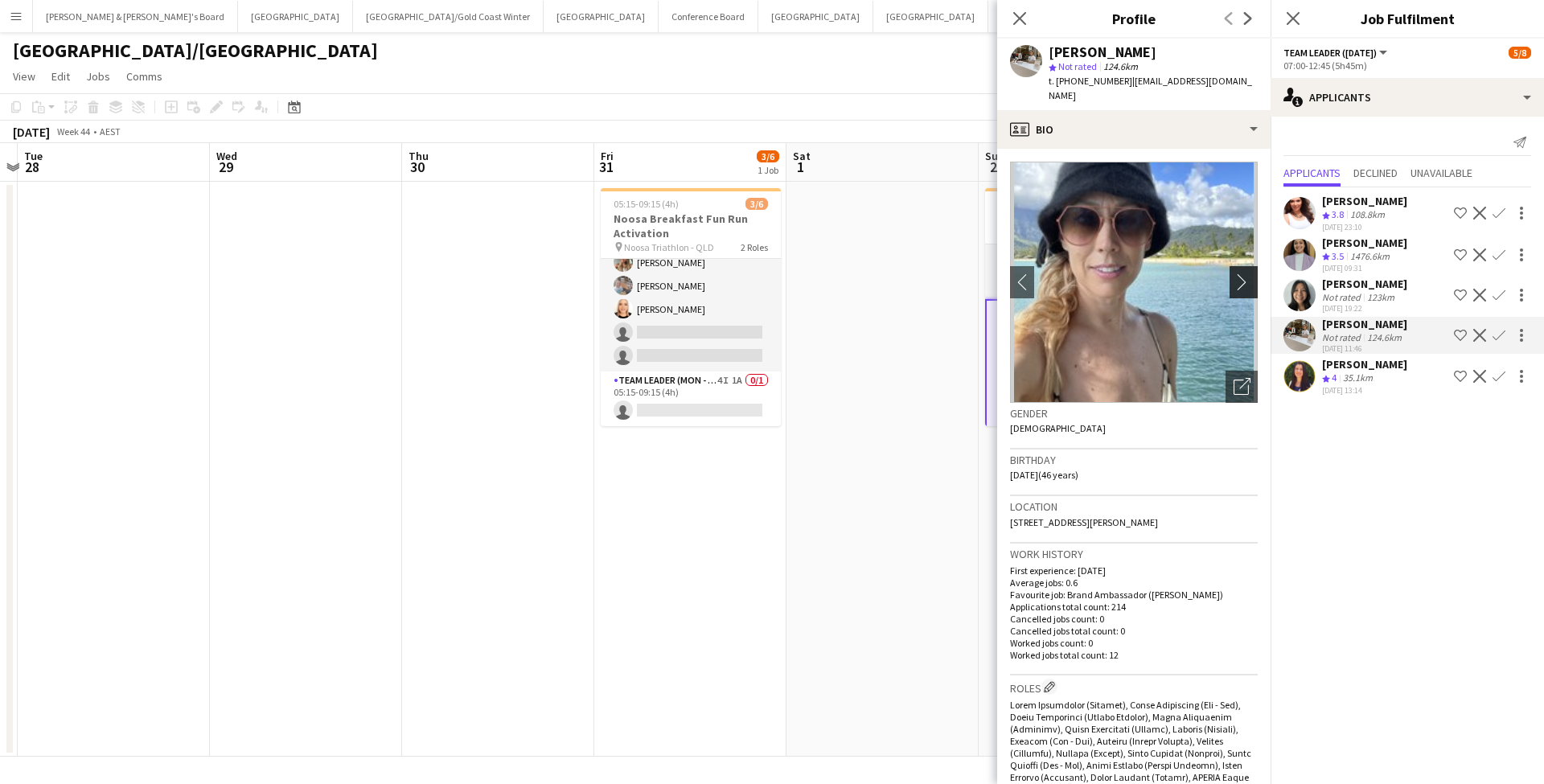
click at [1229, 267] on button "chevron-right" at bounding box center [1246, 282] width 32 height 32
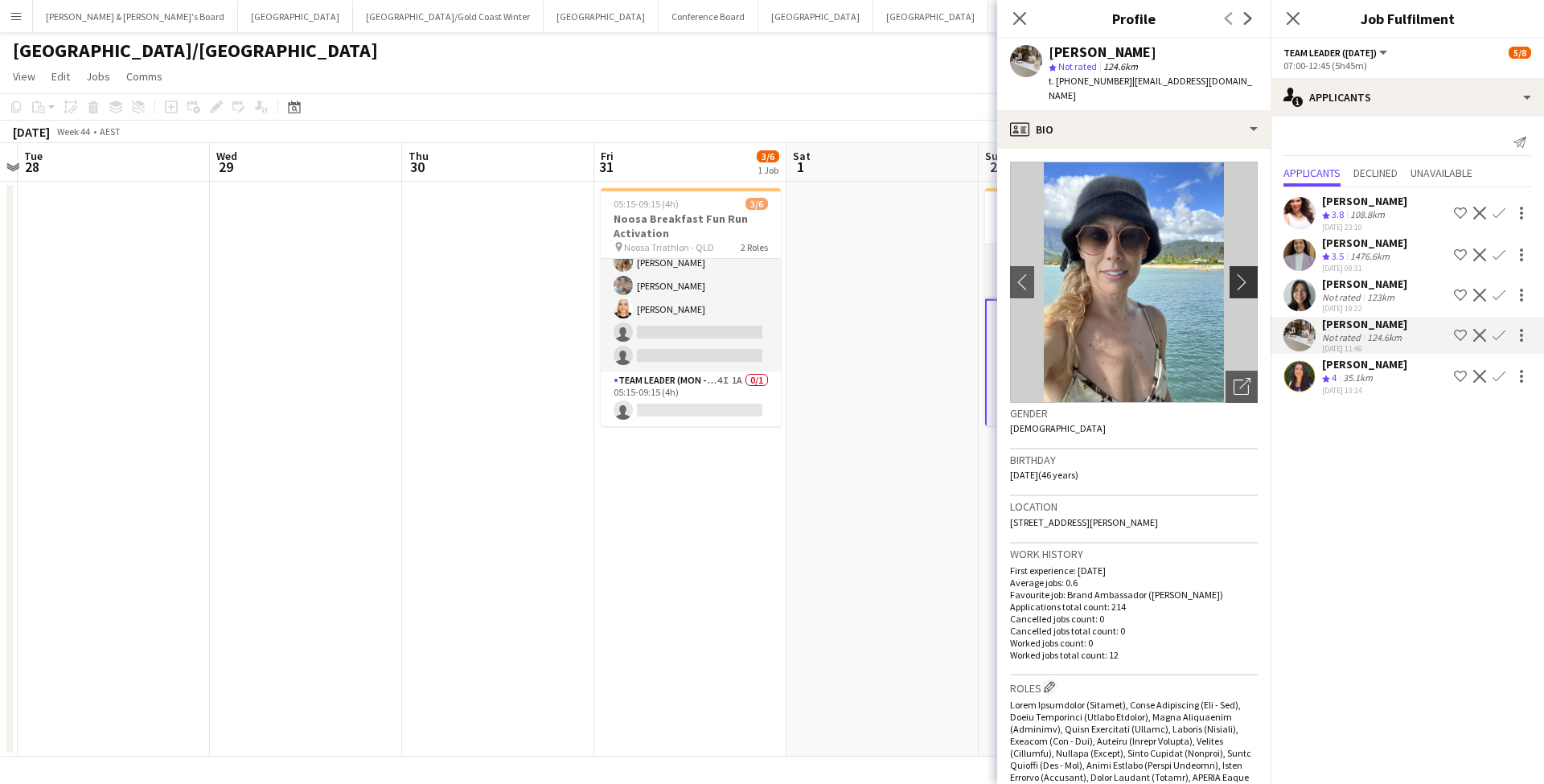
click at [1229, 267] on button "chevron-right" at bounding box center [1246, 282] width 32 height 32
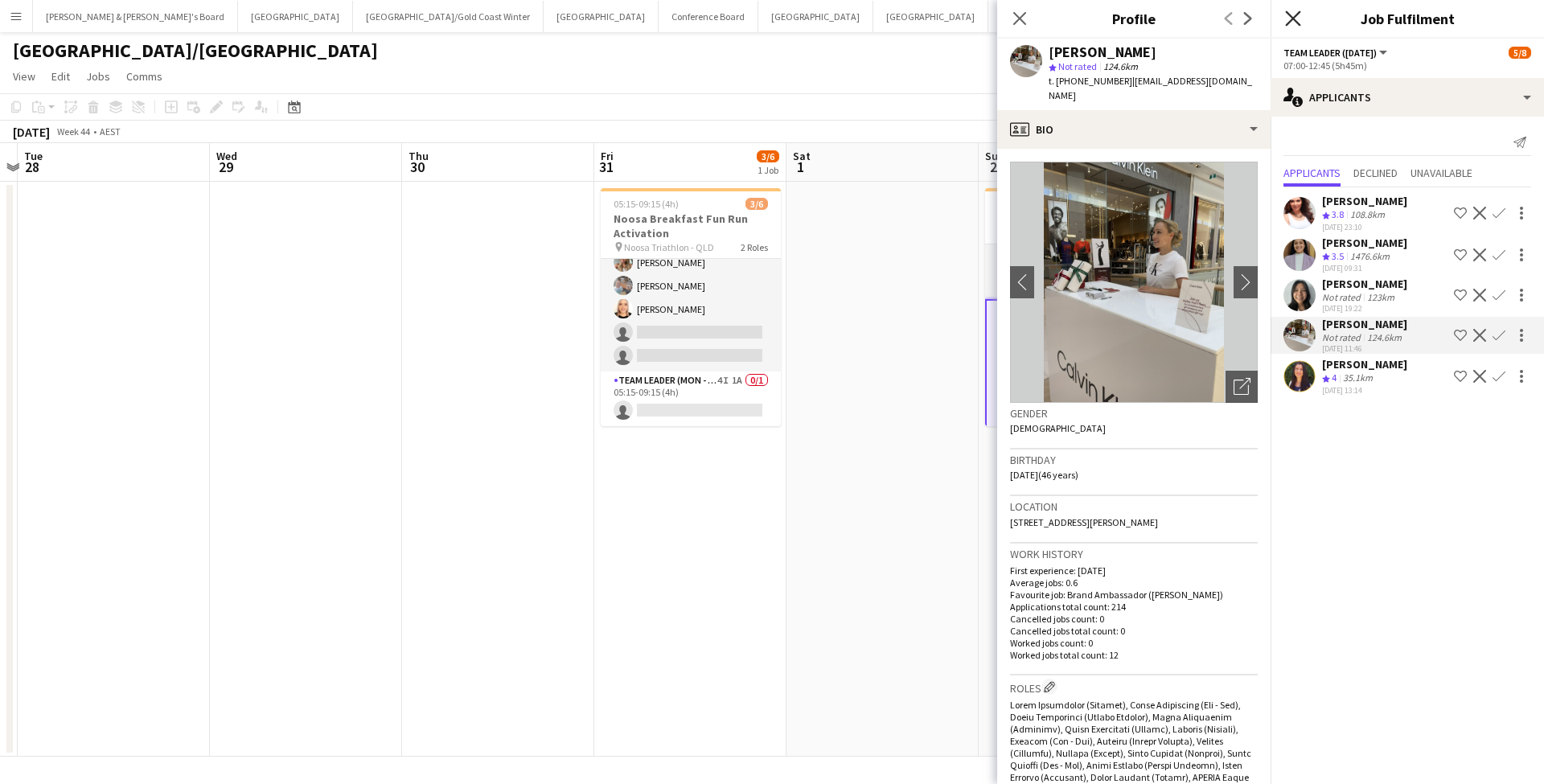
click at [1287, 19] on icon "Close pop-in" at bounding box center [1292, 18] width 15 height 15
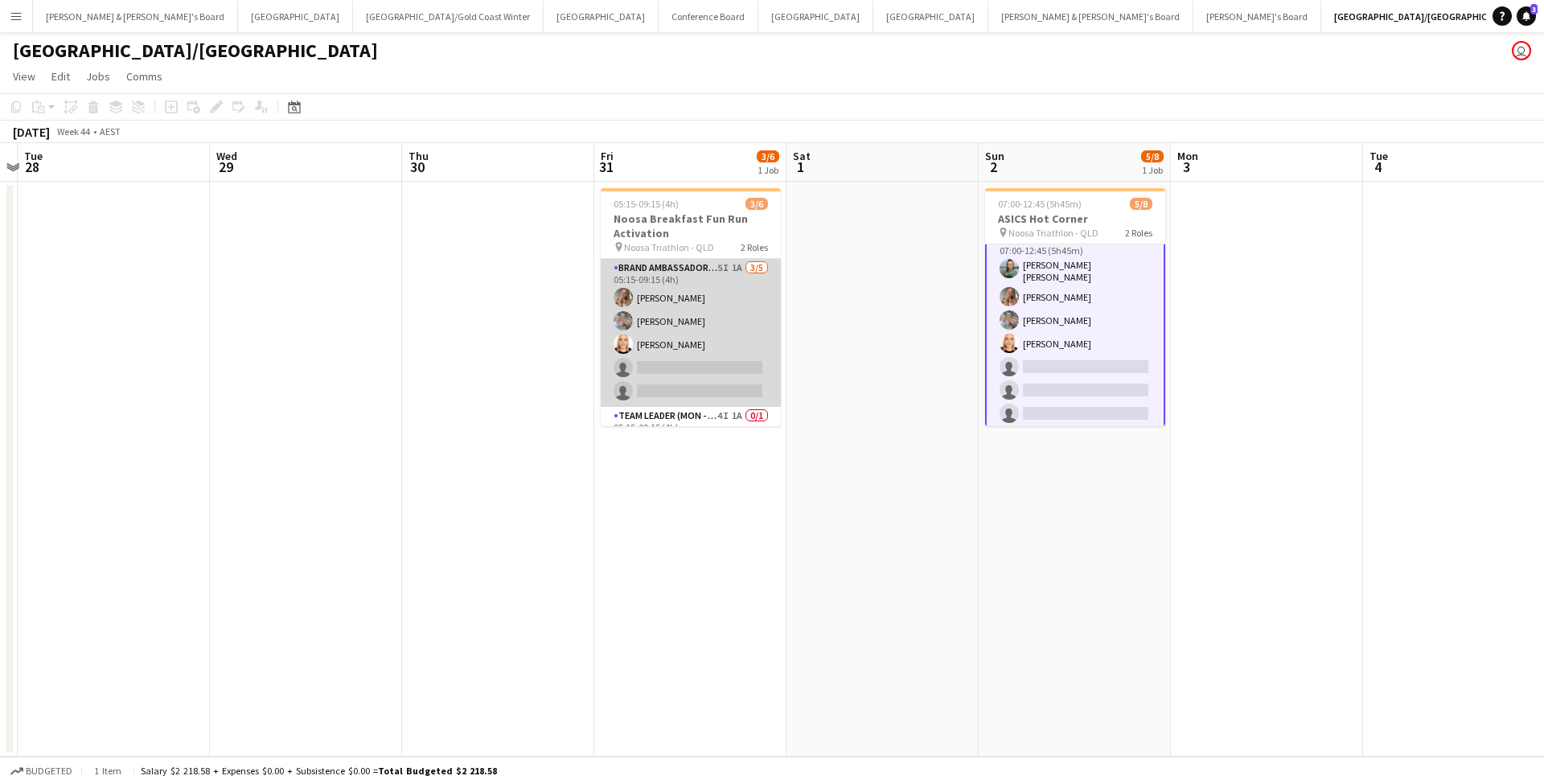
click at [723, 307] on app-card-role "Brand Ambassador (Mon - Fri) 5I 1A [DATE] 05:15-09:15 (4h) [PERSON_NAME] [PERSO…" at bounding box center [690, 333] width 180 height 148
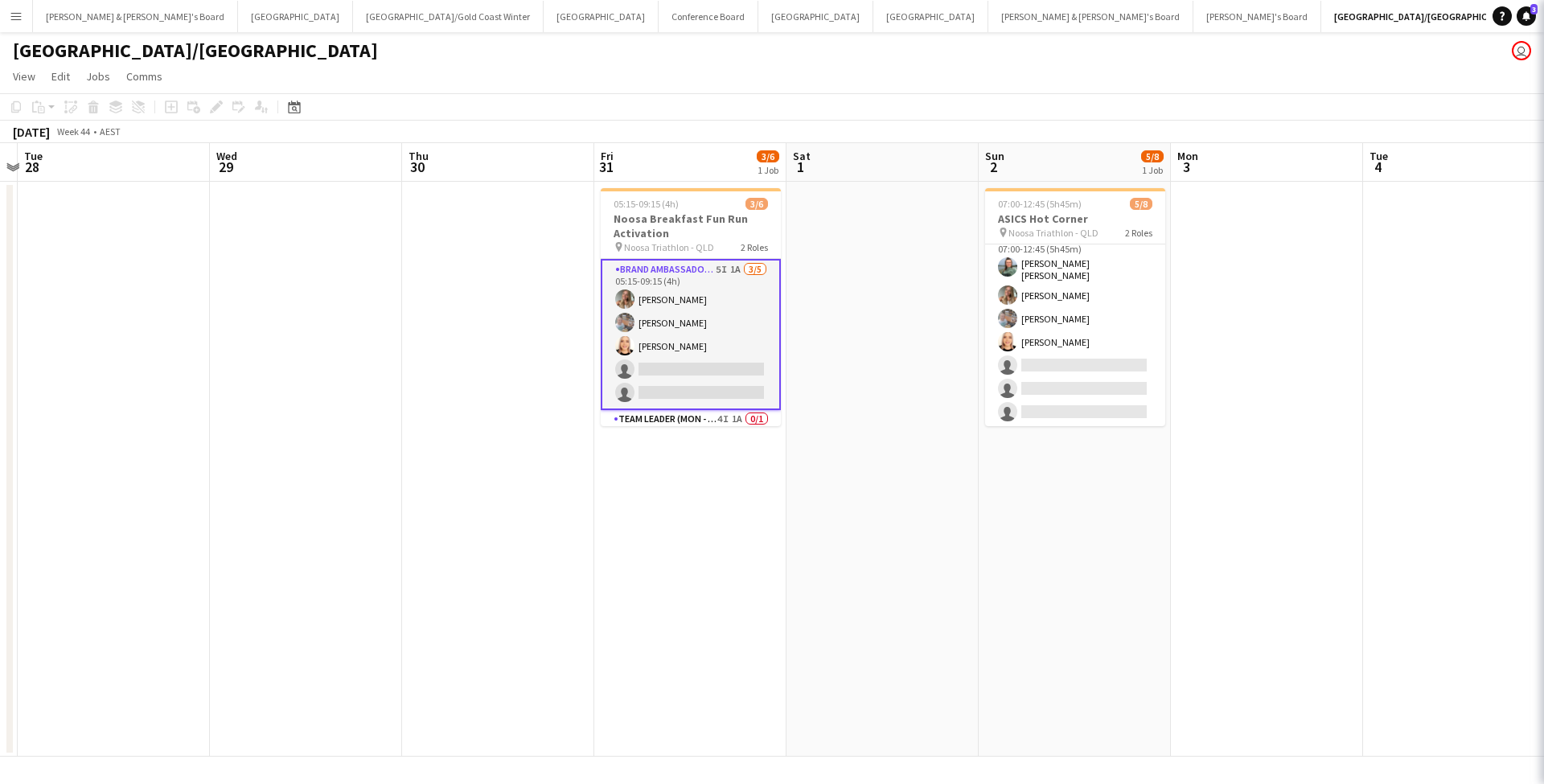
scroll to position [68, 0]
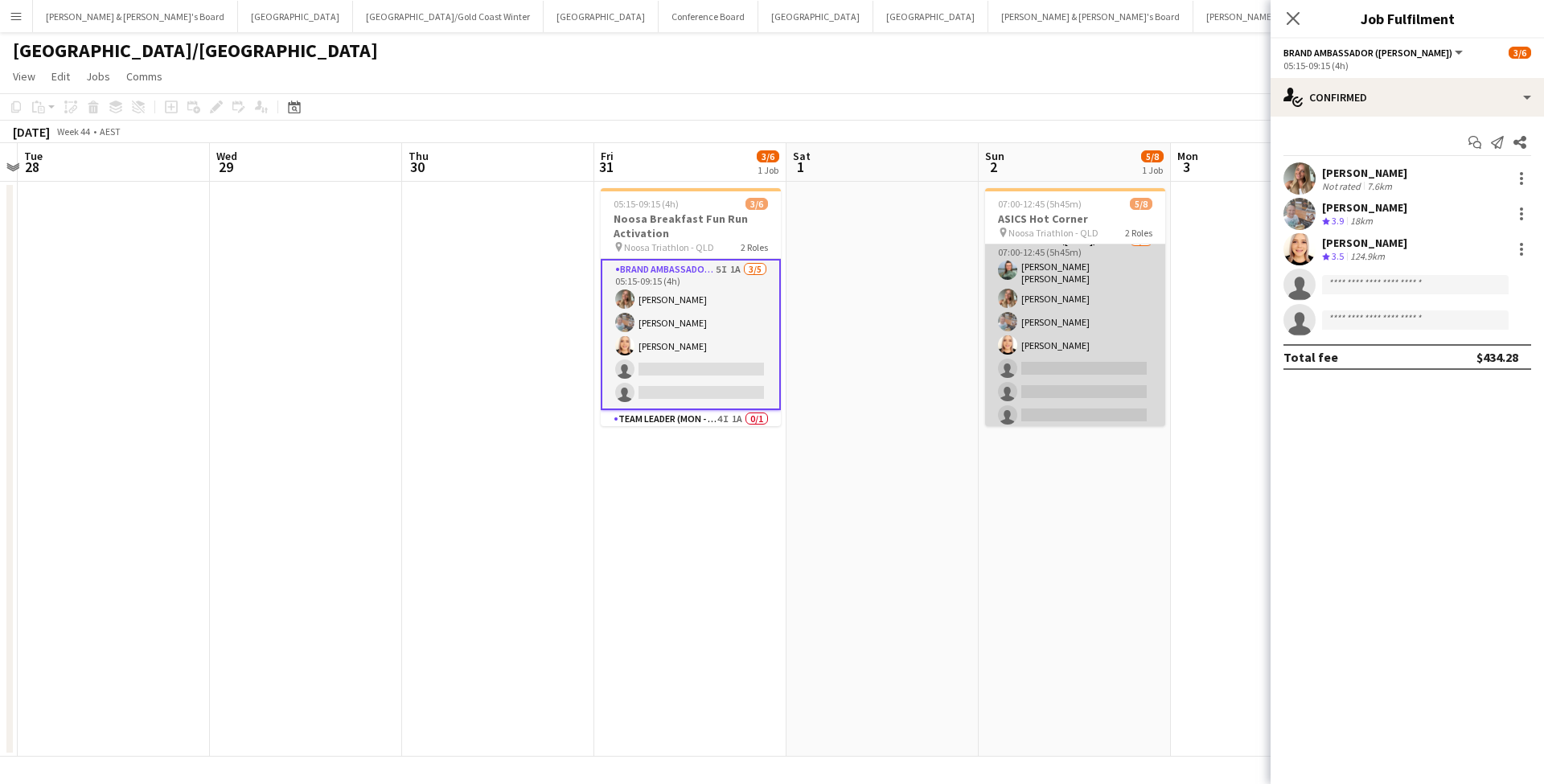
click at [1094, 299] on app-card-role "Team Leader ([DATE]) 5I 5A [DATE] 07:00-12:45 (5h45m) [PERSON_NAME] [PERSON_NAM…" at bounding box center [1074, 331] width 180 height 200
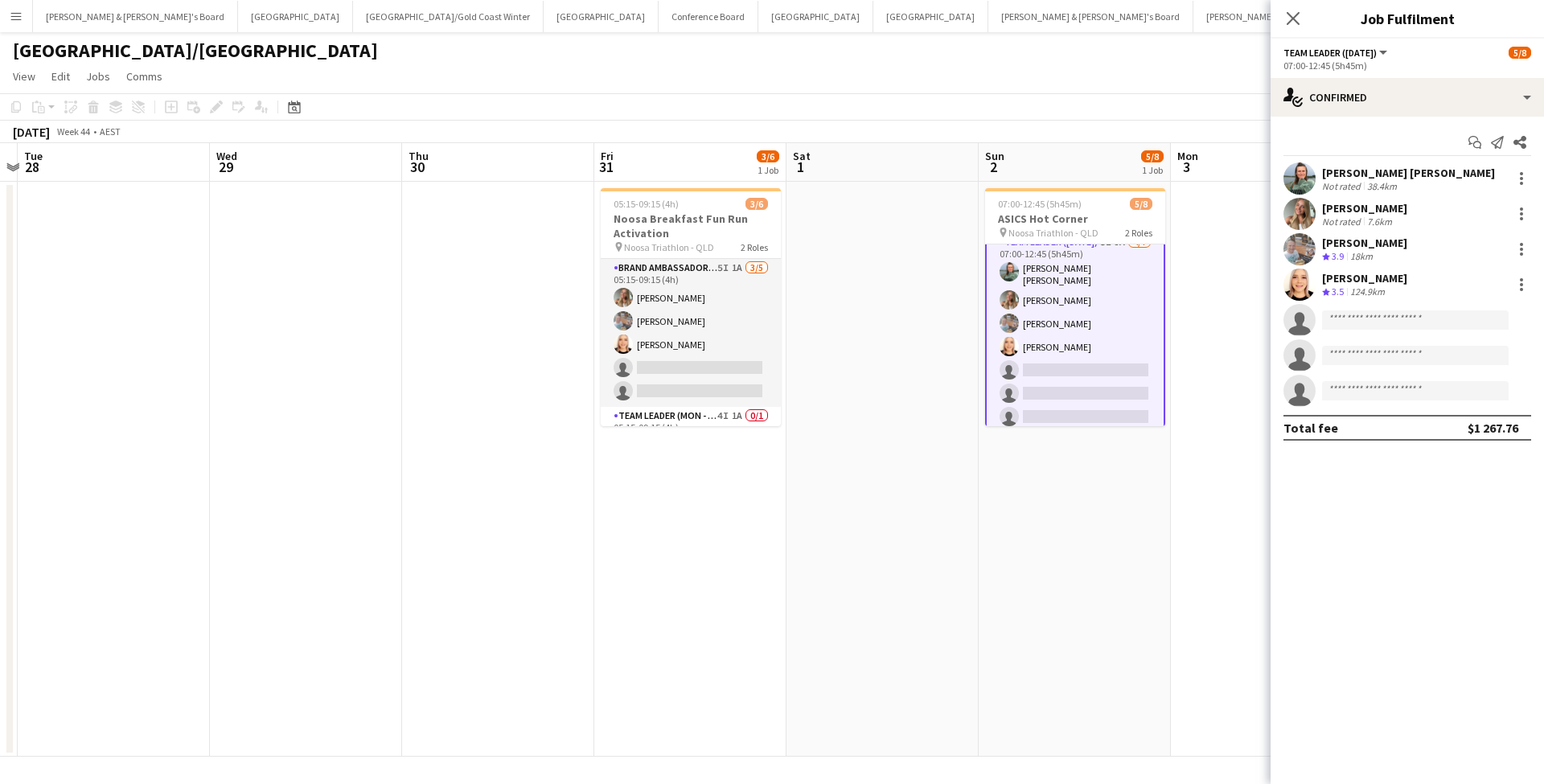
click at [1094, 299] on app-card-role "Team Leader ([DATE]) 5I 5A [DATE] 07:00-12:45 (5h45m) [PERSON_NAME] [PERSON_NAM…" at bounding box center [1074, 332] width 180 height 202
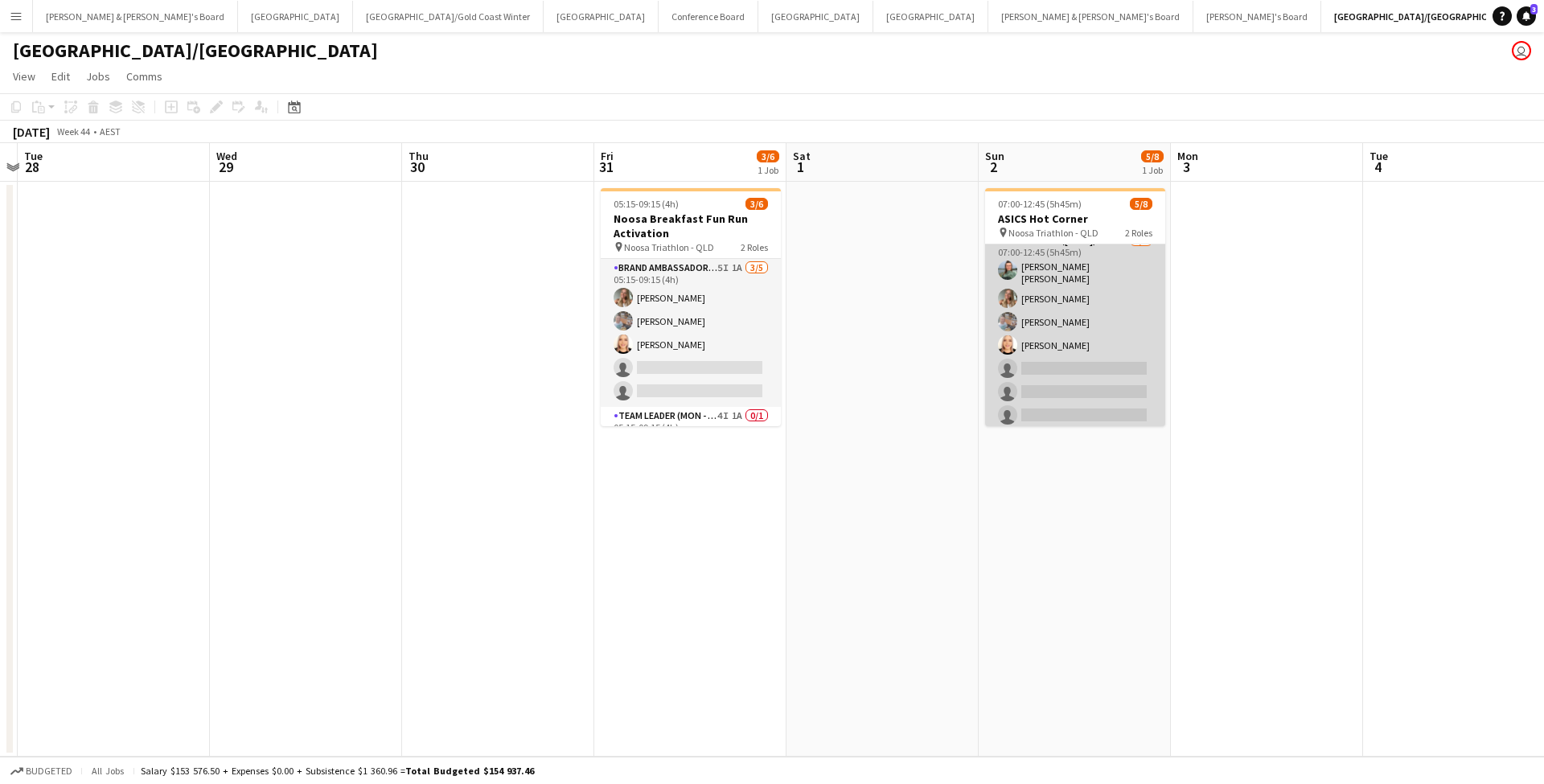
click at [1098, 299] on app-card-role "Team Leader ([DATE]) 5I 5A [DATE] 07:00-12:45 (5h45m) [PERSON_NAME] [PERSON_NAM…" at bounding box center [1074, 331] width 180 height 200
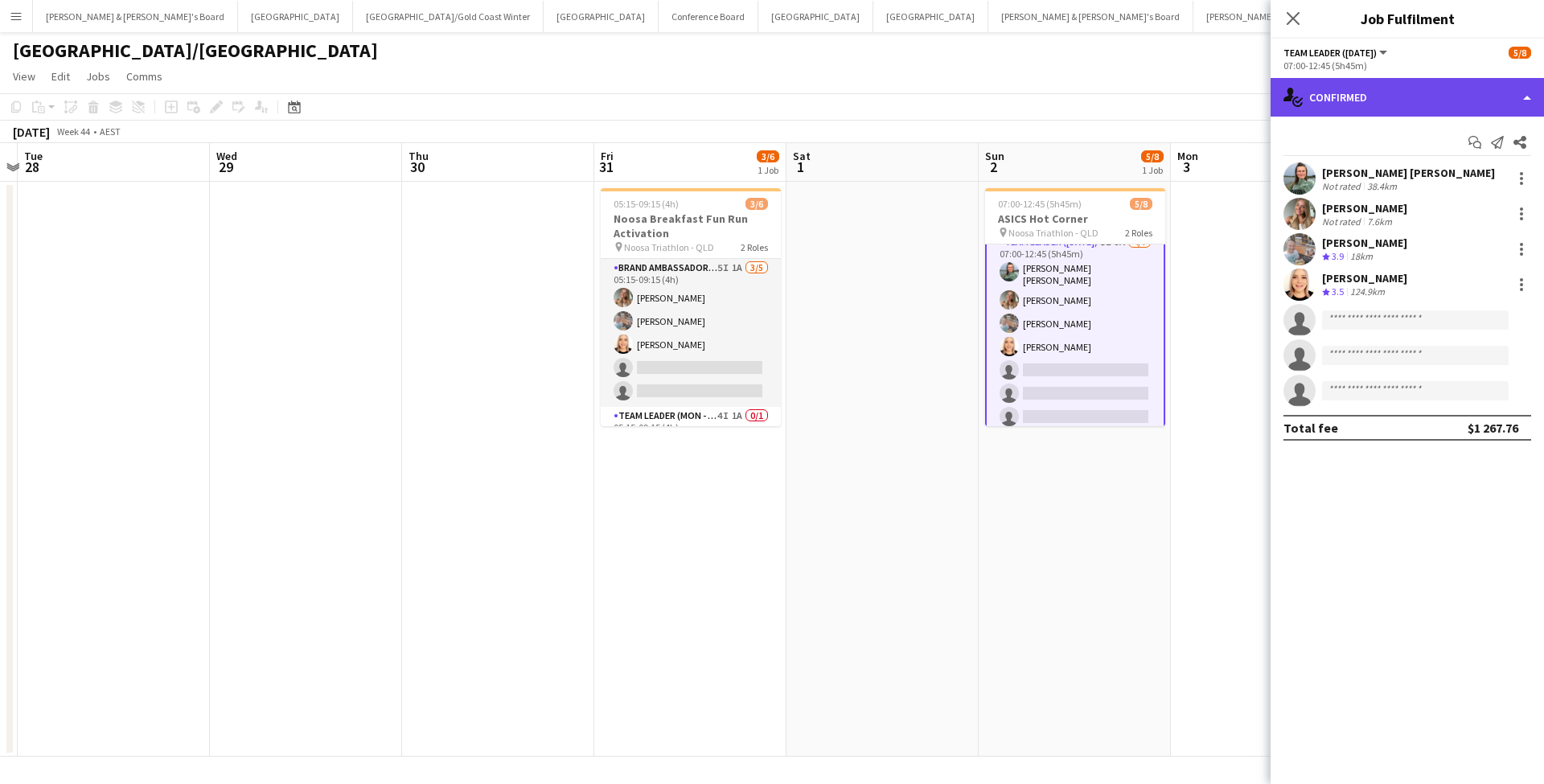
click at [1389, 86] on div "single-neutral-actions-check-2 Confirmed" at bounding box center [1407, 97] width 274 height 38
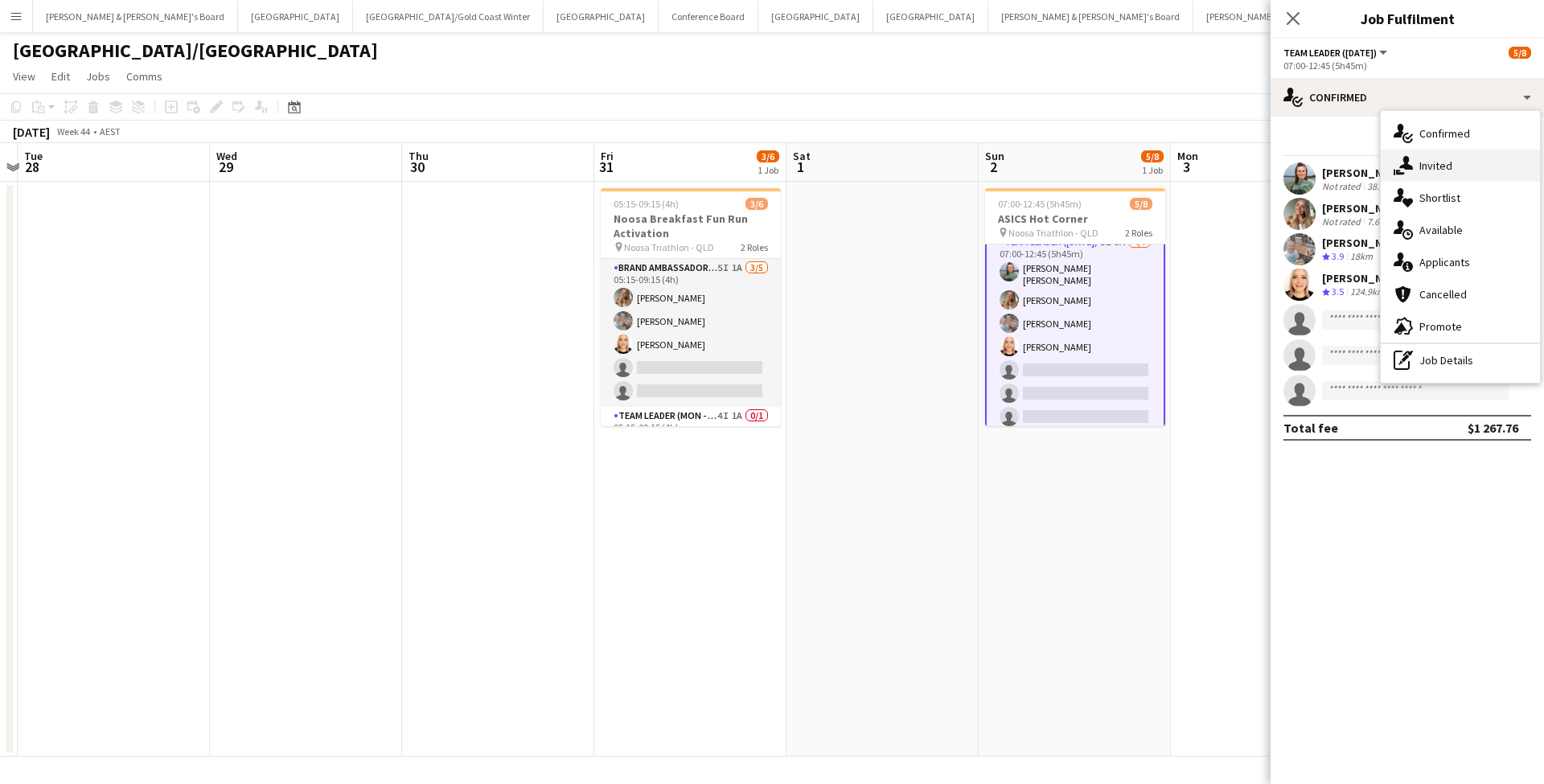
click at [1447, 162] on span "Invited" at bounding box center [1435, 166] width 33 height 14
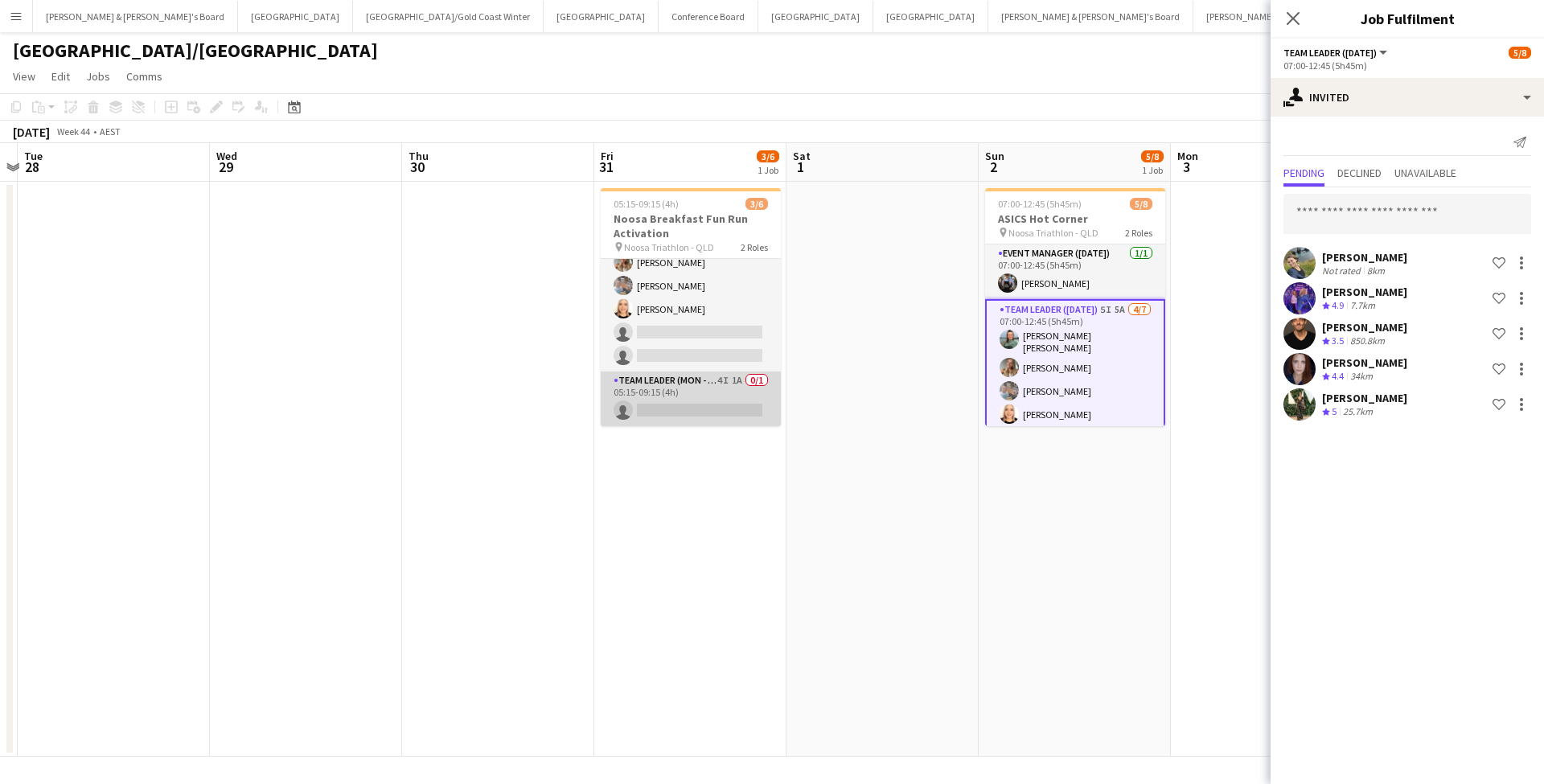
scroll to position [36, 0]
click at [715, 395] on app-card-role "Team Leader (Mon - Fri) 4I 1A 0/1 05:15-09:15 (4h) single-neutral-actions" at bounding box center [690, 398] width 180 height 54
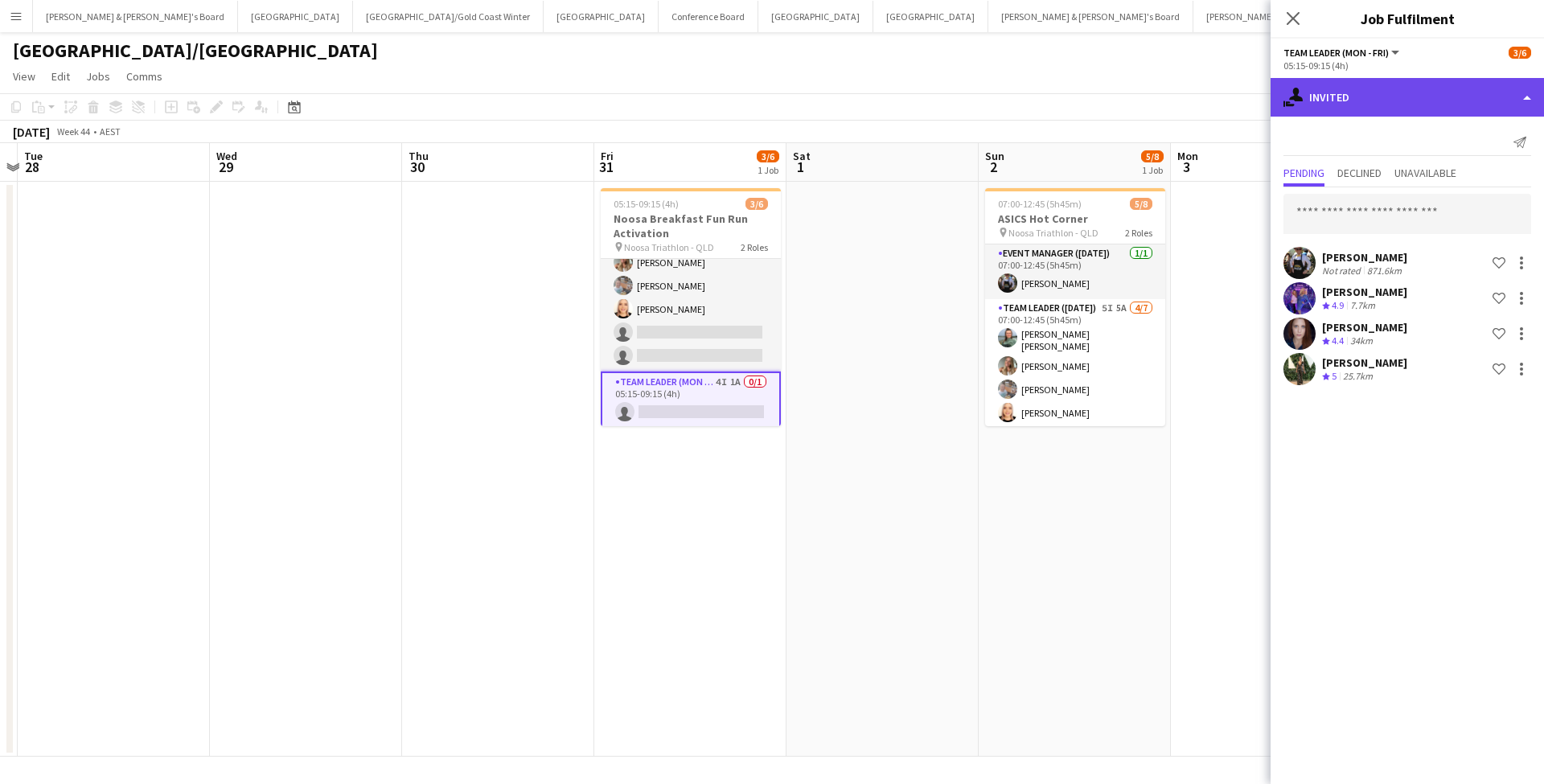
click at [1351, 97] on div "single-neutral-actions-share-1 Invited" at bounding box center [1407, 97] width 274 height 38
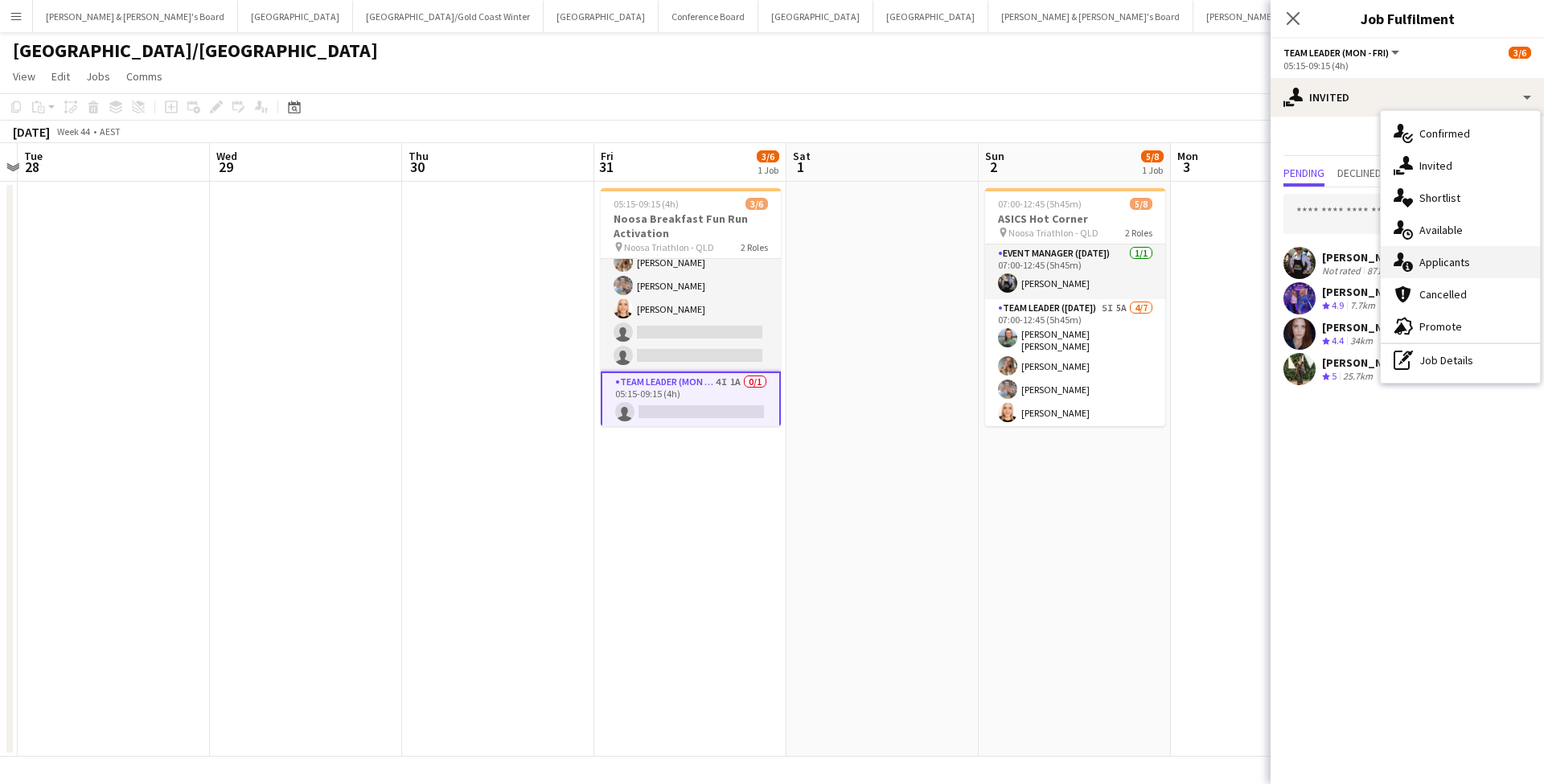
click at [1443, 257] on span "Applicants" at bounding box center [1444, 262] width 51 height 14
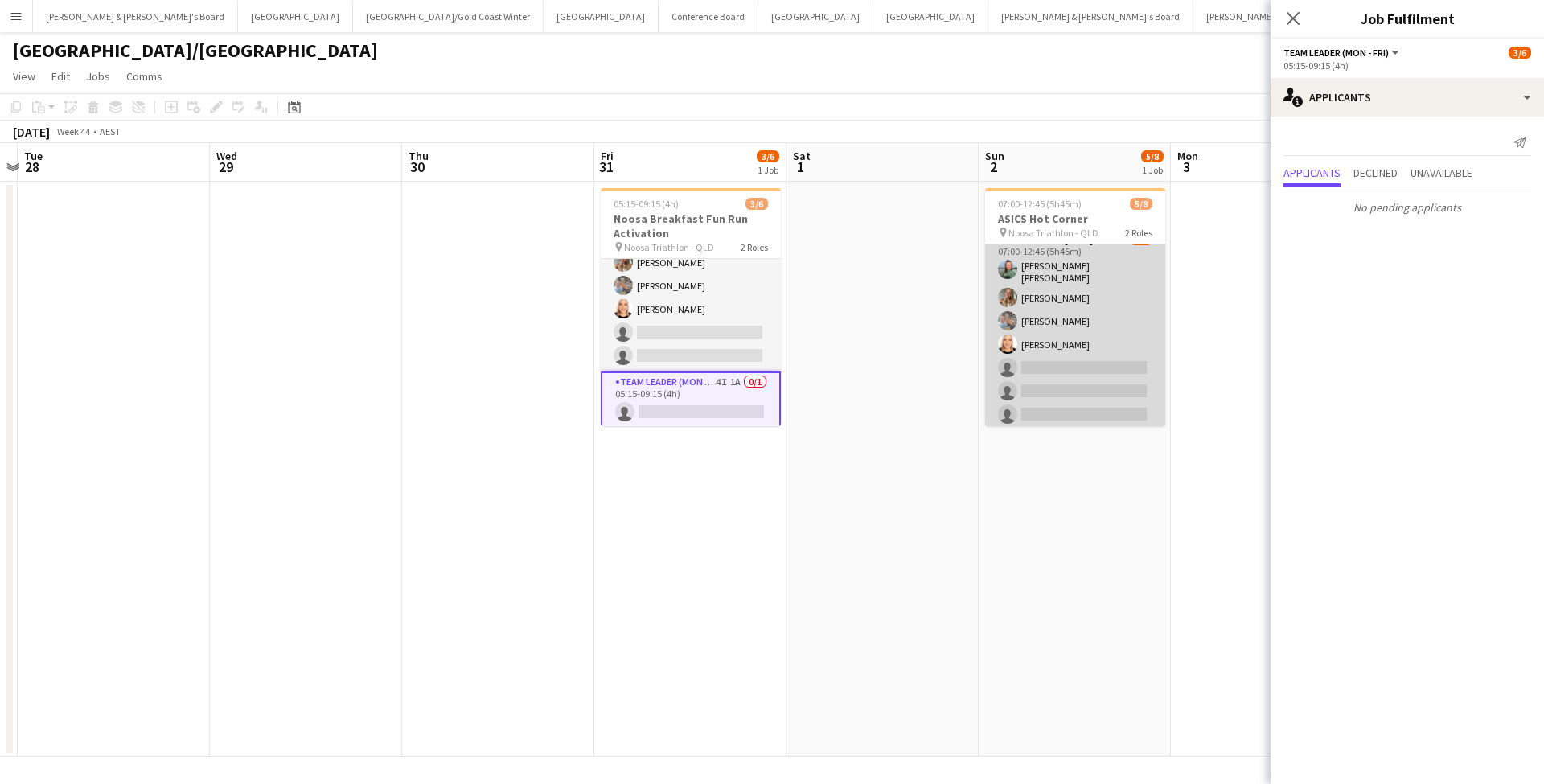
scroll to position [68, 0]
click at [1108, 362] on app-card-role "Team Leader ([DATE]) 5I 5A [DATE] 07:00-12:45 (5h45m) [PERSON_NAME] [PERSON_NAM…" at bounding box center [1074, 331] width 180 height 200
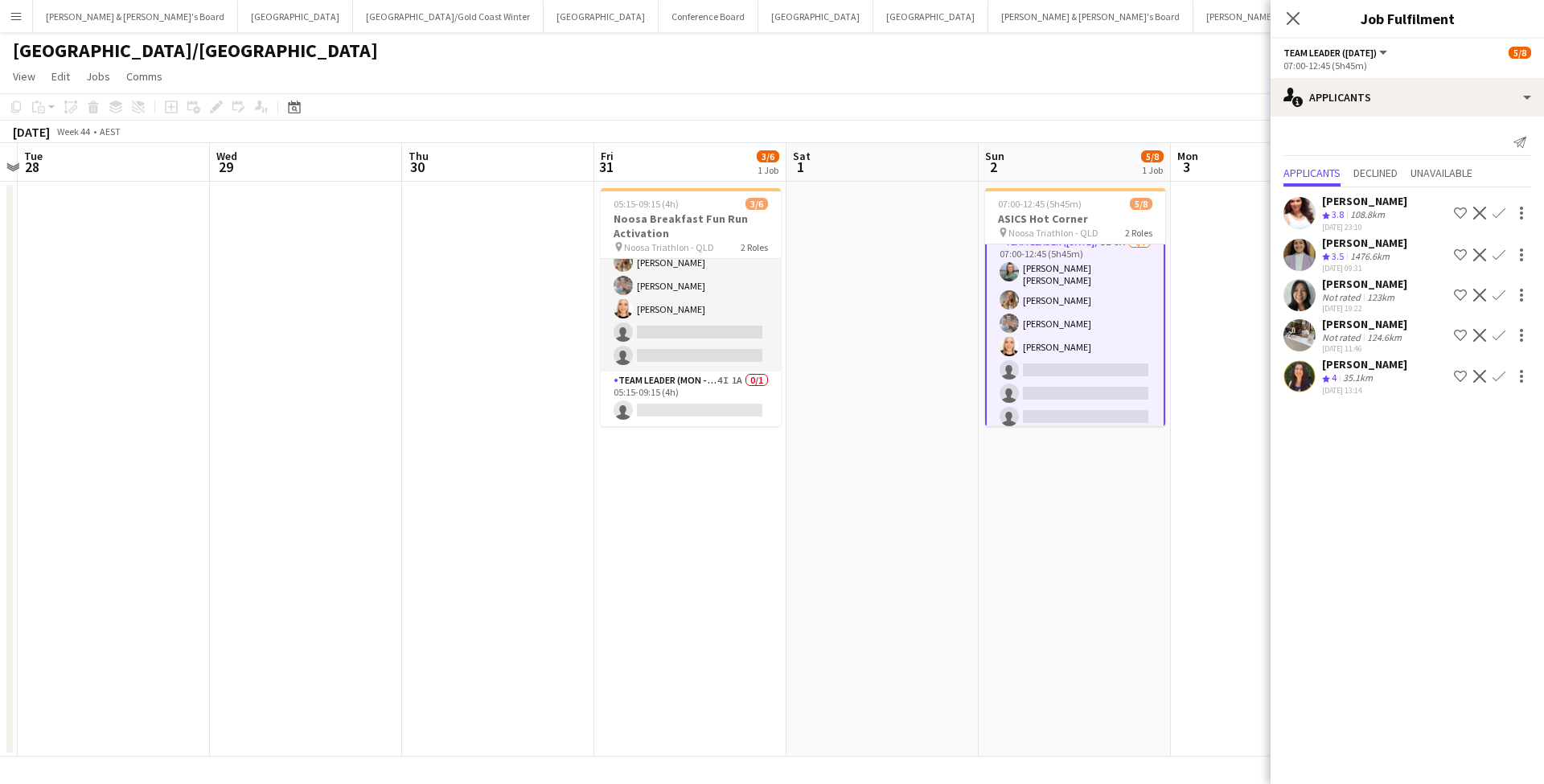
click at [1356, 210] on div "108.8km" at bounding box center [1368, 215] width 41 height 13
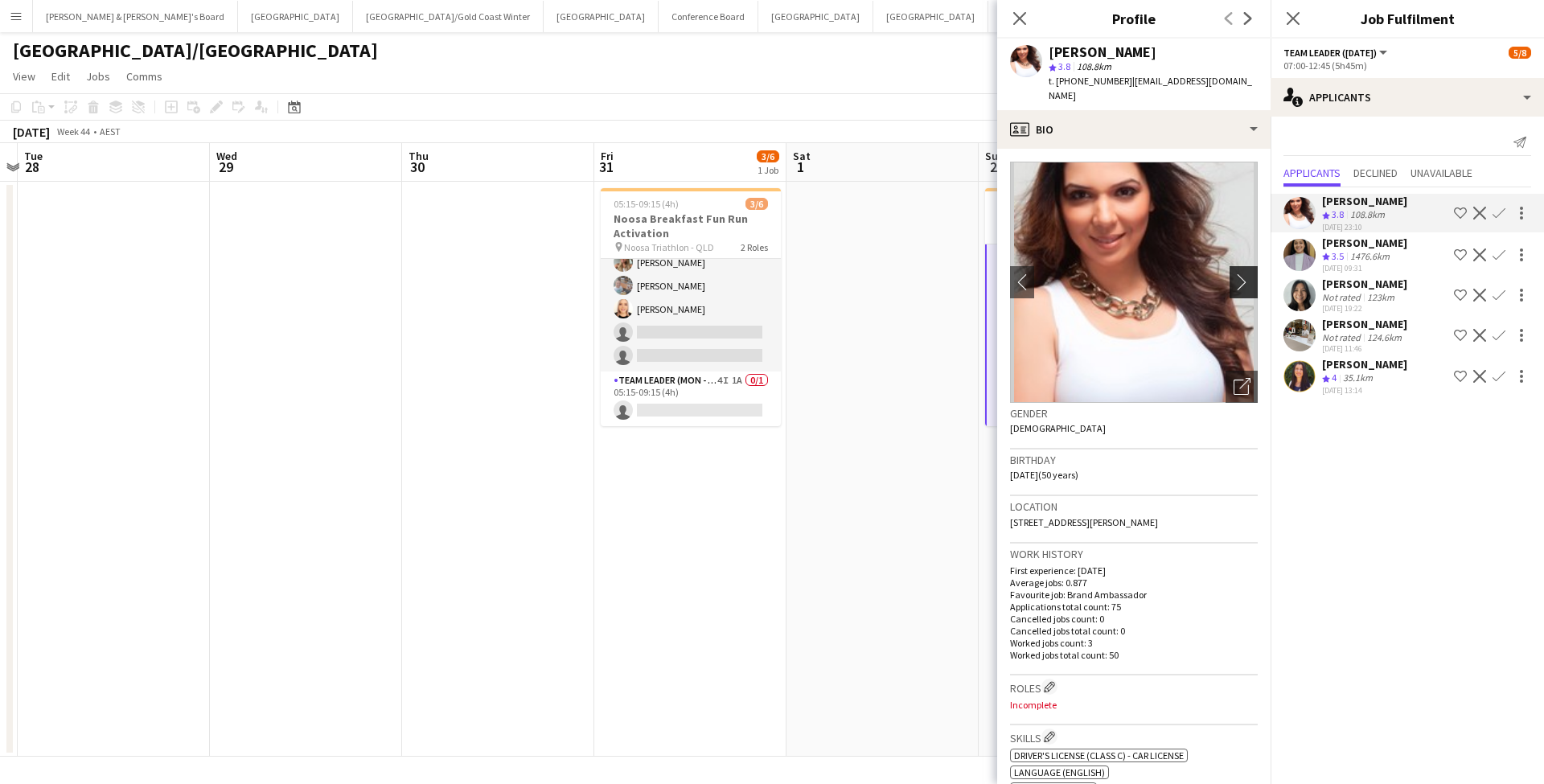
click at [1233, 274] on app-icon "chevron-right" at bounding box center [1246, 282] width 25 height 17
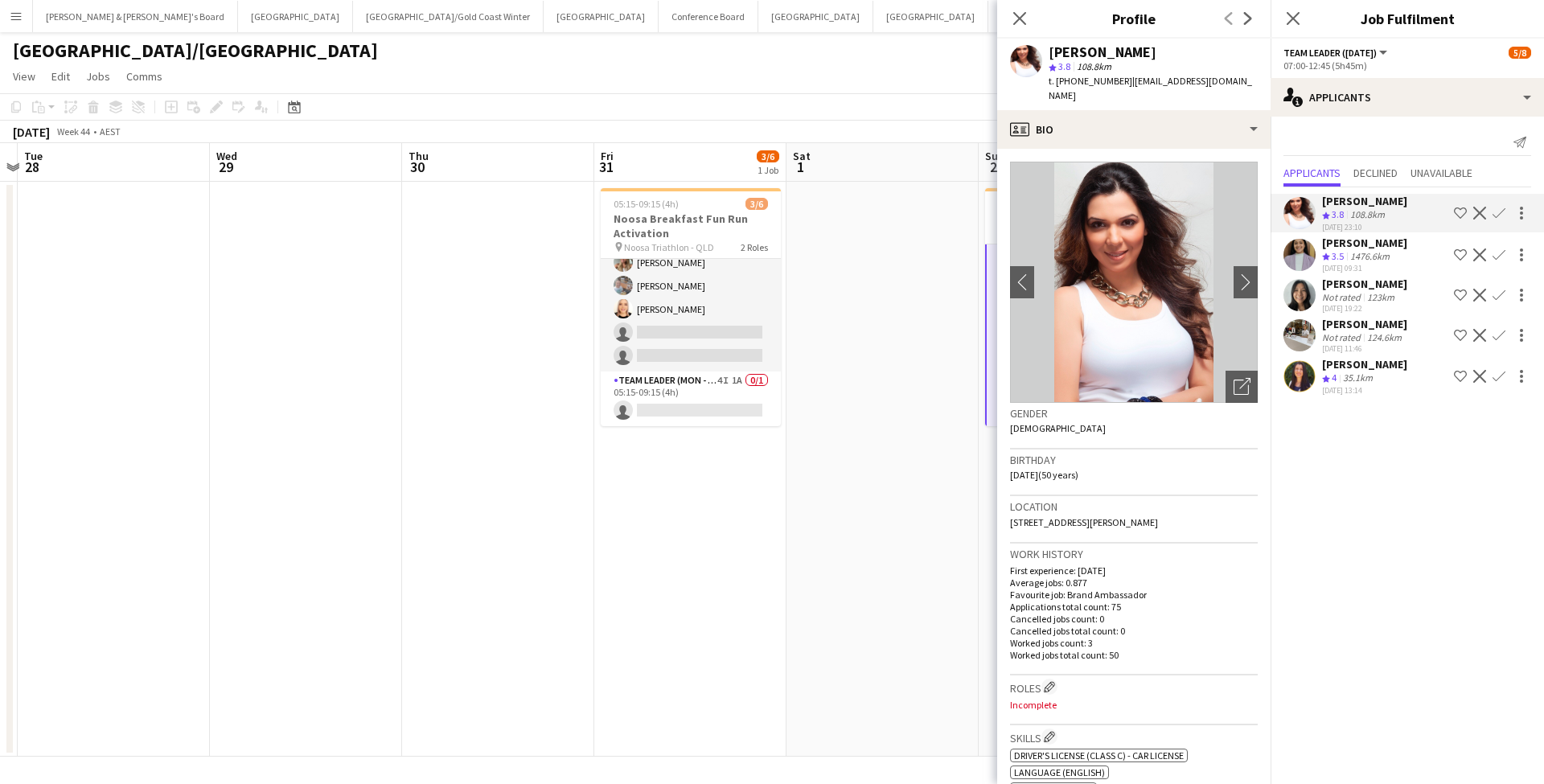
click at [1230, 263] on img at bounding box center [1133, 282] width 248 height 241
click at [1236, 277] on button "chevron-right" at bounding box center [1246, 282] width 32 height 32
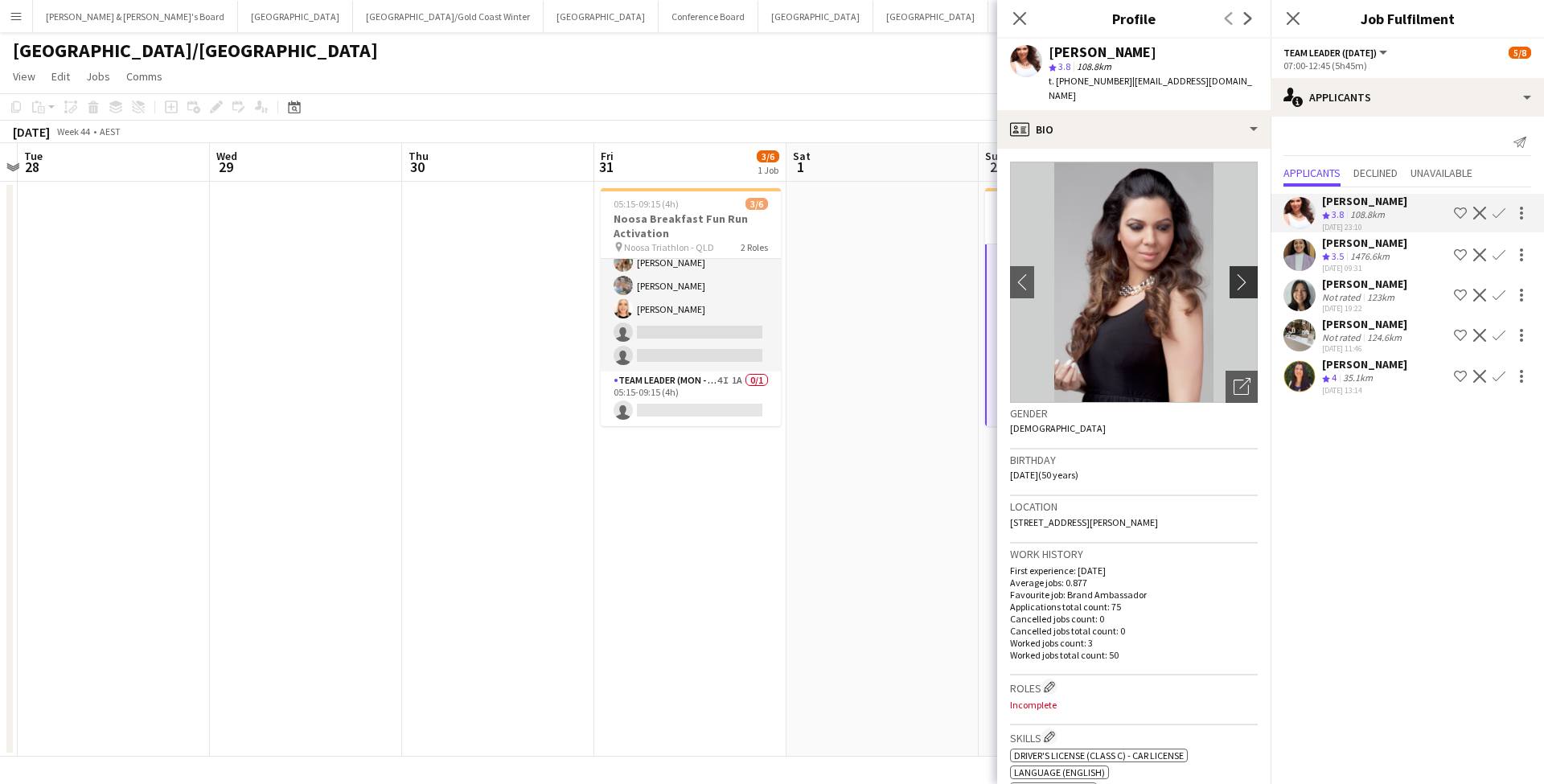
click at [1238, 274] on app-icon "chevron-right" at bounding box center [1246, 282] width 25 height 17
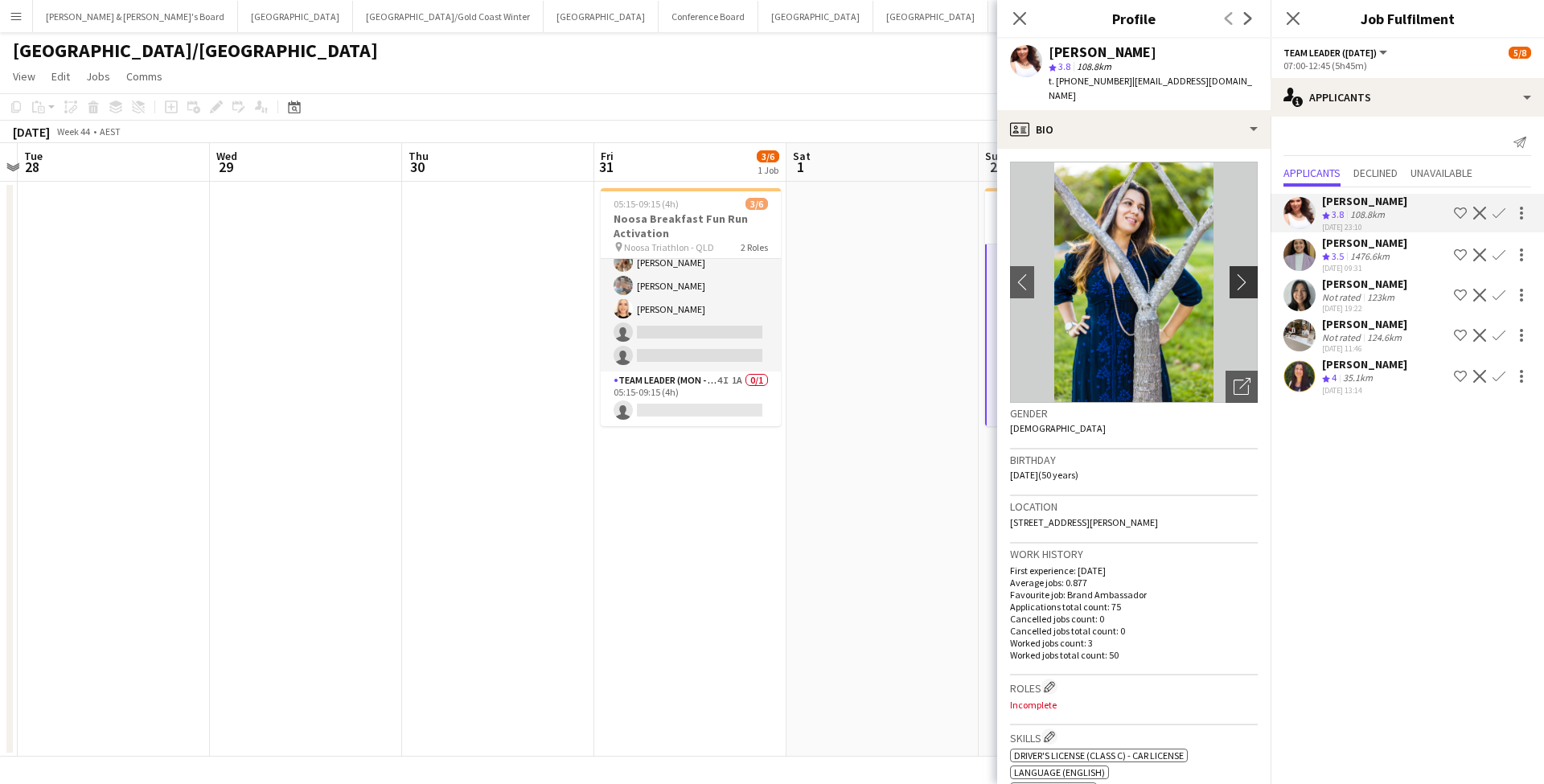
click at [1238, 274] on app-icon "chevron-right" at bounding box center [1246, 282] width 25 height 17
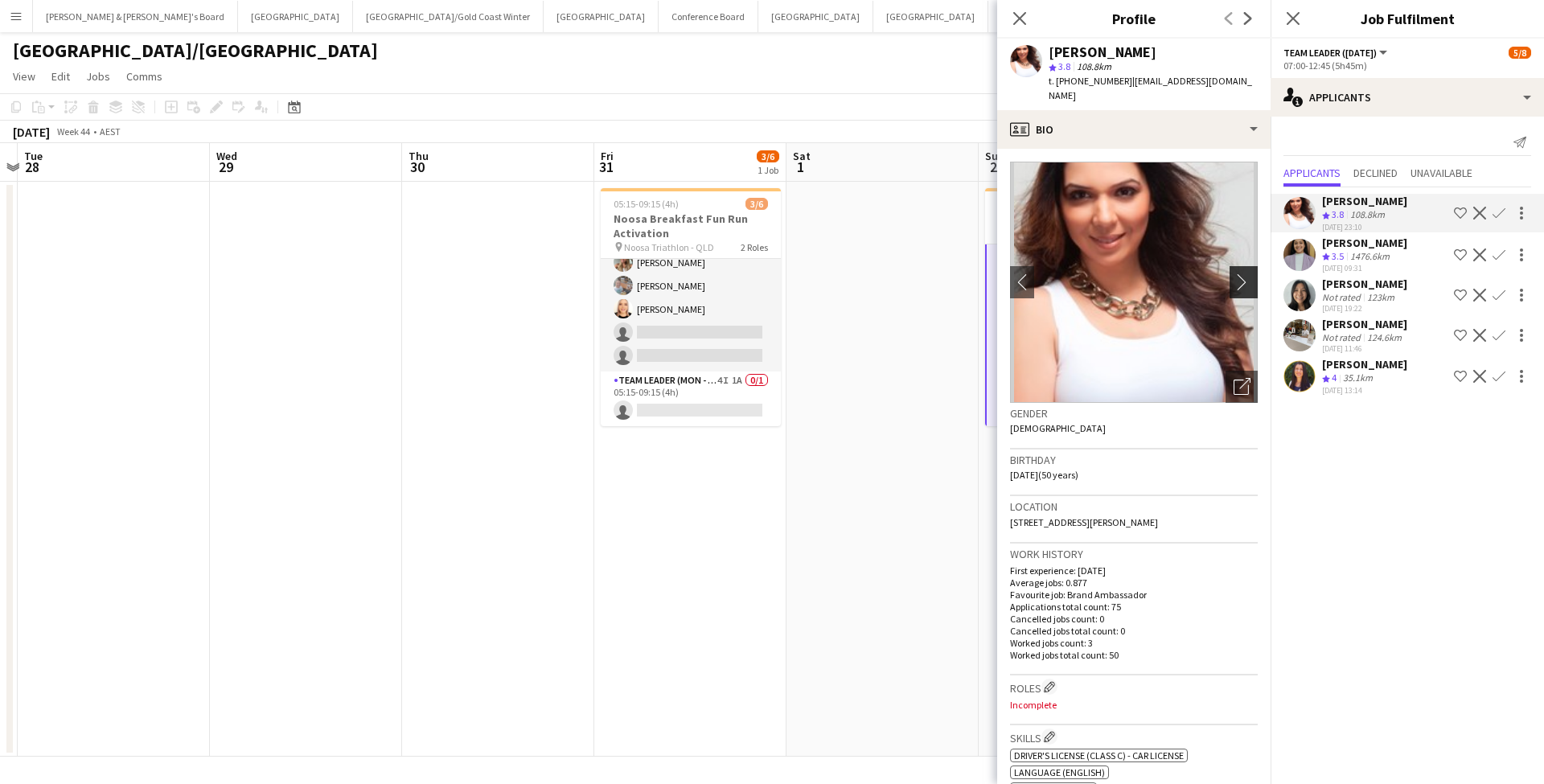
click at [1238, 274] on app-icon "chevron-right" at bounding box center [1246, 282] width 25 height 17
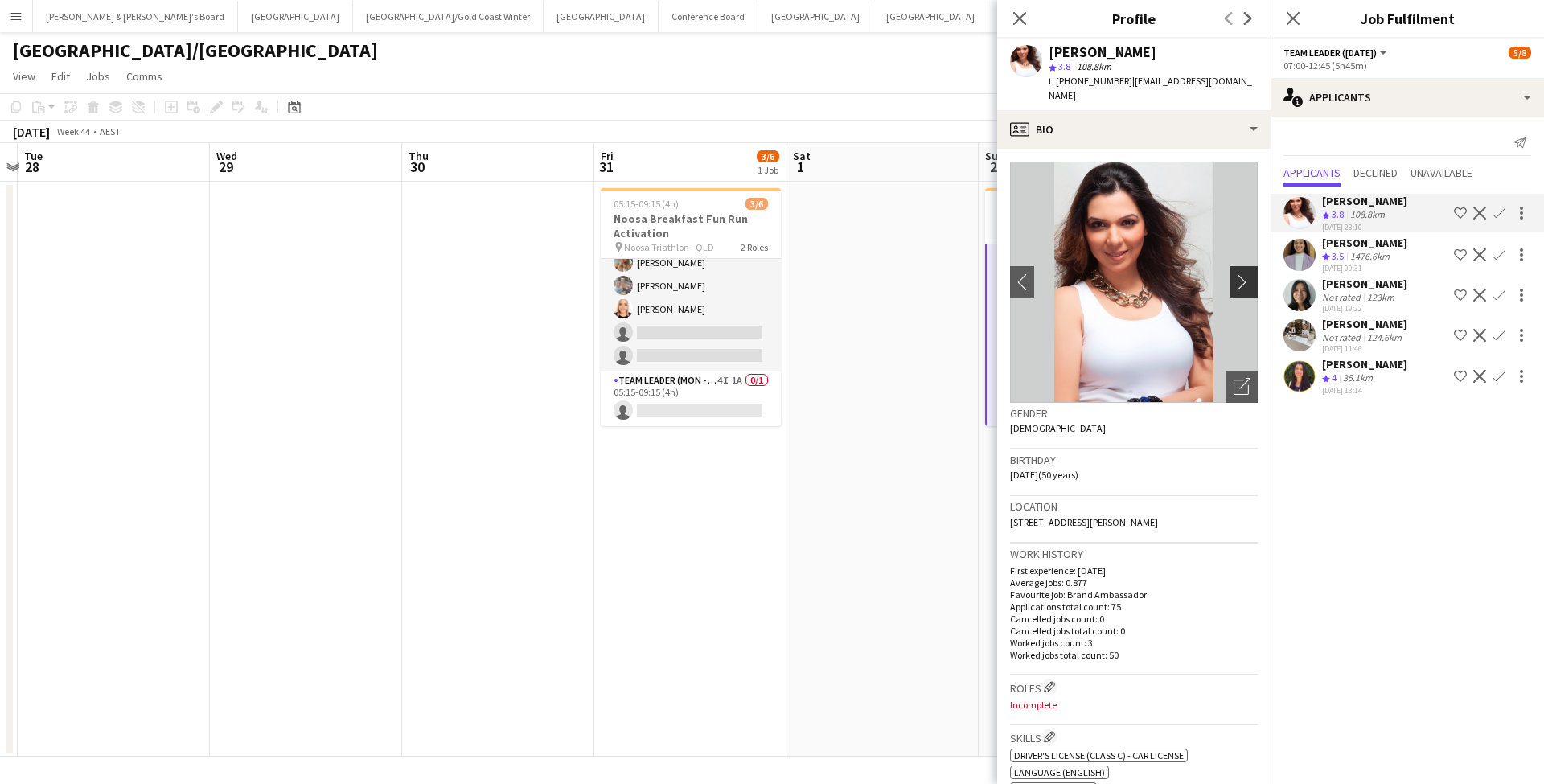
click at [1238, 274] on app-icon "chevron-right" at bounding box center [1246, 282] width 25 height 17
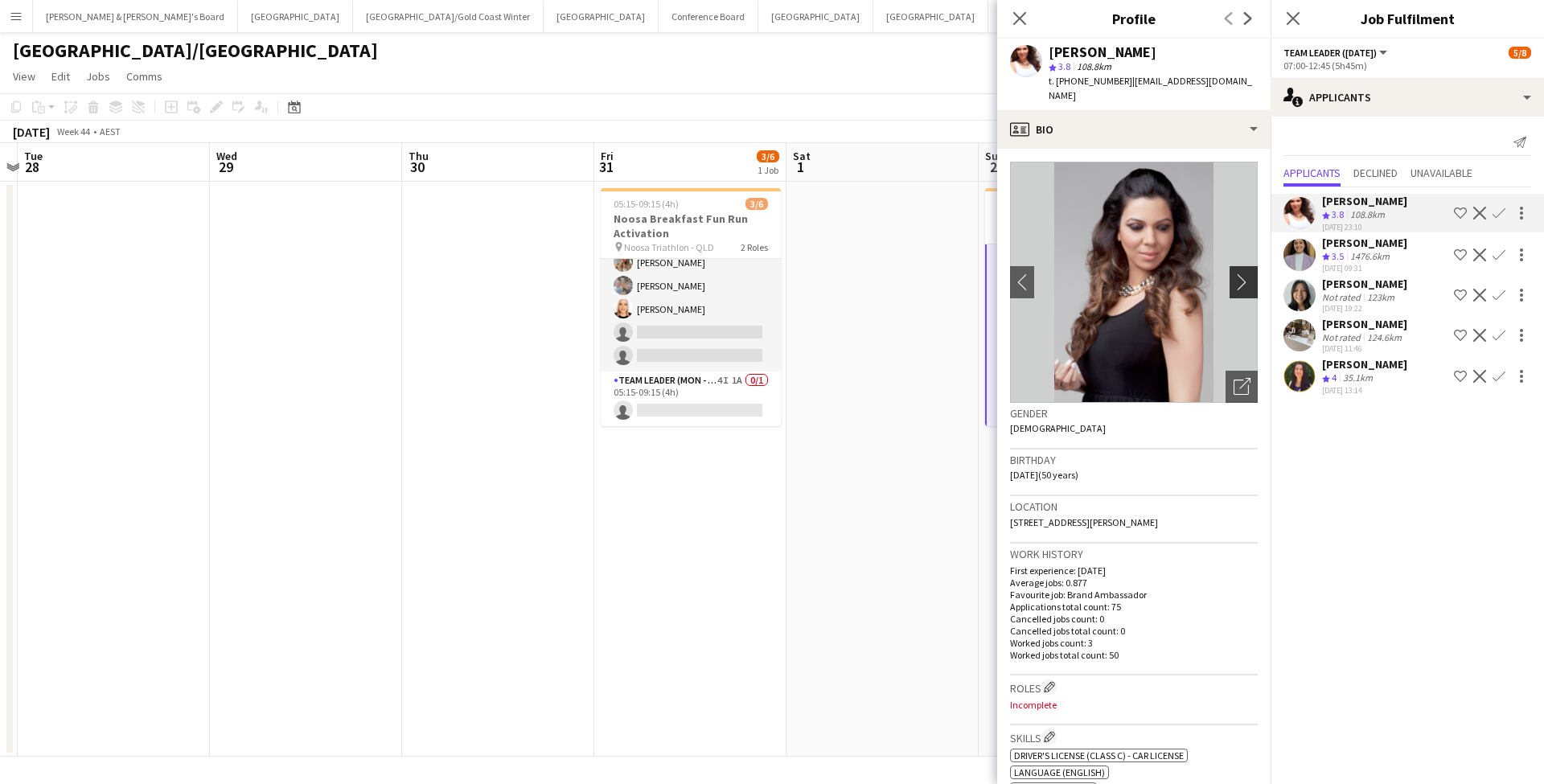
click at [1238, 274] on app-icon "chevron-right" at bounding box center [1246, 282] width 25 height 17
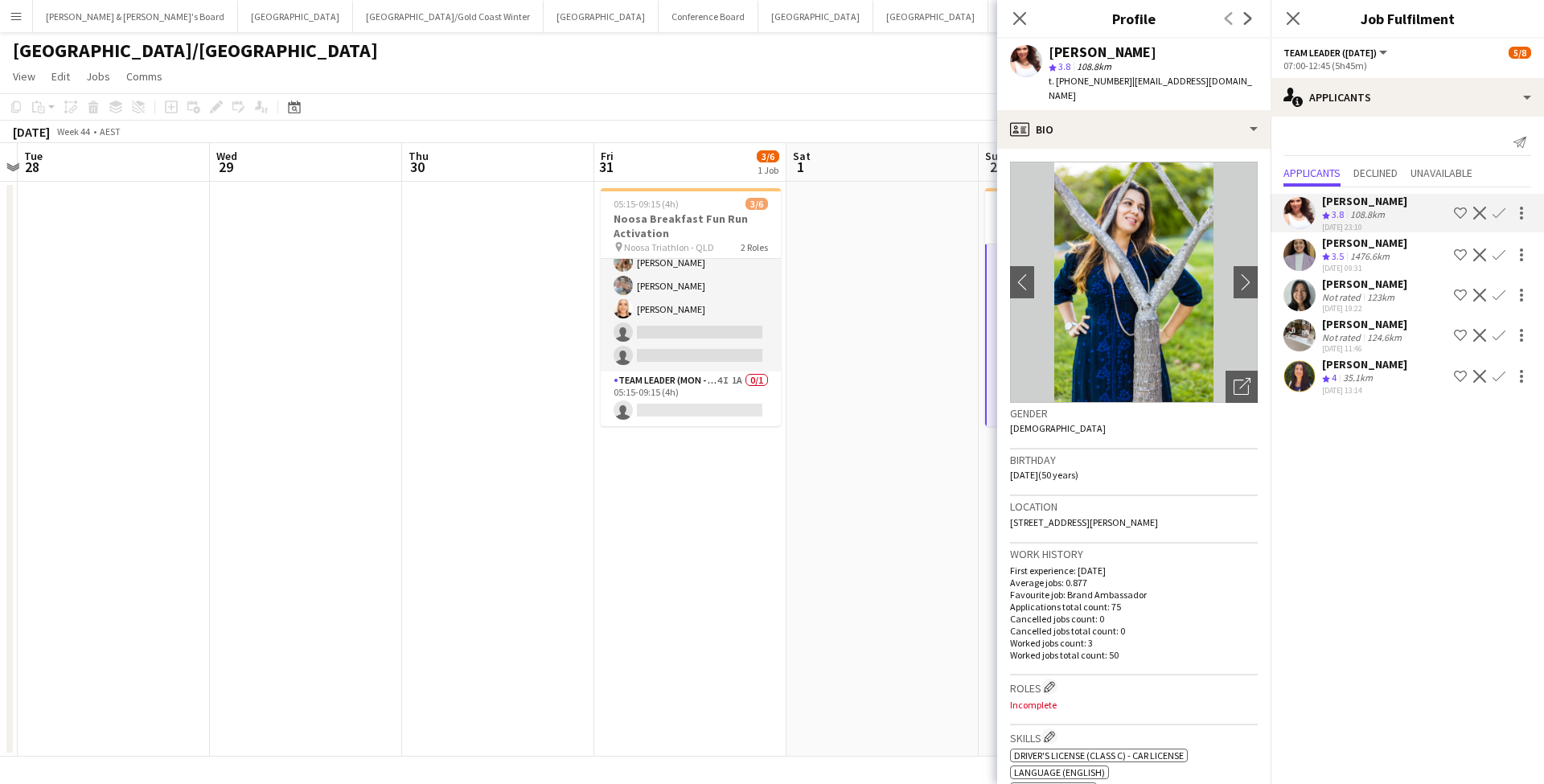
click at [1007, 18] on div "Close pop-in" at bounding box center [1019, 19] width 45 height 37
click at [1009, 15] on div "Close pop-in" at bounding box center [1019, 19] width 45 height 37
click at [1006, 14] on div "Close pop-in" at bounding box center [1019, 19] width 45 height 37
click at [849, 199] on app-date-cell at bounding box center [883, 469] width 192 height 575
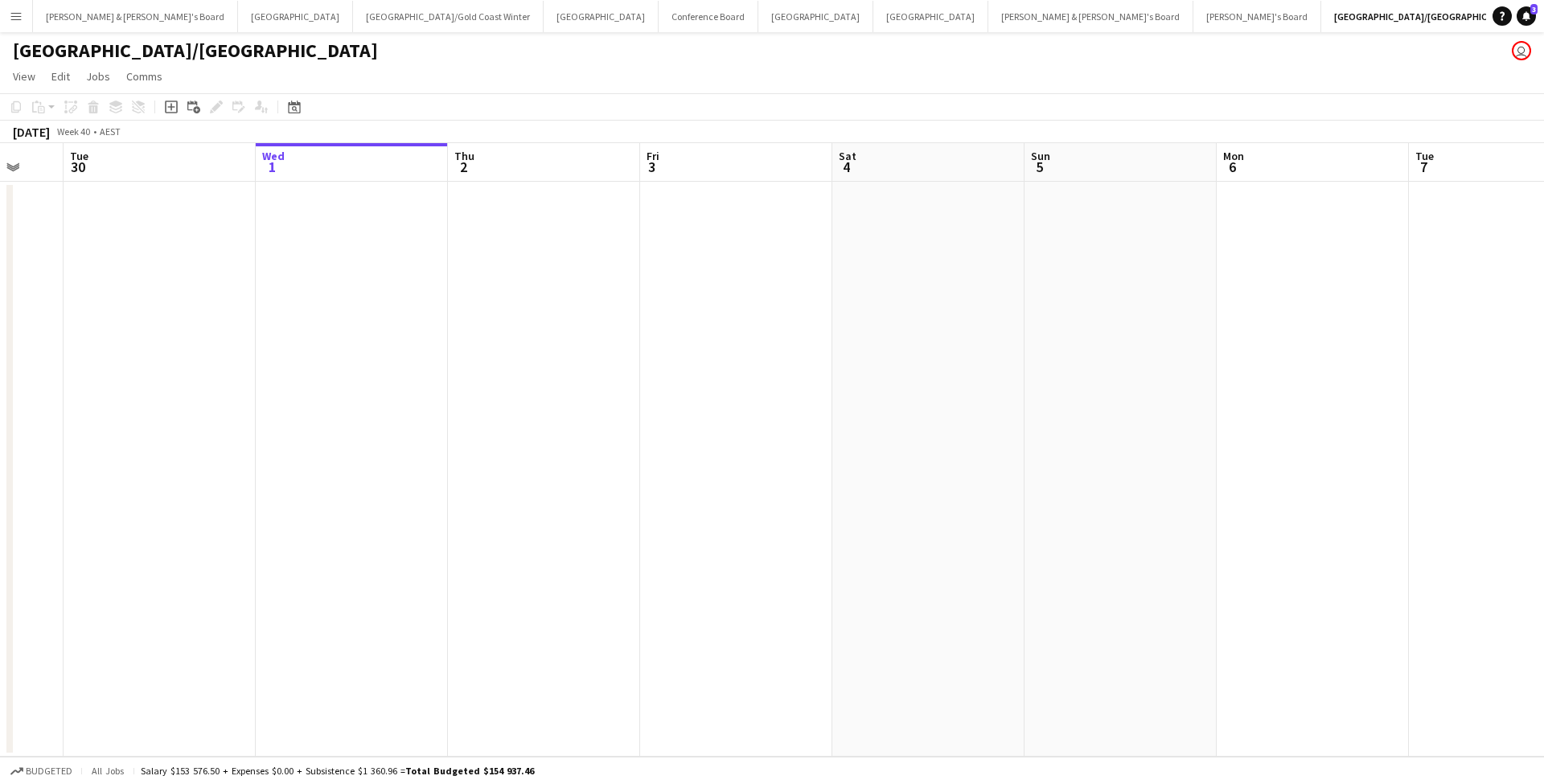
scroll to position [0, 711]
click at [76, 12] on button "[PERSON_NAME] & [PERSON_NAME]'s Board Close" at bounding box center [135, 16] width 205 height 31
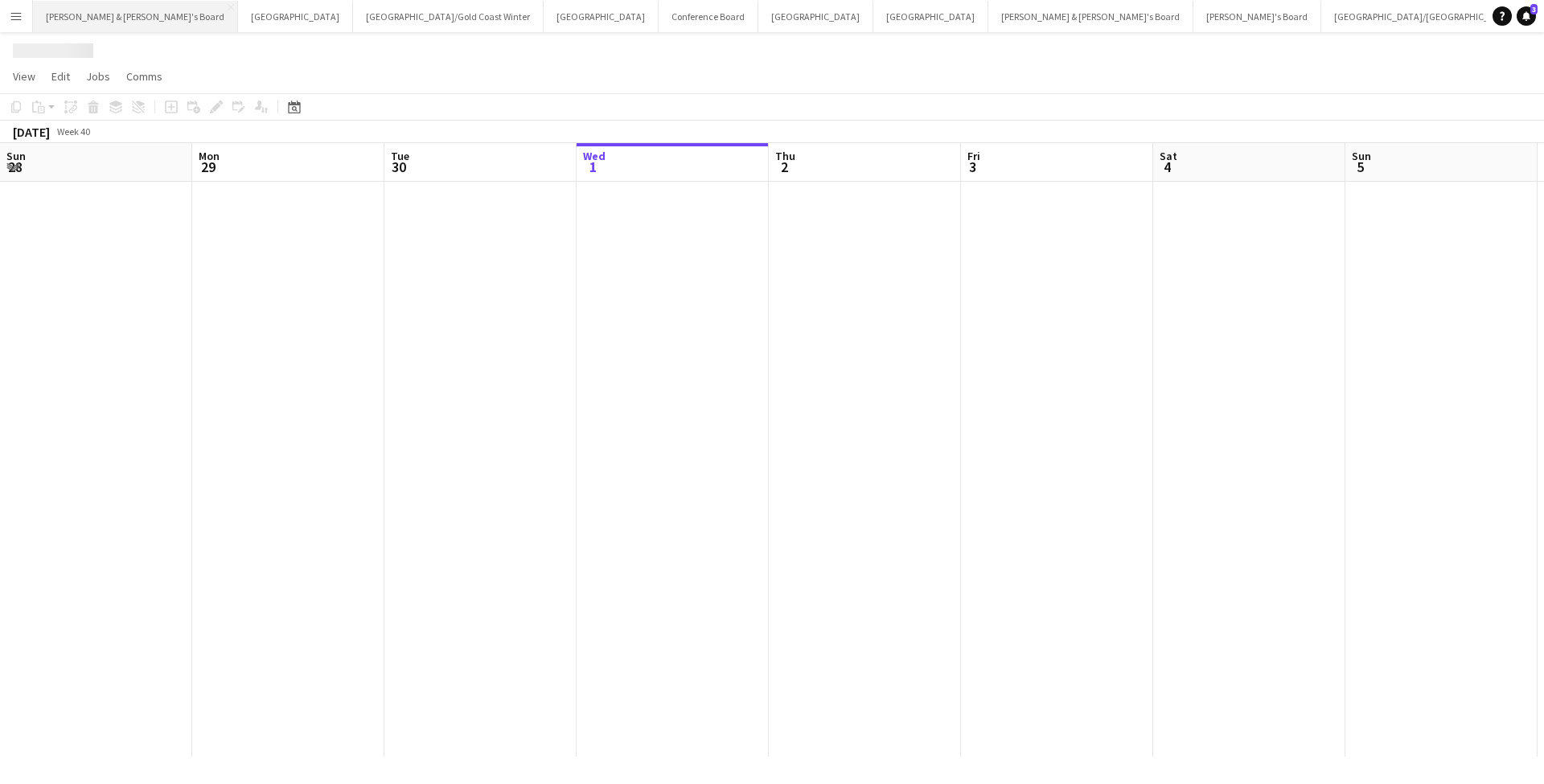
click at [76, 12] on button "[PERSON_NAME] & [PERSON_NAME]'s Board Close" at bounding box center [135, 16] width 205 height 31
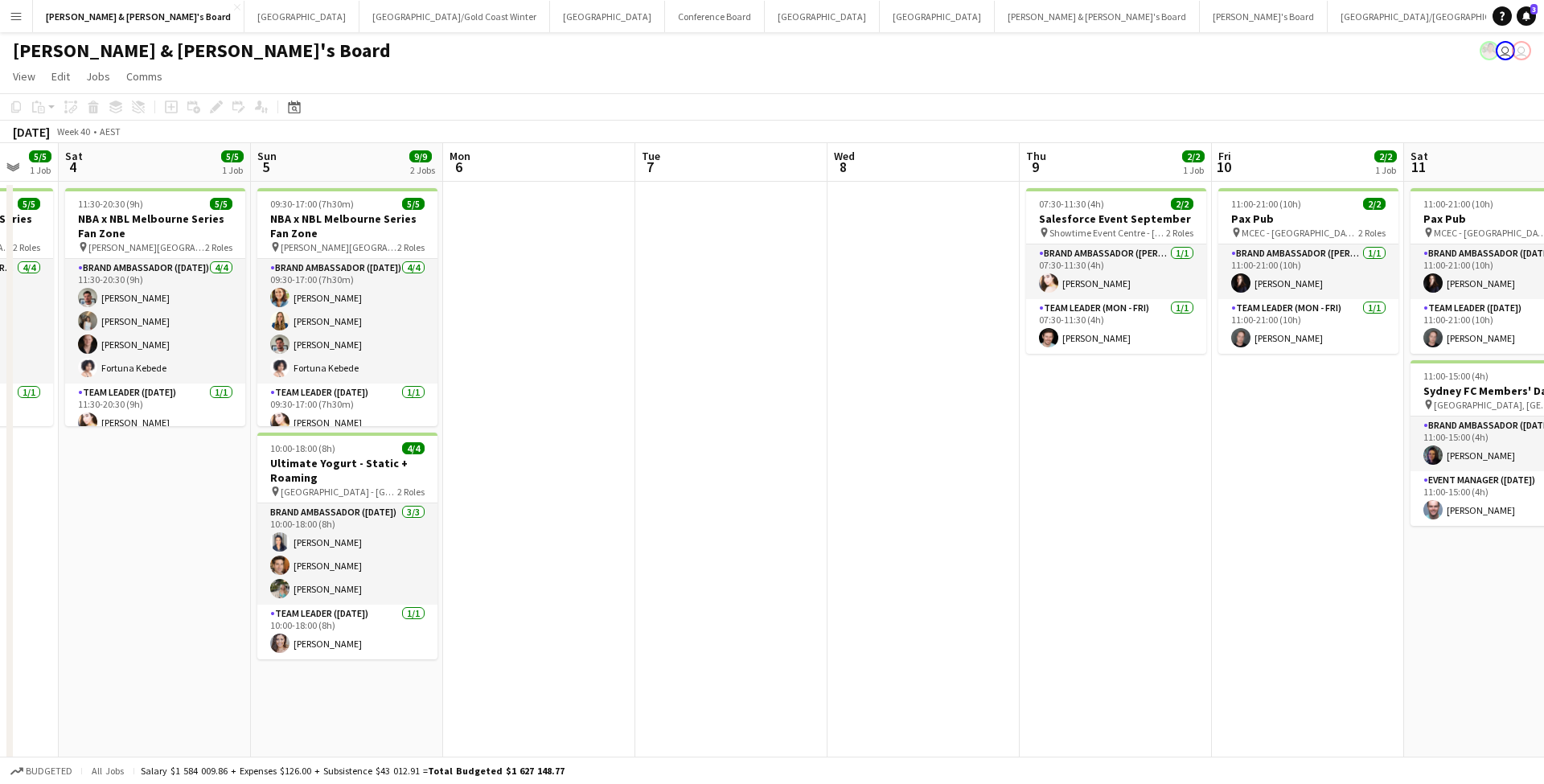
scroll to position [0, 410]
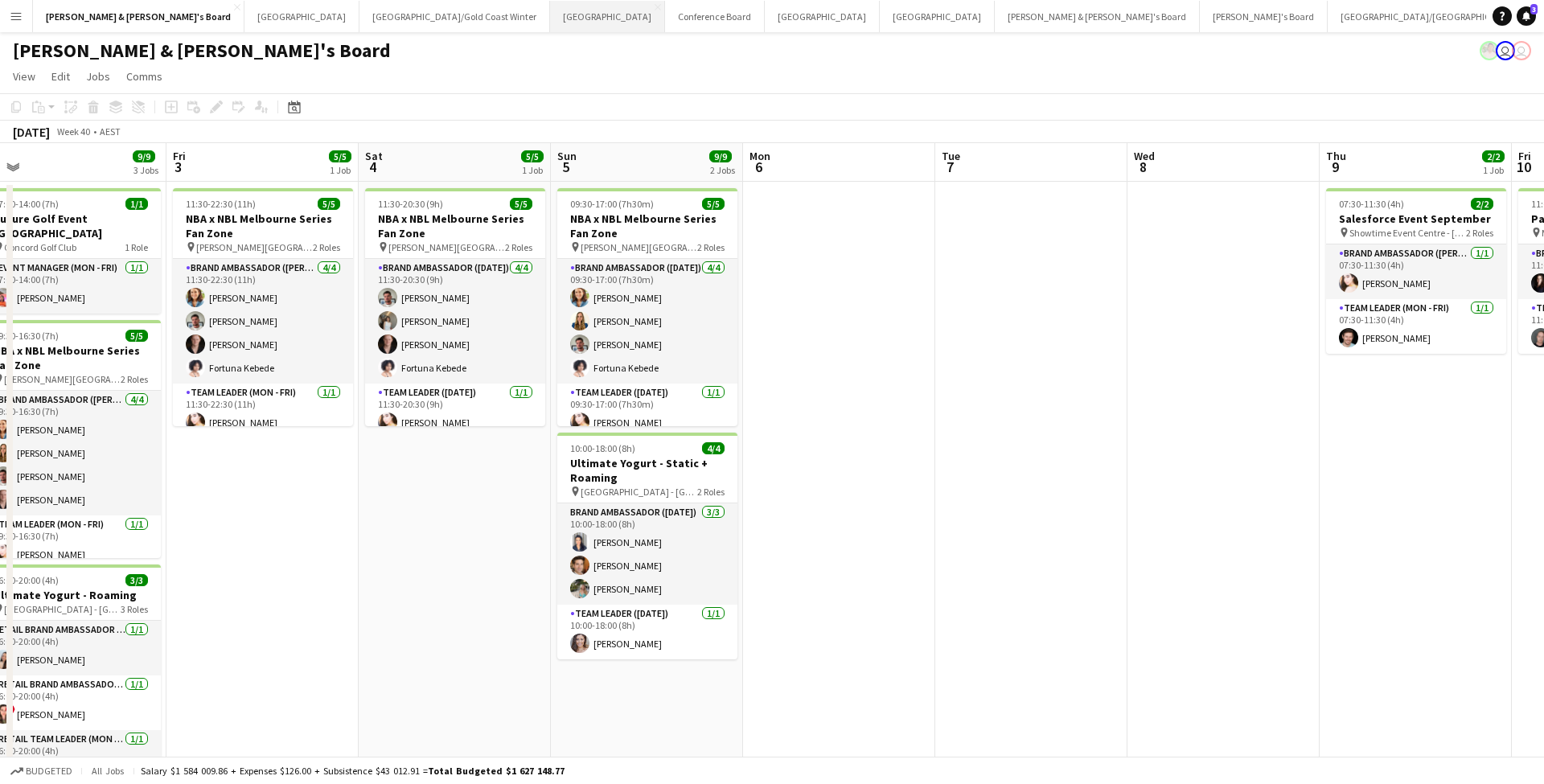
click at [550, 12] on button "Sydney Close" at bounding box center [607, 16] width 115 height 31
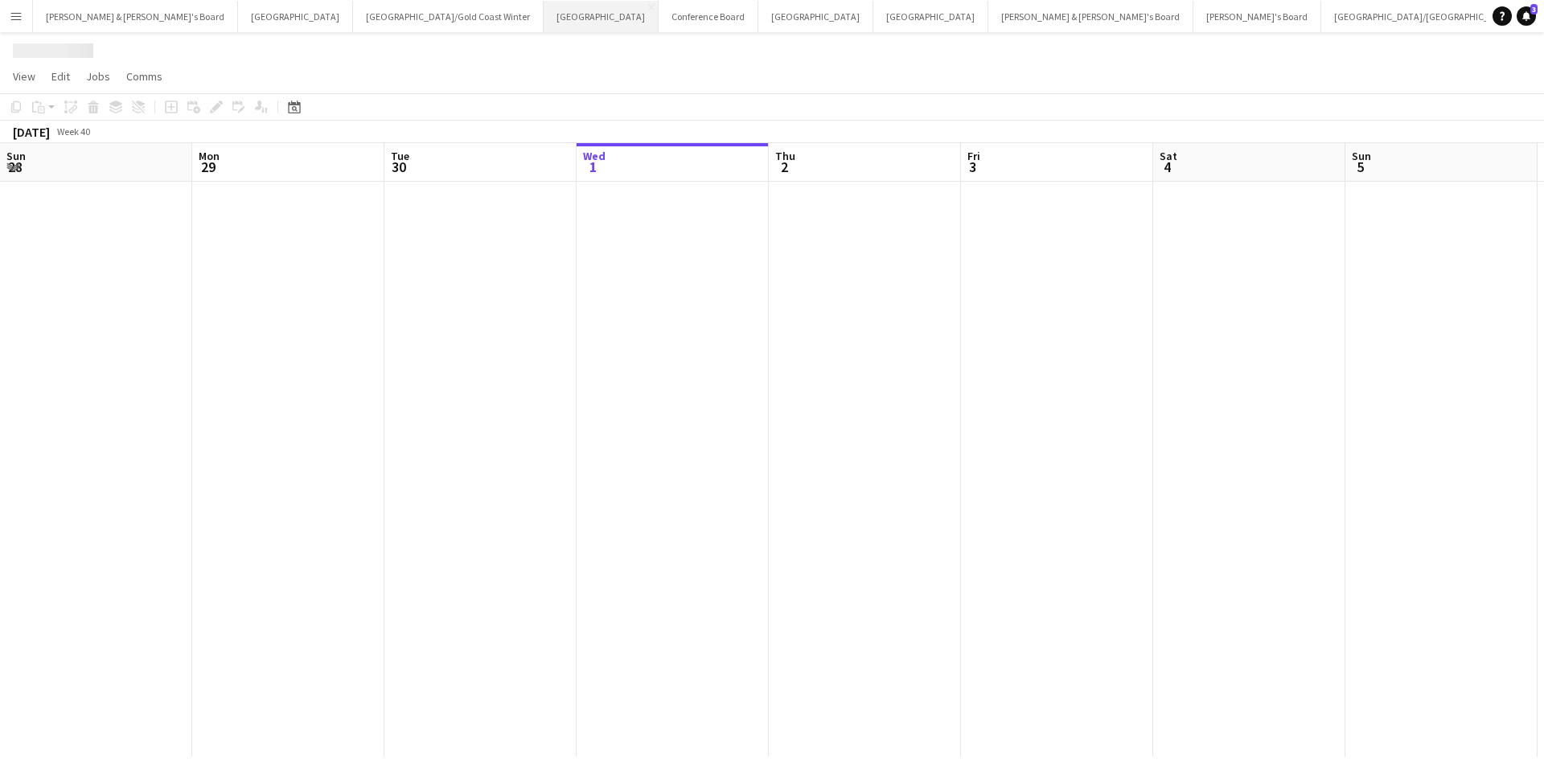
click at [543, 12] on button "Sydney Close" at bounding box center [600, 16] width 115 height 31
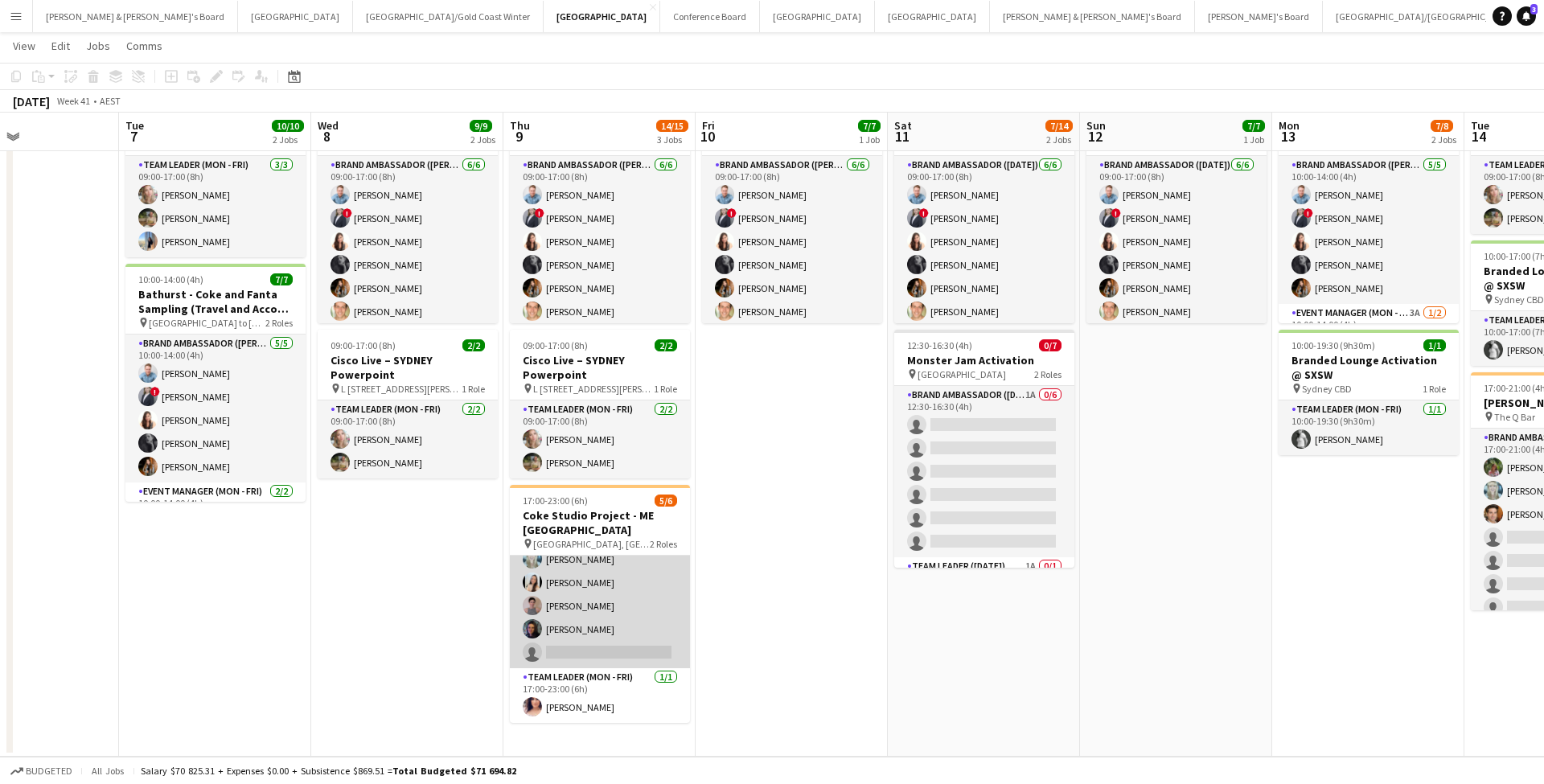
scroll to position [36, 0]
click at [660, 610] on app-card-role "Brand Ambassador ([PERSON_NAME]) 2I 13A [DATE] 17:00-23:00 (6h) [PERSON_NAME] […" at bounding box center [600, 594] width 180 height 148
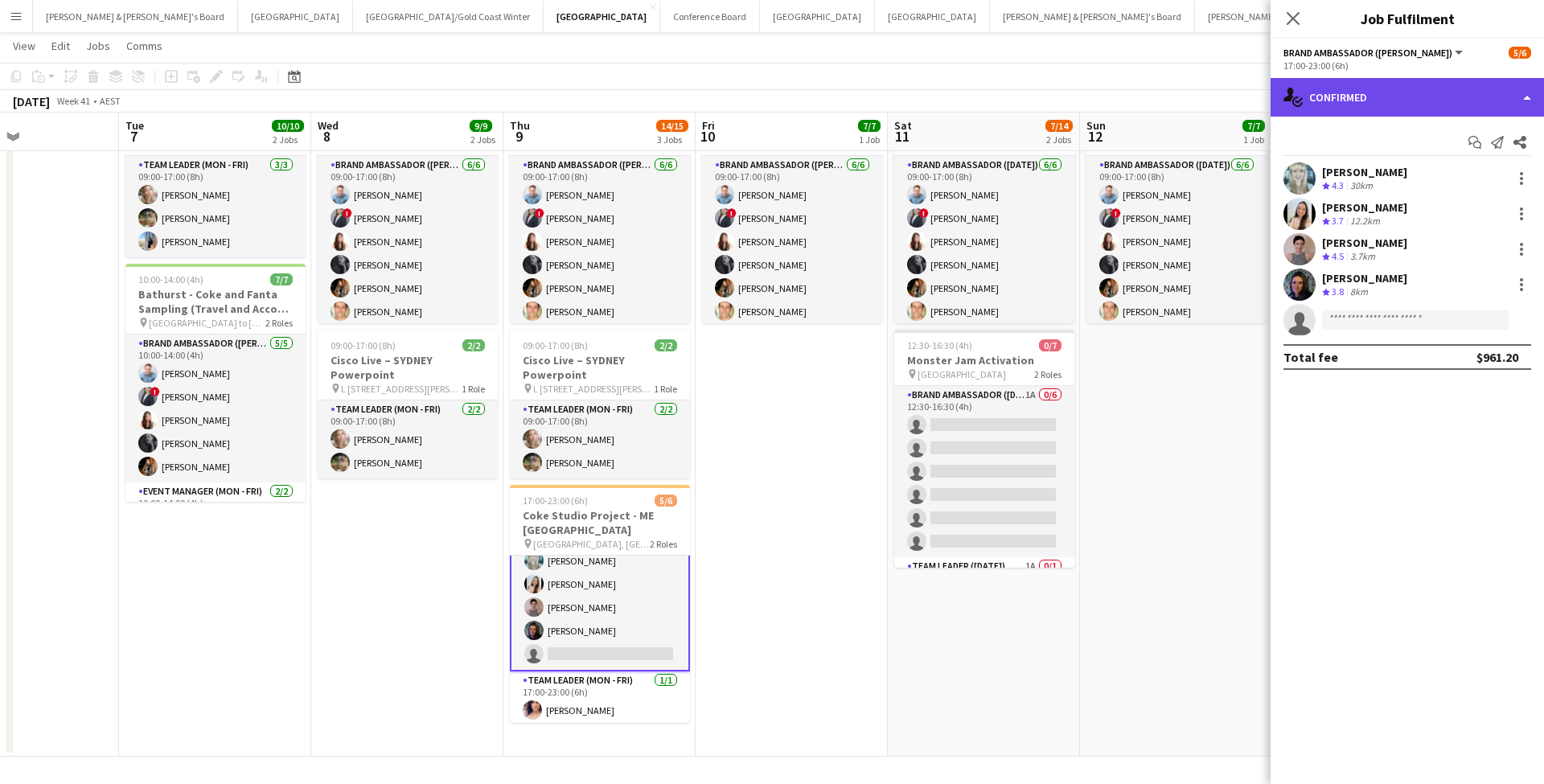
click at [1374, 101] on div "single-neutral-actions-check-2 Confirmed" at bounding box center [1407, 97] width 274 height 38
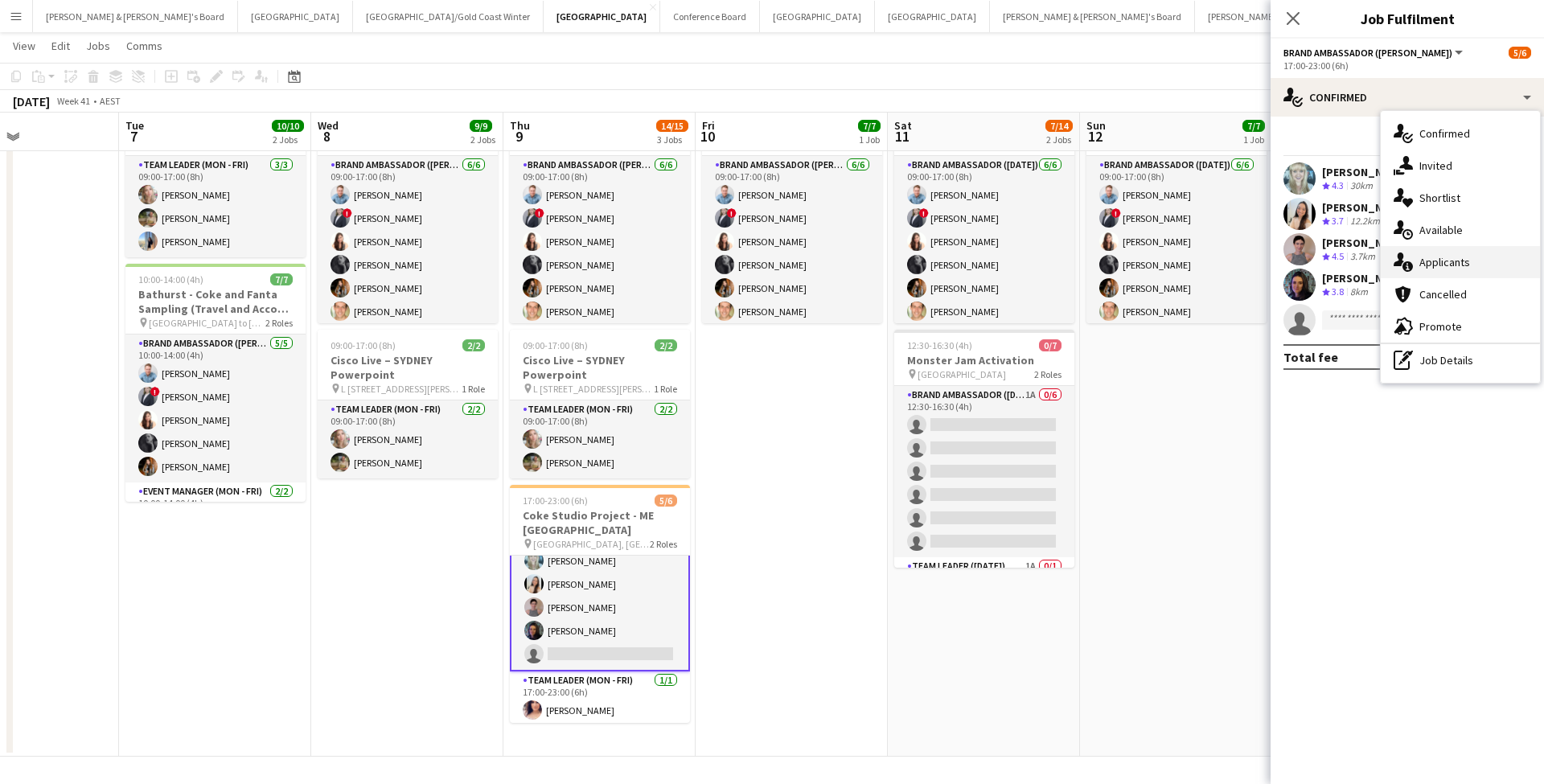
click at [1471, 262] on div "single-neutral-actions-information Applicants" at bounding box center [1459, 262] width 159 height 32
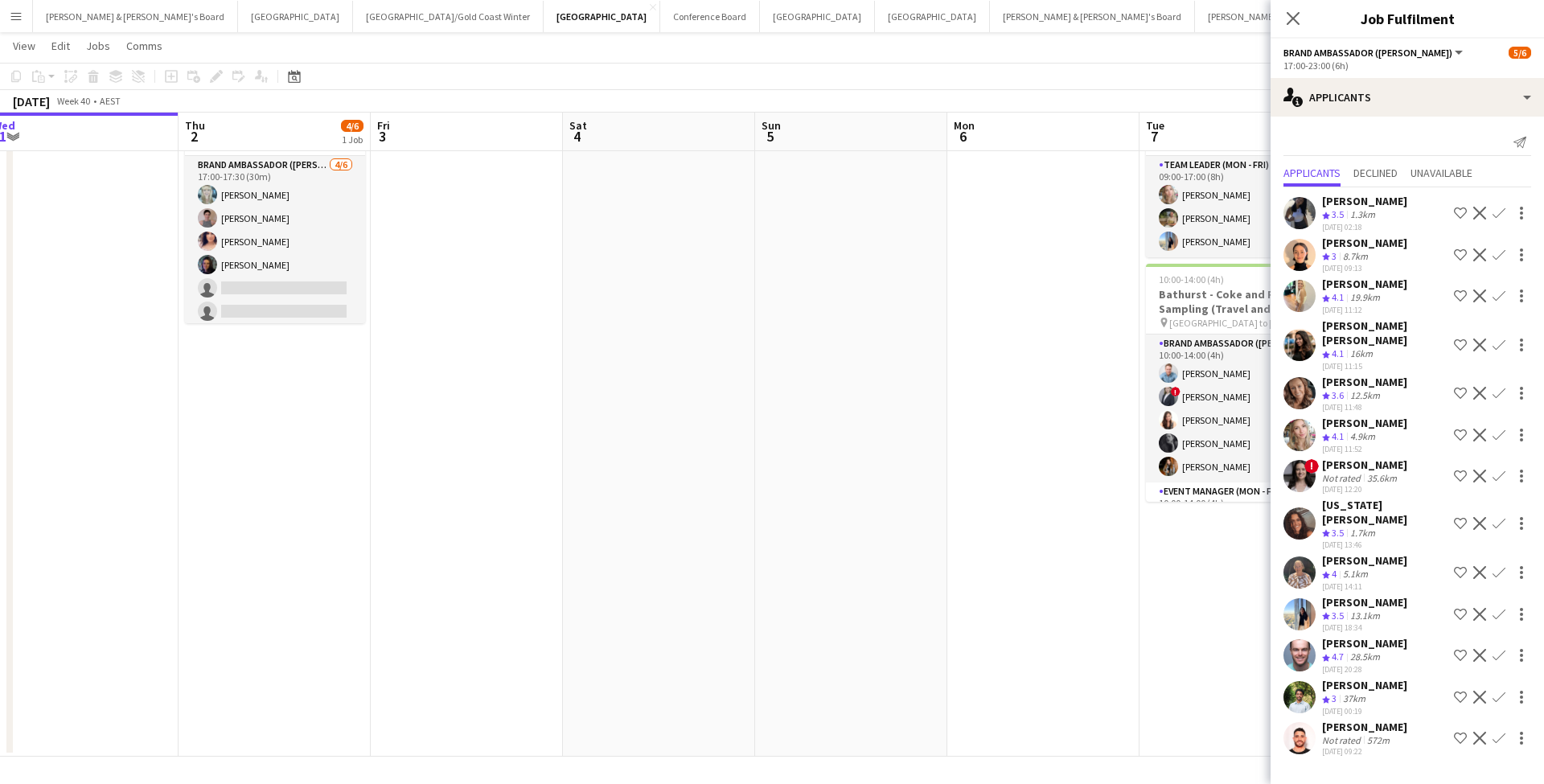
scroll to position [0, 396]
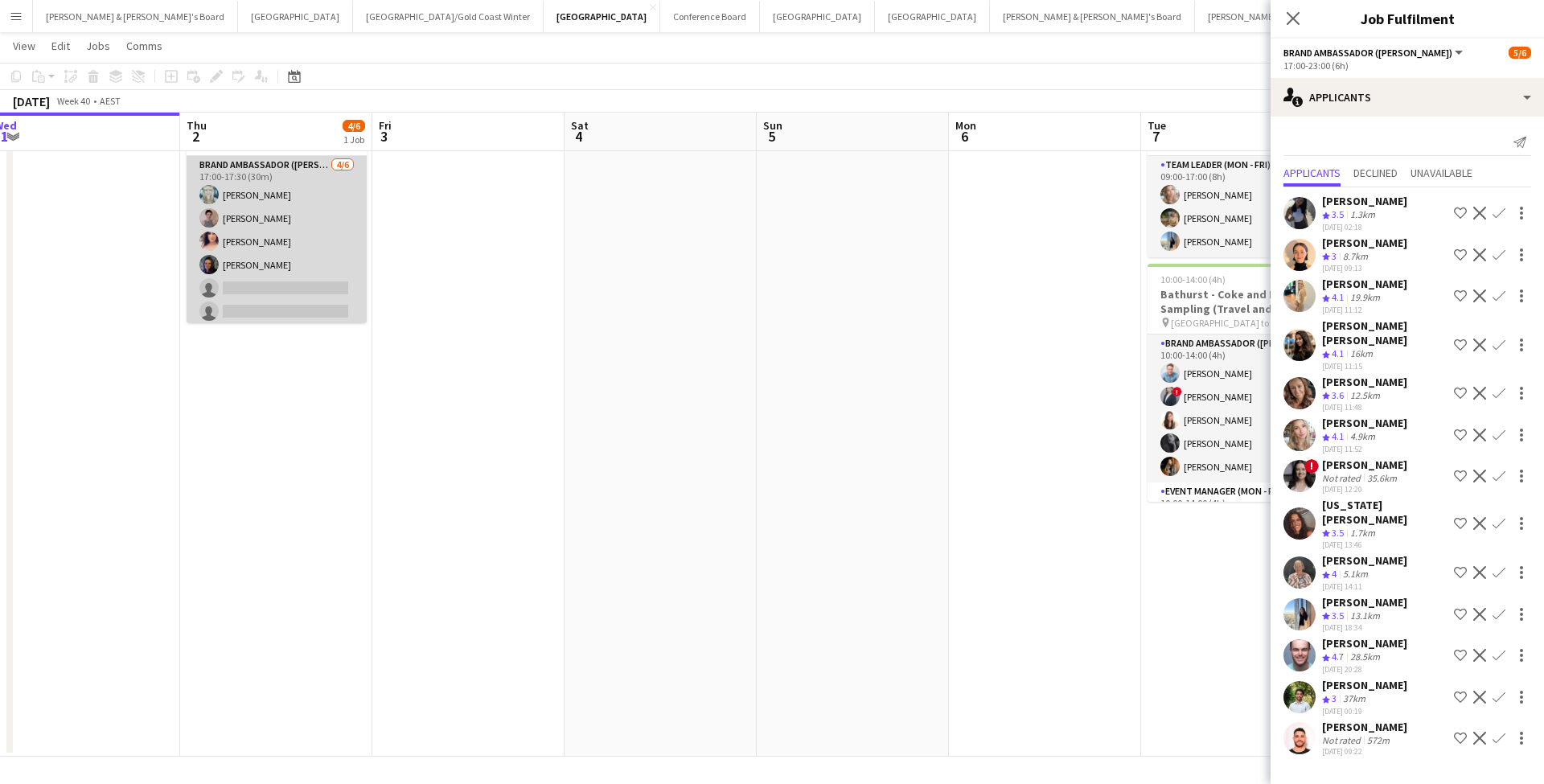
click at [321, 259] on app-card-role "Brand Ambassador (Mon - Fri) [DATE] 17:00-17:30 (30m) [PERSON_NAME] [PERSON_NAM…" at bounding box center [276, 241] width 180 height 171
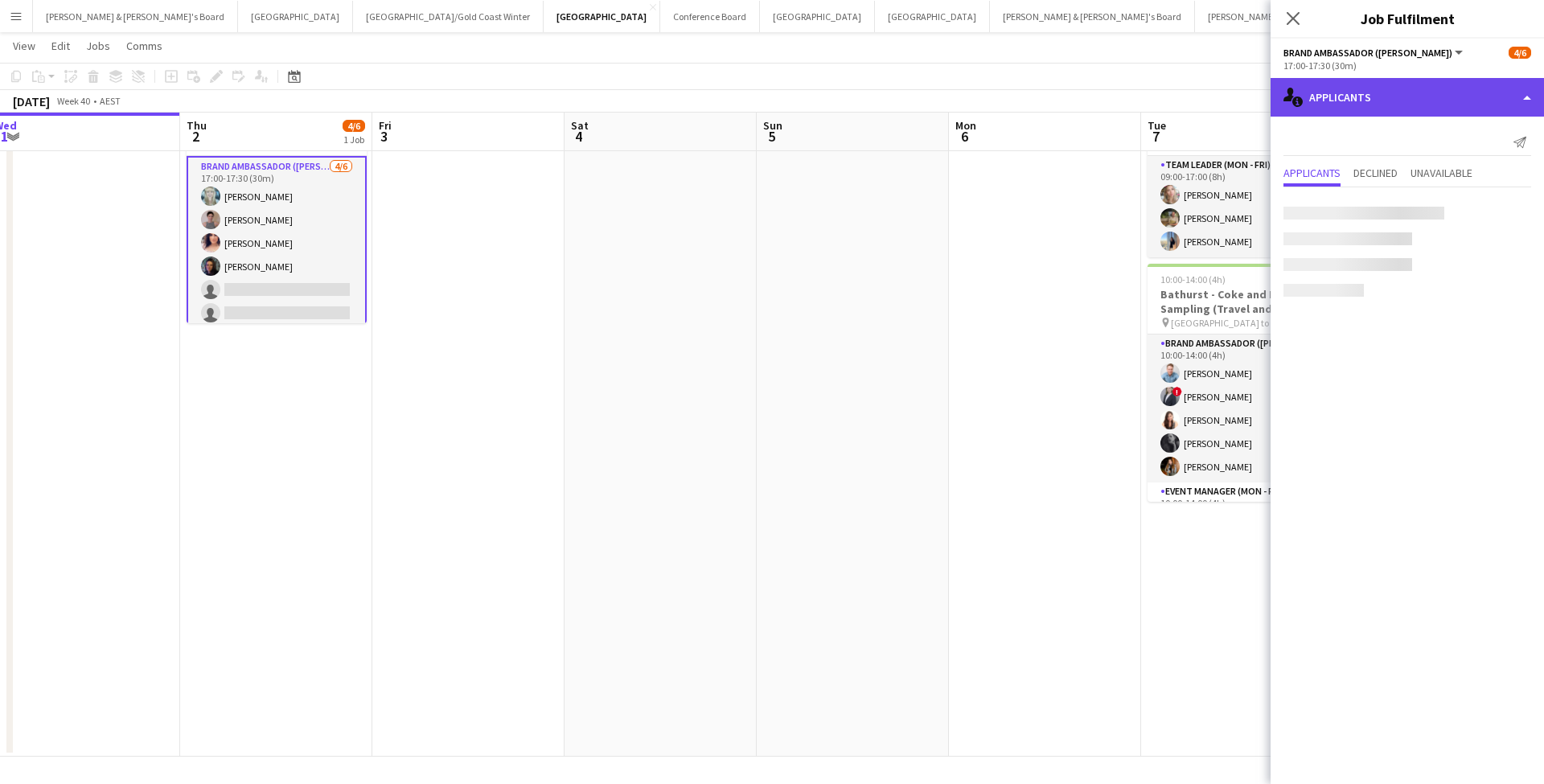
click at [1378, 103] on div "single-neutral-actions-information Applicants" at bounding box center [1407, 97] width 274 height 38
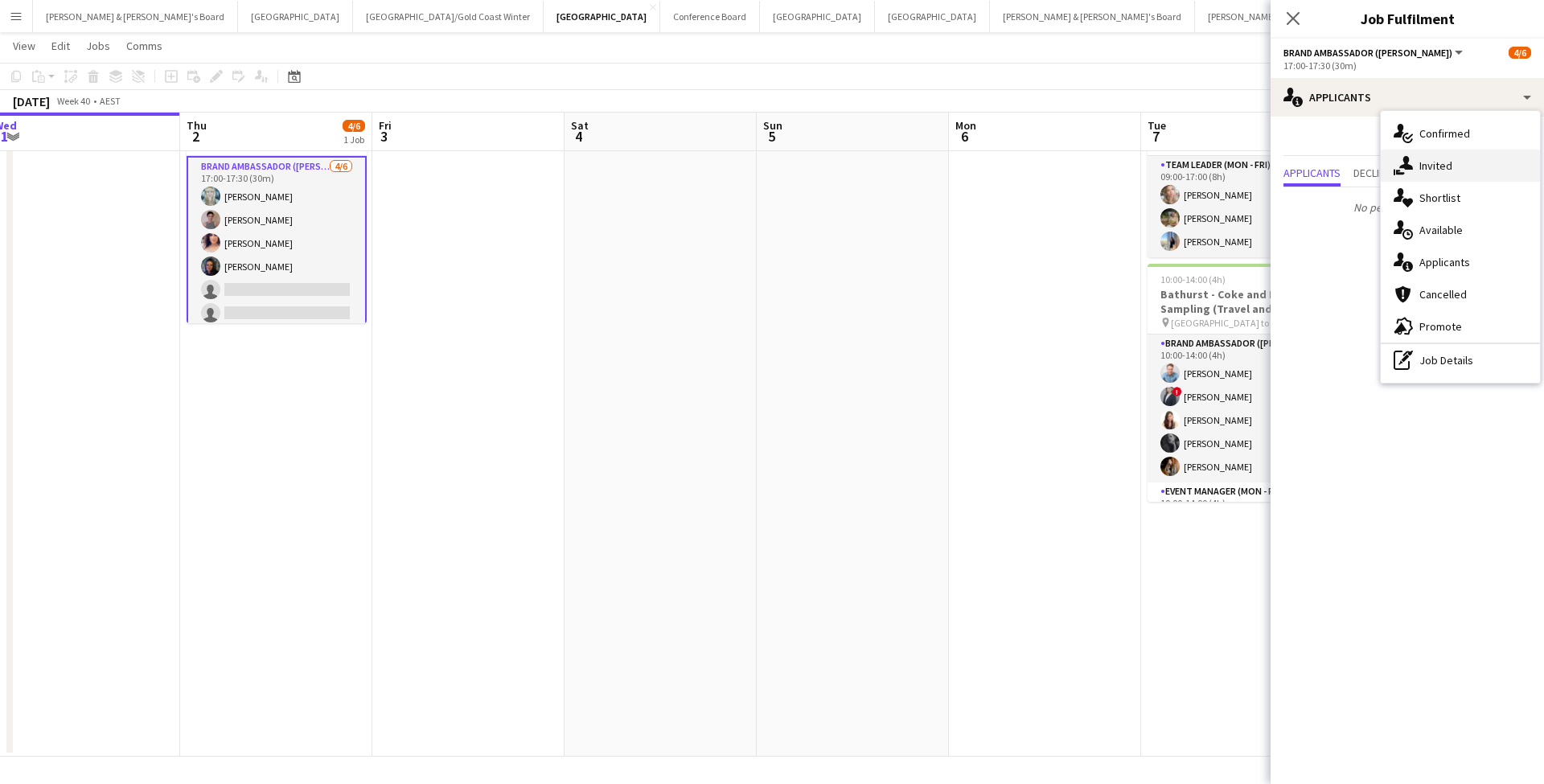
click at [1487, 161] on div "single-neutral-actions-share-1 Invited" at bounding box center [1459, 166] width 159 height 32
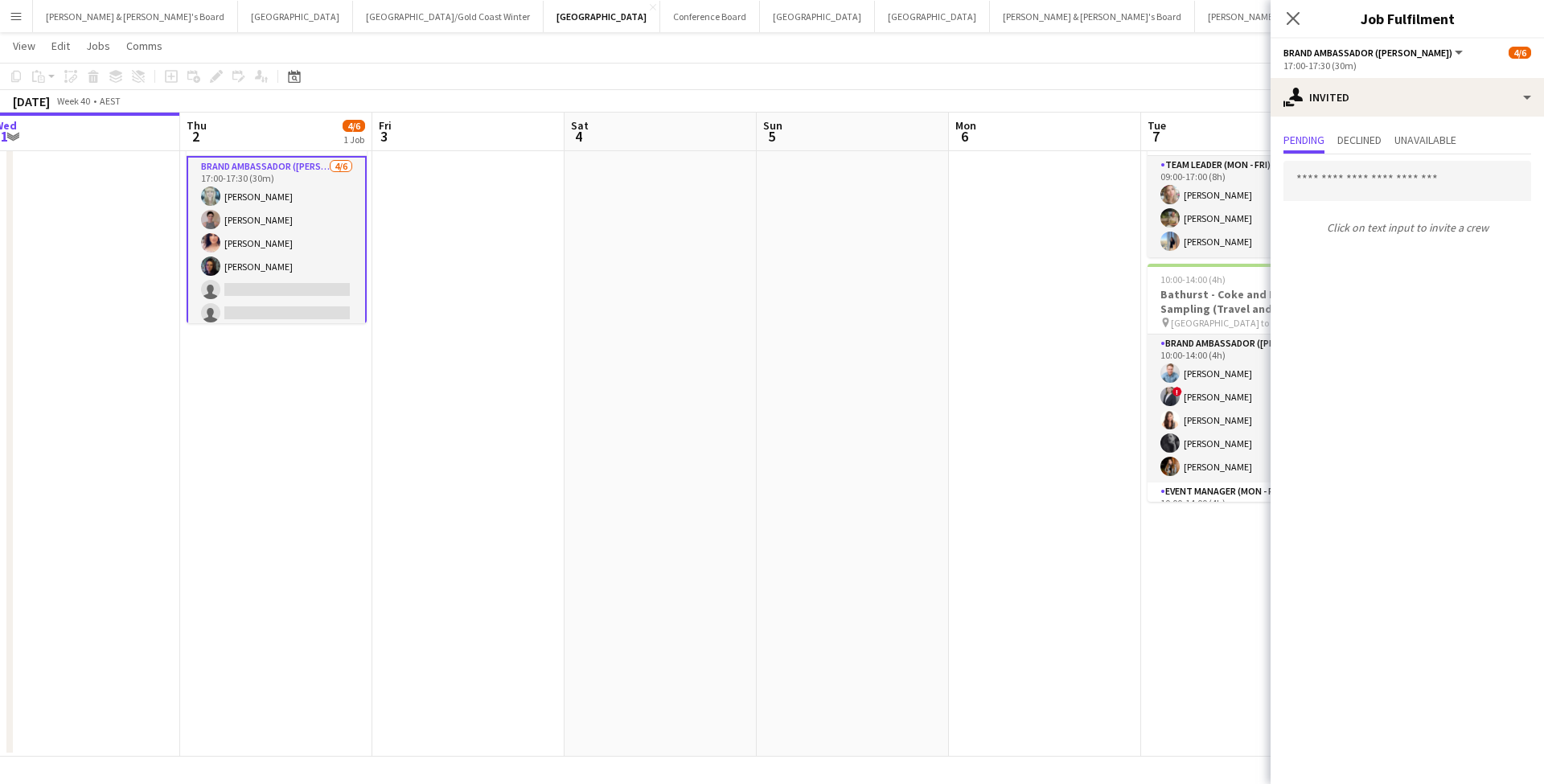
click at [230, 289] on app-card-role "Brand Ambassador (Mon - Fri) [DATE] 17:00-17:30 (30m) [PERSON_NAME] [PERSON_NAM…" at bounding box center [276, 243] width 180 height 175
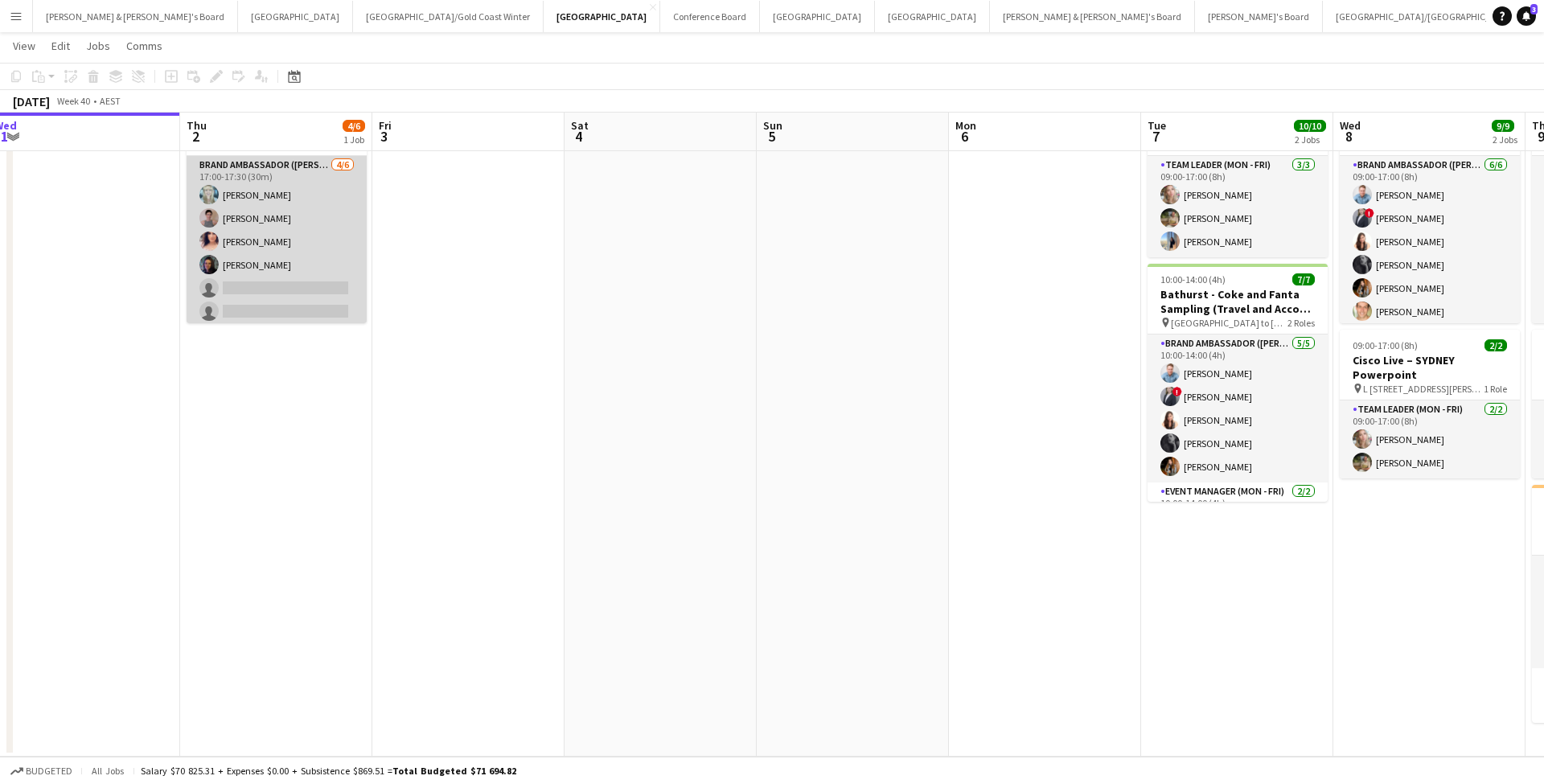
click at [258, 282] on app-card-role "Brand Ambassador (Mon - Fri) [DATE] 17:00-17:30 (30m) [PERSON_NAME] [PERSON_NAM…" at bounding box center [276, 241] width 180 height 171
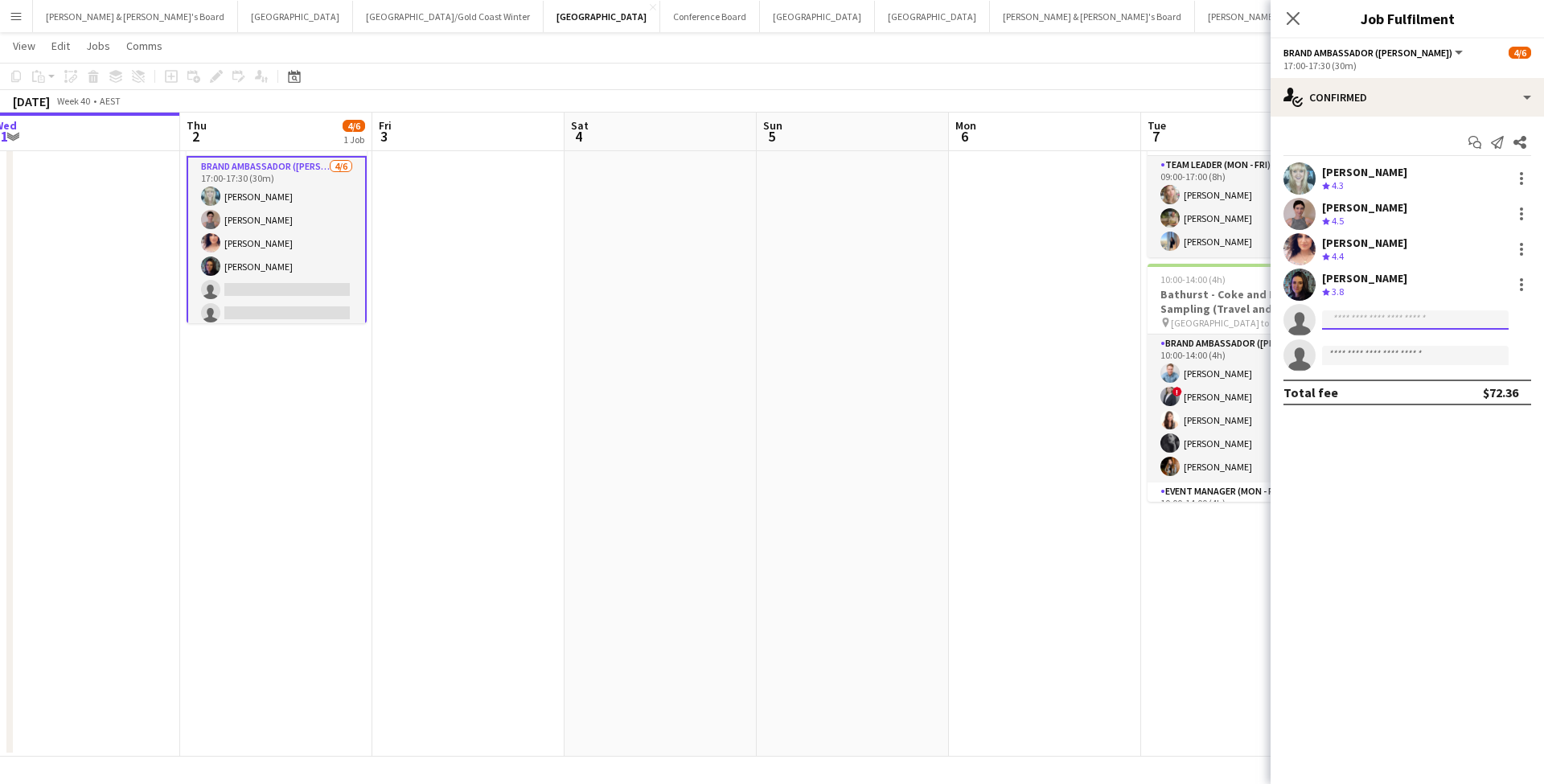
click at [1409, 313] on input at bounding box center [1415, 320] width 186 height 20
type input "*"
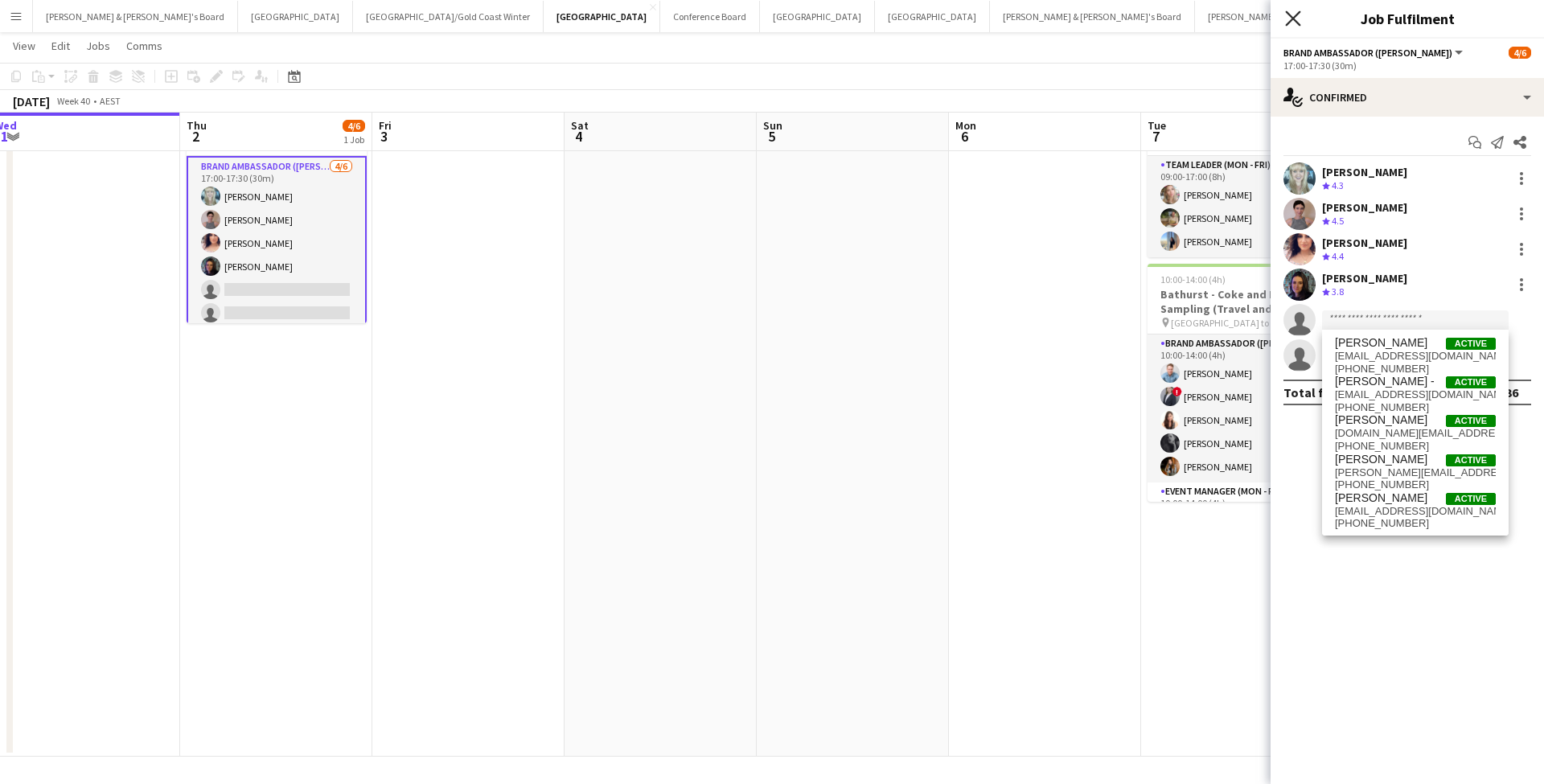
click at [1289, 18] on icon "Close pop-in" at bounding box center [1292, 18] width 15 height 15
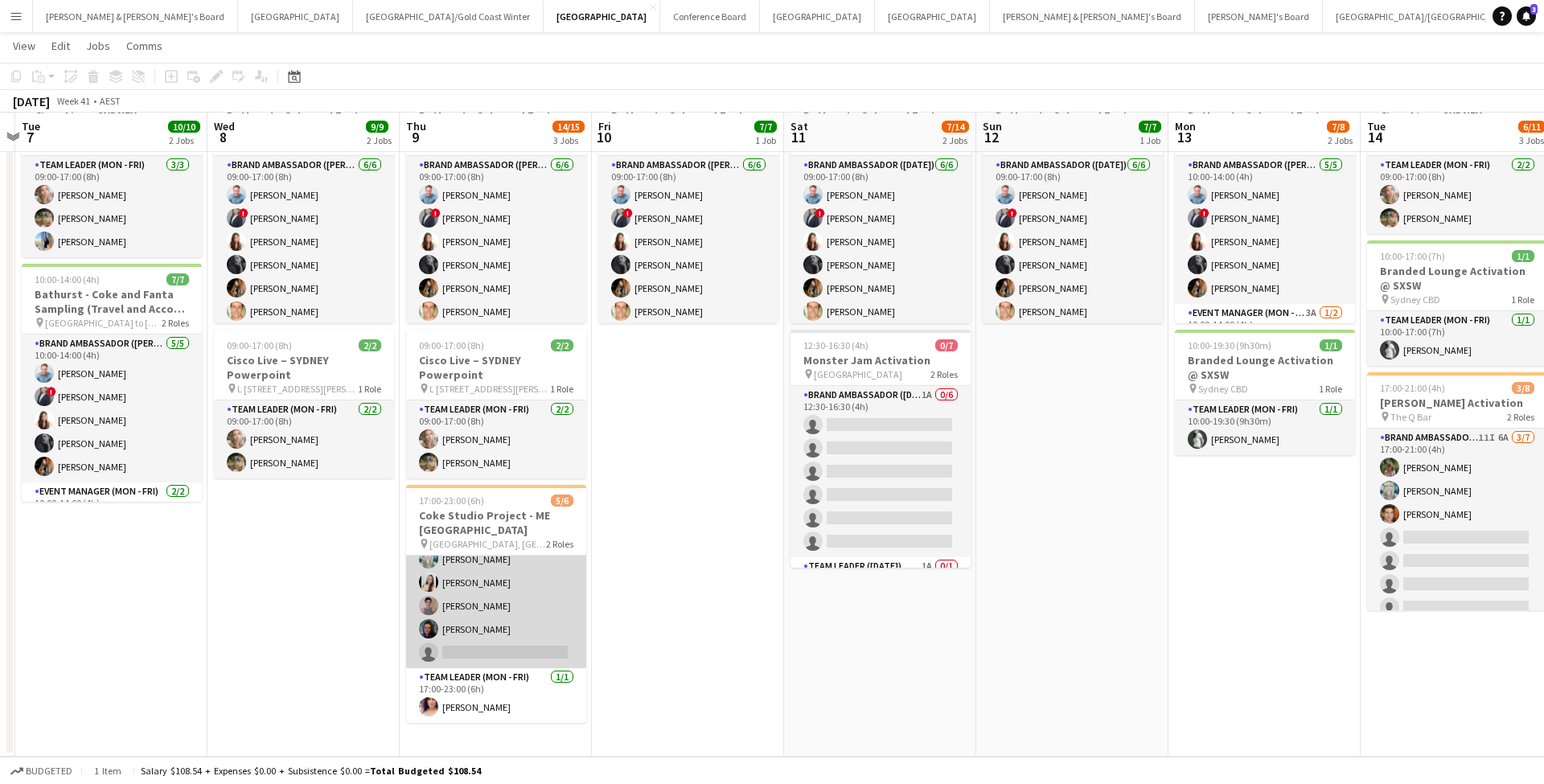
scroll to position [102, 0]
click at [550, 608] on app-card-role "Brand Ambassador ([PERSON_NAME]) 2I 13A [DATE] 17:00-23:00 (6h) [PERSON_NAME] […" at bounding box center [496, 594] width 180 height 148
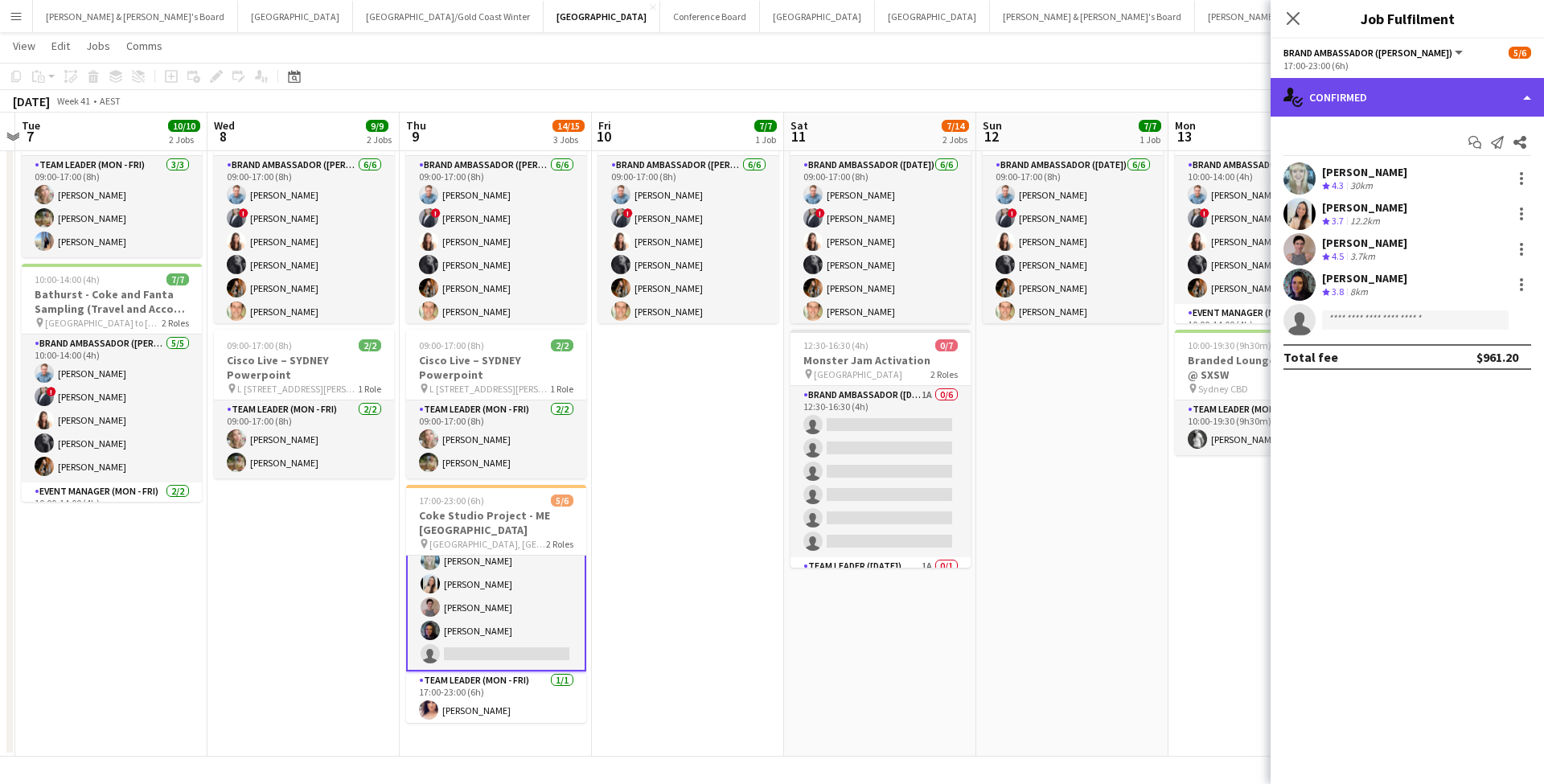
click at [1379, 94] on div "single-neutral-actions-check-2 Confirmed" at bounding box center [1407, 97] width 274 height 38
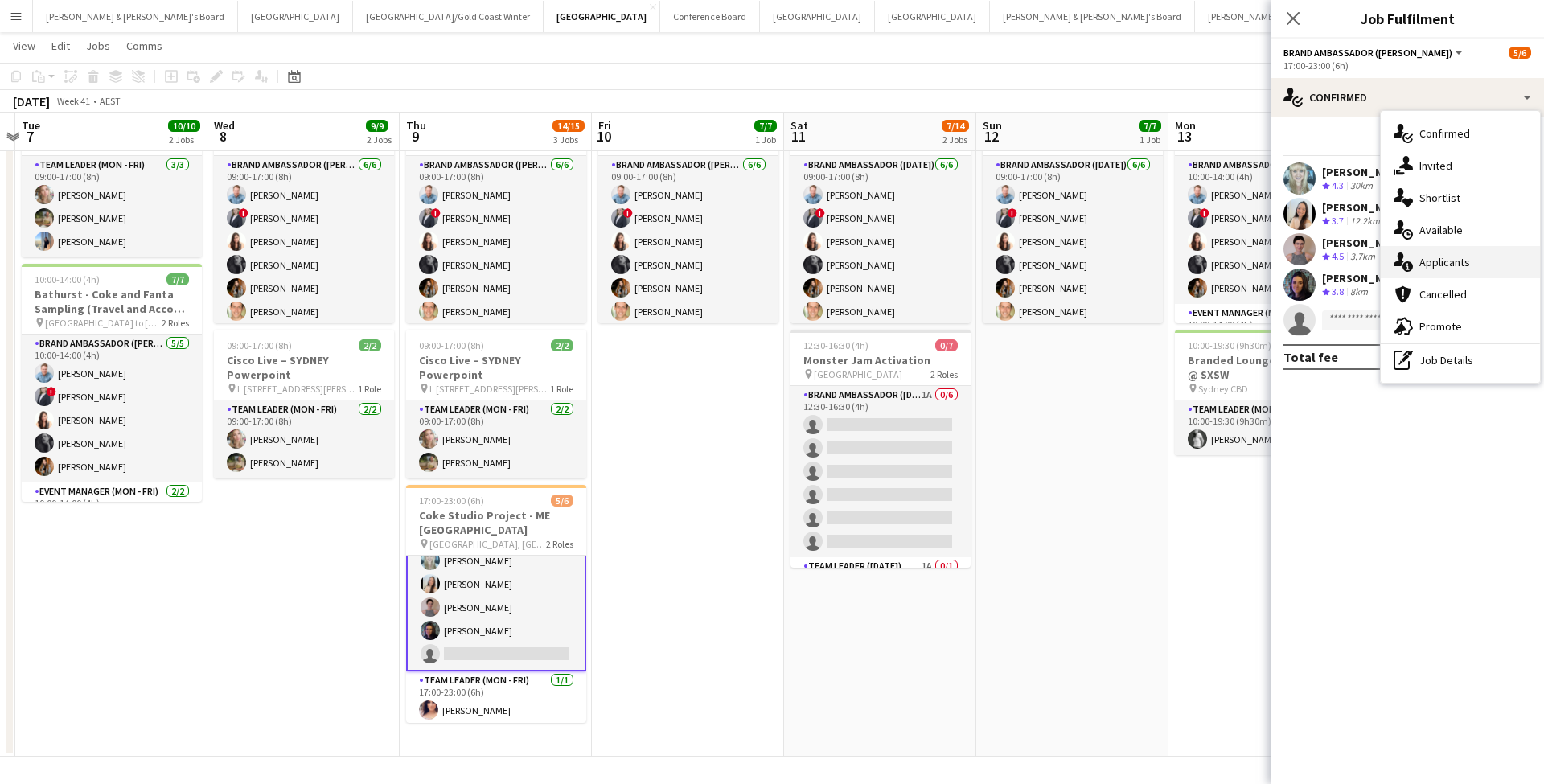
click at [1456, 256] on span "Applicants" at bounding box center [1444, 262] width 51 height 14
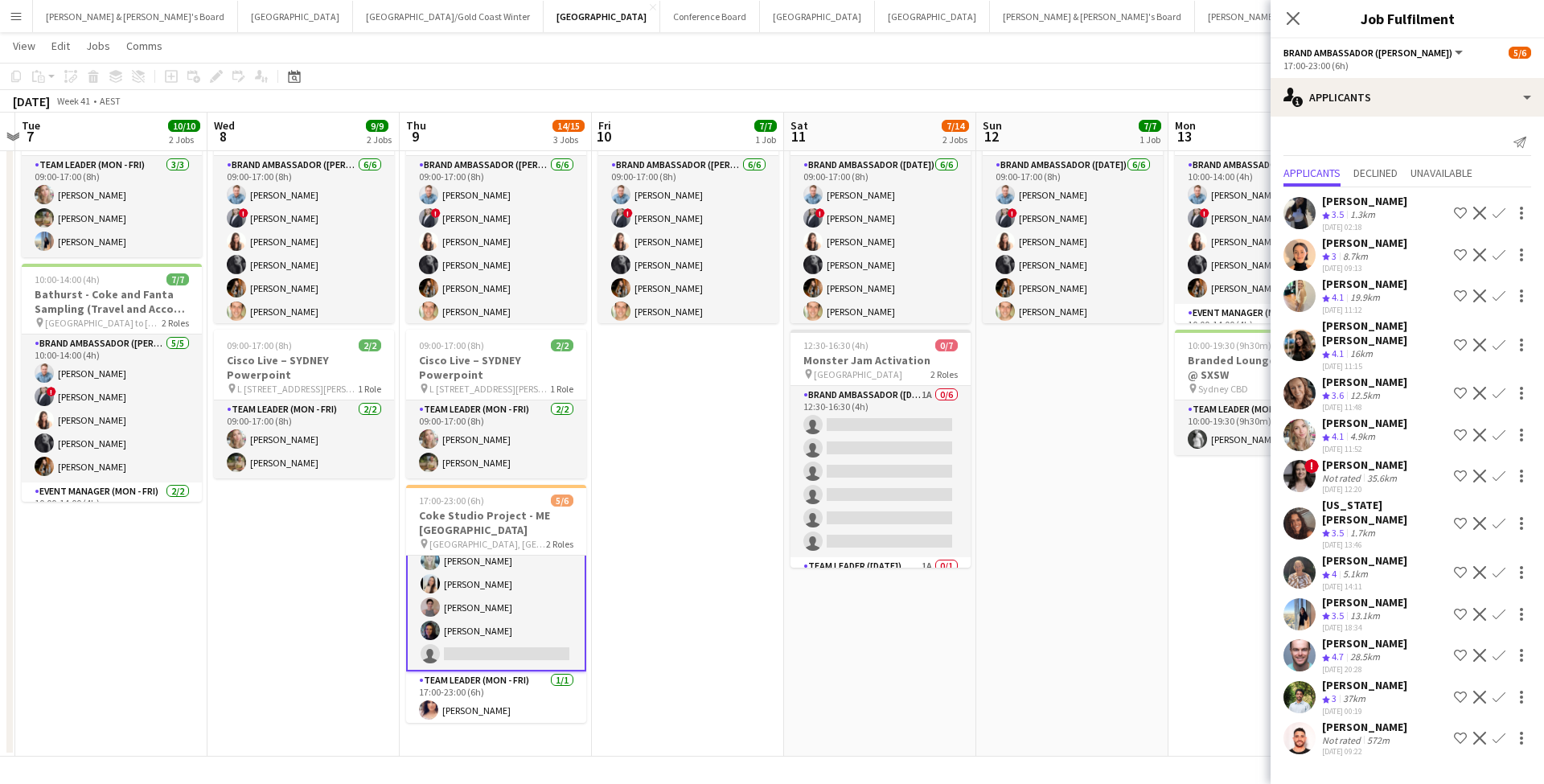
click at [1157, 651] on app-date-cell "09:00-17:00 (8h) 7/7 Bathurst - Coke and Fanta Sampling - Live Days pin Bathurs…" at bounding box center [1073, 417] width 192 height 678
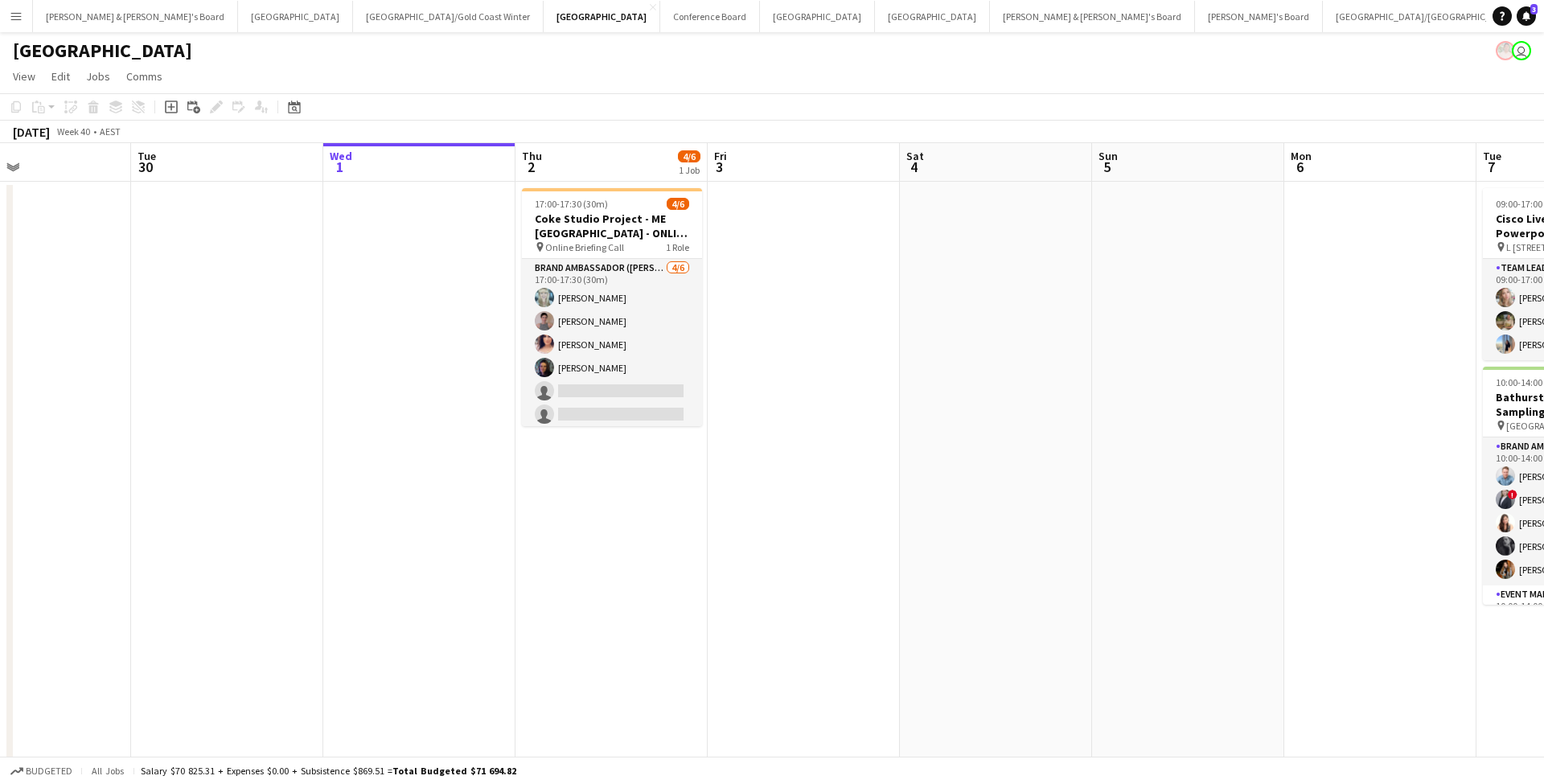
scroll to position [0, 0]
